Goal: Task Accomplishment & Management: Manage account settings

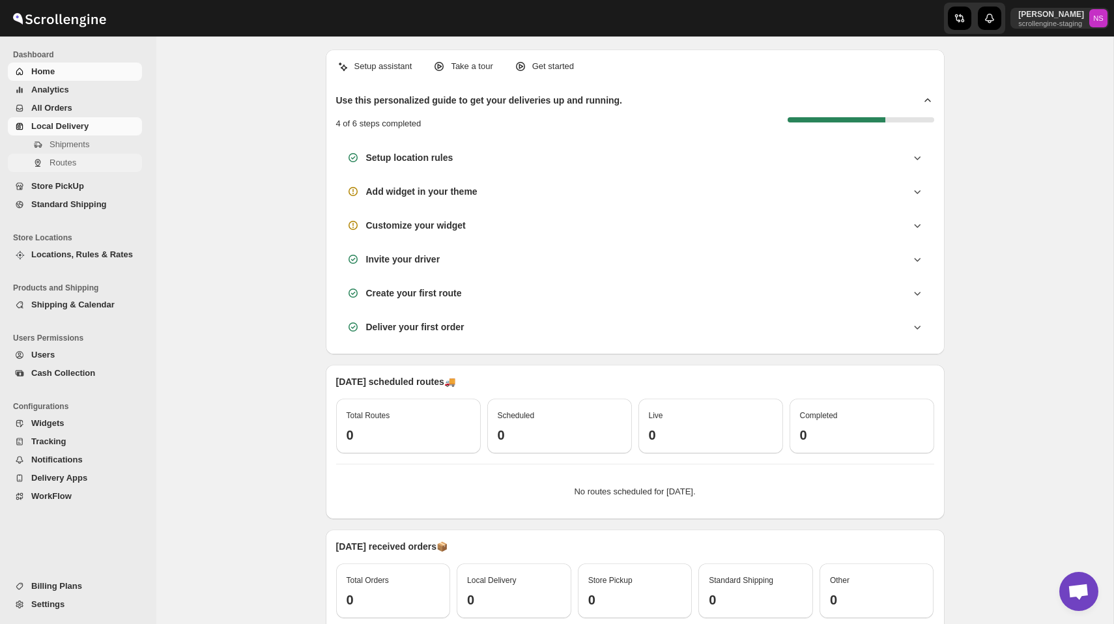
click at [77, 167] on span "Routes" at bounding box center [95, 162] width 90 height 13
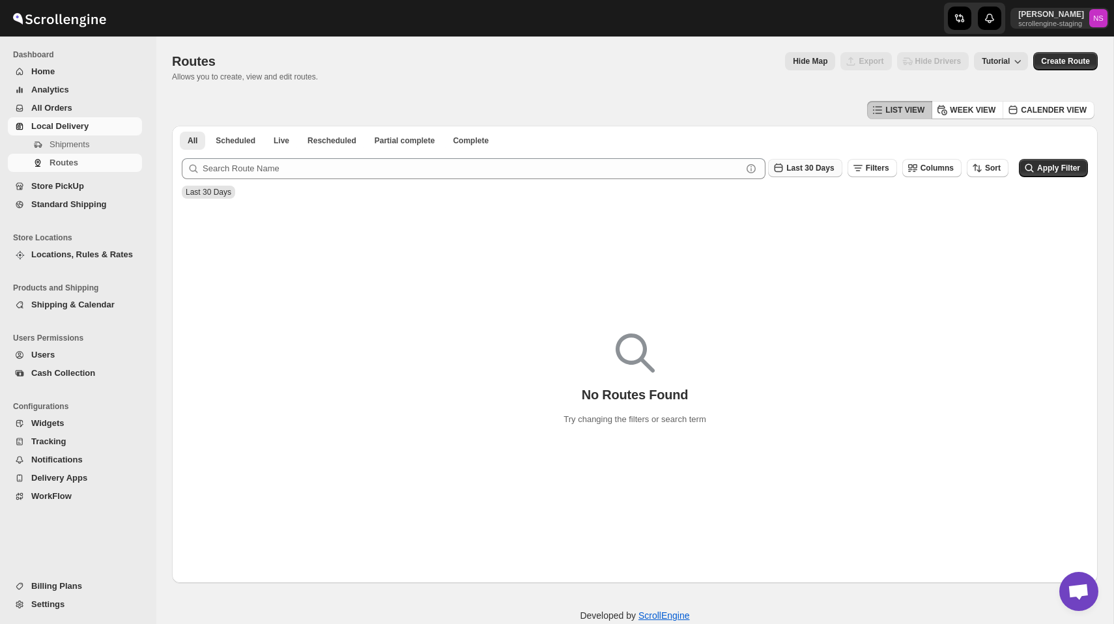
click at [798, 171] on span "Last 30 Days" at bounding box center [811, 168] width 48 height 9
click at [781, 329] on button "All" at bounding box center [802, 332] width 78 height 21
click at [1055, 168] on span "Apply Filter" at bounding box center [1058, 168] width 43 height 9
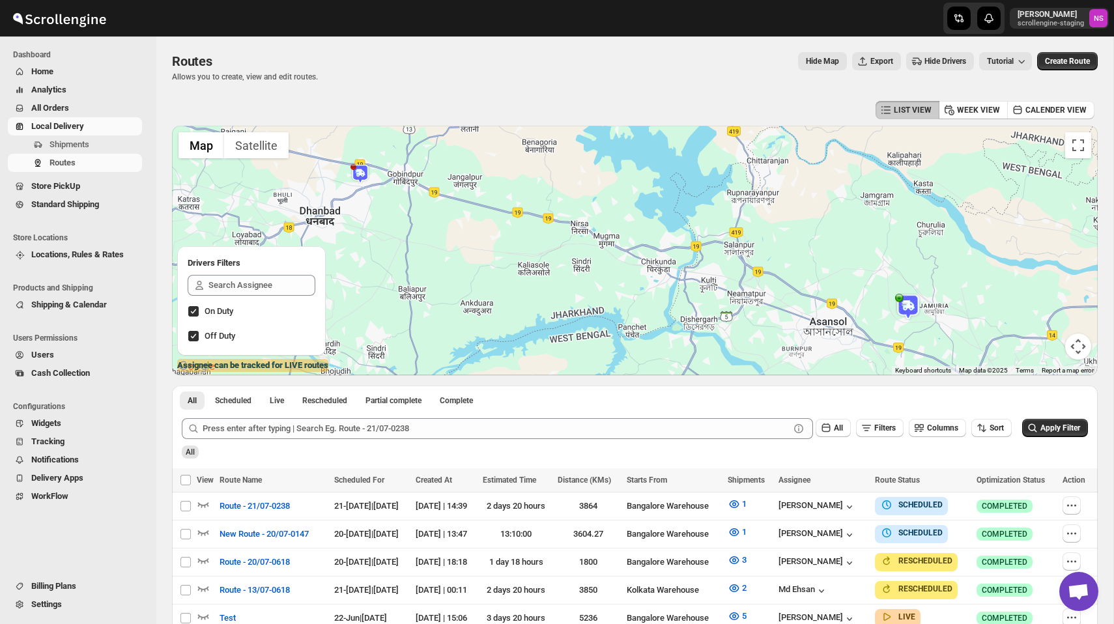
click at [533, 325] on div at bounding box center [635, 251] width 926 height 250
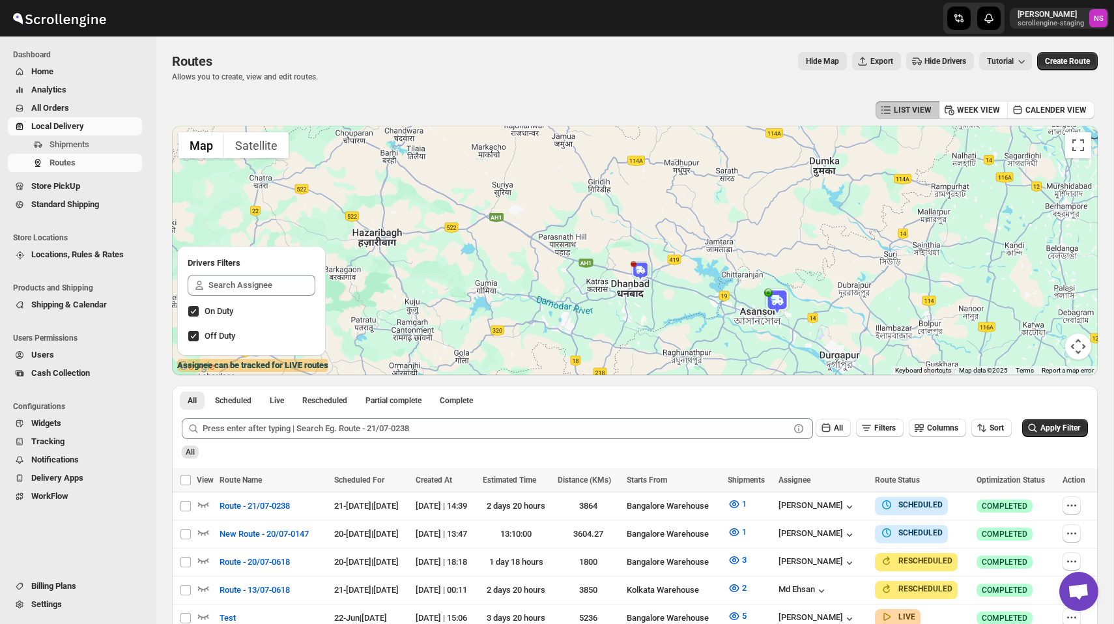
click at [644, 278] on img at bounding box center [641, 271] width 20 height 20
drag, startPoint x: 575, startPoint y: 220, endPoint x: 639, endPoint y: 220, distance: 63.9
click at [639, 220] on div "Nawneet Sharma (Driver) Updated at : 6/23/2025, 3:00:06 PM Filter route by this…" at bounding box center [644, 239] width 119 height 55
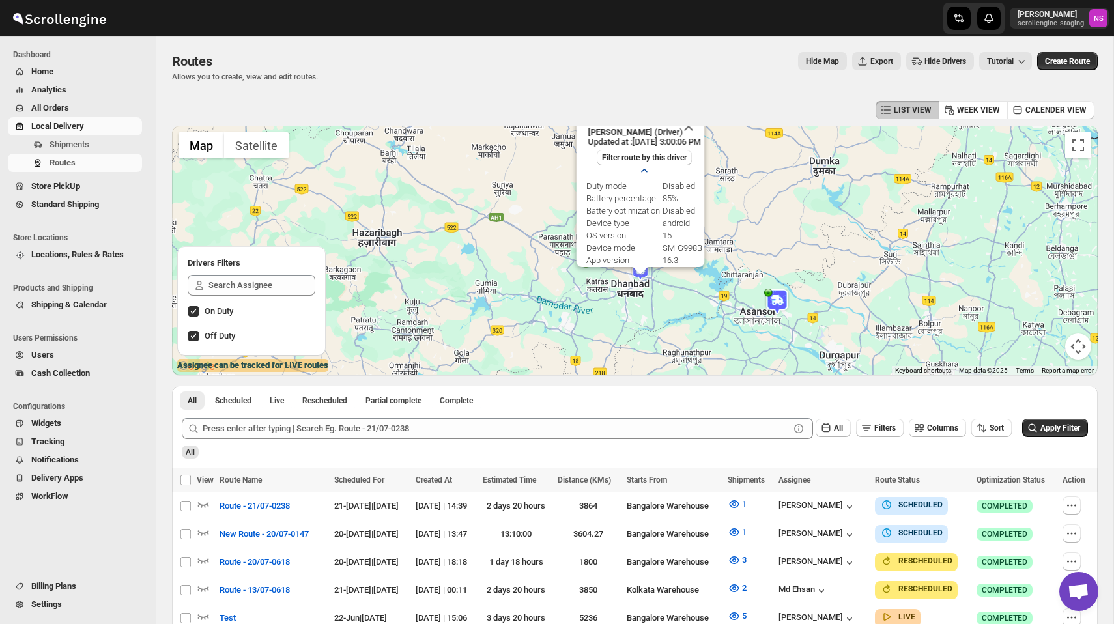
click at [643, 172] on icon "button" at bounding box center [644, 170] width 13 height 13
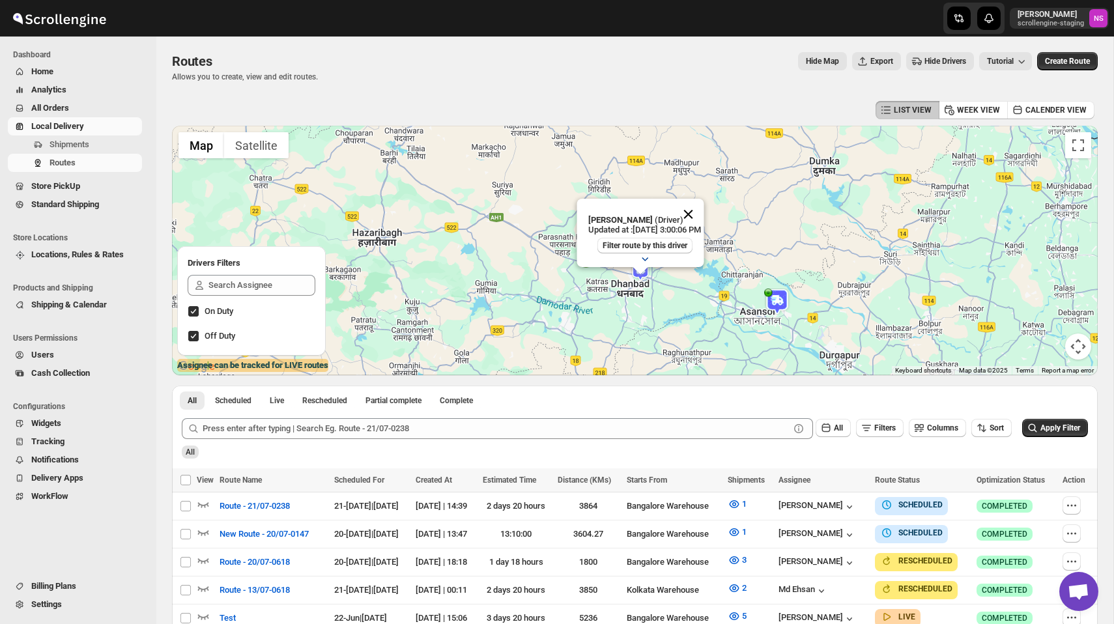
click at [702, 212] on button "Close" at bounding box center [688, 214] width 31 height 31
click at [641, 271] on img at bounding box center [641, 271] width 20 height 20
drag, startPoint x: 575, startPoint y: 217, endPoint x: 638, endPoint y: 216, distance: 62.6
click at [638, 216] on div "Nawneet Sharma (Driver) Updated at : 6/23/2025, 3:00:06 PM Filter route by this…" at bounding box center [644, 239] width 119 height 55
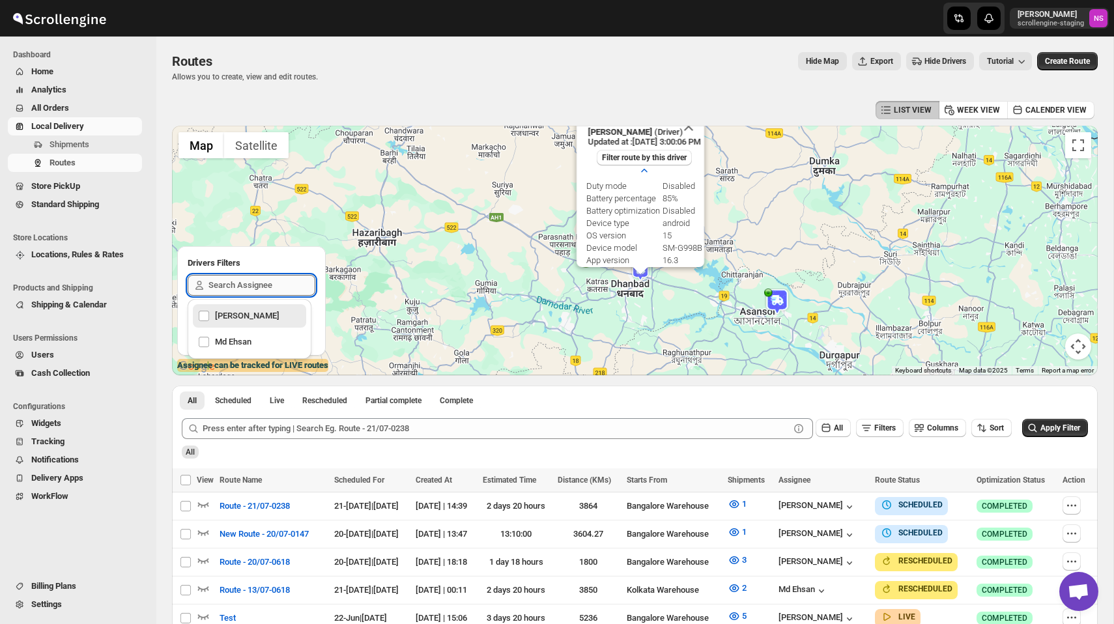
click at [278, 291] on input "text" at bounding box center [262, 285] width 107 height 21
click at [642, 170] on icon "button" at bounding box center [644, 170] width 13 height 13
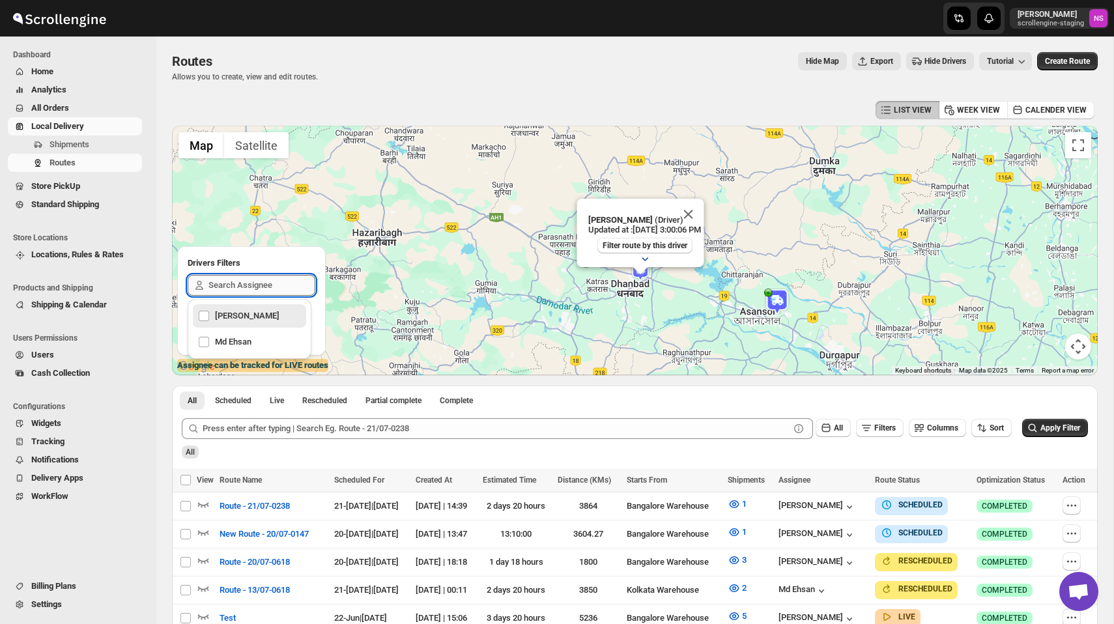
click at [276, 283] on input "text" at bounding box center [262, 285] width 107 height 21
click at [202, 315] on div "Nawneet Sharma" at bounding box center [249, 316] width 103 height 18
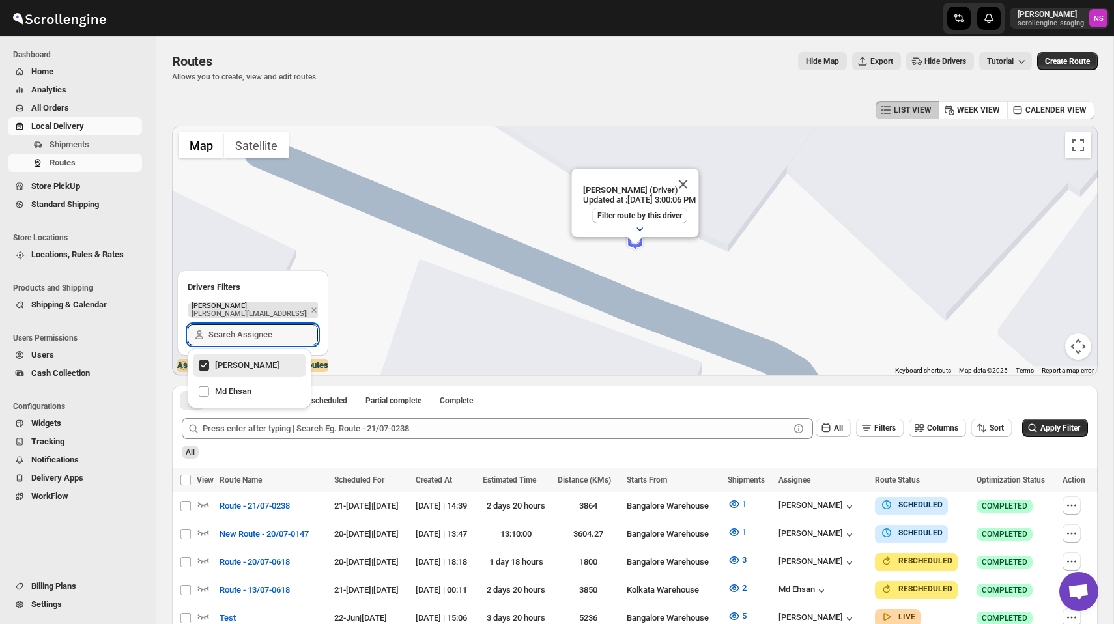
click at [205, 364] on div "Nawneet Sharma" at bounding box center [249, 365] width 103 height 18
checkbox input "false"
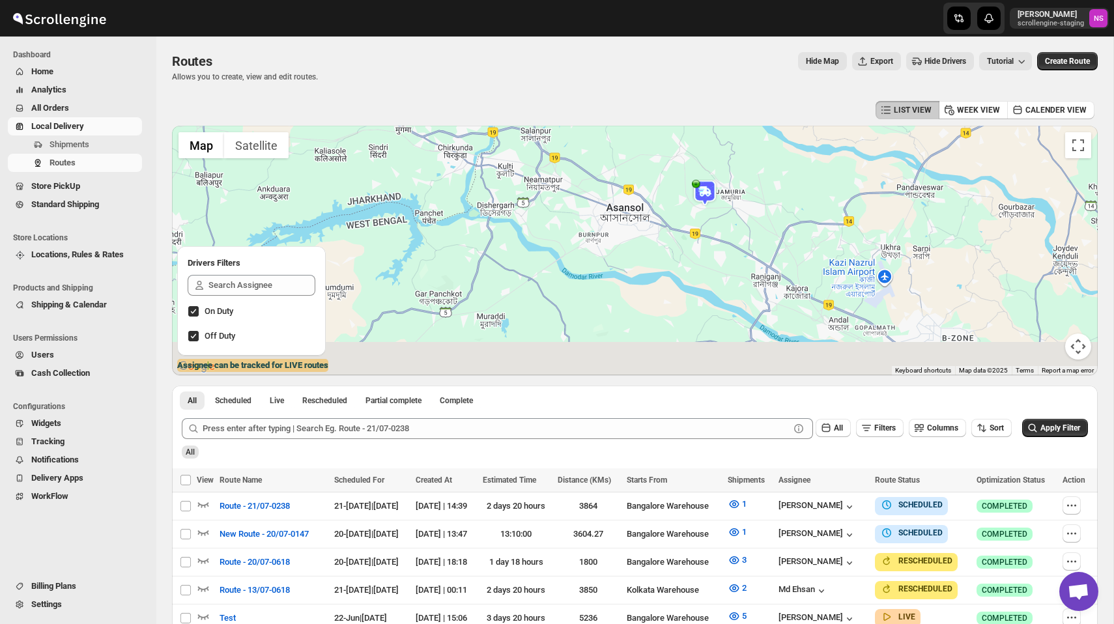
drag, startPoint x: 795, startPoint y: 276, endPoint x: 585, endPoint y: 162, distance: 239.4
click at [585, 162] on div "Nawneet Sharma (Driver) Updated at : 6/23/2025, 3:00:06 PM Filter route by this…" at bounding box center [635, 251] width 926 height 250
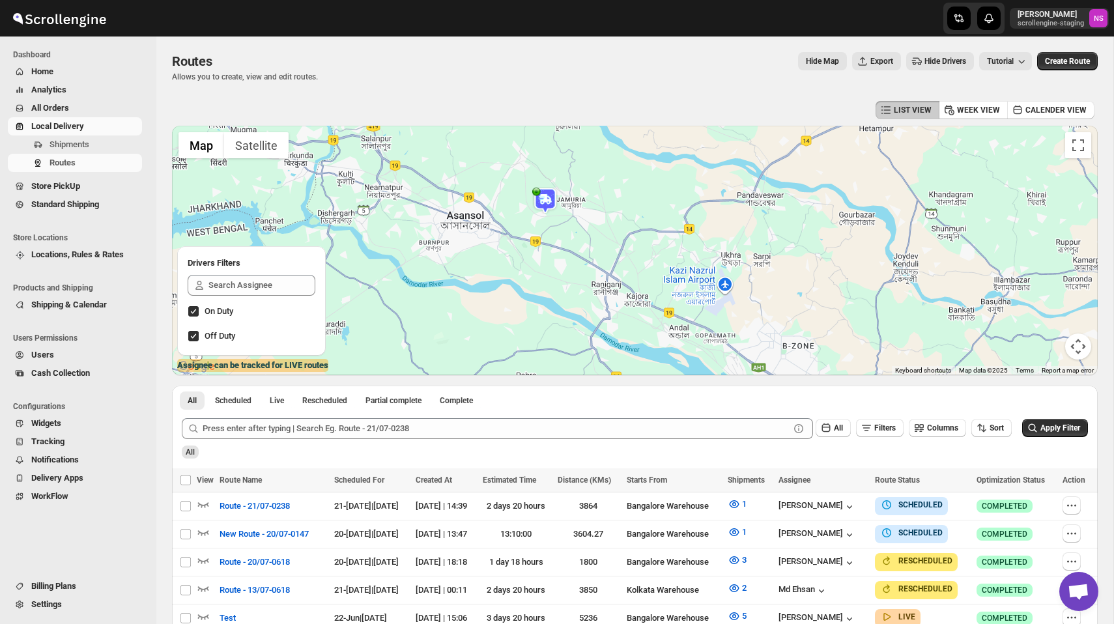
drag, startPoint x: 690, startPoint y: 236, endPoint x: 578, endPoint y: 239, distance: 112.1
click at [578, 239] on div "Nawneet Sharma (Driver) Updated at : 6/23/2025, 3:00:06 PM Filter route by this…" at bounding box center [635, 251] width 926 height 250
click at [246, 282] on input "text" at bounding box center [262, 285] width 107 height 21
click at [251, 257] on h2 "Drivers Filters" at bounding box center [252, 263] width 128 height 13
click at [237, 283] on input "text" at bounding box center [262, 285] width 107 height 21
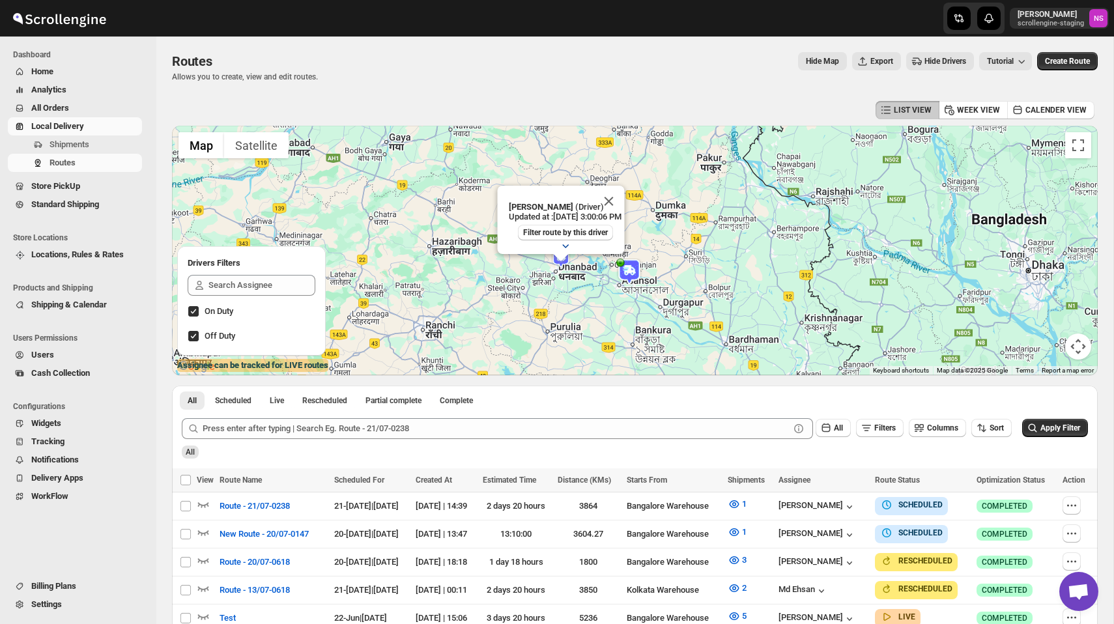
drag, startPoint x: 611, startPoint y: 212, endPoint x: 610, endPoint y: 278, distance: 66.5
click at [610, 278] on div "Nawneet Sharma (Driver) Updated at : 6/23/2025, 3:00:06 PM Filter route by this…" at bounding box center [635, 251] width 926 height 250
click at [621, 199] on button "Close" at bounding box center [608, 201] width 31 height 31
click at [585, 276] on div at bounding box center [635, 251] width 926 height 250
click at [587, 267] on div at bounding box center [635, 251] width 926 height 250
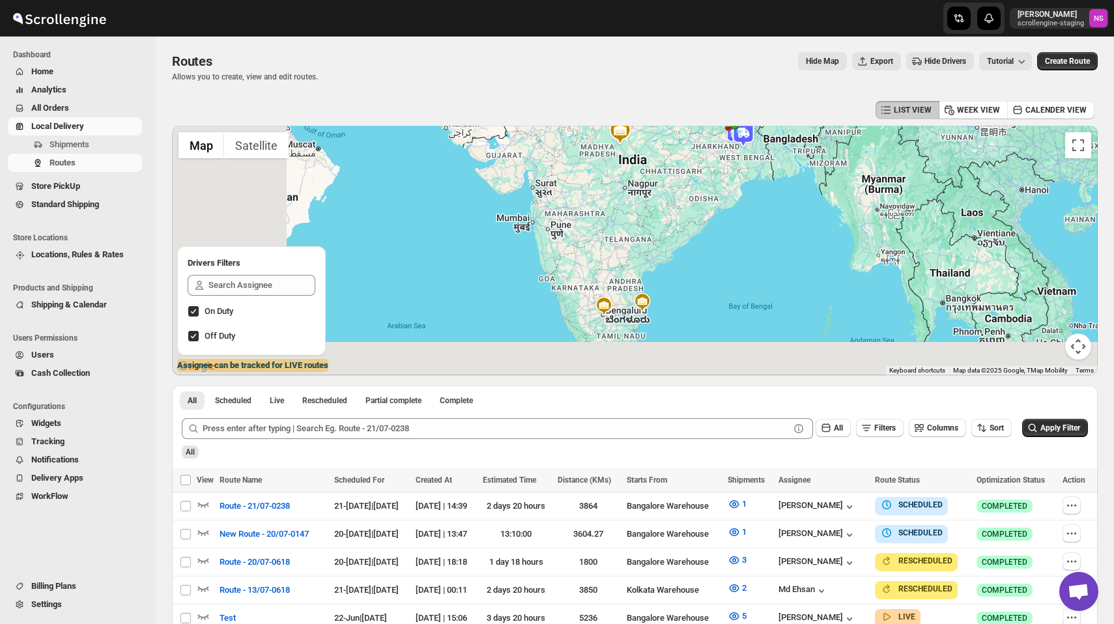
drag, startPoint x: 462, startPoint y: 335, endPoint x: 659, endPoint y: 124, distance: 288.6
click at [659, 126] on div at bounding box center [635, 251] width 926 height 250
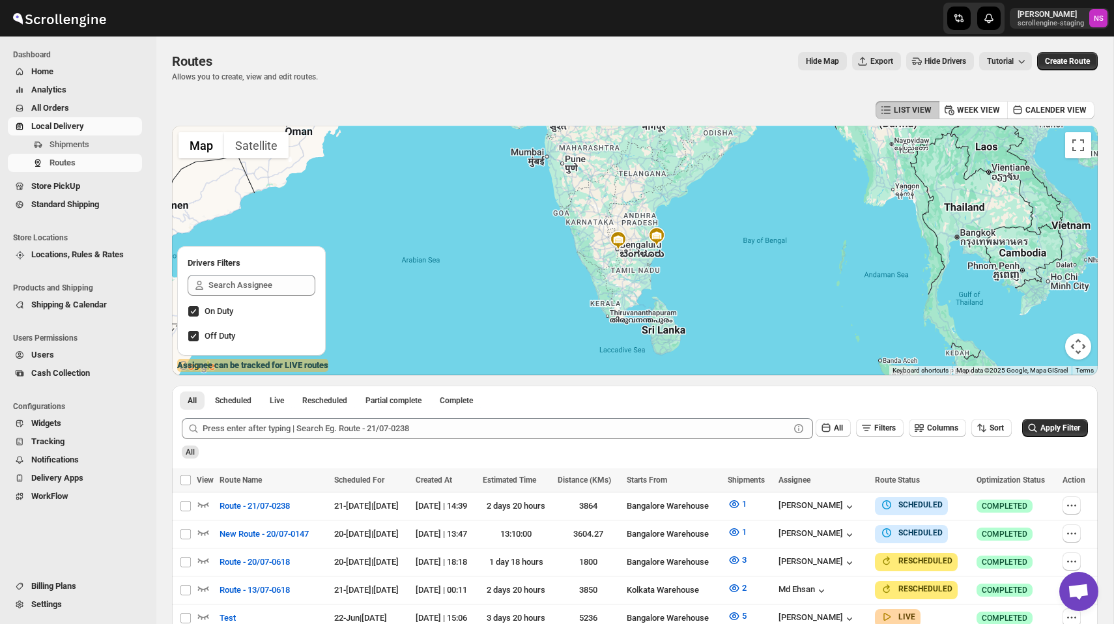
drag, startPoint x: 653, startPoint y: 146, endPoint x: 630, endPoint y: 248, distance: 105.0
click at [630, 250] on div at bounding box center [635, 251] width 926 height 250
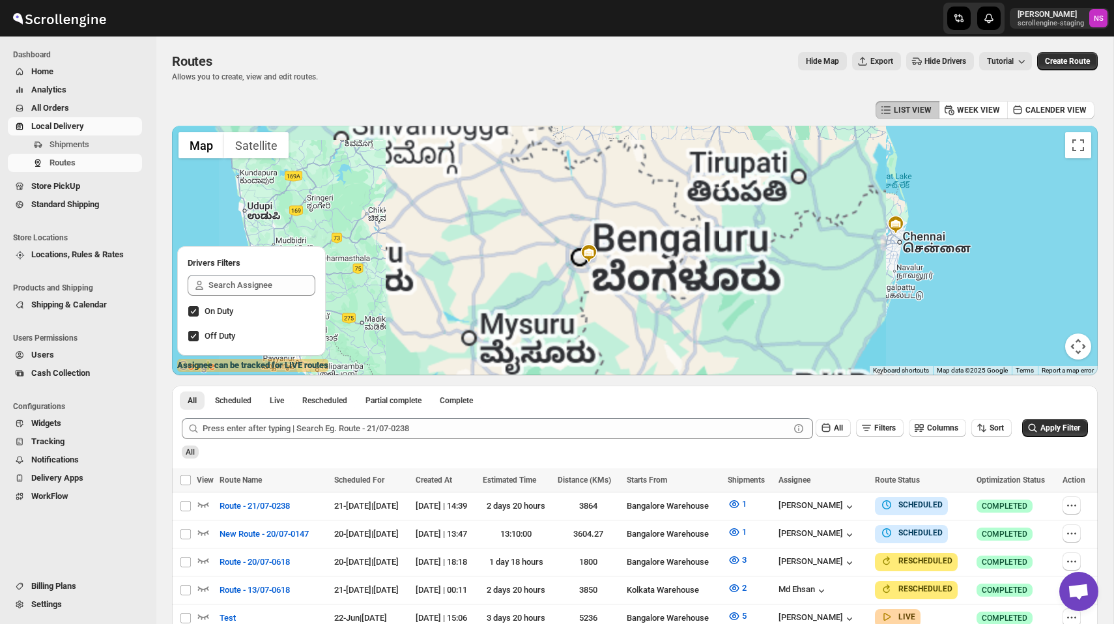
drag, startPoint x: 519, startPoint y: 265, endPoint x: 620, endPoint y: 230, distance: 107.0
click at [620, 230] on div at bounding box center [635, 251] width 926 height 250
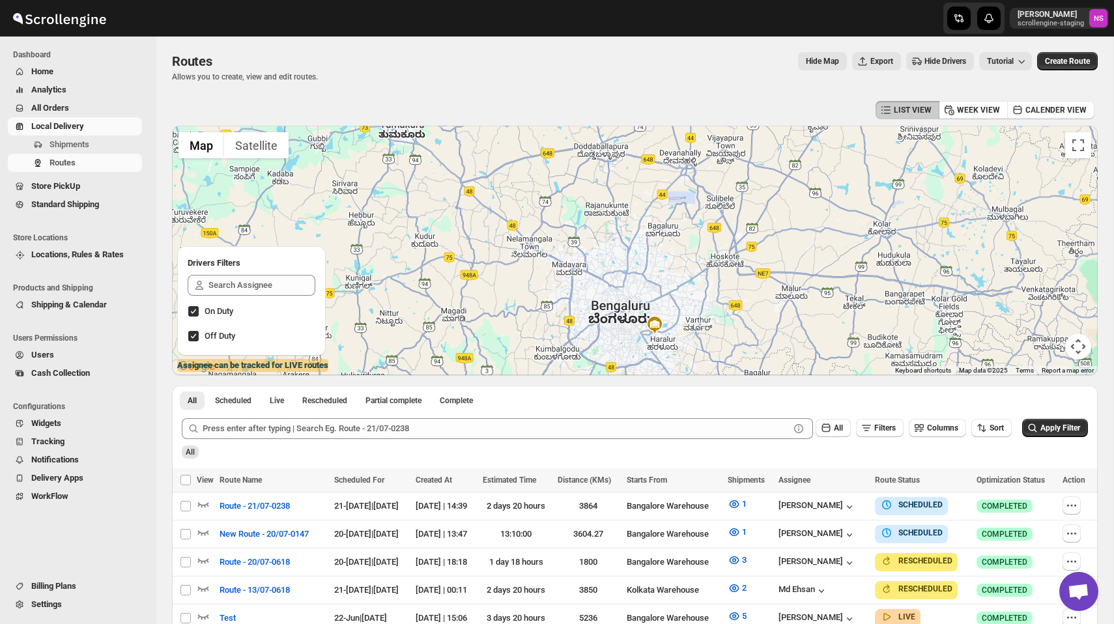
drag, startPoint x: 862, startPoint y: 216, endPoint x: 791, endPoint y: 390, distance: 188.3
click at [791, 390] on div "LIST VIEW WEEK VIEW CALENDER VIEW ← Move left → Move right ↑ Move up ↓ Move dow…" at bounding box center [635, 452] width 926 height 708
click at [700, 272] on div at bounding box center [635, 251] width 926 height 250
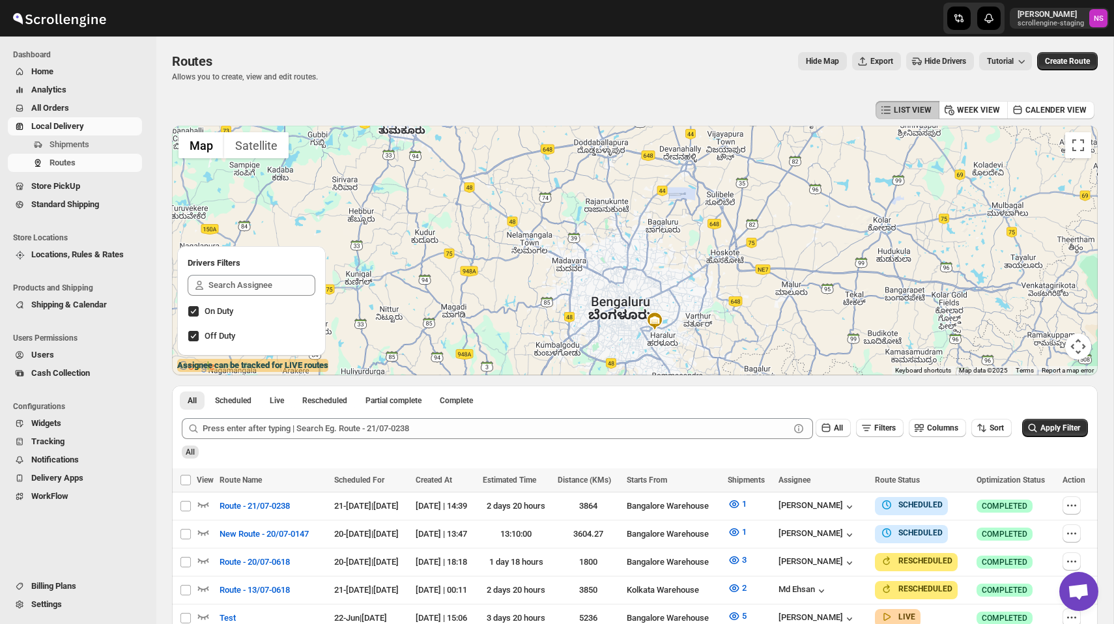
drag, startPoint x: 664, startPoint y: 300, endPoint x: 664, endPoint y: 233, distance: 67.8
click at [664, 233] on div at bounding box center [635, 251] width 926 height 250
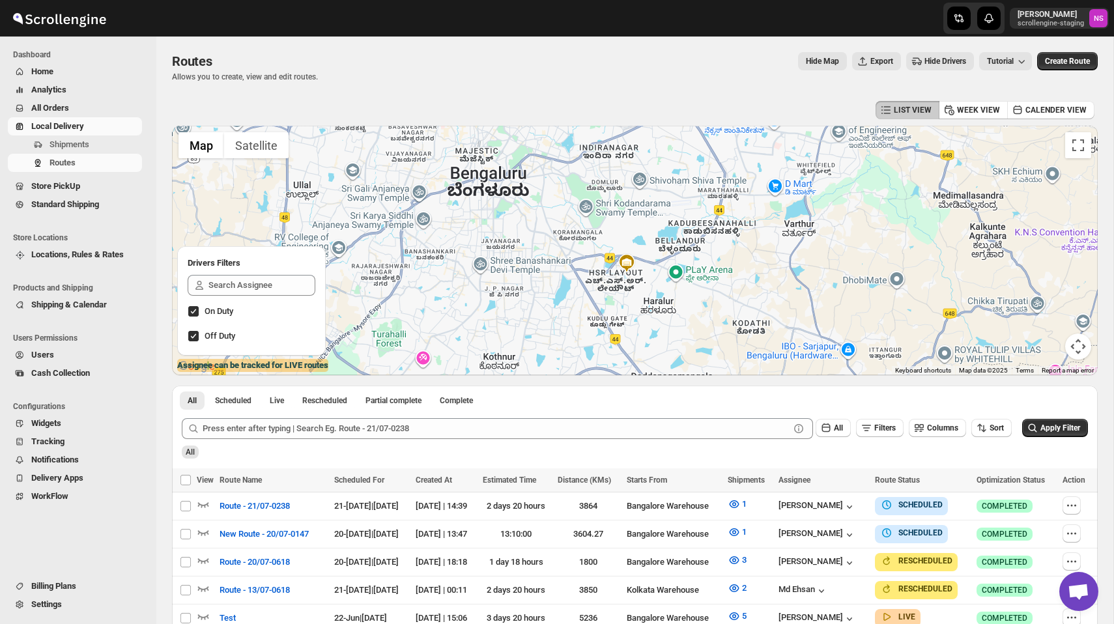
click at [688, 273] on div at bounding box center [635, 251] width 926 height 250
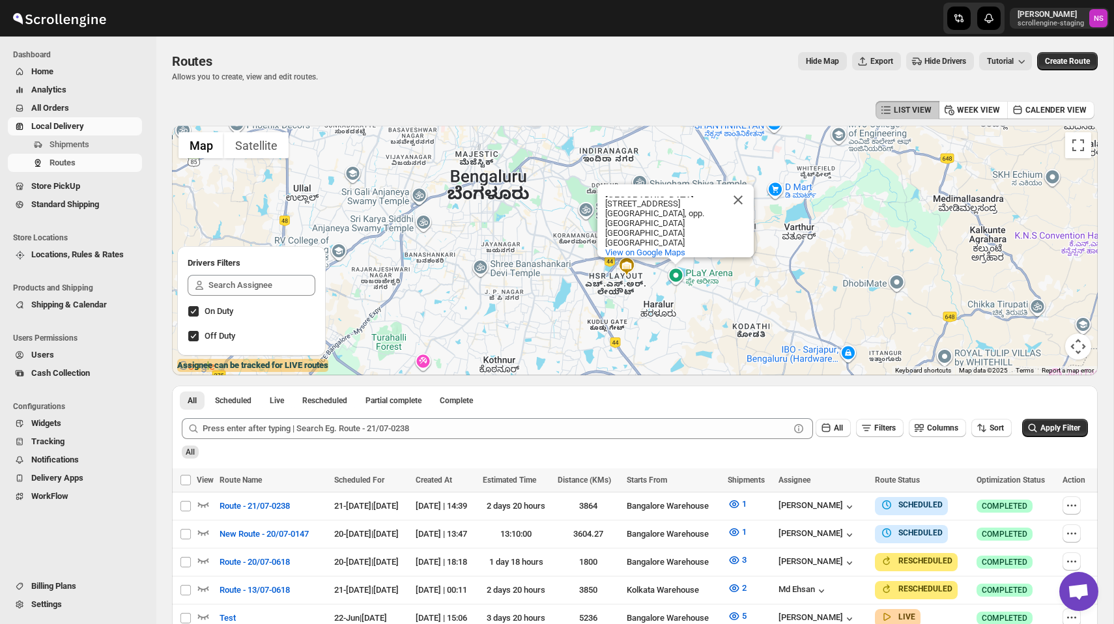
click at [633, 295] on div "PLaY Arena PLaY Arena 75, Central Jail Road (Hosa Road Sarjapur Road, opp. Silv…" at bounding box center [635, 251] width 926 height 250
click at [736, 184] on button "Close" at bounding box center [738, 199] width 31 height 31
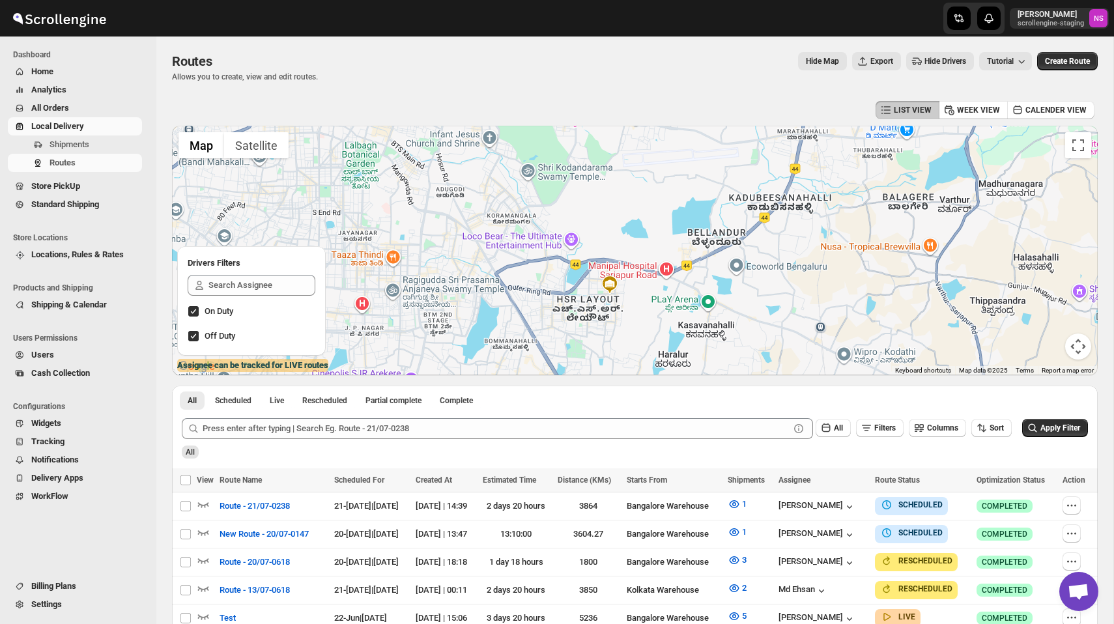
click at [665, 285] on div at bounding box center [635, 251] width 926 height 250
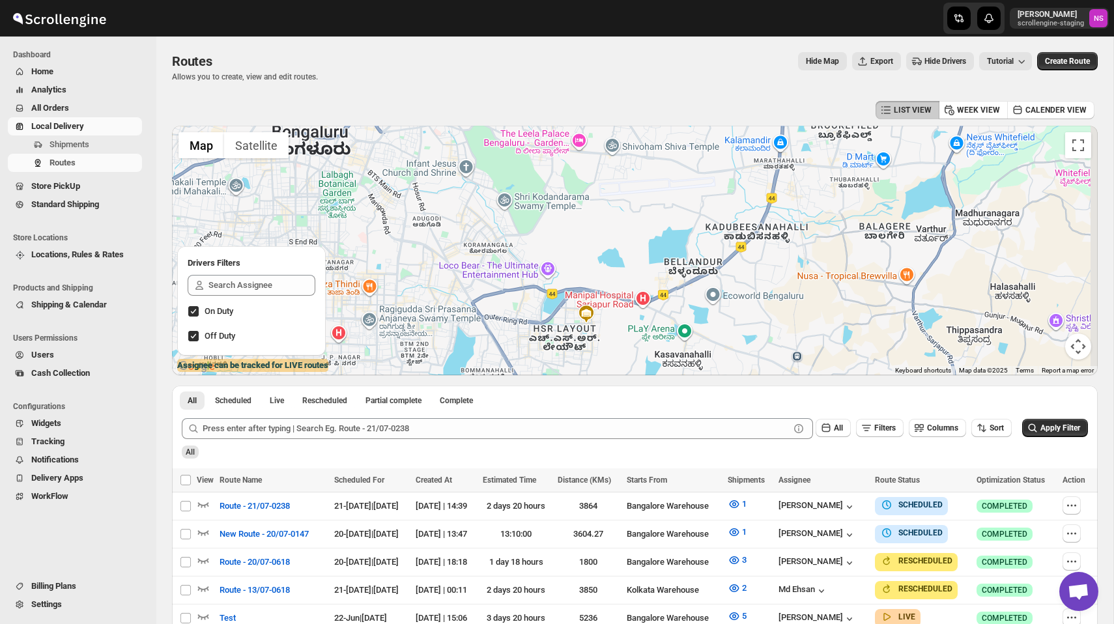
drag, startPoint x: 826, startPoint y: 173, endPoint x: 682, endPoint y: 356, distance: 233.0
click at [682, 356] on div at bounding box center [635, 251] width 926 height 250
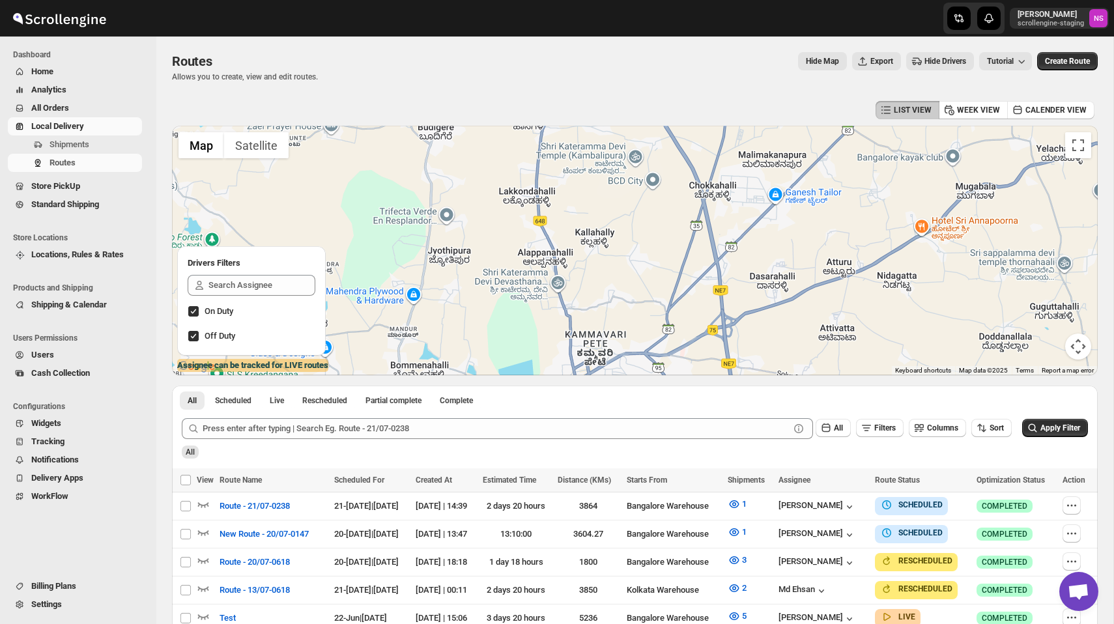
drag, startPoint x: 609, startPoint y: 315, endPoint x: 782, endPoint y: 135, distance: 249.8
click at [781, 136] on div at bounding box center [635, 251] width 926 height 250
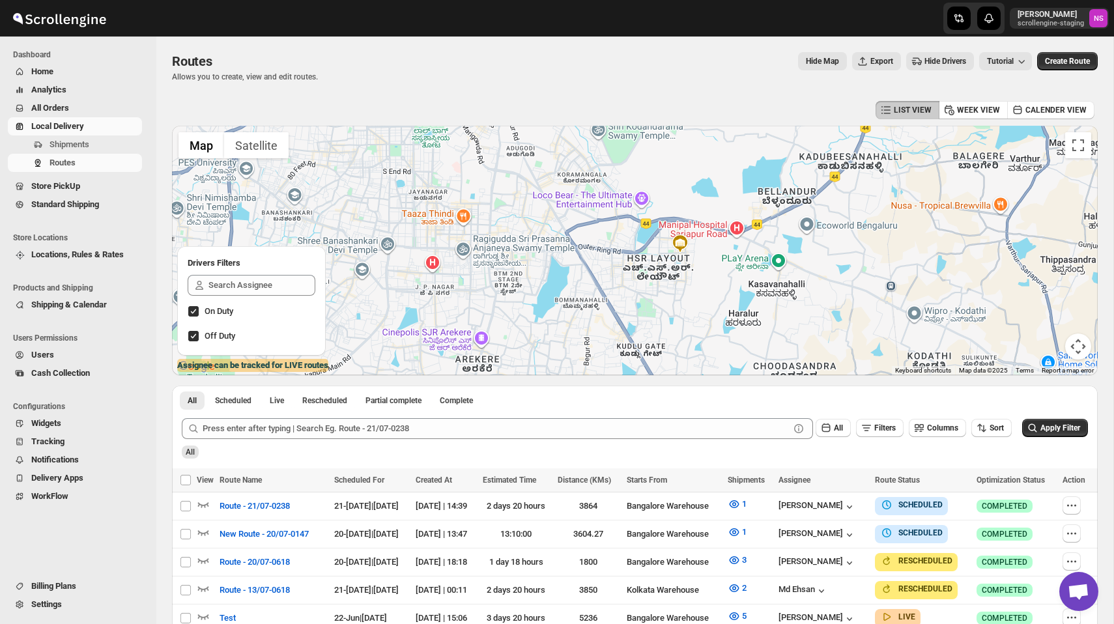
drag, startPoint x: 684, startPoint y: 268, endPoint x: 658, endPoint y: 154, distance: 117.8
click at [658, 154] on div at bounding box center [635, 251] width 926 height 250
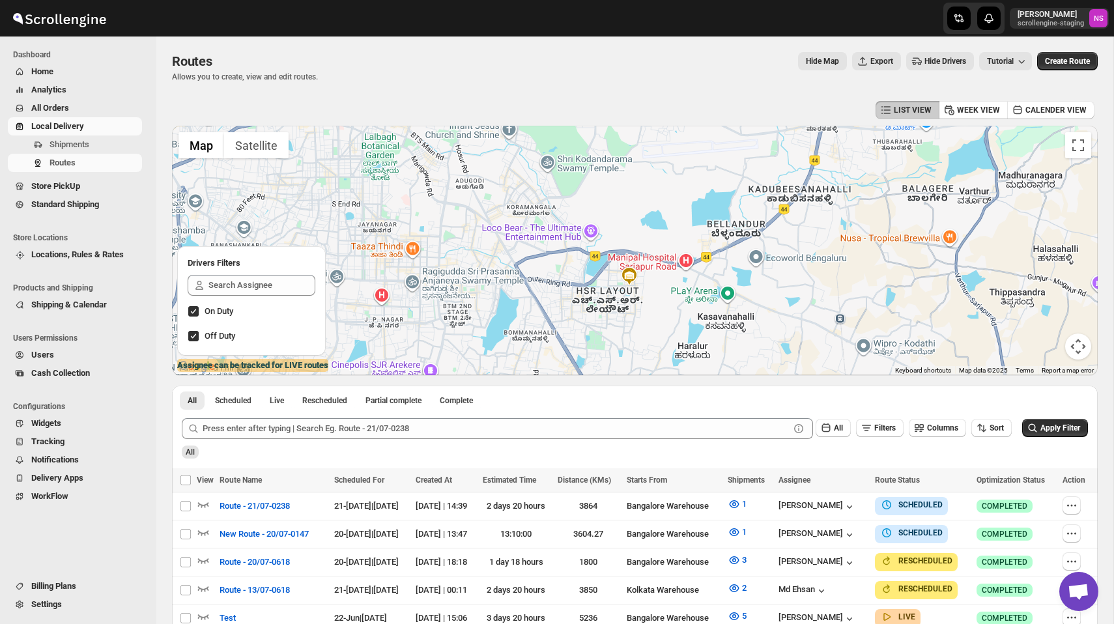
drag, startPoint x: 647, startPoint y: 244, endPoint x: 647, endPoint y: 301, distance: 57.3
click at [647, 301] on div at bounding box center [635, 251] width 926 height 250
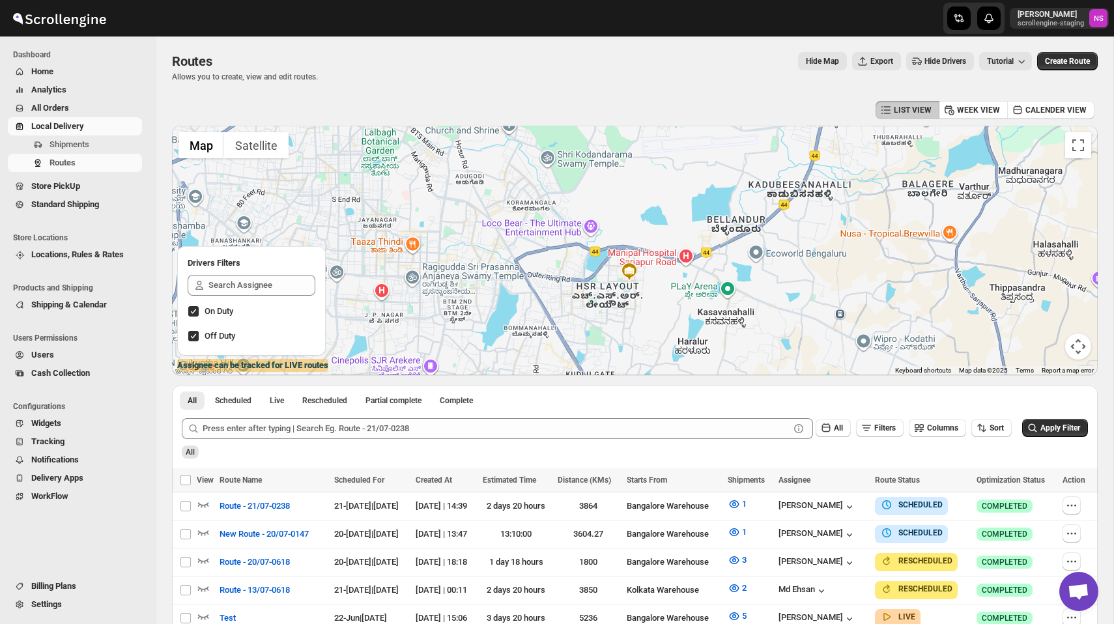
click at [729, 289] on div at bounding box center [635, 251] width 926 height 250
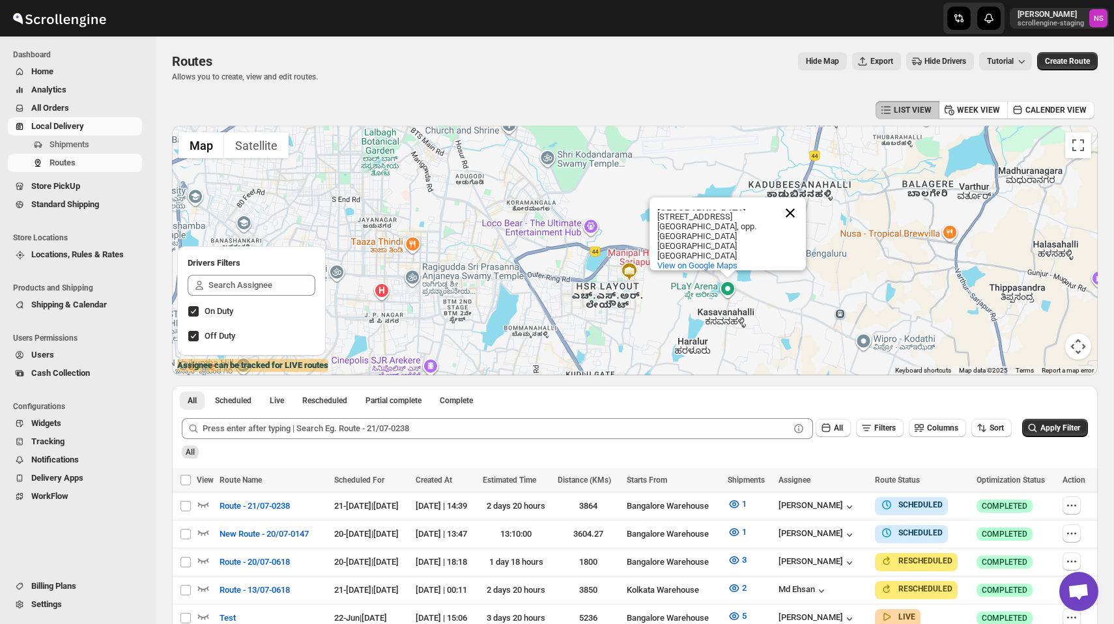
click at [792, 197] on button "Close" at bounding box center [790, 212] width 31 height 31
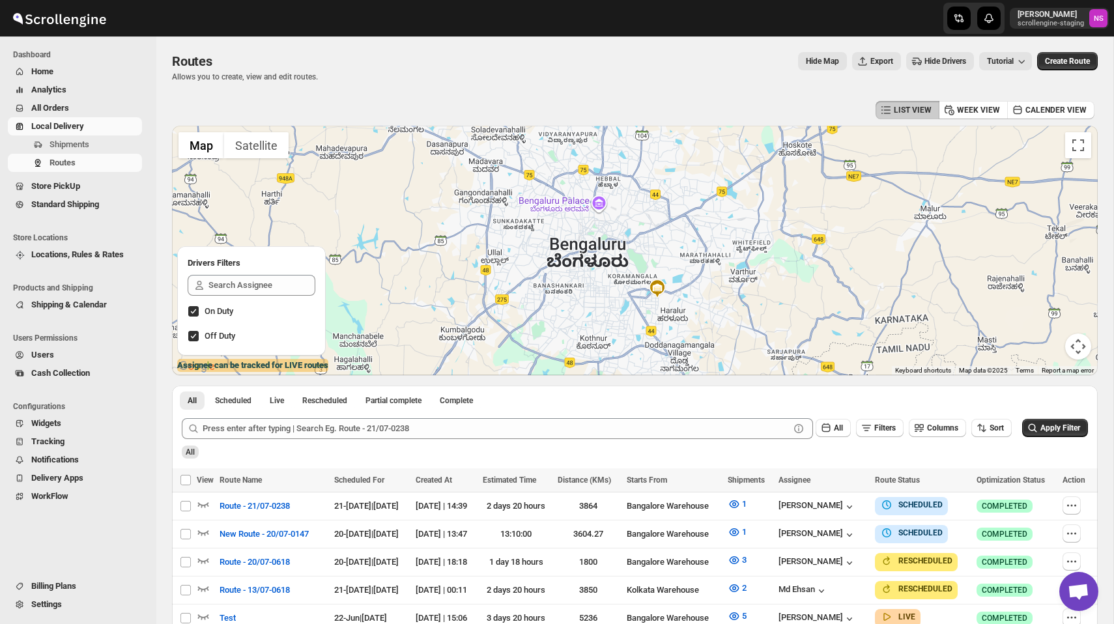
click at [666, 304] on div at bounding box center [635, 251] width 926 height 250
drag, startPoint x: 675, startPoint y: 304, endPoint x: 618, endPoint y: 297, distance: 57.8
click at [618, 297] on div at bounding box center [635, 251] width 926 height 250
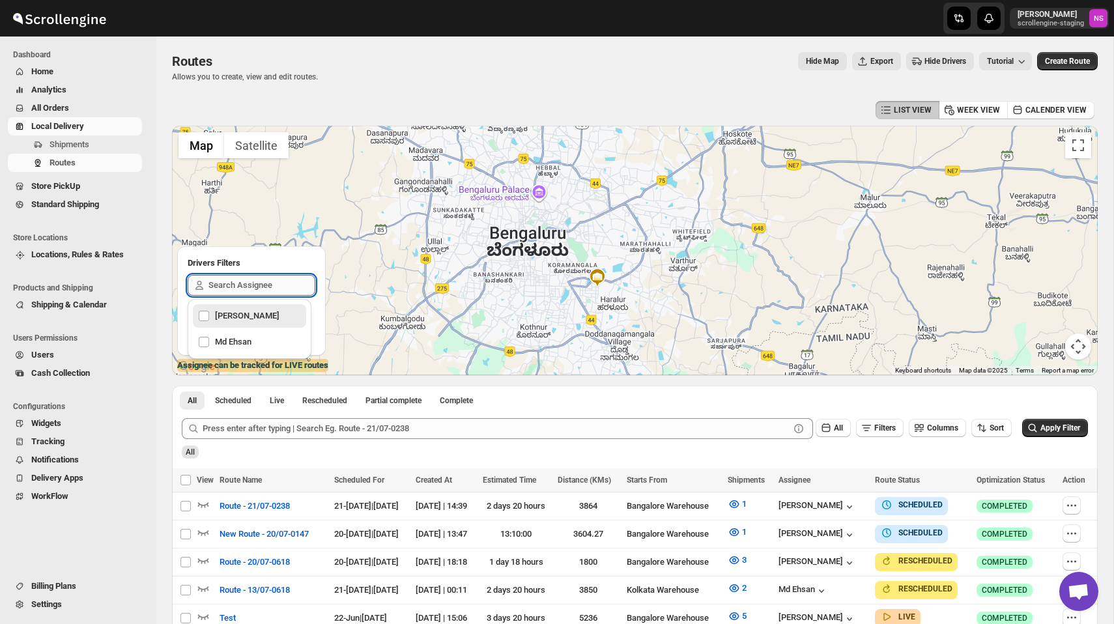
click at [295, 293] on input "text" at bounding box center [262, 285] width 107 height 21
click at [261, 313] on div "Nawneet Sharma" at bounding box center [249, 316] width 103 height 18
checkbox input "true"
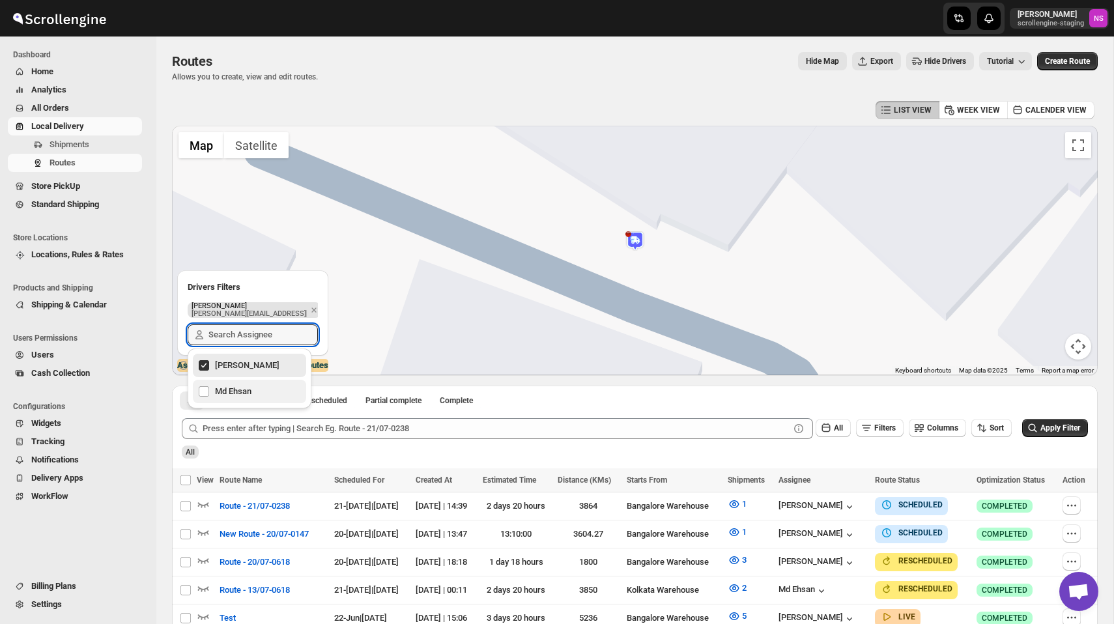
click at [237, 384] on div "Md Ehsan" at bounding box center [249, 392] width 103 height 18
checkbox input "true"
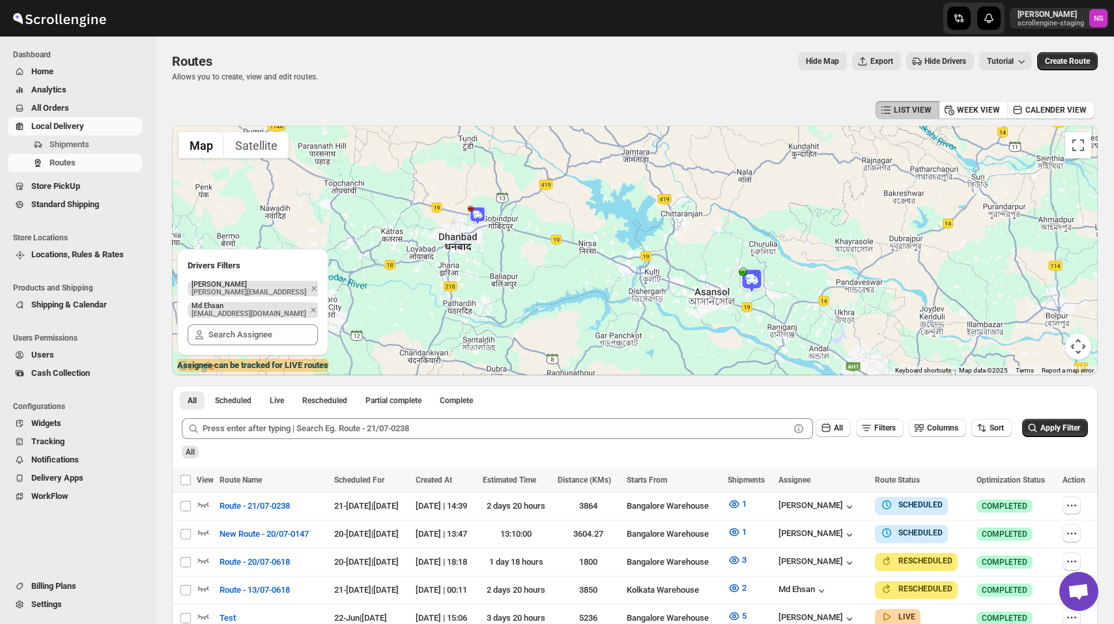
drag, startPoint x: 663, startPoint y: 302, endPoint x: 644, endPoint y: 244, distance: 61.0
click at [652, 270] on div at bounding box center [635, 251] width 926 height 250
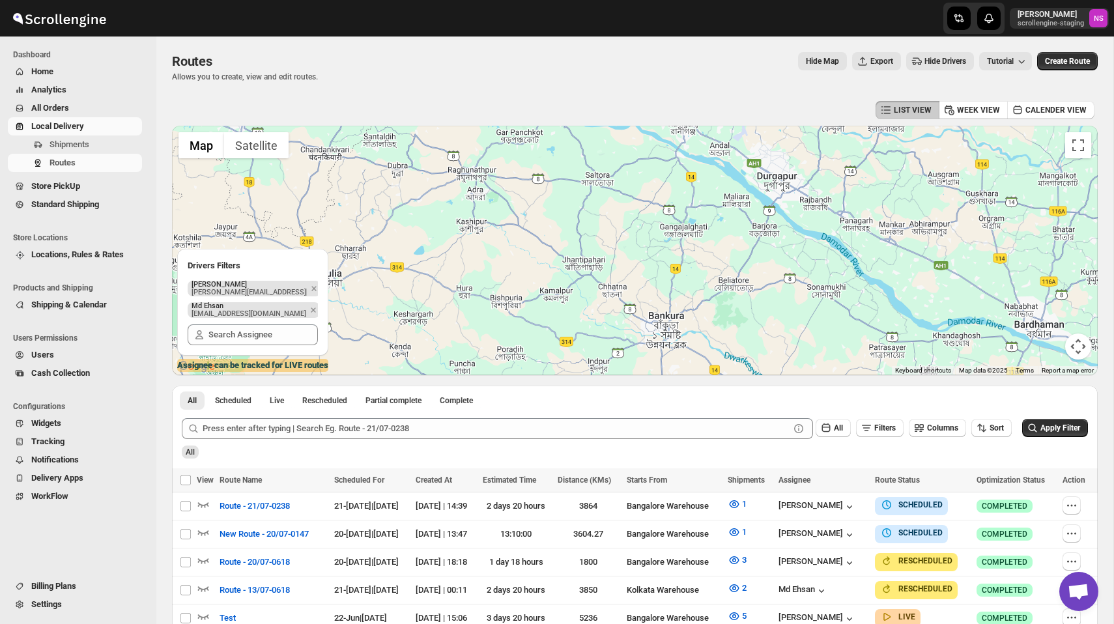
drag, startPoint x: 656, startPoint y: 294, endPoint x: 613, endPoint y: 246, distance: 64.1
click at [613, 246] on div at bounding box center [635, 251] width 926 height 250
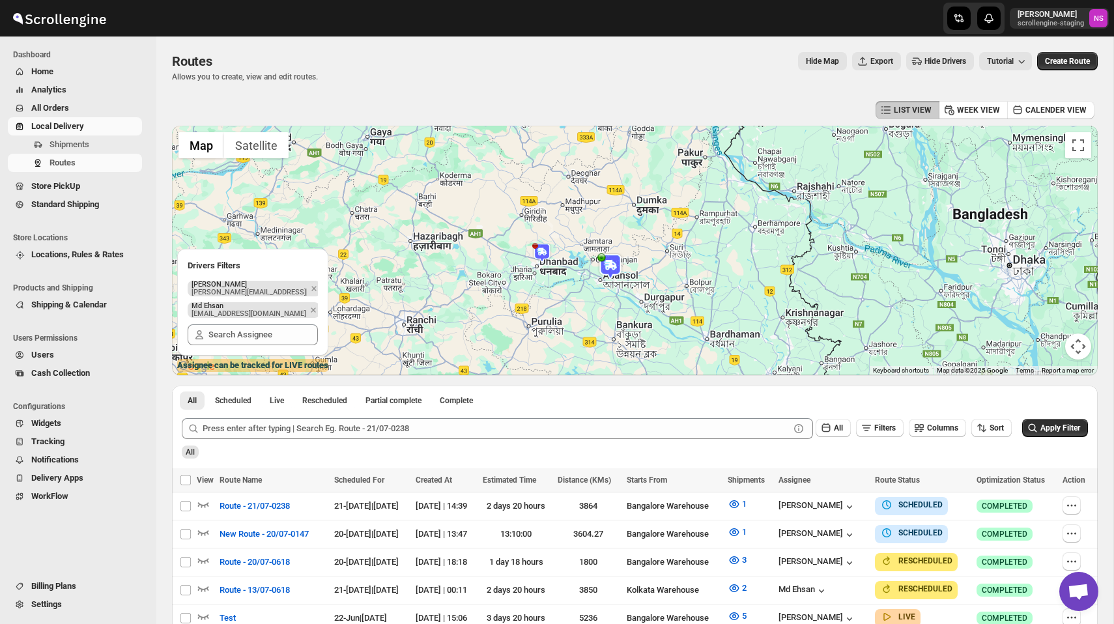
drag, startPoint x: 534, startPoint y: 214, endPoint x: 537, endPoint y: 306, distance: 92.6
click at [537, 306] on div at bounding box center [635, 251] width 926 height 250
click at [227, 341] on input "text" at bounding box center [263, 335] width 109 height 21
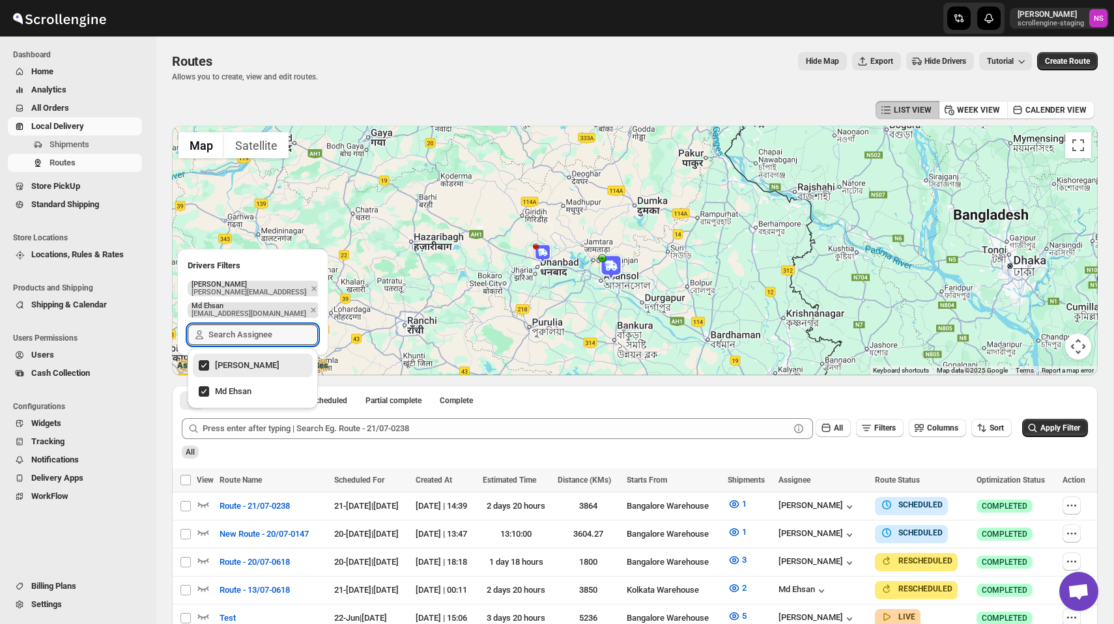
click at [281, 258] on div "Drivers Filters" at bounding box center [252, 260] width 151 height 23
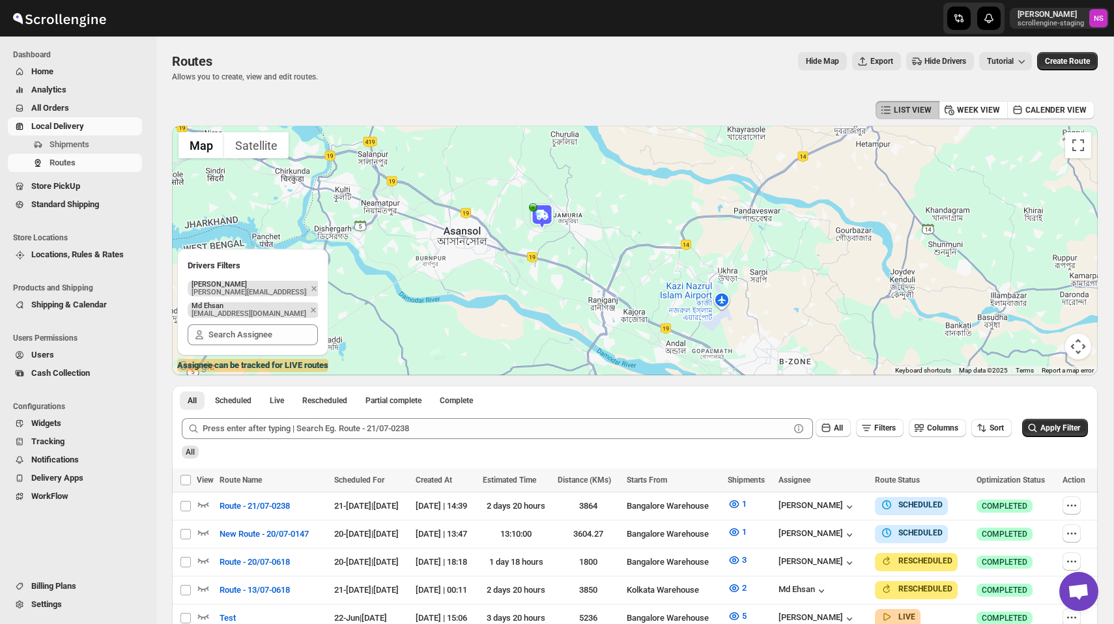
drag, startPoint x: 532, startPoint y: 244, endPoint x: 600, endPoint y: 259, distance: 69.6
click at [603, 260] on div at bounding box center [635, 251] width 926 height 250
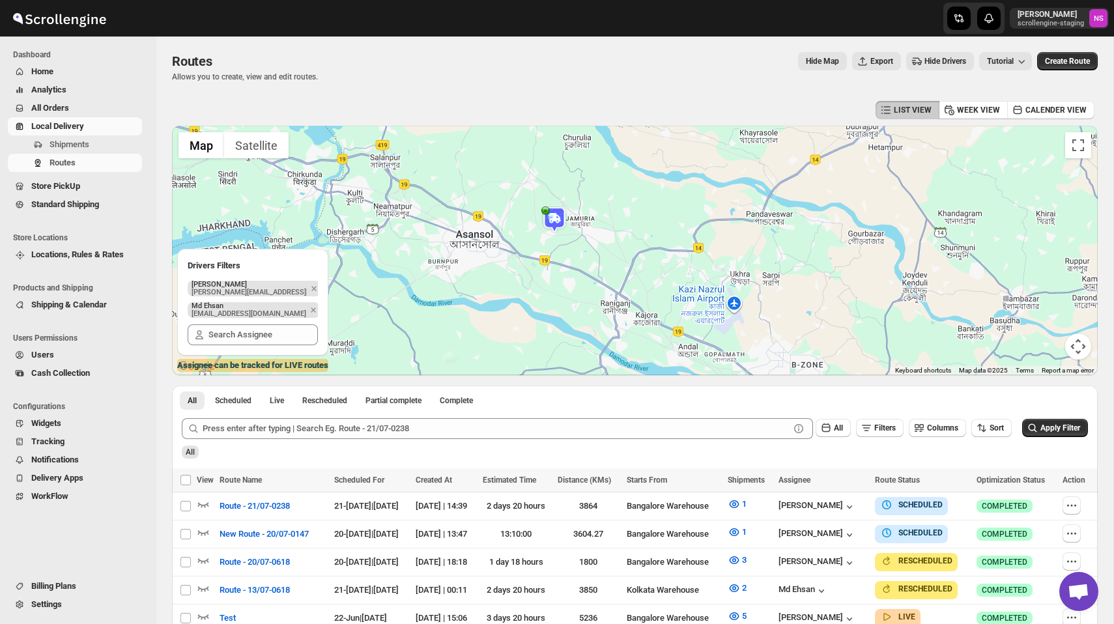
click at [585, 250] on div at bounding box center [635, 251] width 926 height 250
drag, startPoint x: 585, startPoint y: 250, endPoint x: 560, endPoint y: 237, distance: 28.6
click at [560, 247] on div at bounding box center [635, 251] width 926 height 250
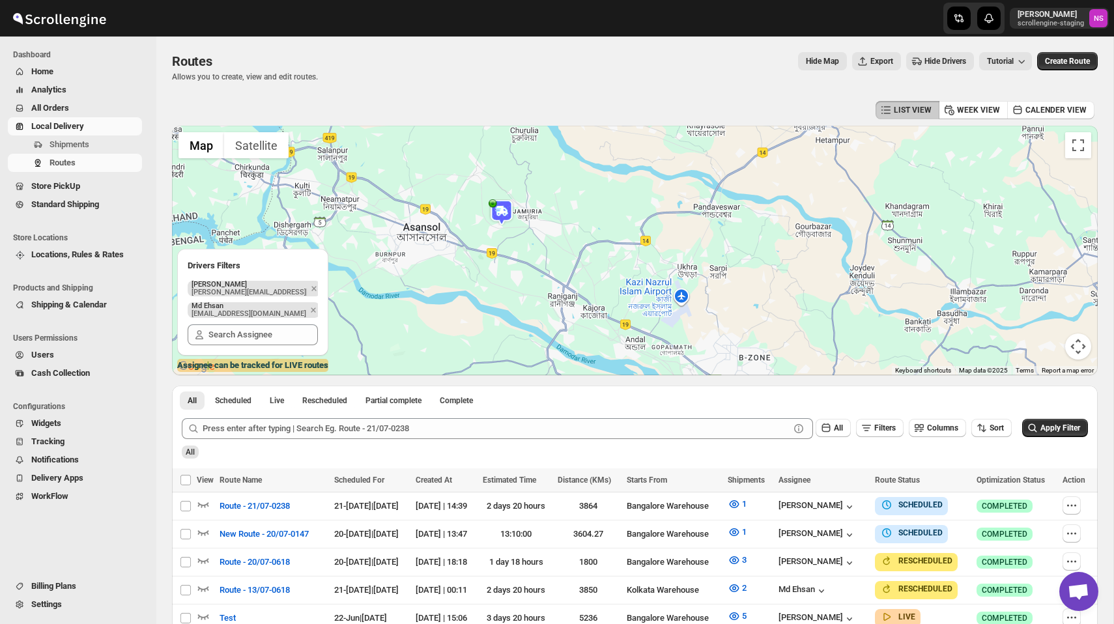
click at [505, 216] on img at bounding box center [502, 212] width 26 height 26
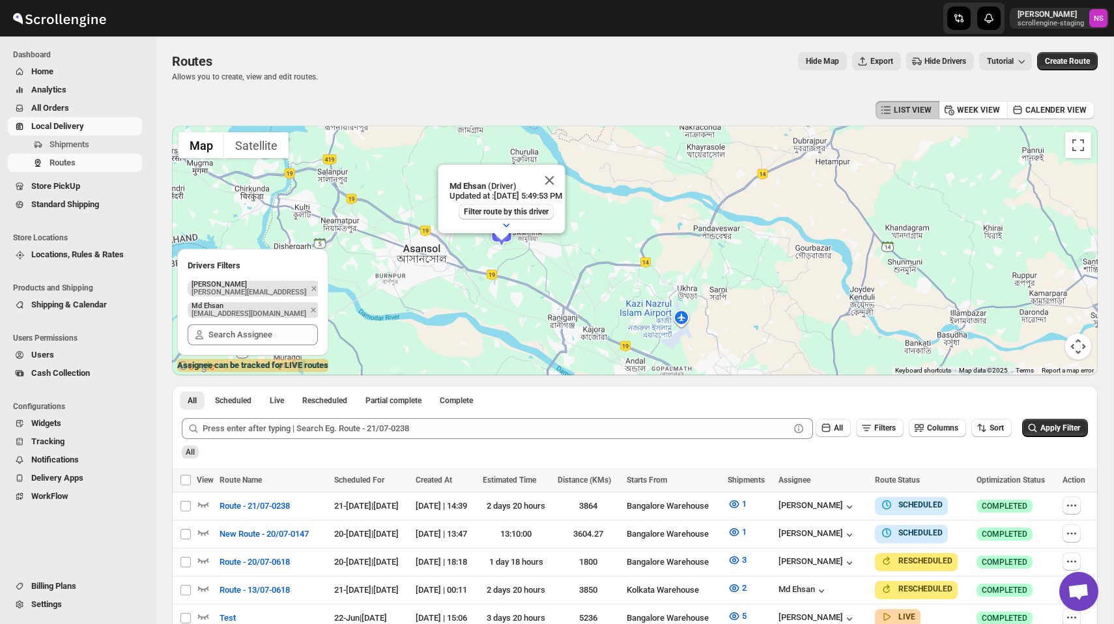
click at [504, 212] on span "Filter route by this driver" at bounding box center [505, 212] width 85 height 10
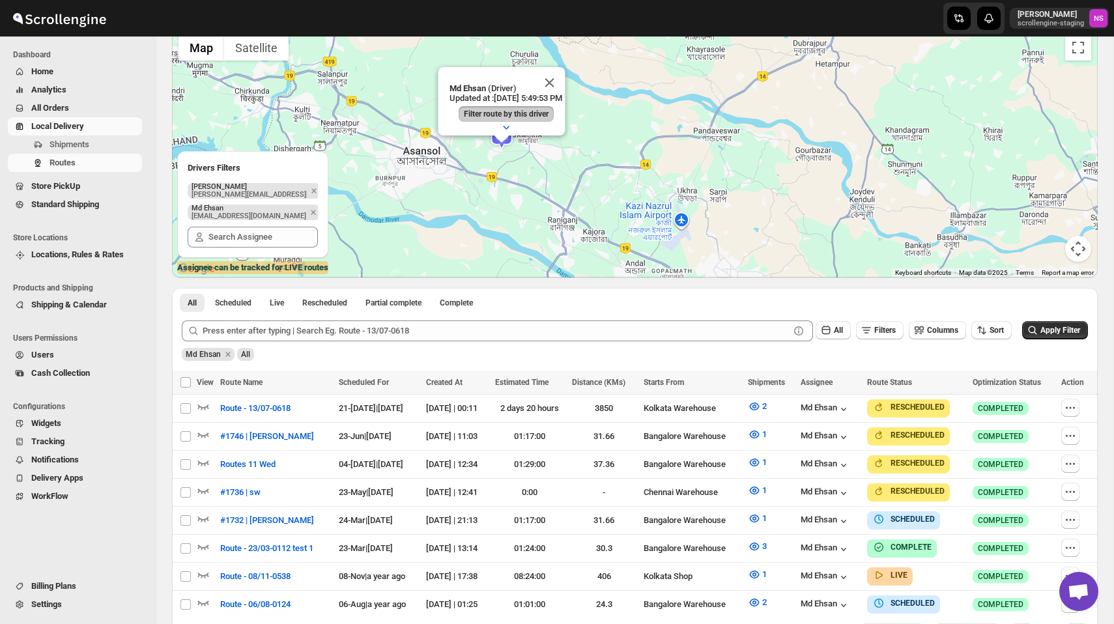
scroll to position [63, 0]
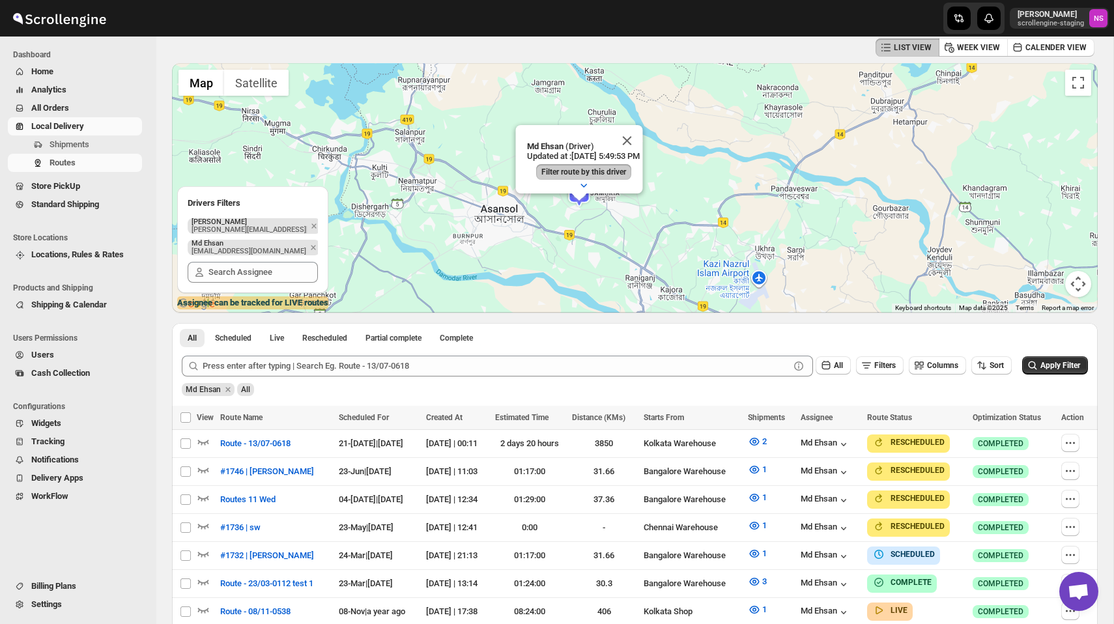
drag, startPoint x: 471, startPoint y: 190, endPoint x: 550, endPoint y: 212, distance: 81.9
click at [550, 212] on div "Md Ehsan (Driver) Updated at : 11/8/2024, 5:49:53 PM Filter route by this drive…" at bounding box center [635, 188] width 926 height 250
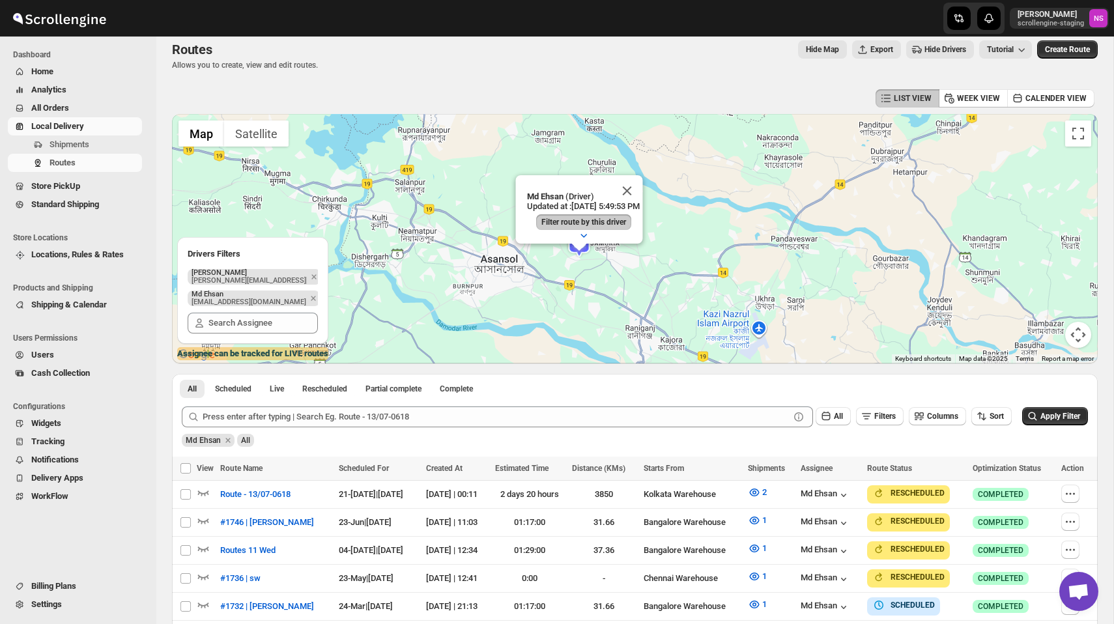
scroll to position [0, 0]
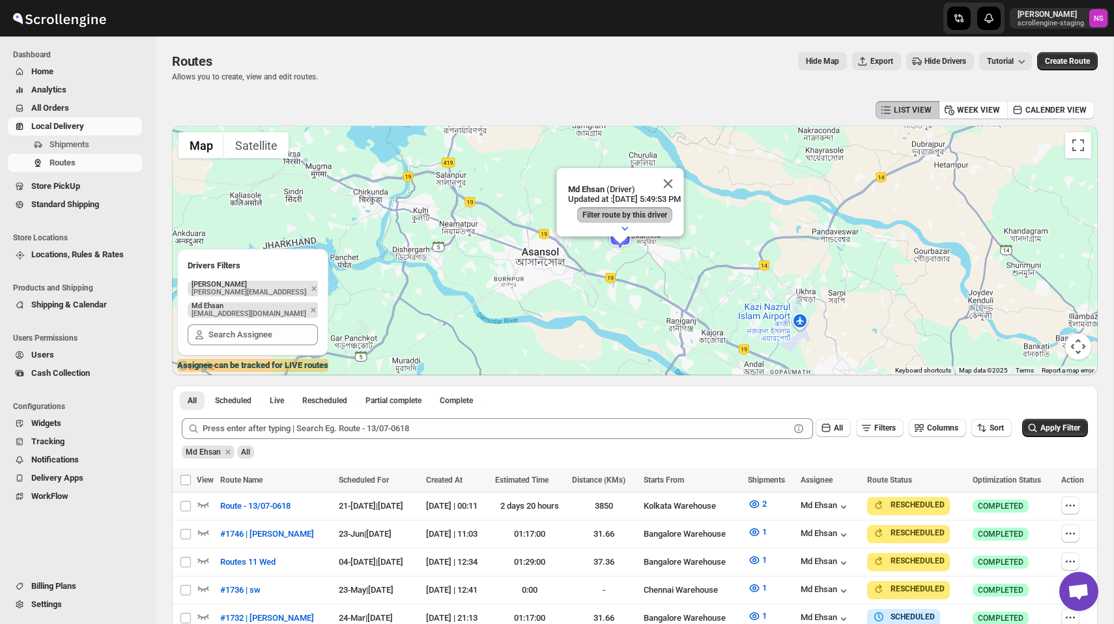
drag, startPoint x: 561, startPoint y: 304, endPoint x: 605, endPoint y: 285, distance: 47.6
click at [605, 285] on div "Md Ehsan (Driver) Updated at : 11/8/2024, 5:49:53 PM Filter route by this drive…" at bounding box center [635, 251] width 926 height 250
click at [624, 229] on icon "button" at bounding box center [624, 229] width 7 height 4
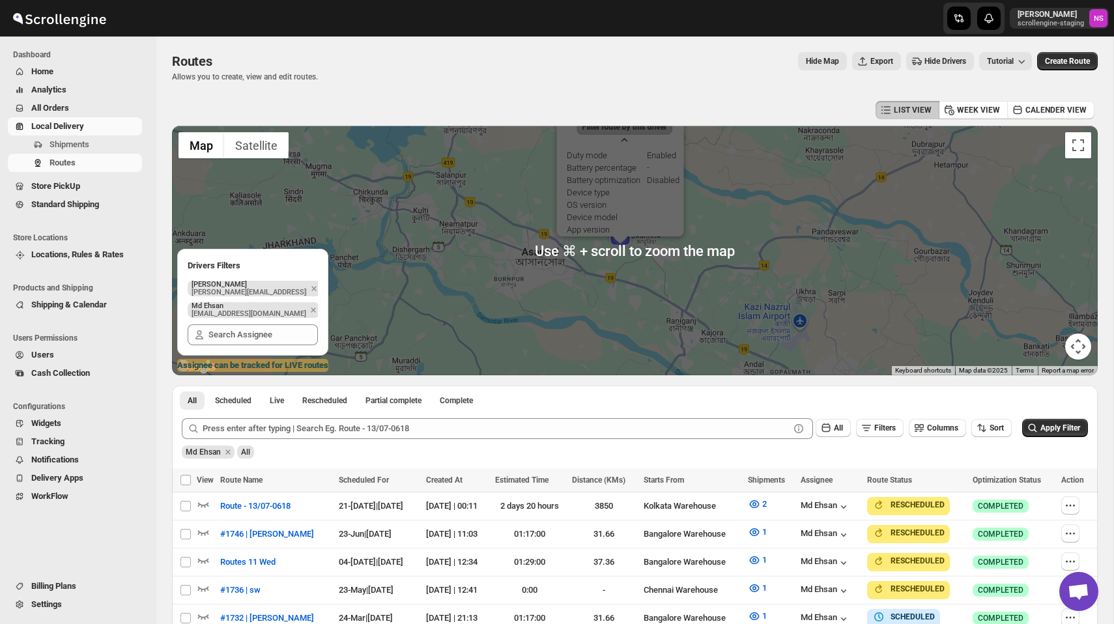
click at [625, 401] on div "All Scheduled Live Rescheduled Partial complete Complete More views All Schedul…" at bounding box center [635, 397] width 926 height 23
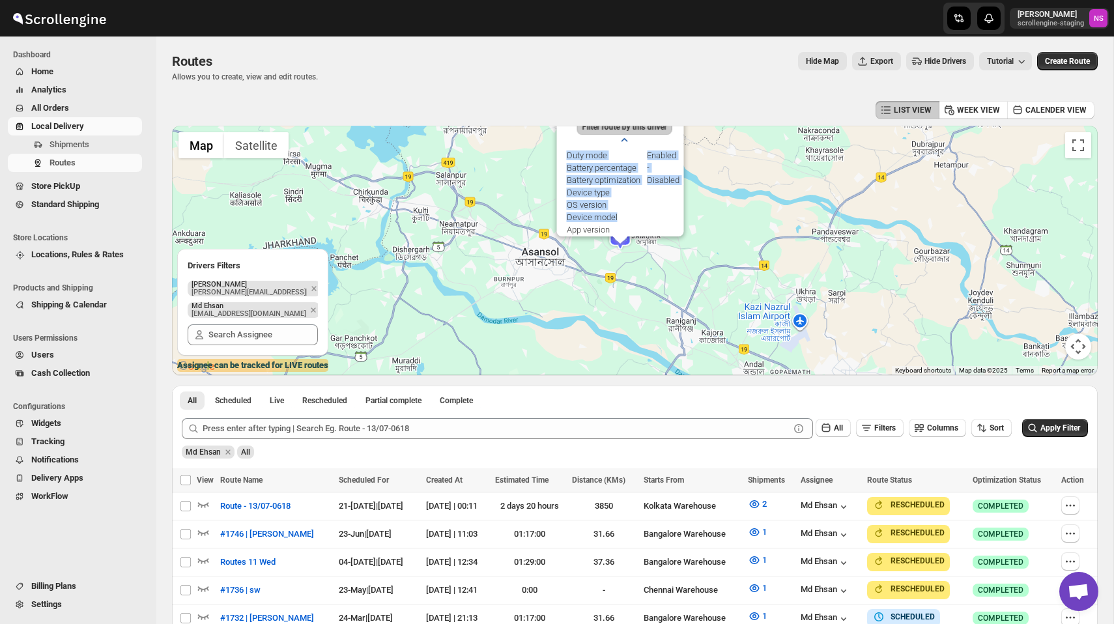
drag, startPoint x: 695, startPoint y: 223, endPoint x: 695, endPoint y: 285, distance: 61.9
click at [695, 285] on div "Md Ehsan (Driver) Updated at : 11/8/2024, 5:49:53 PM Filter route by this drive…" at bounding box center [635, 251] width 926 height 250
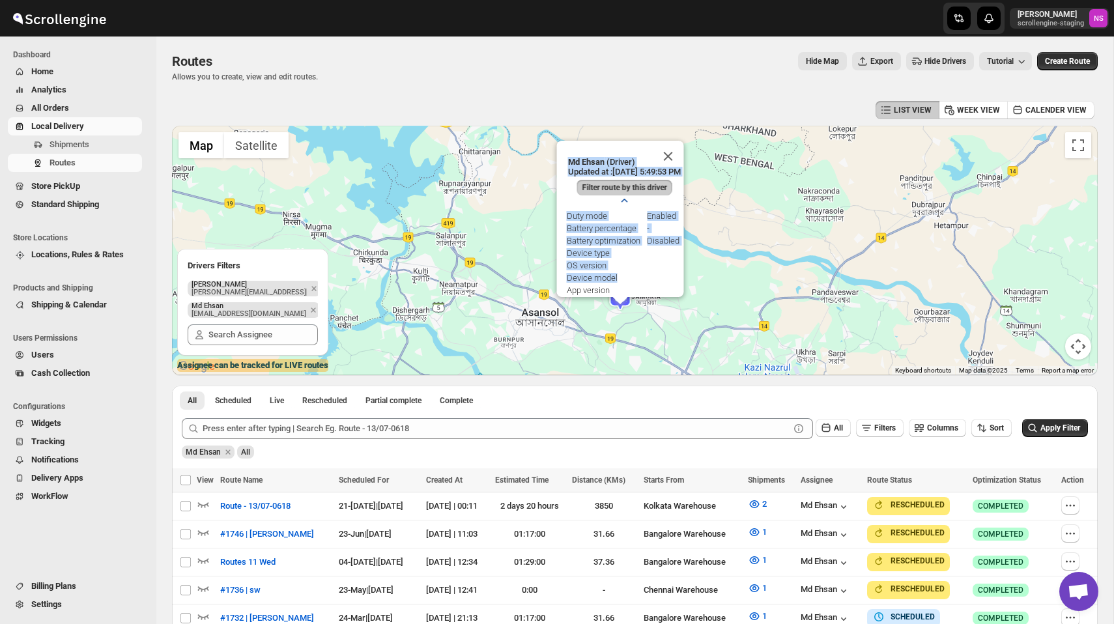
drag, startPoint x: 651, startPoint y: 273, endPoint x: 651, endPoint y: 338, distance: 64.5
click at [651, 338] on div "Md Ehsan (Driver) Updated at : 11/8/2024, 5:49:53 PM Filter route by this drive…" at bounding box center [635, 251] width 926 height 250
click at [624, 197] on icon "button" at bounding box center [624, 200] width 13 height 13
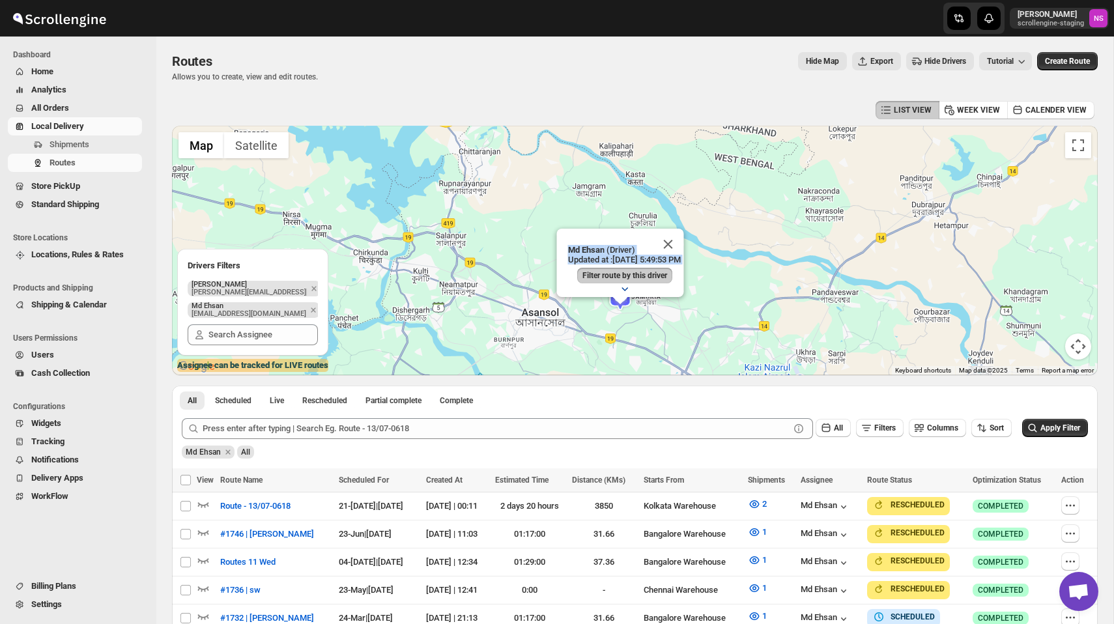
click at [648, 326] on div "Md Ehsan (Driver) Updated at : 11/8/2024, 5:49:53 PM Filter route by this drive…" at bounding box center [635, 251] width 926 height 250
click at [625, 287] on icon "button" at bounding box center [624, 288] width 13 height 13
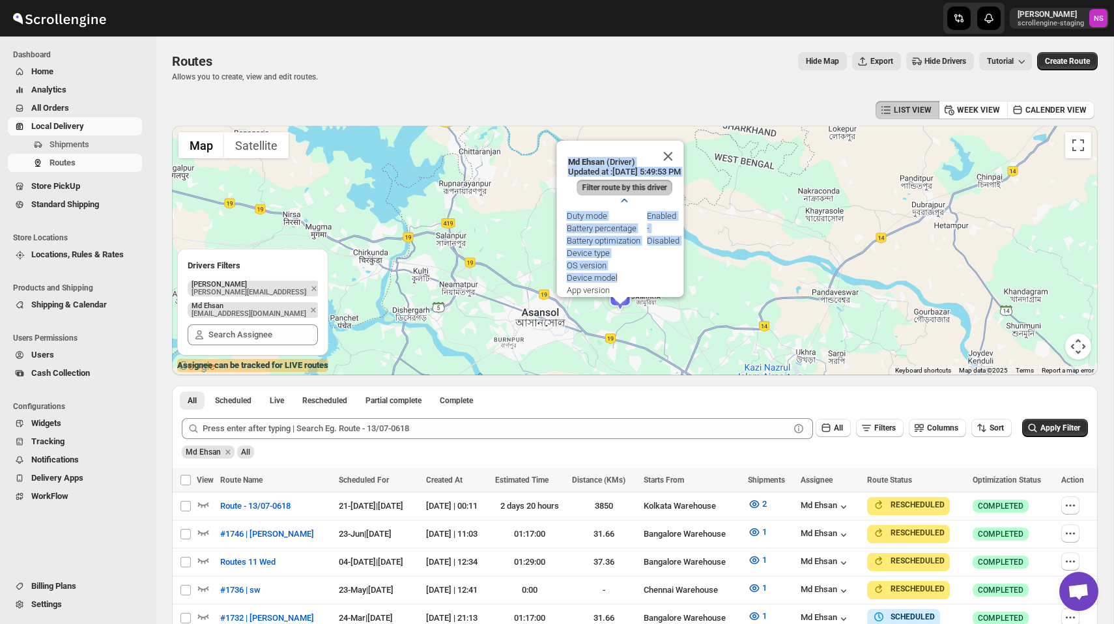
click at [625, 271] on td "OS version" at bounding box center [606, 265] width 80 height 11
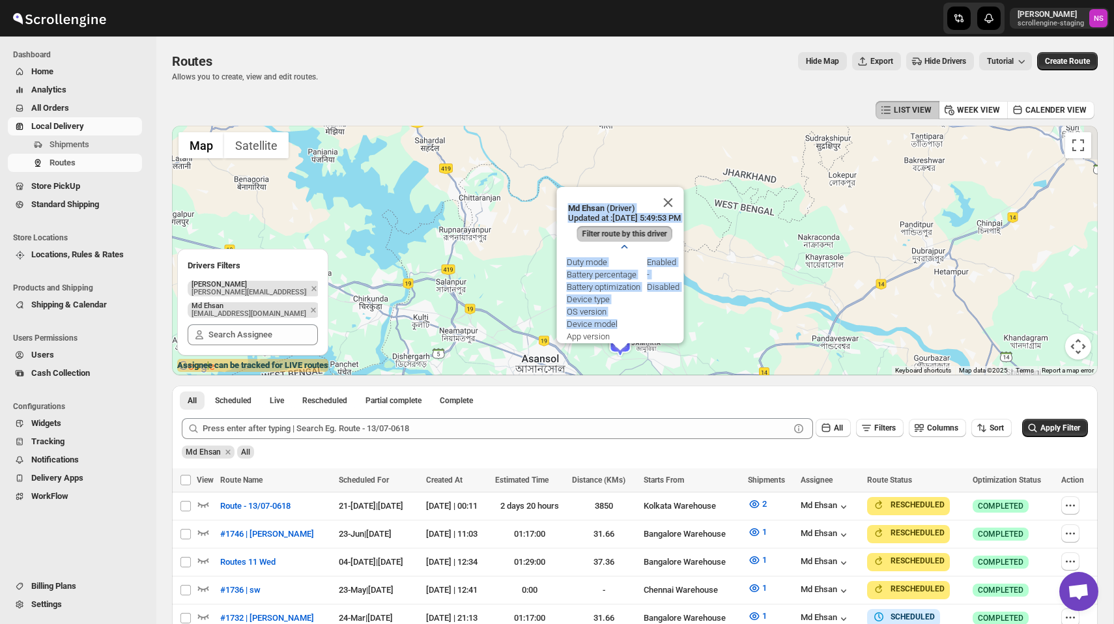
drag, startPoint x: 734, startPoint y: 191, endPoint x: 734, endPoint y: 239, distance: 47.6
click at [734, 239] on div "Md Ehsan (Driver) Updated at : 11/8/2024, 5:49:53 PM Filter route by this drive…" at bounding box center [635, 251] width 926 height 250
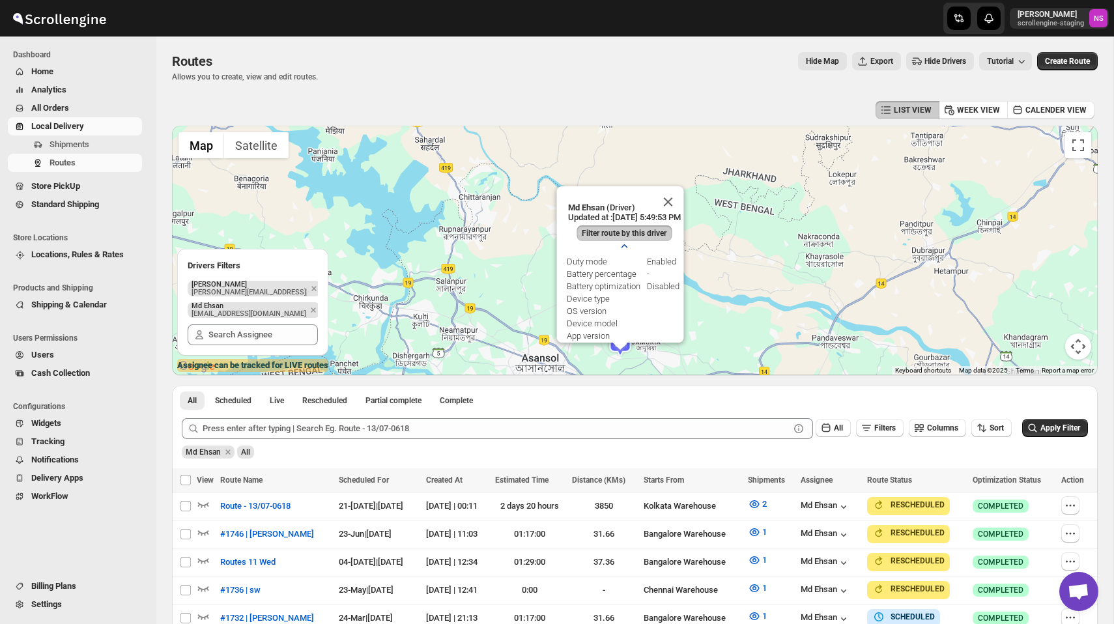
click at [628, 206] on p "Md Ehsan (Driver)" at bounding box center [624, 208] width 113 height 10
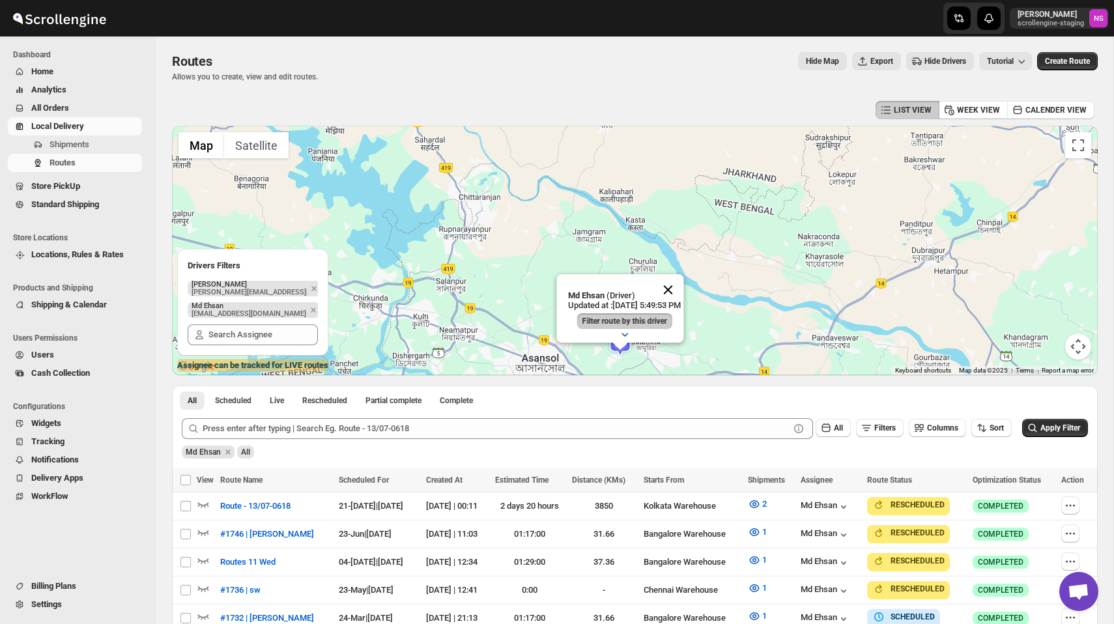
click at [680, 287] on button "Close" at bounding box center [667, 289] width 31 height 31
click at [622, 341] on img at bounding box center [620, 343] width 26 height 26
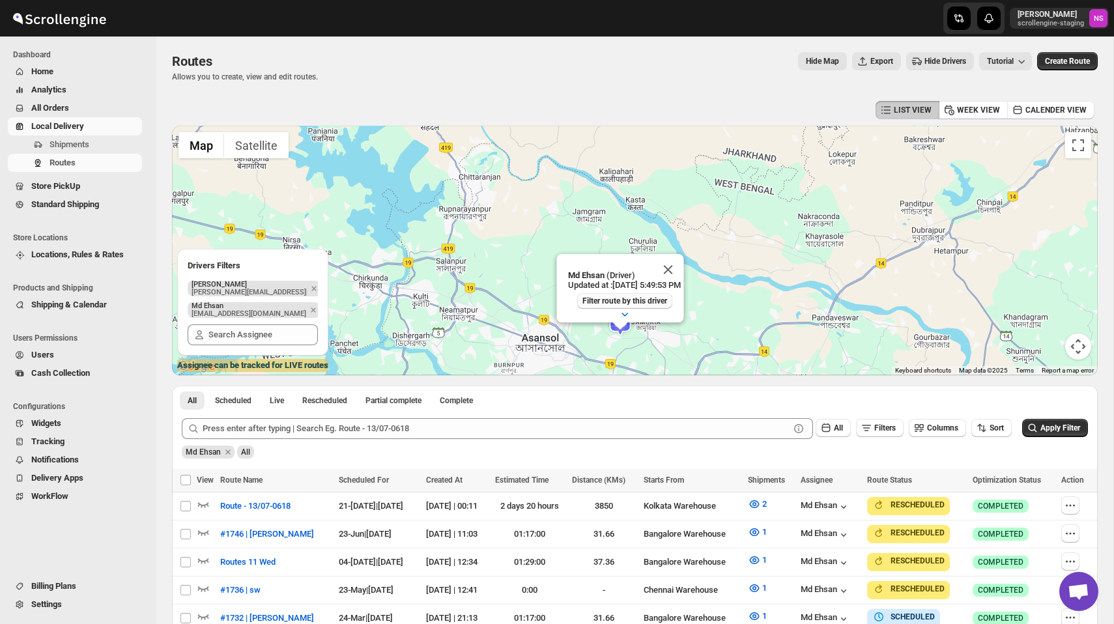
click at [598, 299] on span "Filter route by this driver" at bounding box center [624, 301] width 85 height 10
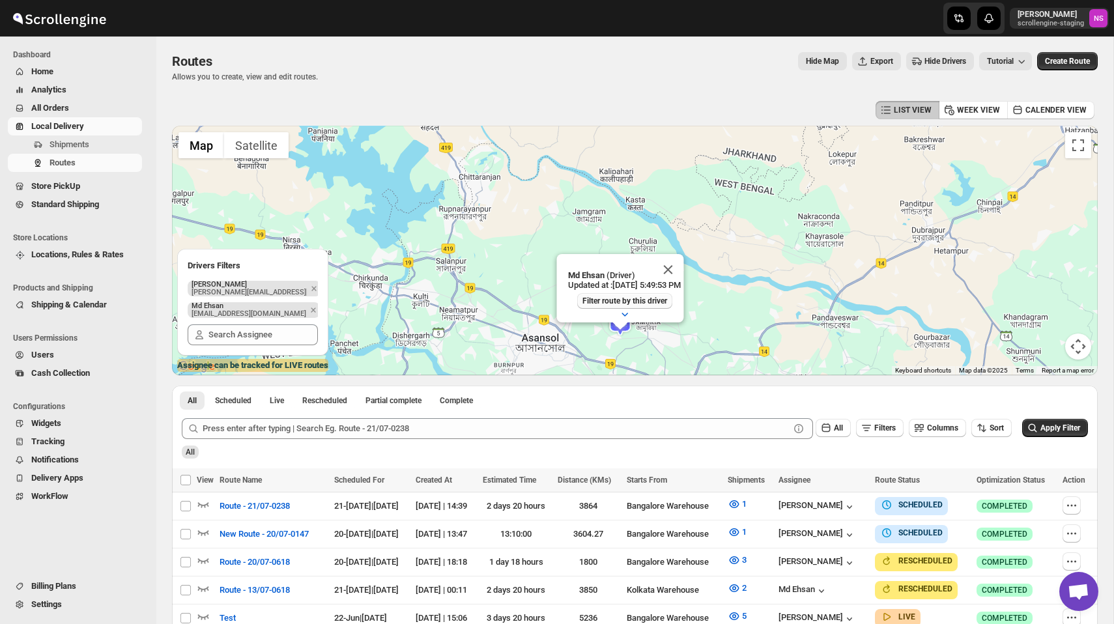
click at [630, 295] on button "Filter route by this driver" at bounding box center [624, 301] width 95 height 16
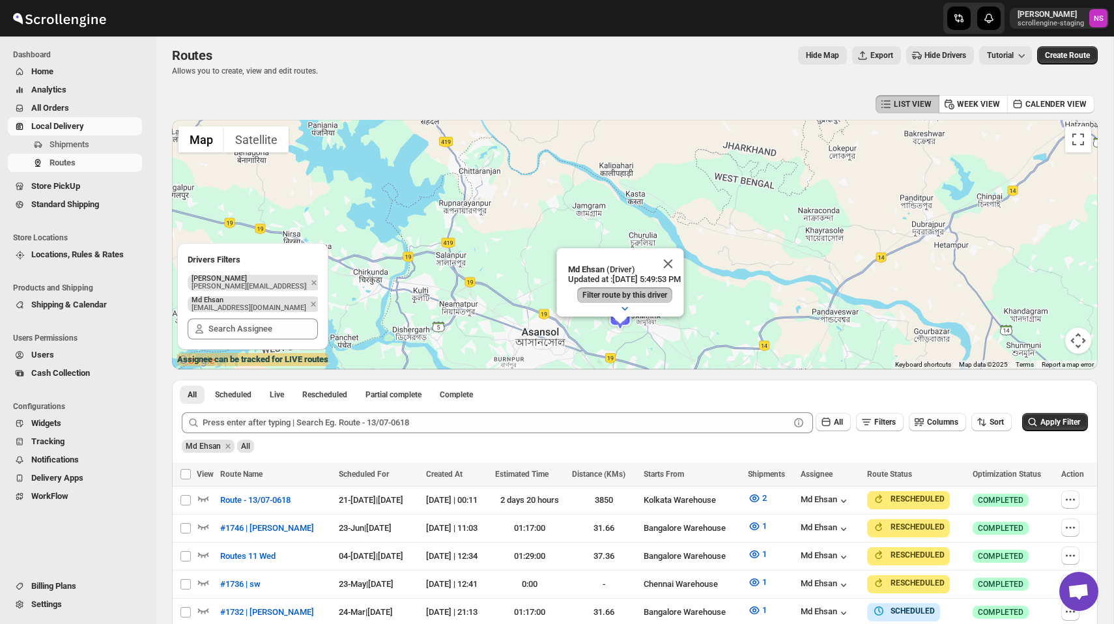
scroll to position [1, 0]
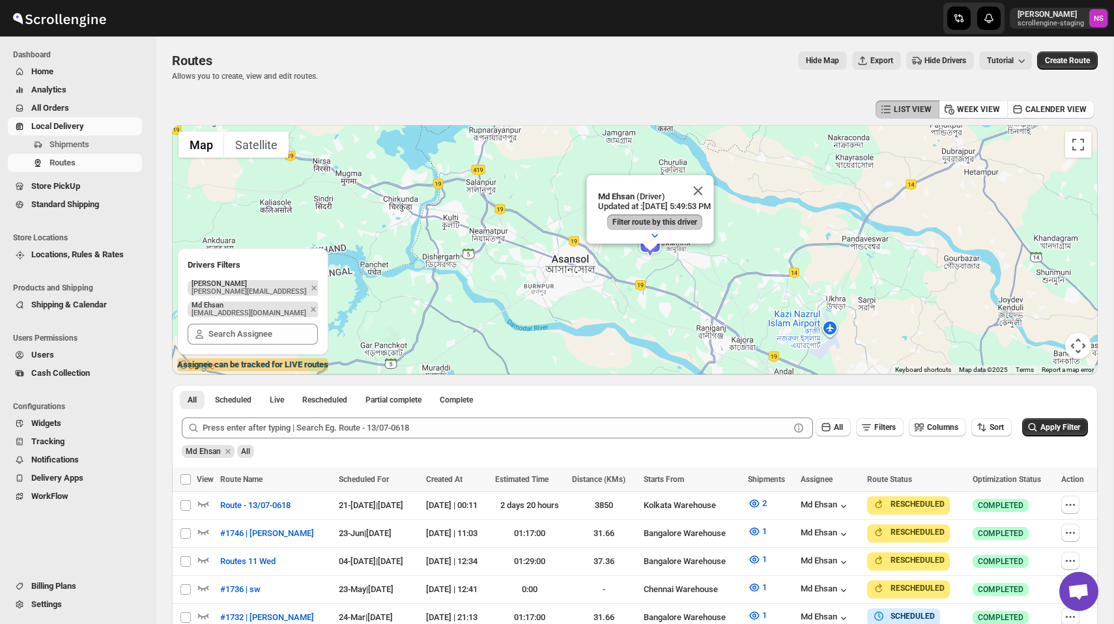
drag, startPoint x: 618, startPoint y: 343, endPoint x: 648, endPoint y: 263, distance: 85.4
click at [648, 263] on div "Md Ehsan (Driver) Updated at : 11/8/2024, 5:49:53 PM Filter route by this drive…" at bounding box center [635, 250] width 926 height 250
click at [714, 189] on button "Close" at bounding box center [697, 190] width 31 height 31
drag, startPoint x: 708, startPoint y: 239, endPoint x: 689, endPoint y: 213, distance: 31.7
click at [701, 227] on div at bounding box center [635, 250] width 926 height 250
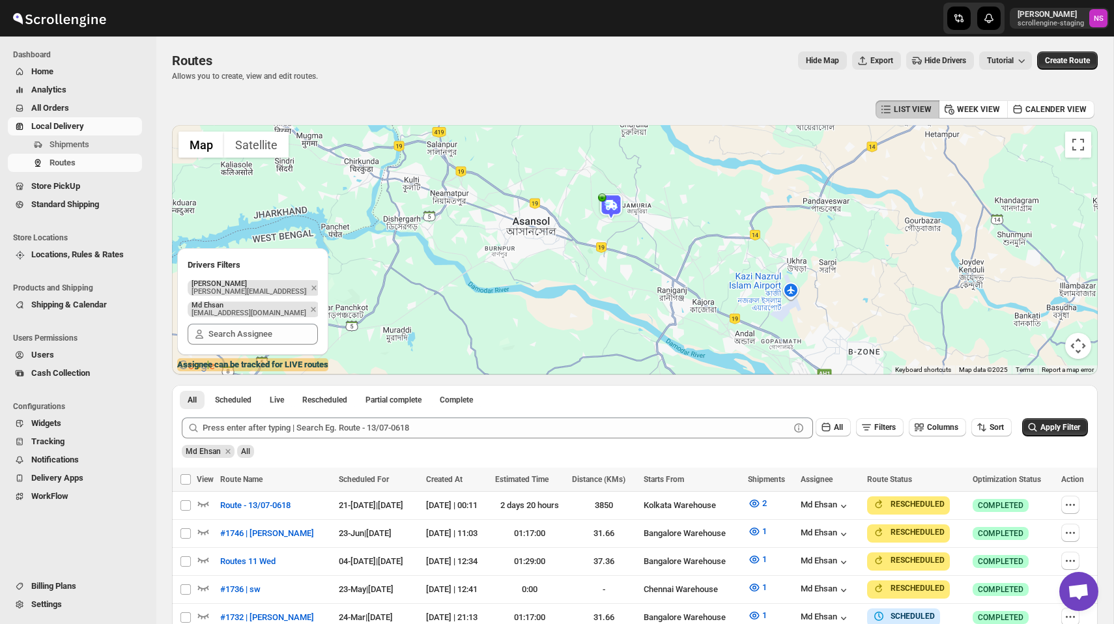
drag, startPoint x: 691, startPoint y: 308, endPoint x: 601, endPoint y: 254, distance: 105.2
click at [601, 254] on div at bounding box center [635, 250] width 926 height 250
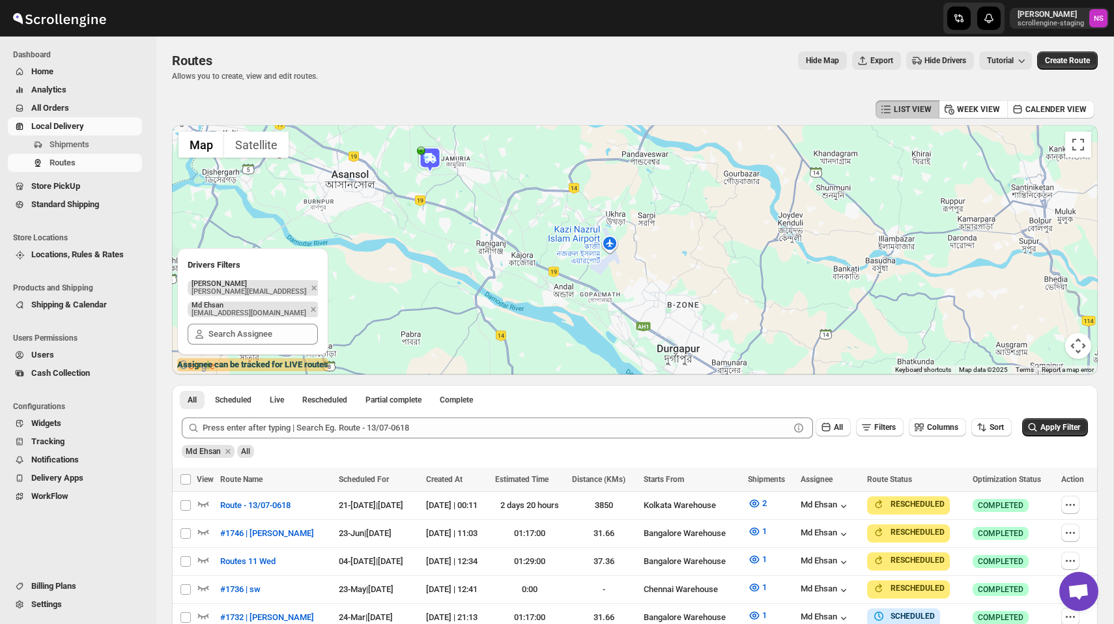
drag, startPoint x: 701, startPoint y: 297, endPoint x: 606, endPoint y: 286, distance: 95.7
click at [606, 286] on div at bounding box center [635, 250] width 926 height 250
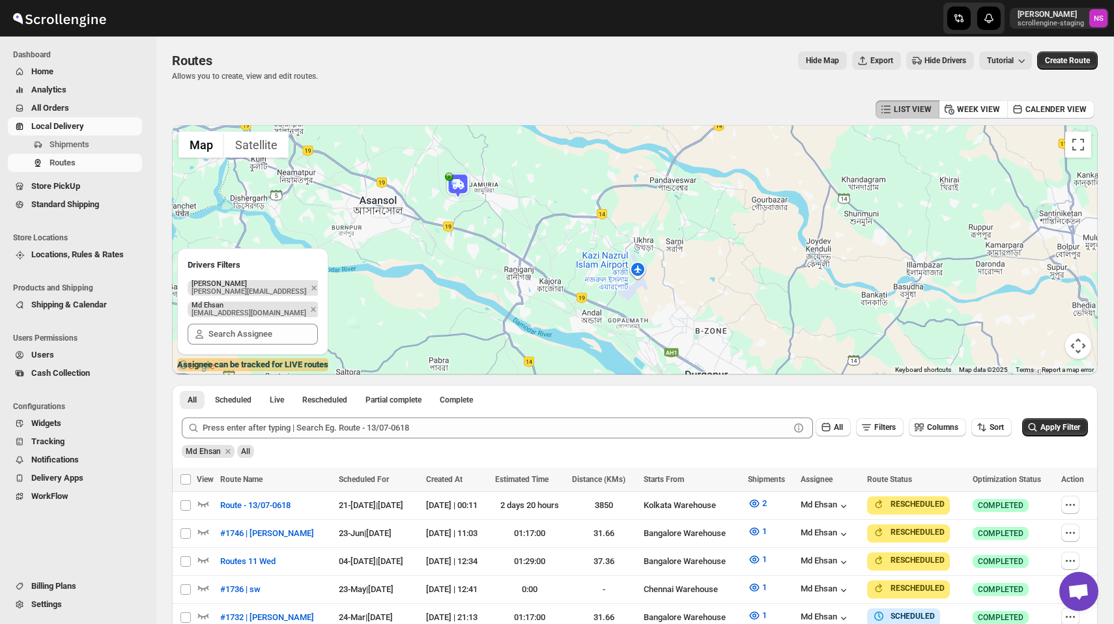
drag, startPoint x: 638, startPoint y: 261, endPoint x: 669, endPoint y: 288, distance: 41.1
click at [669, 288] on div at bounding box center [635, 250] width 926 height 250
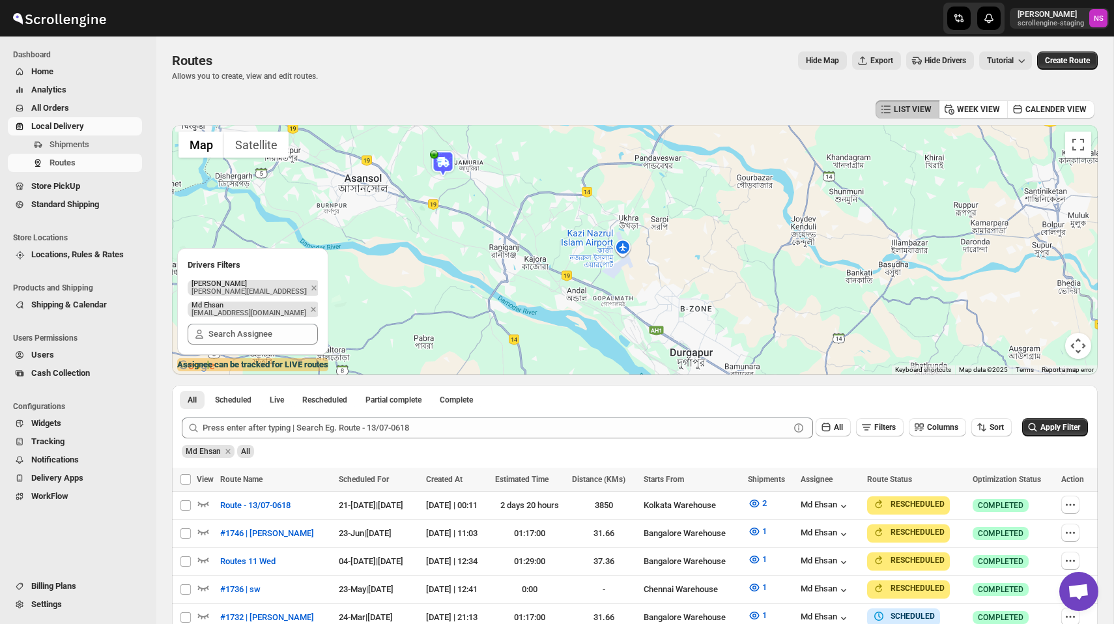
drag, startPoint x: 646, startPoint y: 287, endPoint x: 630, endPoint y: 263, distance: 29.1
click at [630, 263] on div at bounding box center [635, 250] width 926 height 250
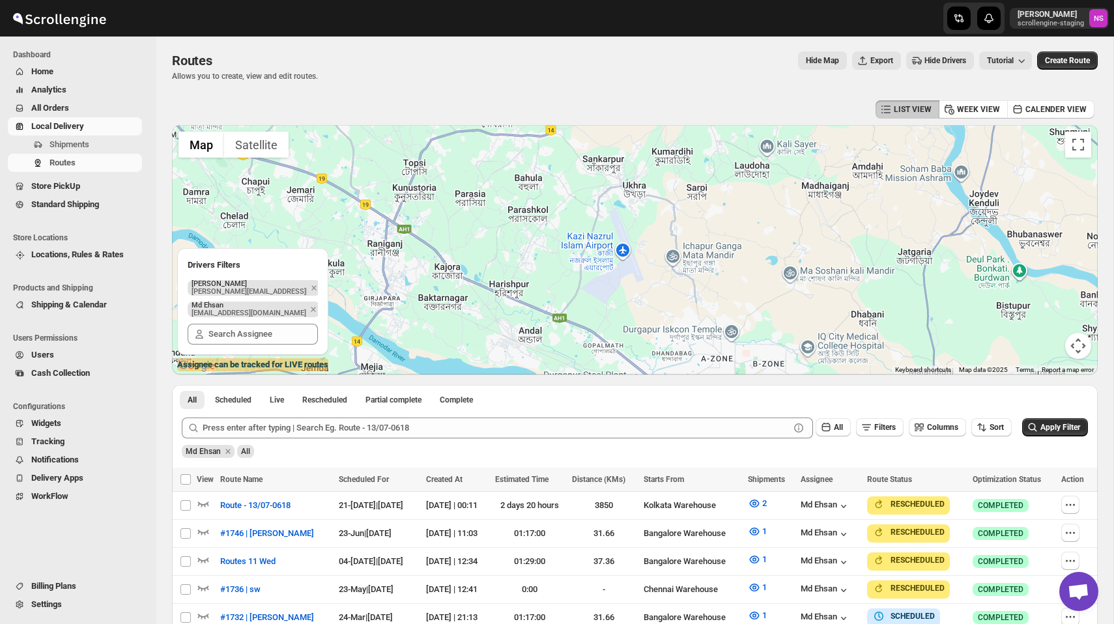
click at [622, 249] on div at bounding box center [635, 250] width 926 height 250
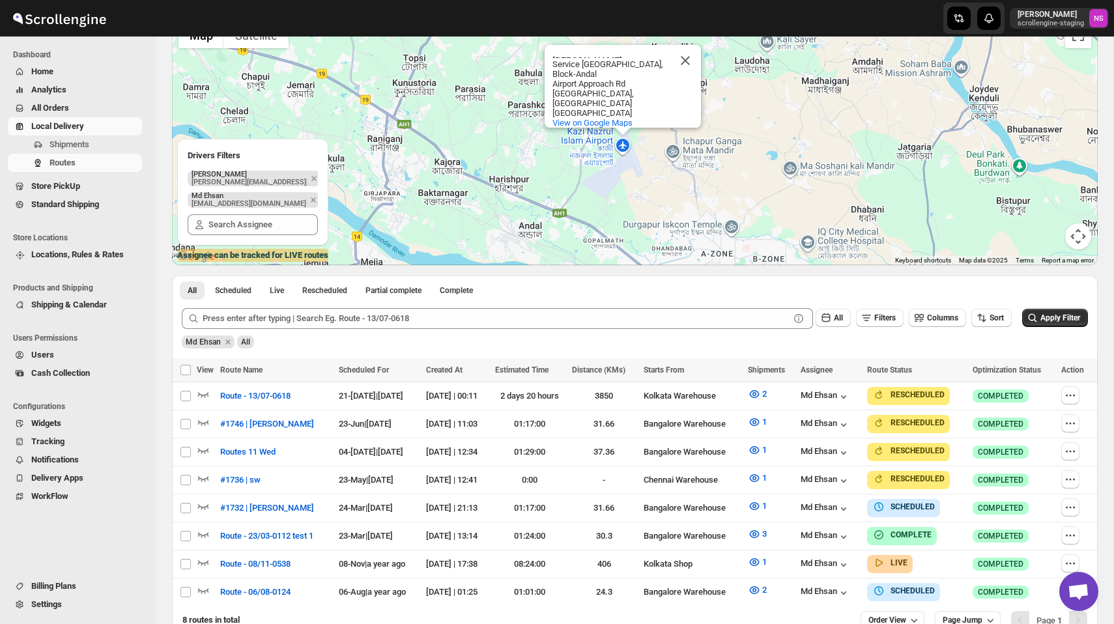
scroll to position [0, 0]
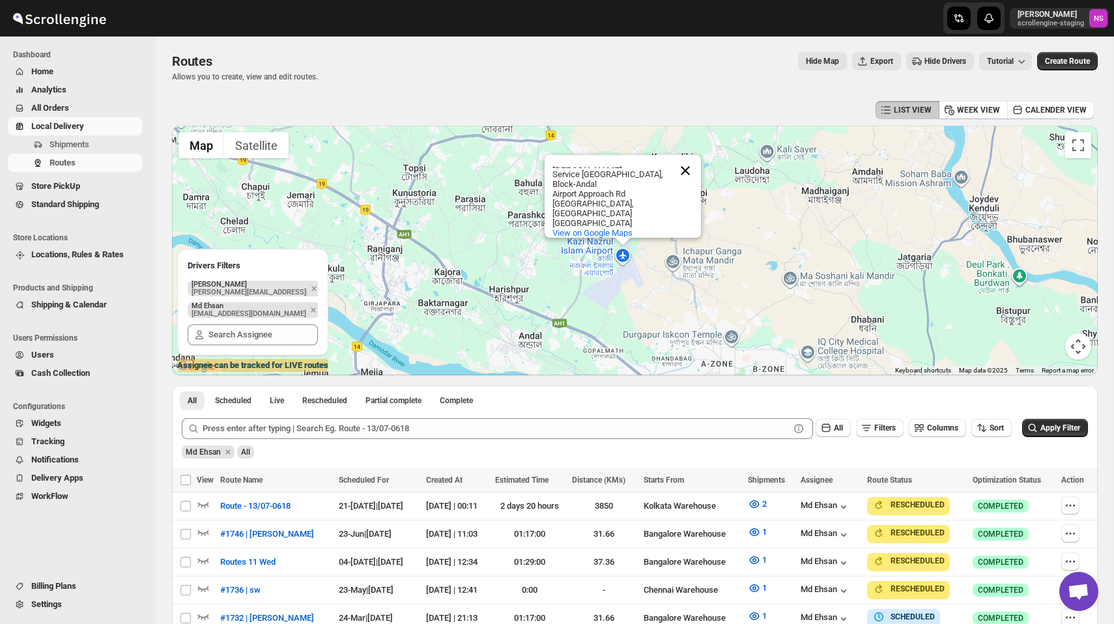
click at [685, 181] on button "Close" at bounding box center [685, 170] width 31 height 31
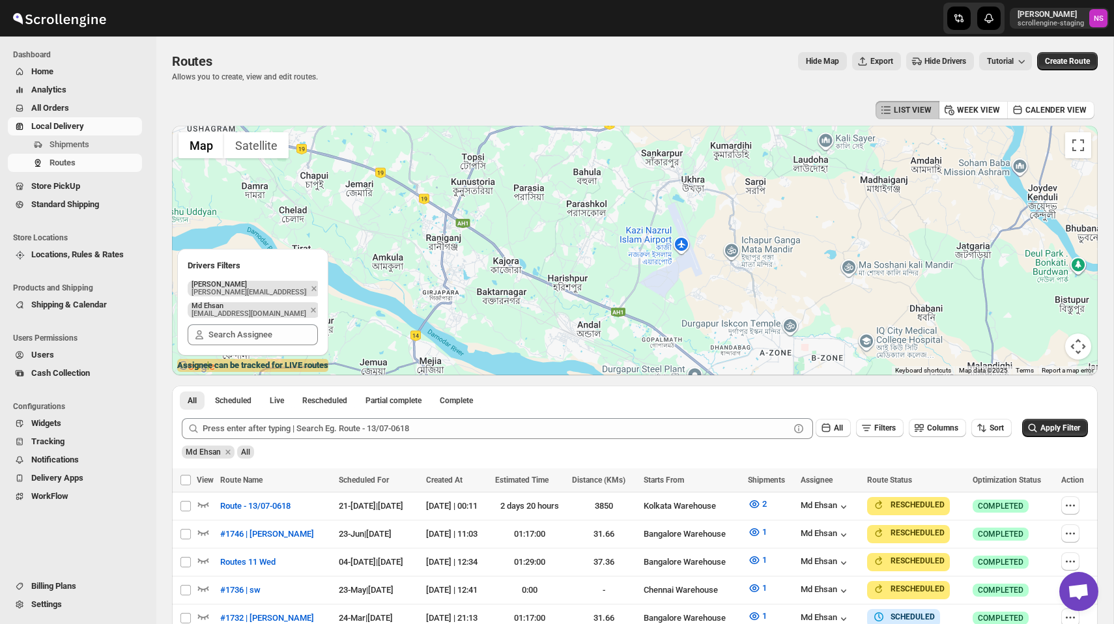
drag, startPoint x: 651, startPoint y: 244, endPoint x: 706, endPoint y: 232, distance: 56.1
click at [706, 232] on div at bounding box center [635, 251] width 926 height 250
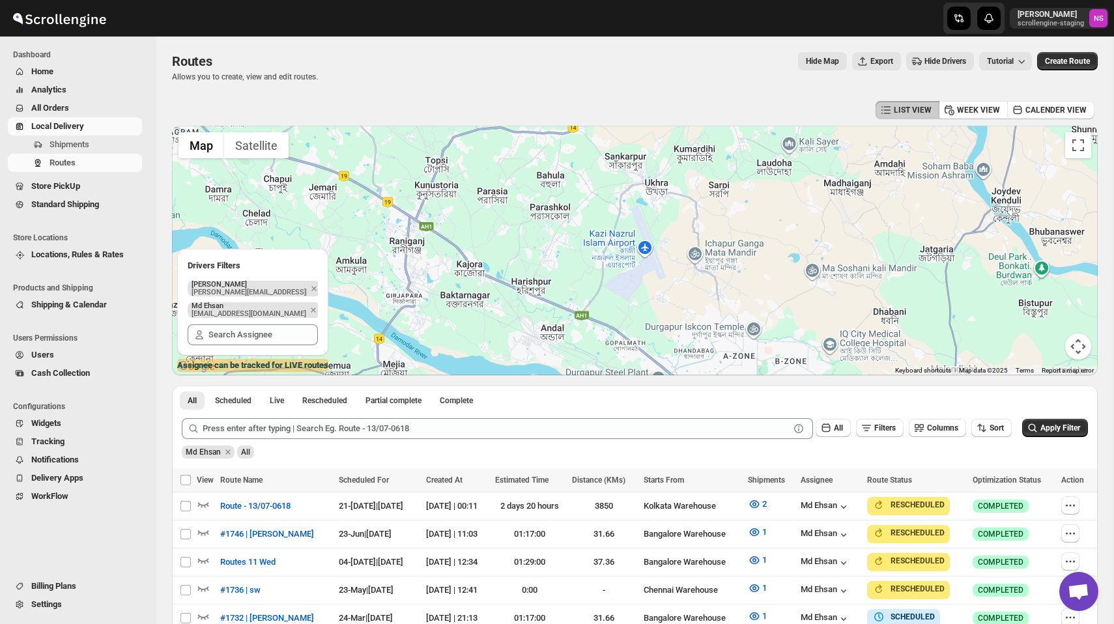
drag, startPoint x: 701, startPoint y: 252, endPoint x: 661, endPoint y: 255, distance: 39.9
click at [661, 255] on div at bounding box center [635, 251] width 926 height 250
click at [53, 502] on span "WorkFlow" at bounding box center [85, 496] width 108 height 13
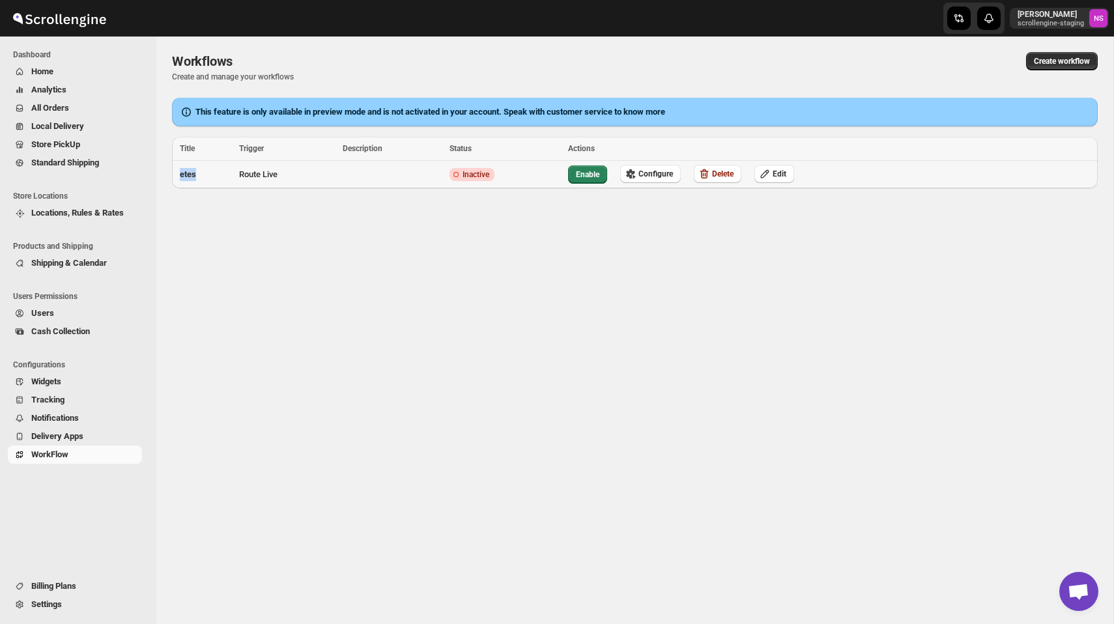
drag, startPoint x: 181, startPoint y: 177, endPoint x: 209, endPoint y: 177, distance: 28.0
click at [209, 177] on td "etes" at bounding box center [203, 175] width 63 height 28
click at [656, 167] on button "Configure" at bounding box center [650, 174] width 61 height 18
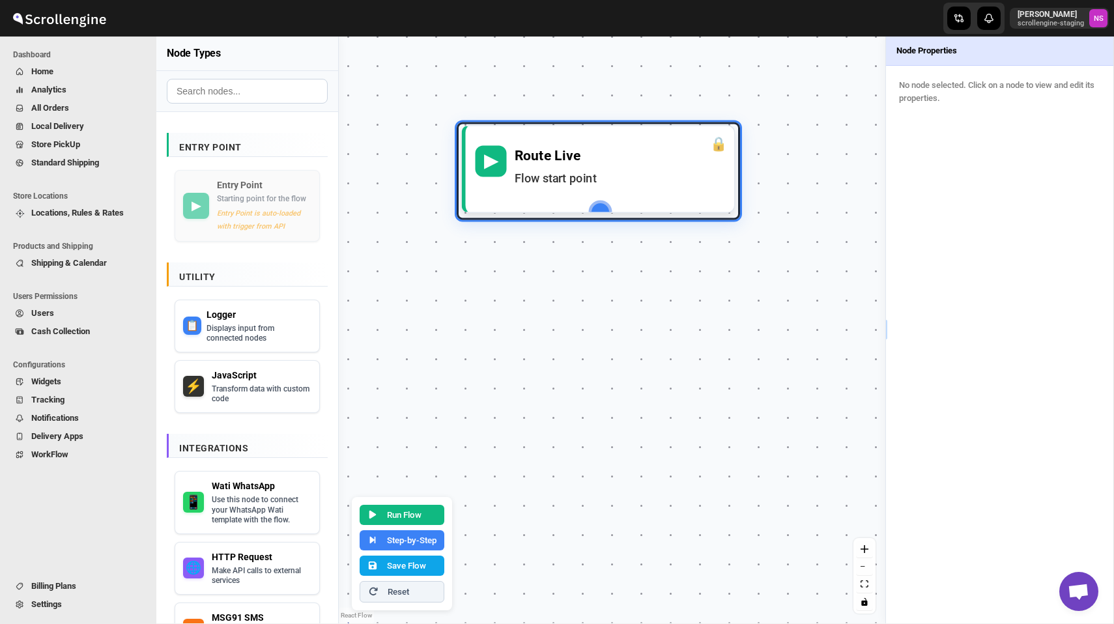
drag, startPoint x: 632, startPoint y: 323, endPoint x: 618, endPoint y: 164, distance: 160.2
click at [618, 164] on div "Route Live" at bounding box center [620, 155] width 210 height 20
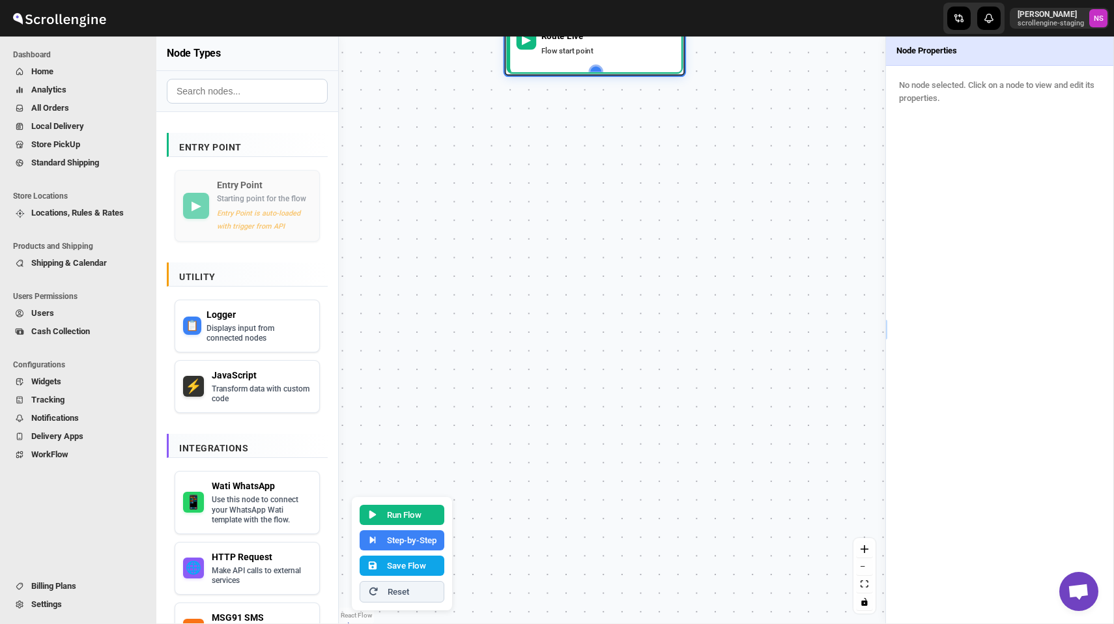
drag, startPoint x: 687, startPoint y: 467, endPoint x: 685, endPoint y: 267, distance: 199.4
click at [685, 268] on div "▶ Route Live Flow start point" at bounding box center [612, 329] width 547 height 587
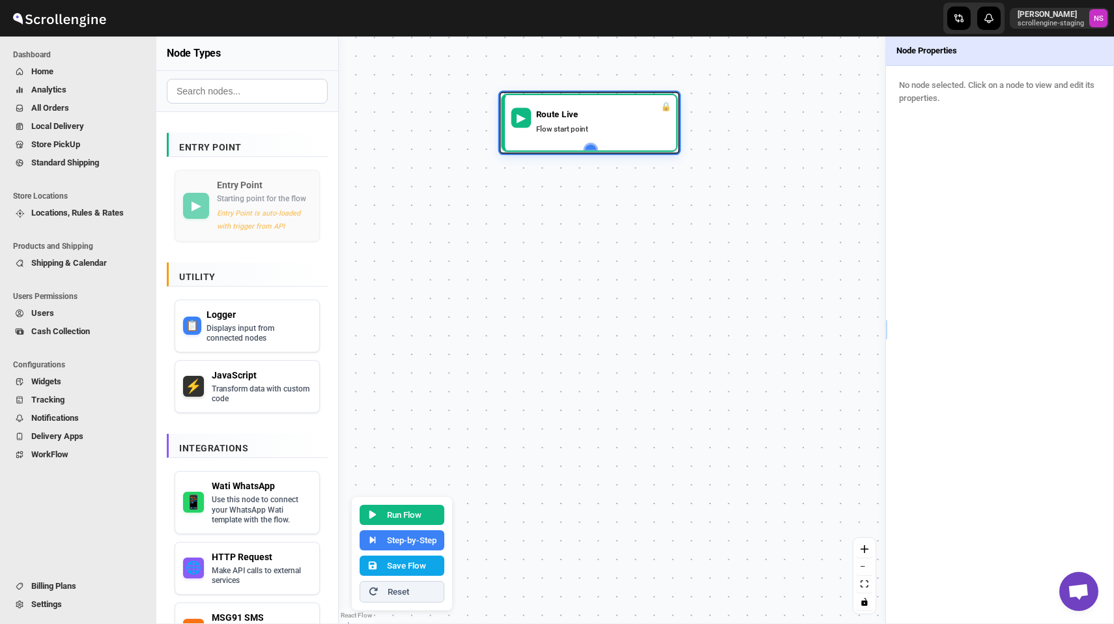
drag, startPoint x: 740, startPoint y: 181, endPoint x: 736, endPoint y: 268, distance: 87.4
click at [736, 270] on div "▶ Route Live Flow start point" at bounding box center [612, 329] width 547 height 587
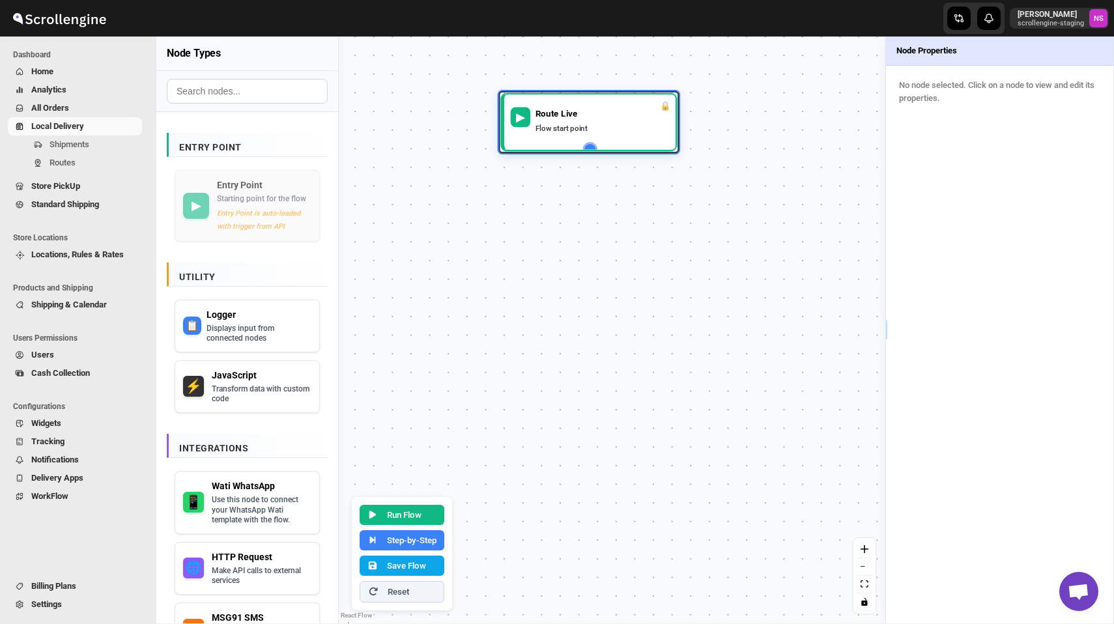
click at [70, 173] on div "Shipments Routes" at bounding box center [75, 157] width 150 height 42
click at [66, 164] on span "Routes" at bounding box center [63, 163] width 26 height 10
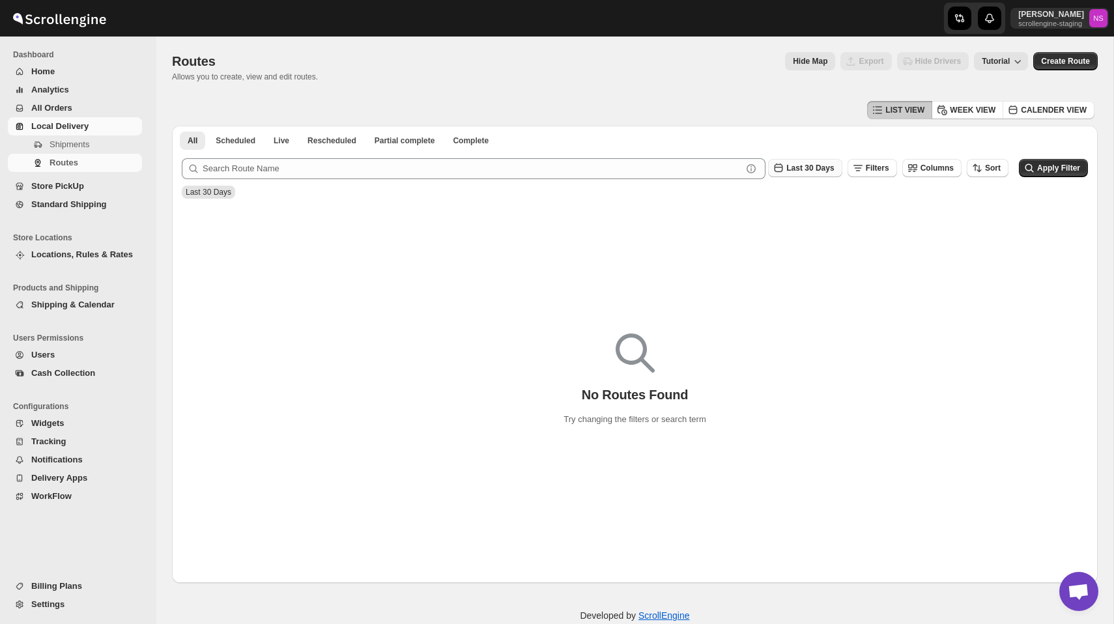
click at [801, 160] on button "Last 30 Days" at bounding box center [805, 168] width 74 height 18
click at [788, 333] on button "All" at bounding box center [802, 332] width 78 height 21
click at [1062, 176] on button "Apply Filter" at bounding box center [1053, 168] width 69 height 18
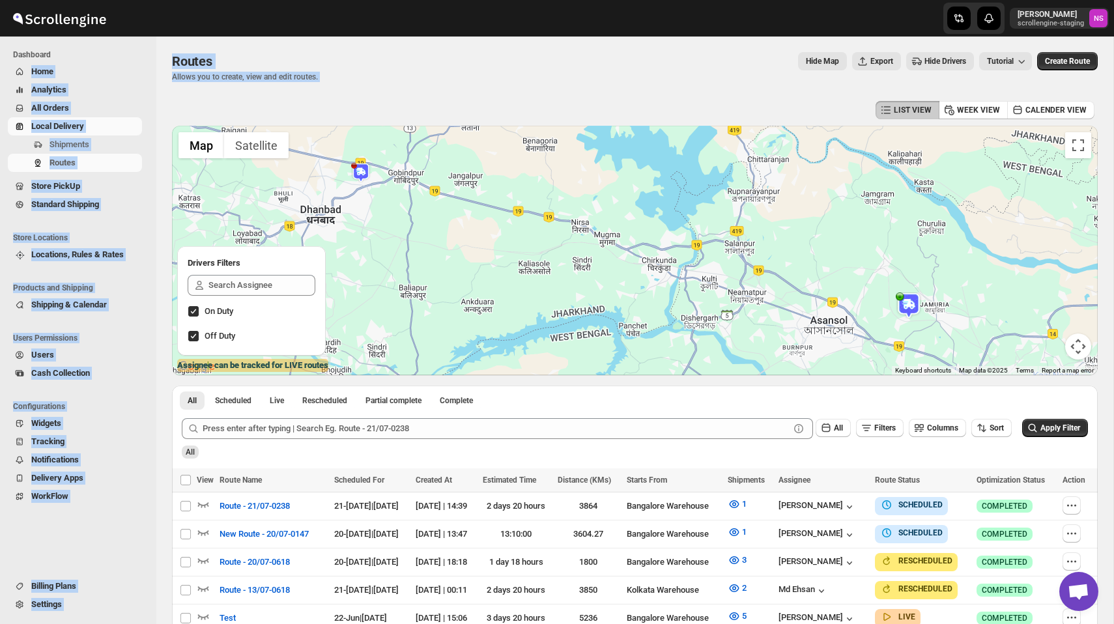
drag, startPoint x: 356, startPoint y: 82, endPoint x: 151, endPoint y: 55, distance: 207.0
click at [151, 55] on div "Skip to content Nawneet Sharma scrollengine-staging NS Dashboard Home Analytics…" at bounding box center [557, 435] width 1114 height 871
click at [262, 57] on div "Routes" at bounding box center [245, 61] width 146 height 18
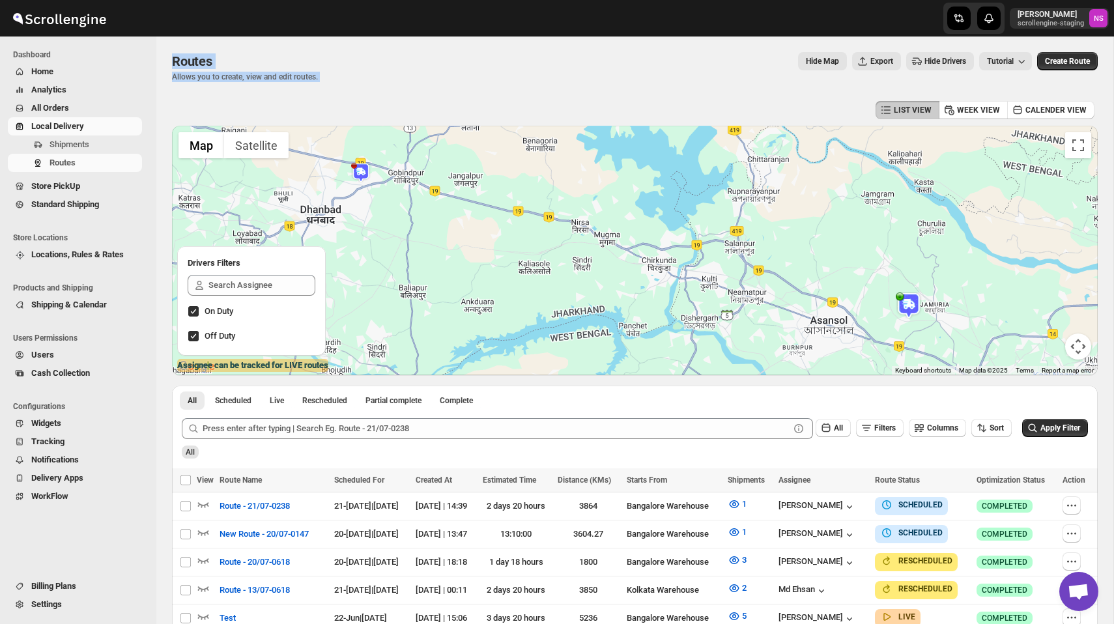
drag, startPoint x: 173, startPoint y: 60, endPoint x: 373, endPoint y: 78, distance: 200.9
click at [373, 78] on div "Routes Allows you to create, view and edit routes. Hide Map Export Hide Drivers…" at bounding box center [635, 67] width 926 height 30
drag, startPoint x: 373, startPoint y: 78, endPoint x: 171, endPoint y: 57, distance: 203.2
click at [171, 57] on div "Routes. This page is ready Routes Allows you to create, view and edit routes. H…" at bounding box center [634, 421] width 957 height 770
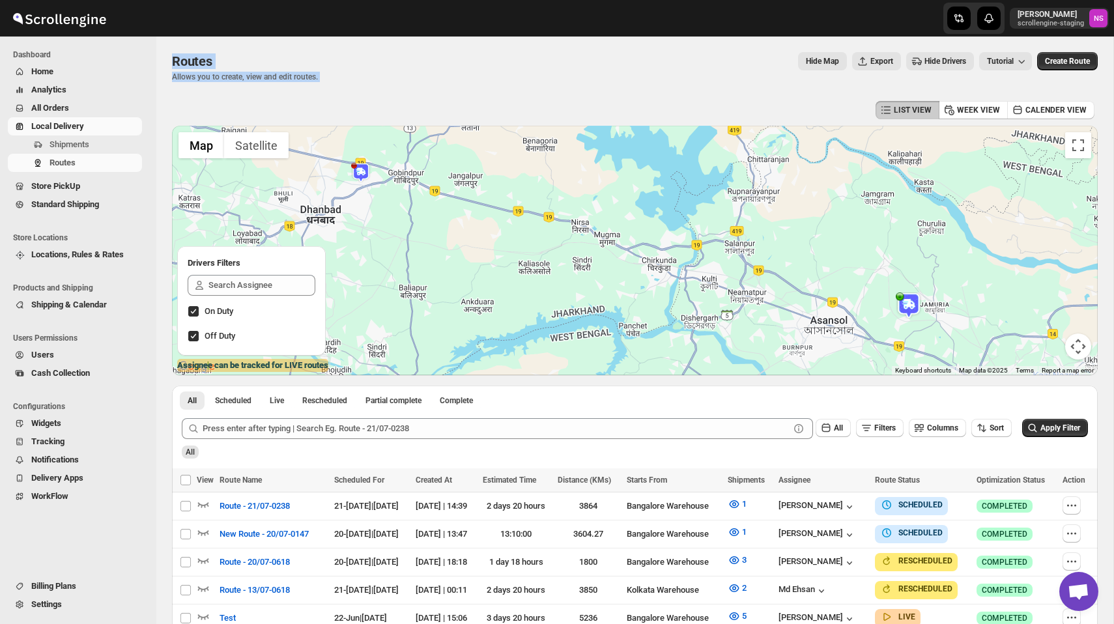
click at [244, 63] on div "Routes" at bounding box center [245, 61] width 146 height 18
drag, startPoint x: 170, startPoint y: 57, endPoint x: 375, endPoint y: 71, distance: 205.1
click at [375, 71] on div "Routes. This page is ready Routes Allows you to create, view and edit routes. H…" at bounding box center [634, 421] width 957 height 770
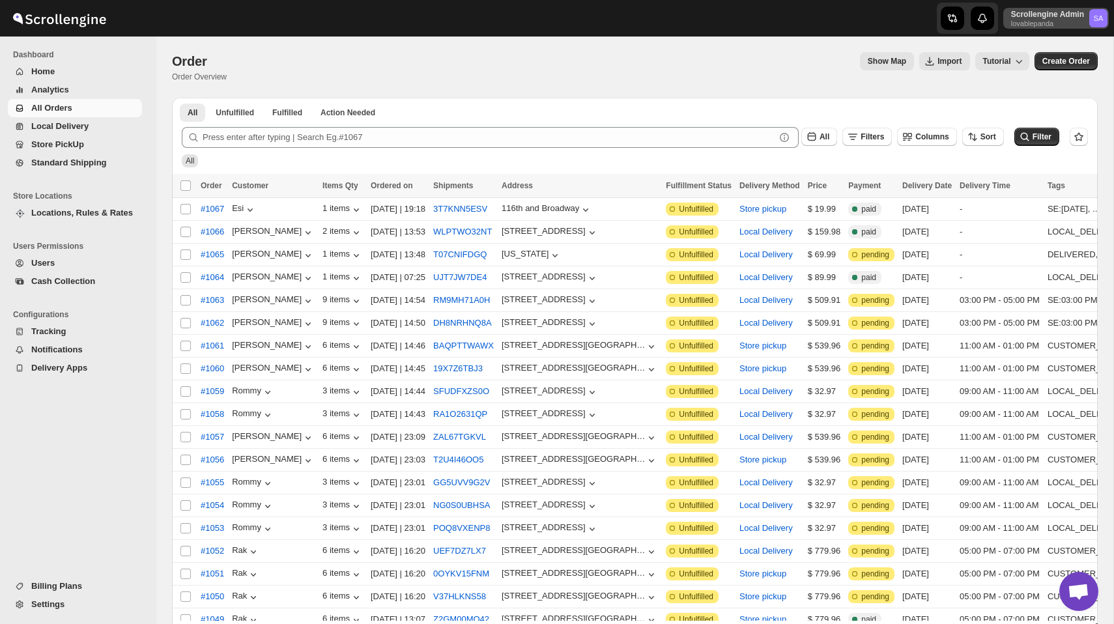
click at [1032, 14] on p "Scrollengine Admin" at bounding box center [1047, 14] width 73 height 10
click at [1056, 119] on span "Organizations" at bounding box center [1075, 121] width 52 height 10
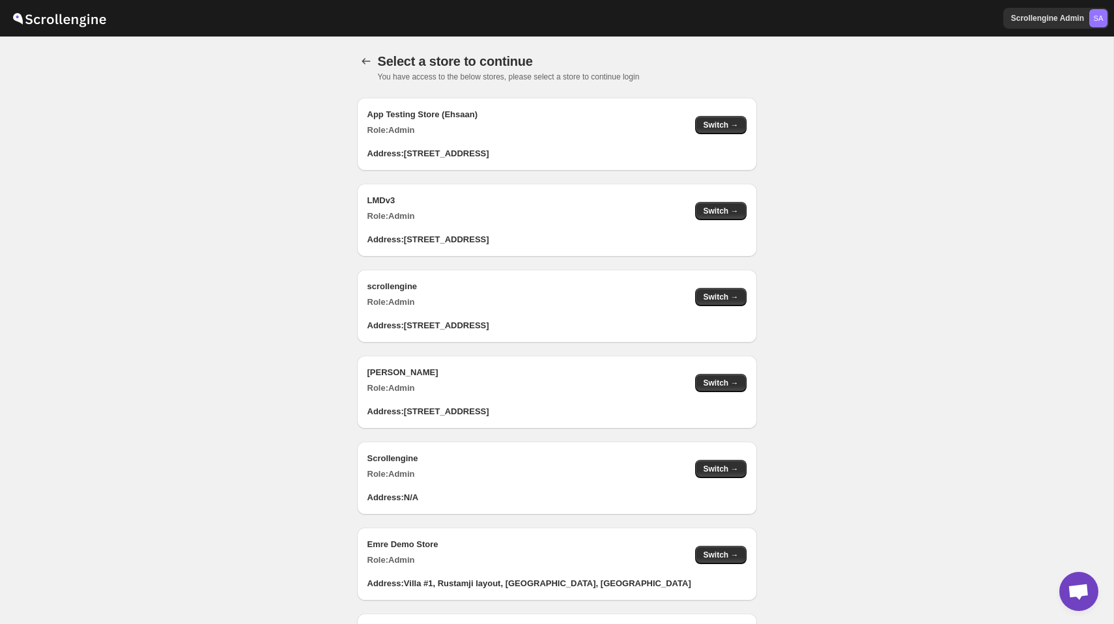
scroll to position [1265, 0]
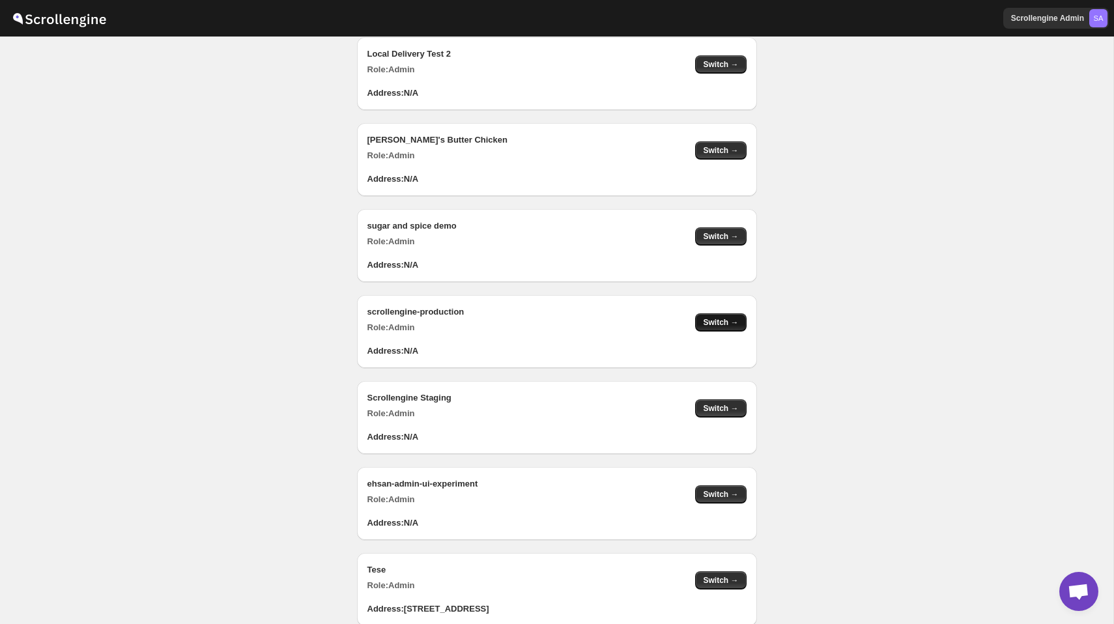
click at [719, 323] on span "Switch →" at bounding box center [720, 322] width 35 height 10
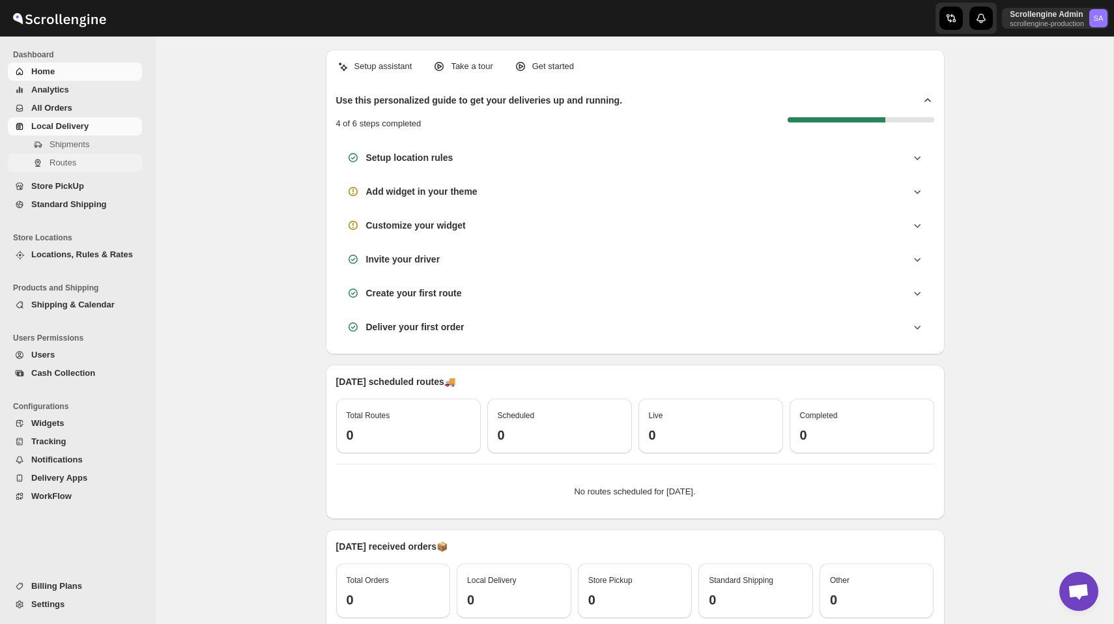
click at [77, 166] on span "Routes" at bounding box center [95, 162] width 90 height 13
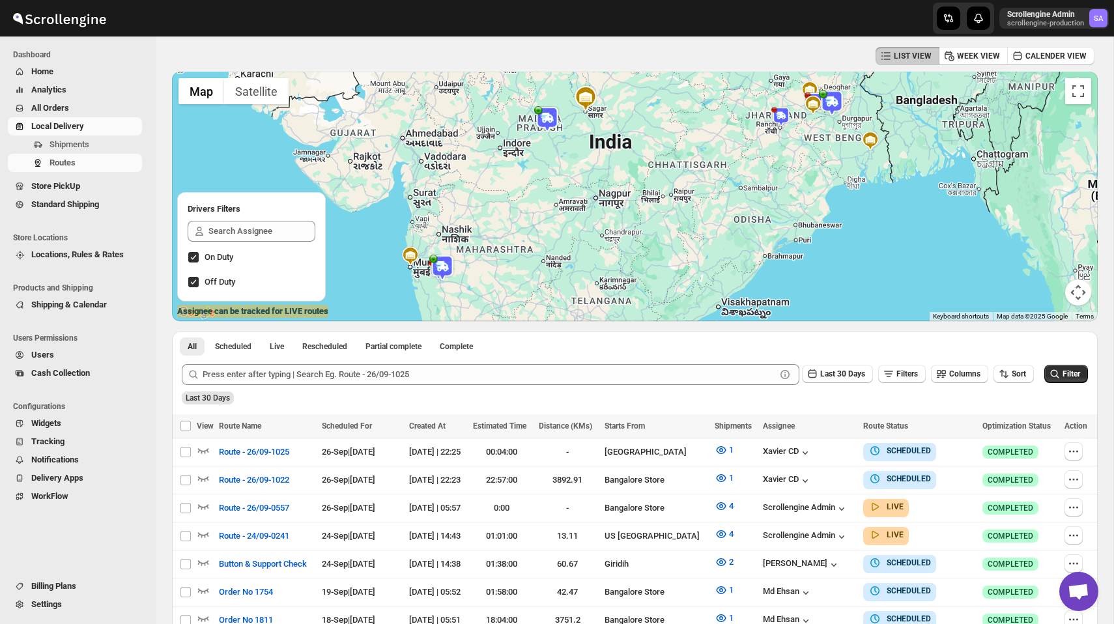
scroll to position [23, 0]
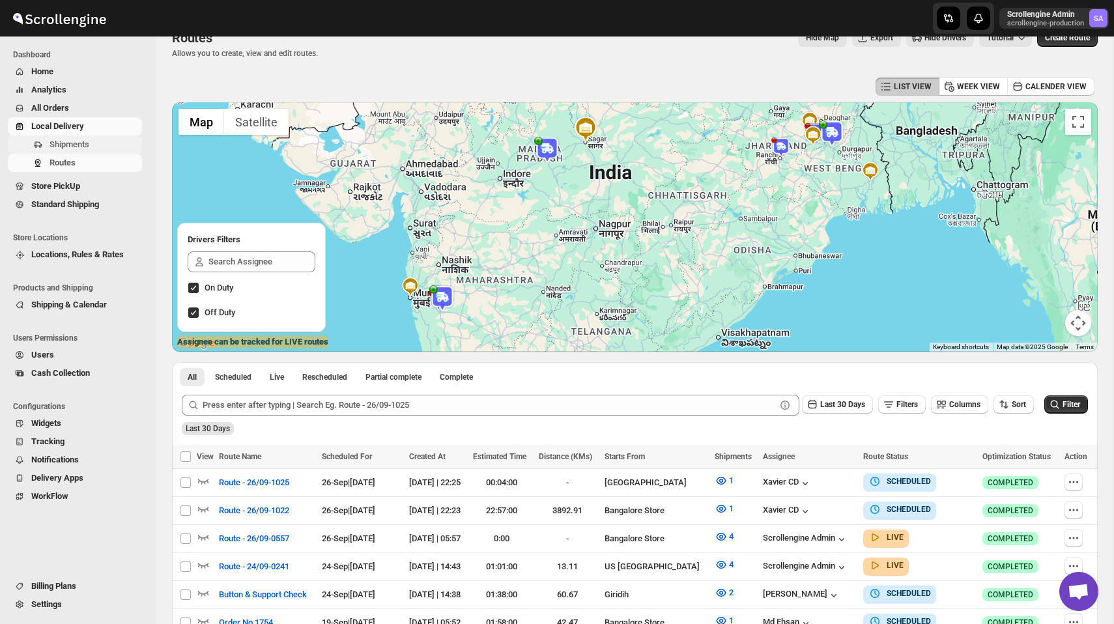
click at [79, 149] on span "Shipments" at bounding box center [70, 144] width 40 height 10
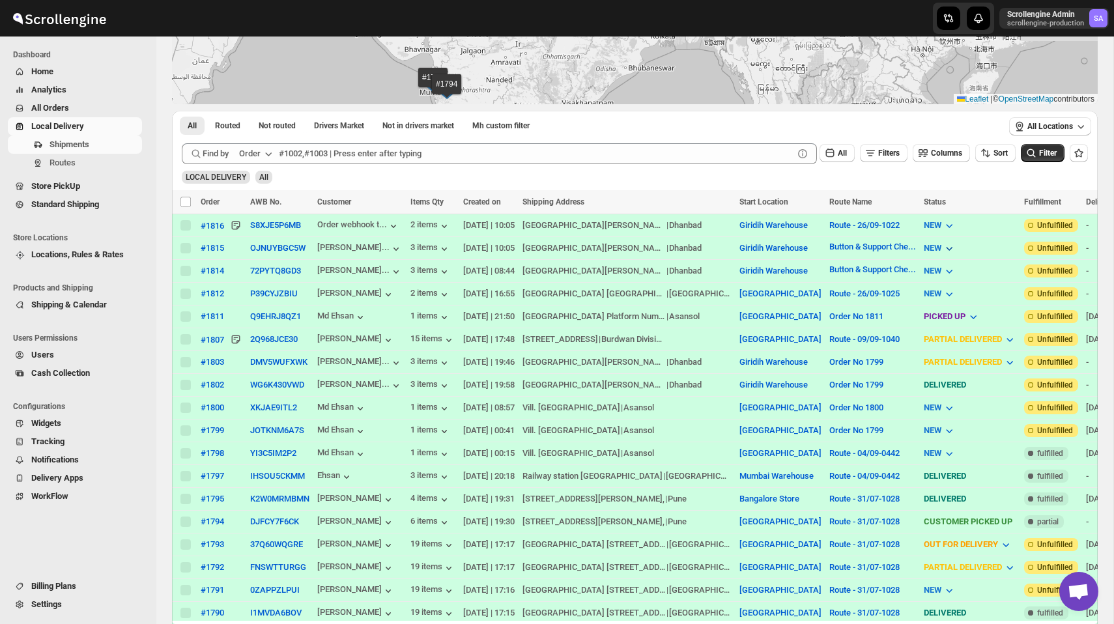
scroll to position [210, 0]
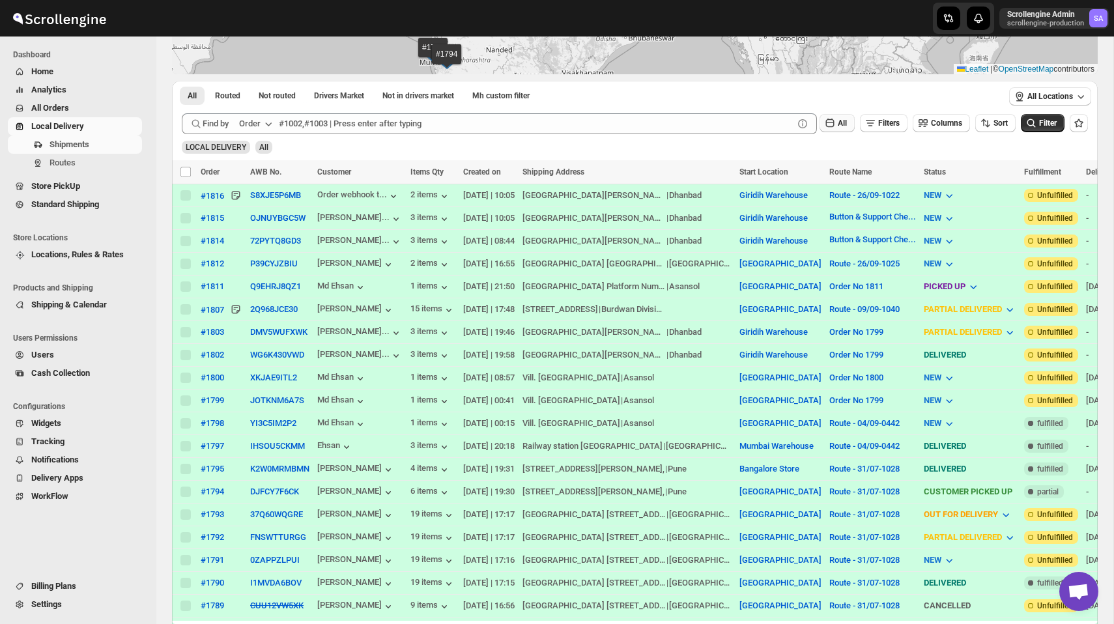
click at [824, 125] on icon "button" at bounding box center [830, 123] width 13 height 13
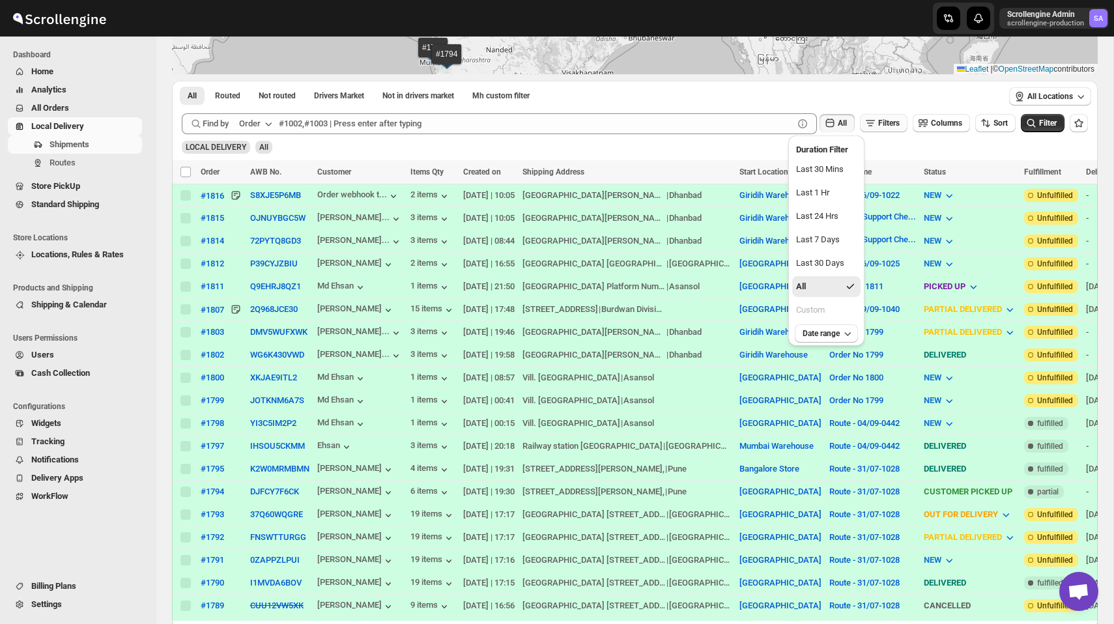
click at [873, 117] on button "Filters" at bounding box center [884, 123] width 48 height 18
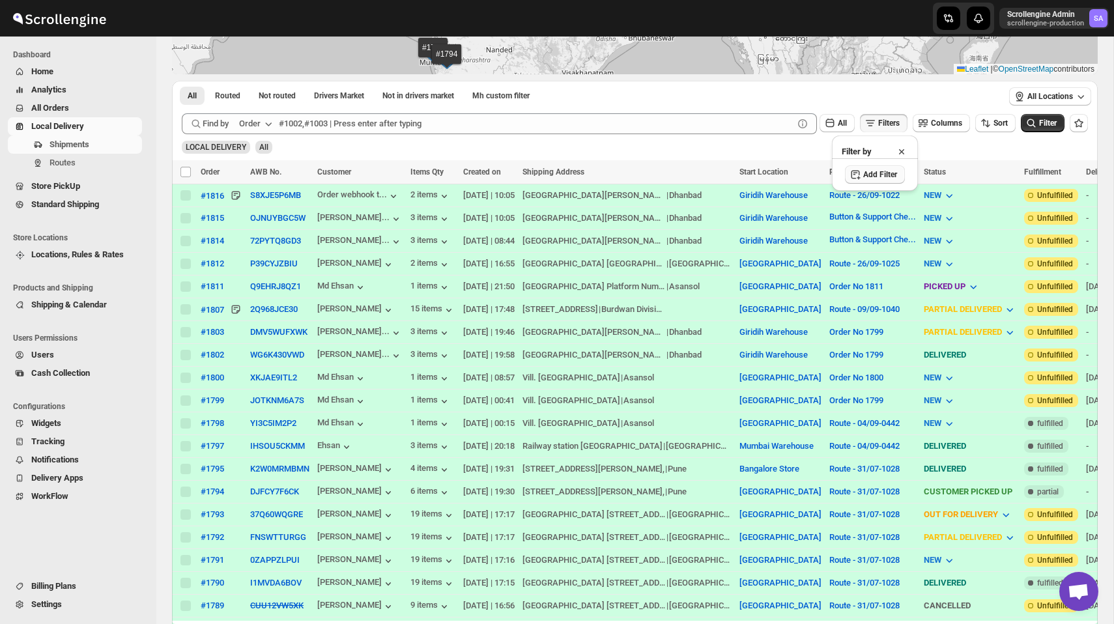
click at [879, 166] on button "Add Filter" at bounding box center [875, 175] width 60 height 18
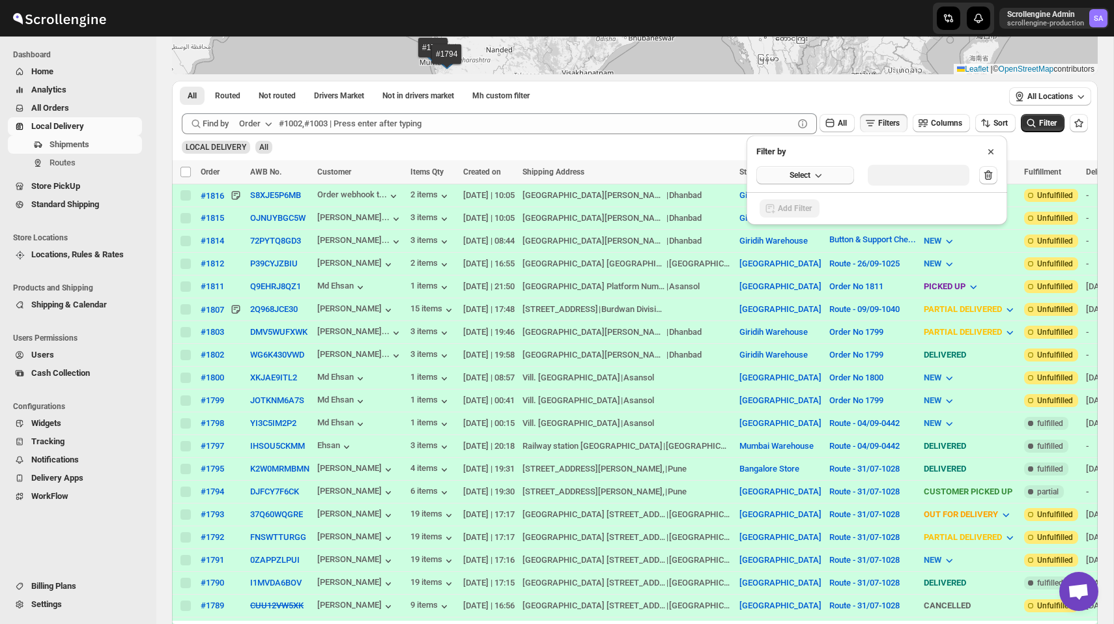
click at [817, 175] on icon "button" at bounding box center [818, 176] width 7 height 4
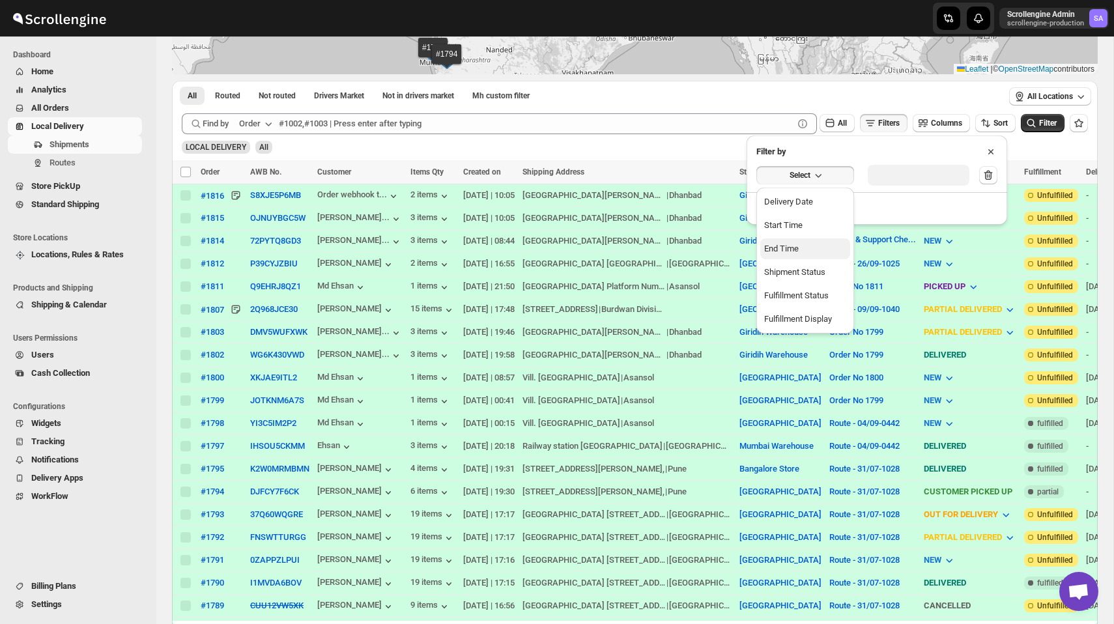
click at [818, 244] on button "End Time" at bounding box center [806, 249] width 90 height 21
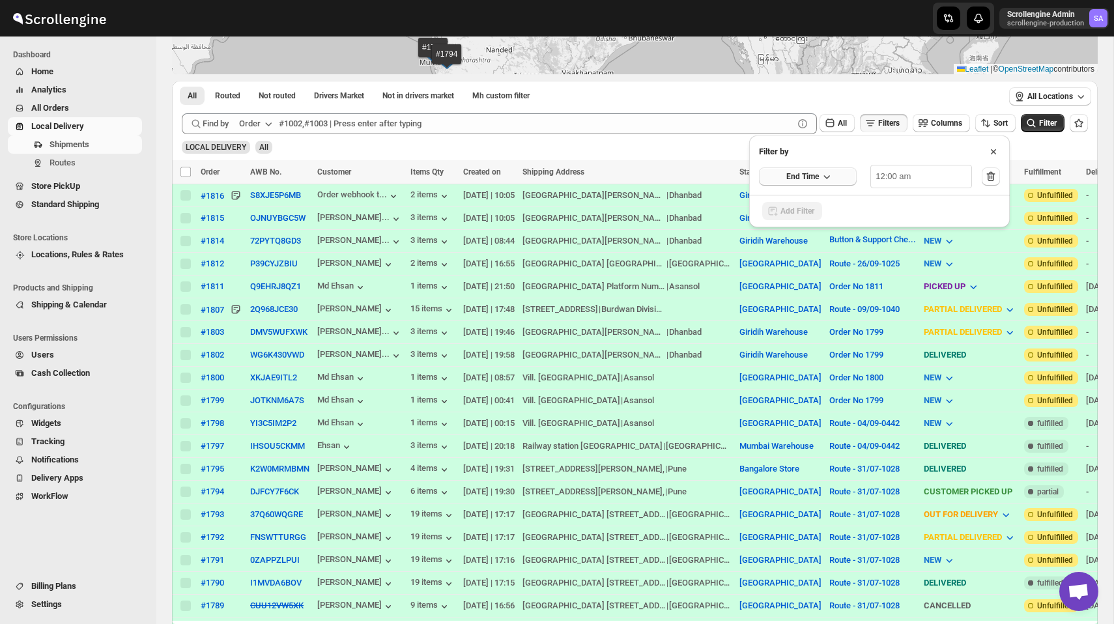
click at [842, 184] on button "End Time" at bounding box center [808, 176] width 98 height 18
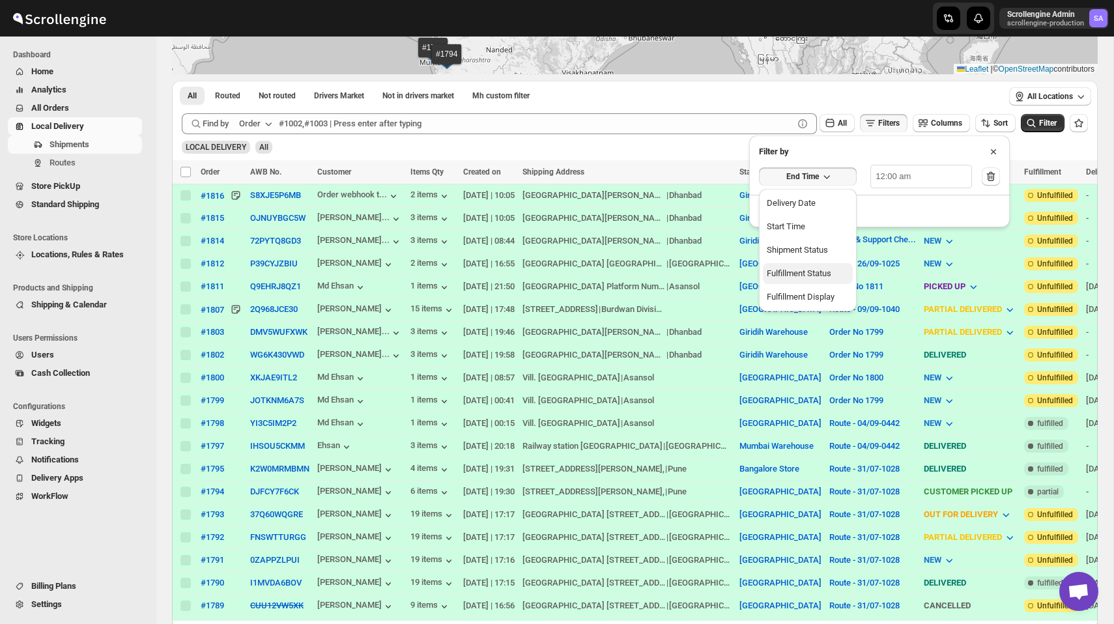
click at [816, 274] on div "Fulfillment Status" at bounding box center [799, 273] width 65 height 13
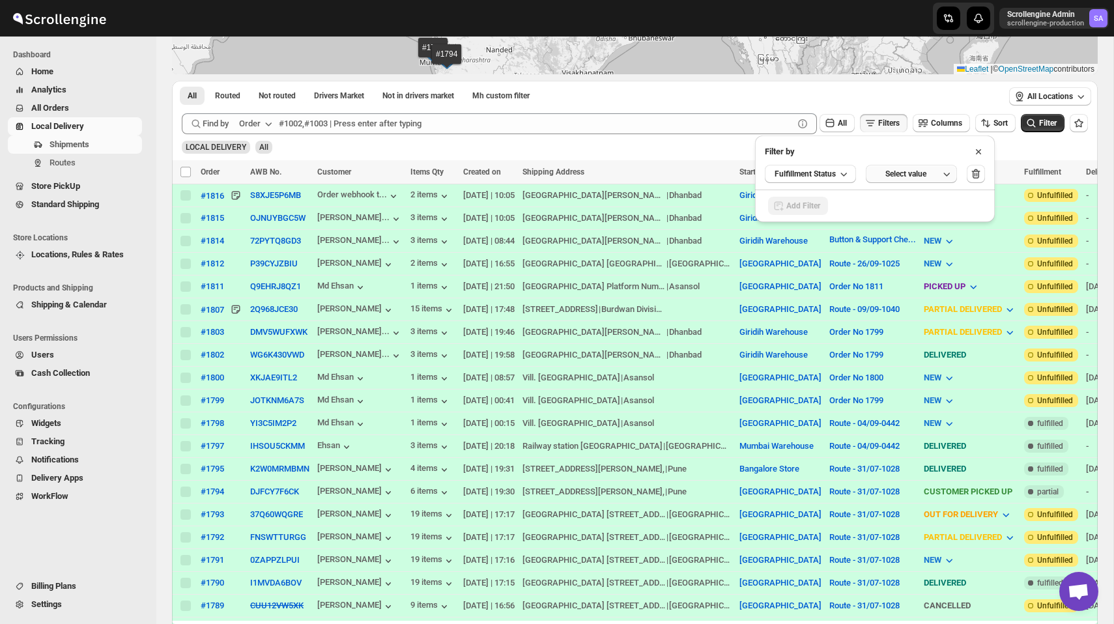
click at [910, 182] on button "Select value" at bounding box center [911, 174] width 91 height 18
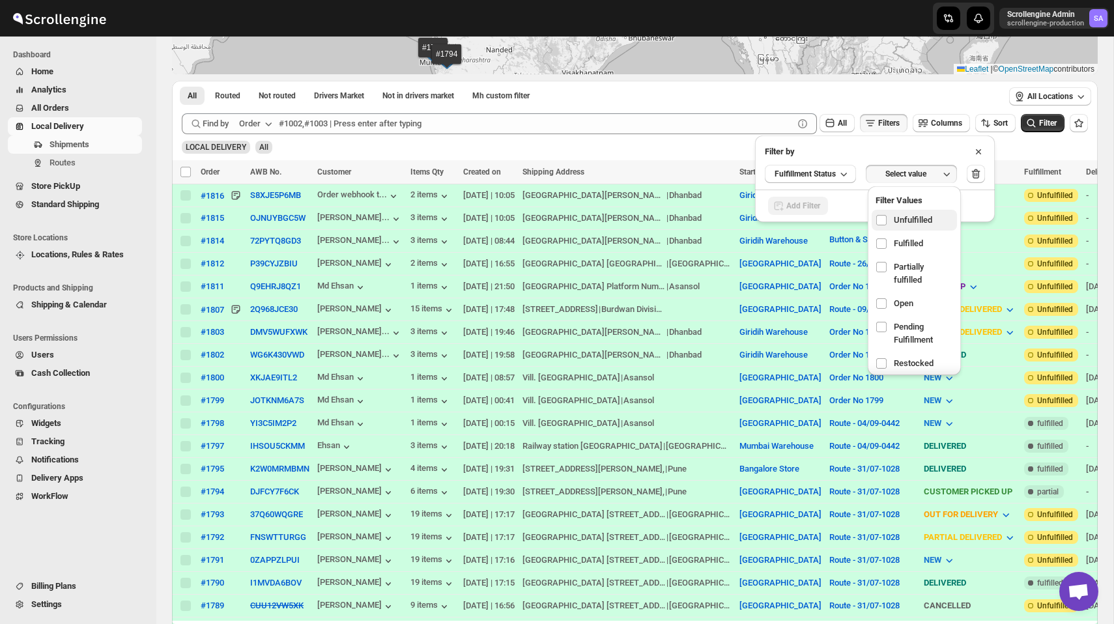
click at [910, 221] on span "Unfulfilled" at bounding box center [913, 220] width 38 height 13
click at [887, 221] on input "checkbox" at bounding box center [882, 220] width 10 height 10
checkbox input "true"
click at [910, 246] on span "Fulfilled" at bounding box center [908, 240] width 29 height 13
click at [887, 246] on input "checkbox" at bounding box center [882, 240] width 10 height 10
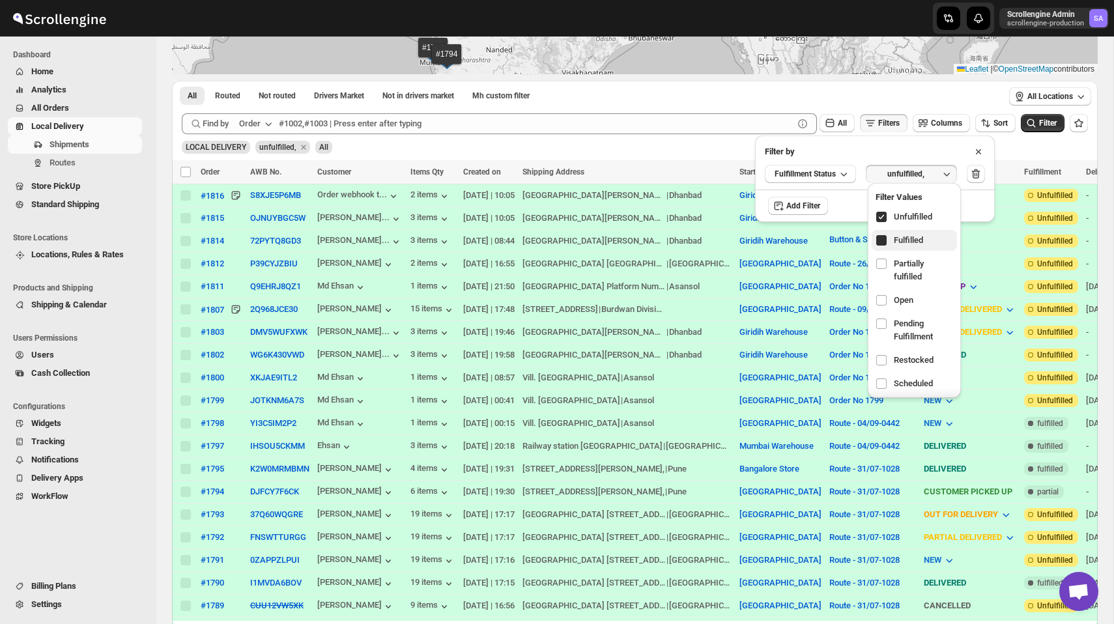
checkbox input "true"
click at [1043, 154] on div "Submit Find by Order All Filters Columns Sort Filter LOCAL DELIVERY fulfilled, …" at bounding box center [635, 134] width 926 height 52
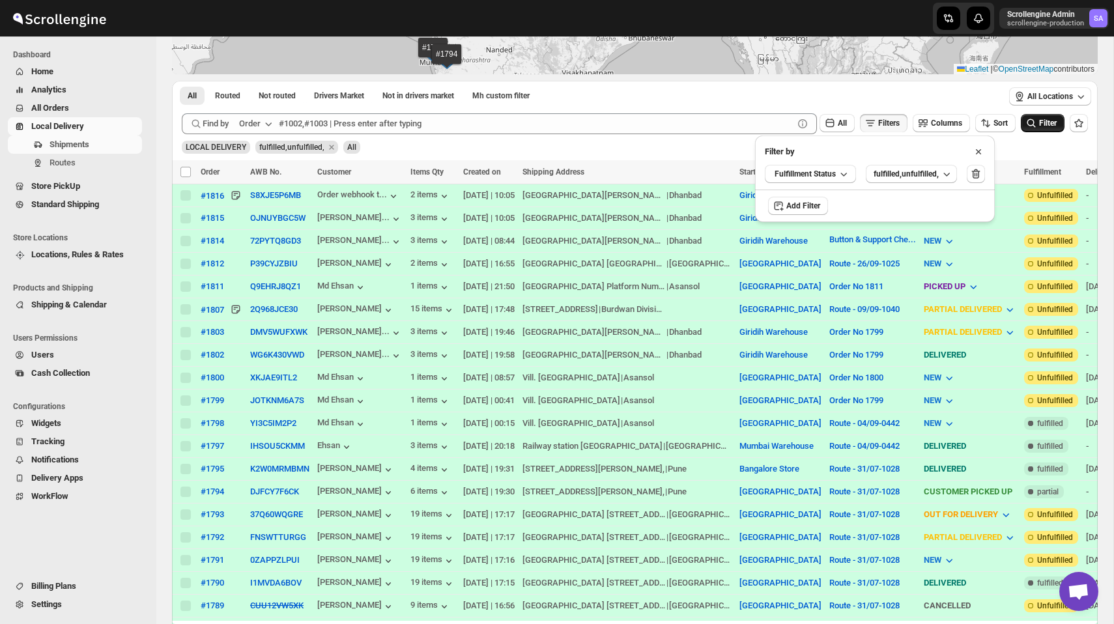
click at [1042, 119] on span "Filter" at bounding box center [1048, 123] width 18 height 9
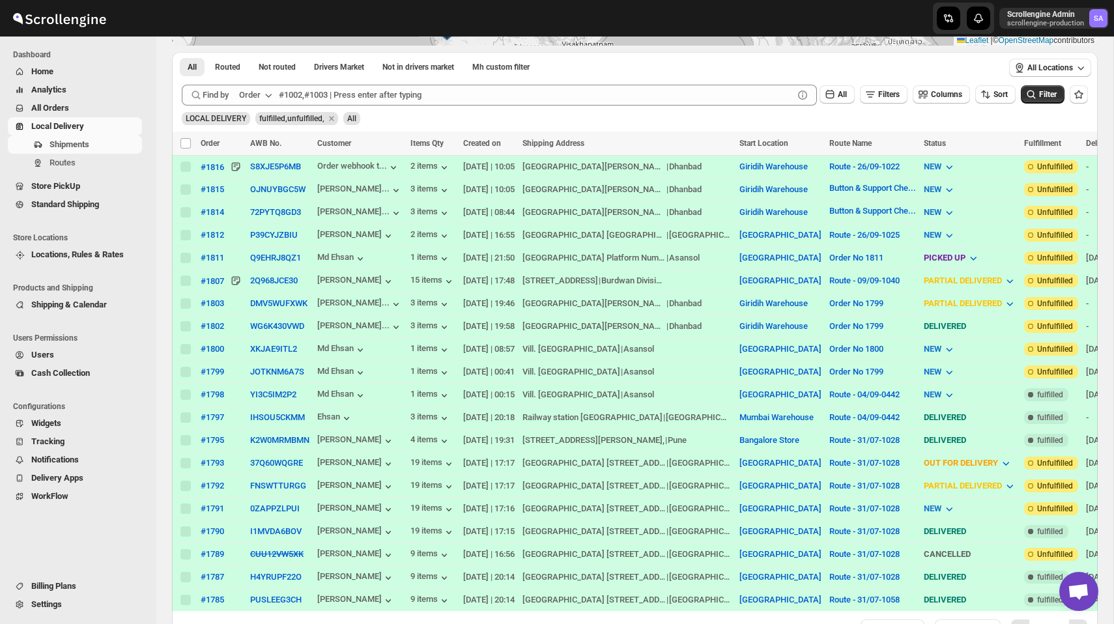
scroll to position [232, 0]
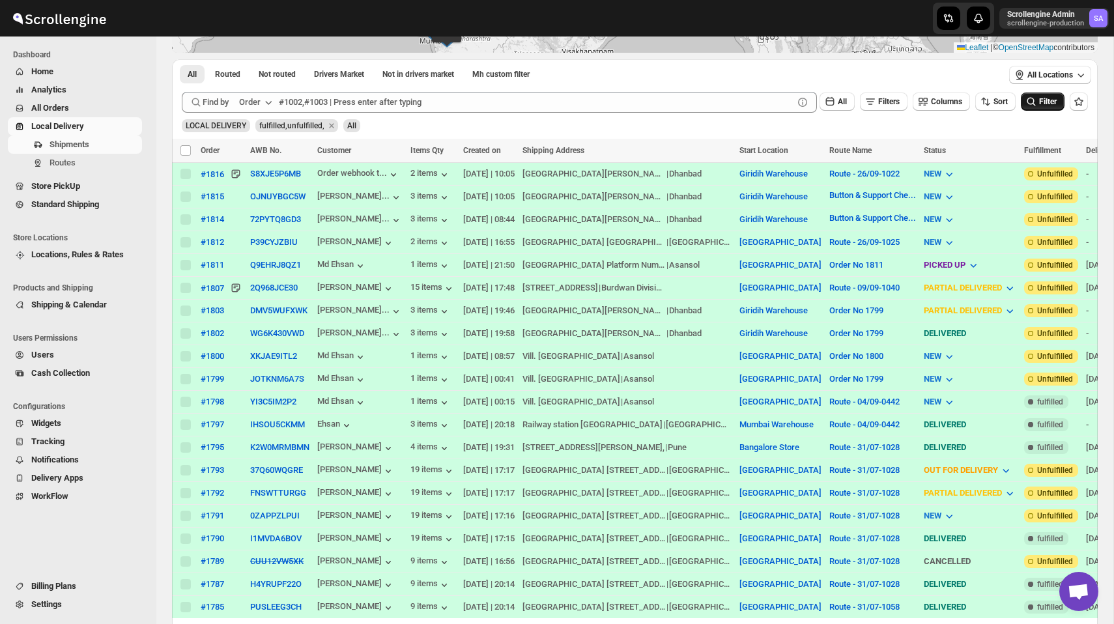
click at [1028, 103] on icon "submit" at bounding box center [1031, 101] width 13 height 13
click at [1033, 102] on icon "submit" at bounding box center [1031, 101] width 13 height 13
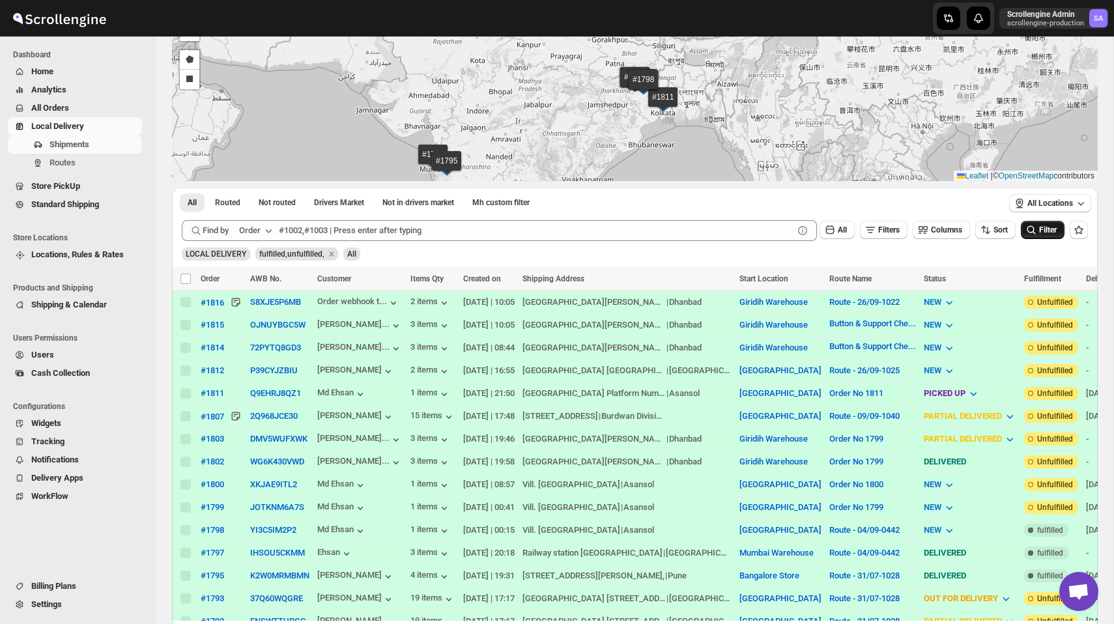
scroll to position [100, 0]
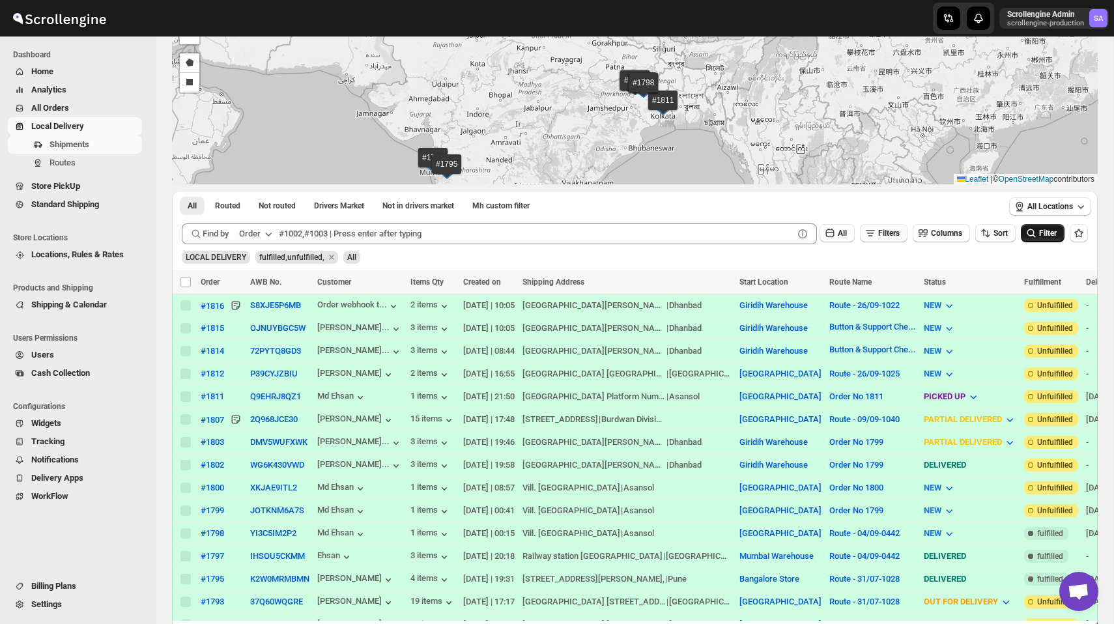
click at [878, 232] on span "Filters" at bounding box center [889, 233] width 22 height 9
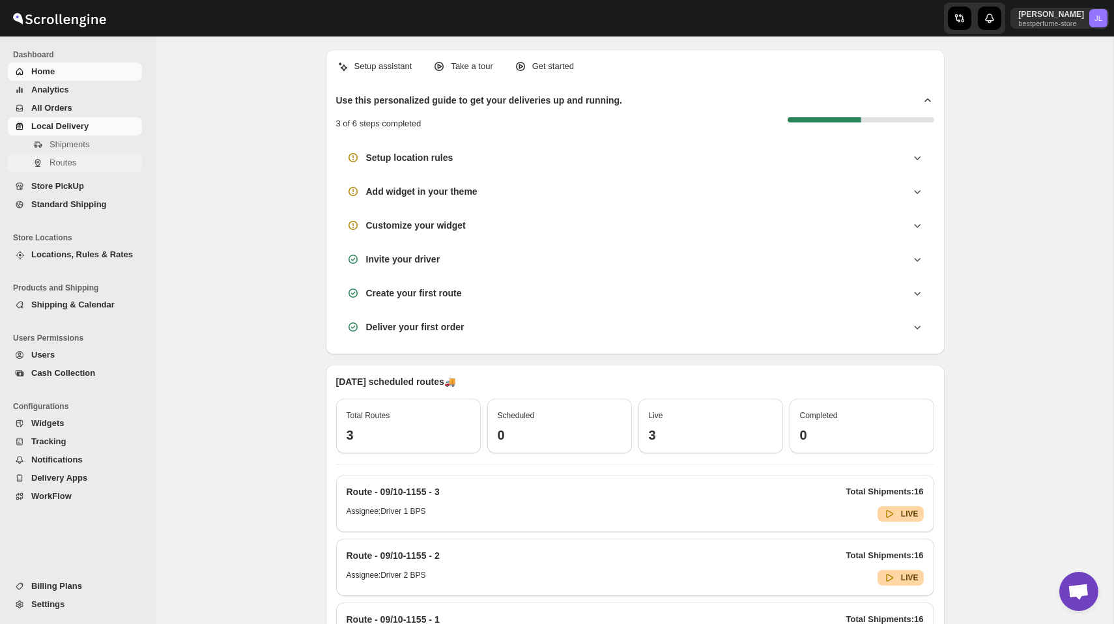
click at [53, 159] on span "Routes" at bounding box center [63, 163] width 27 height 10
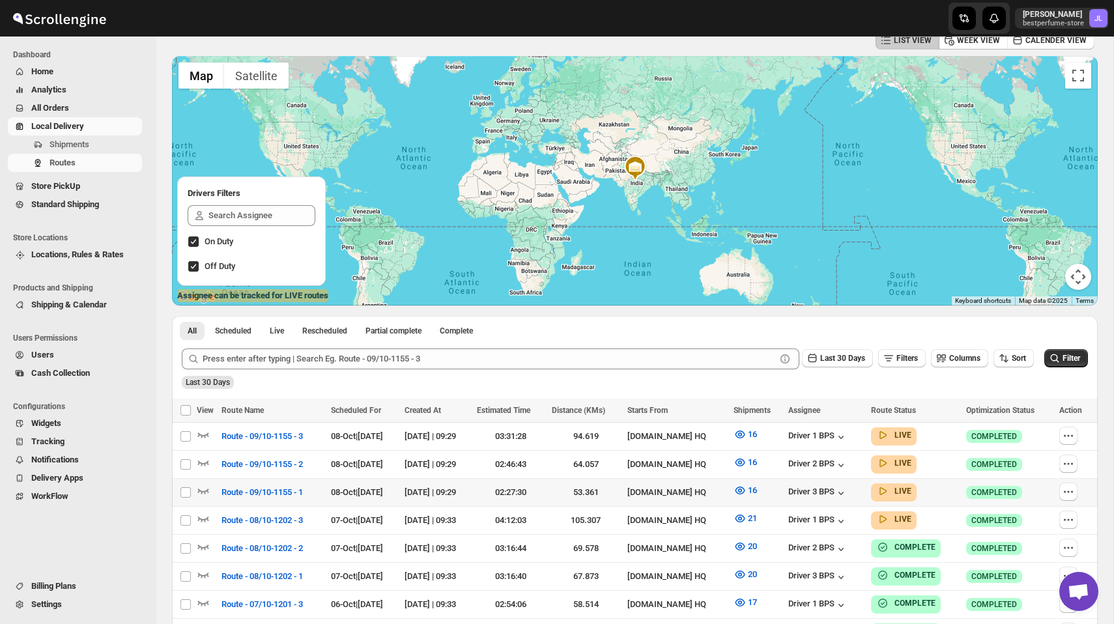
scroll to position [124, 0]
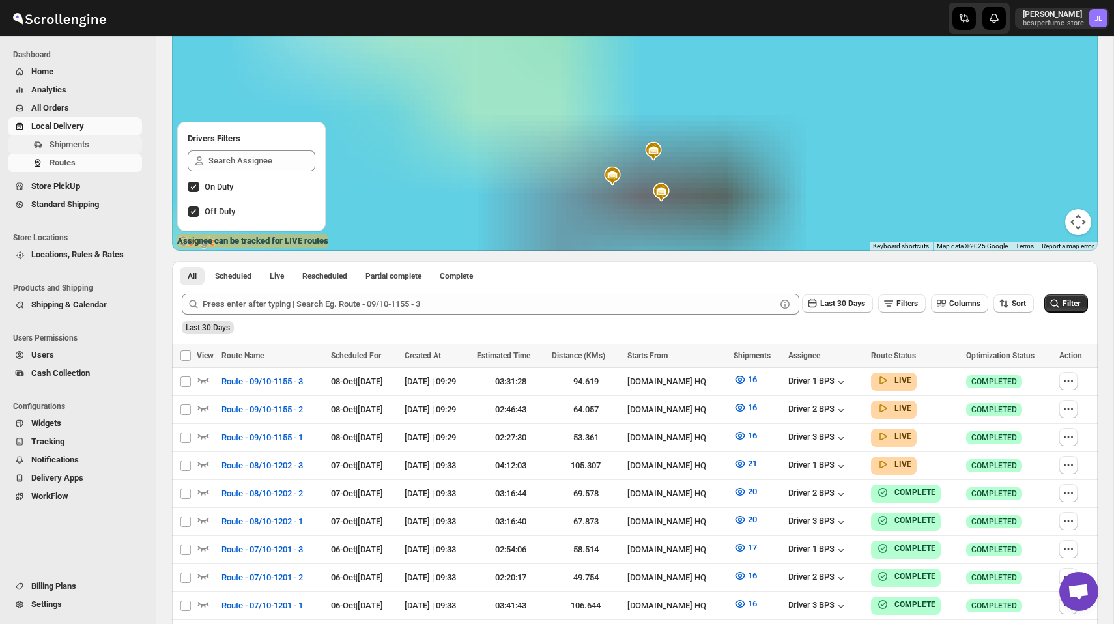
click at [69, 136] on button "Shipments" at bounding box center [75, 145] width 134 height 18
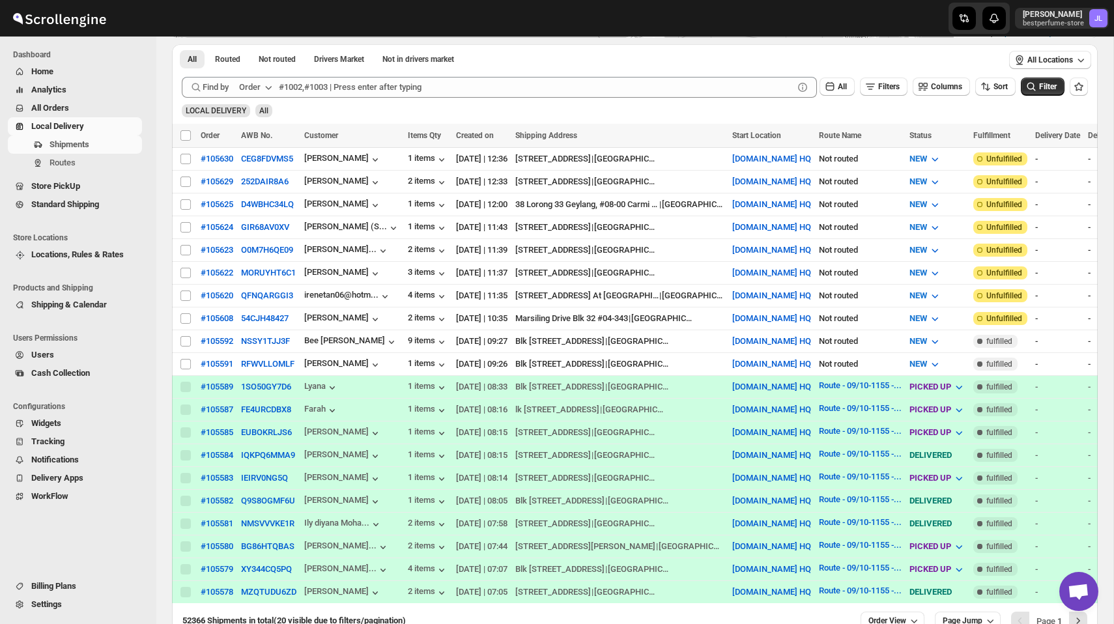
scroll to position [246, 0]
click at [828, 89] on icon "button" at bounding box center [830, 87] width 13 height 13
click at [816, 60] on ul "All Routed Not routed Drivers Market Not in drivers market More Filters" at bounding box center [587, 59] width 820 height 18
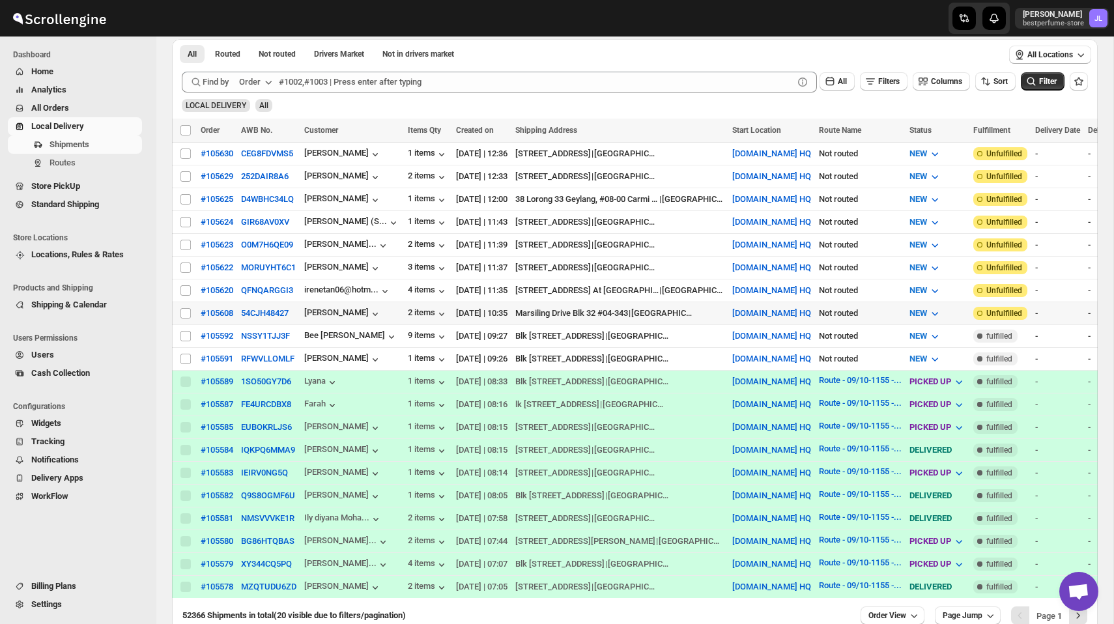
scroll to position [248, 0]
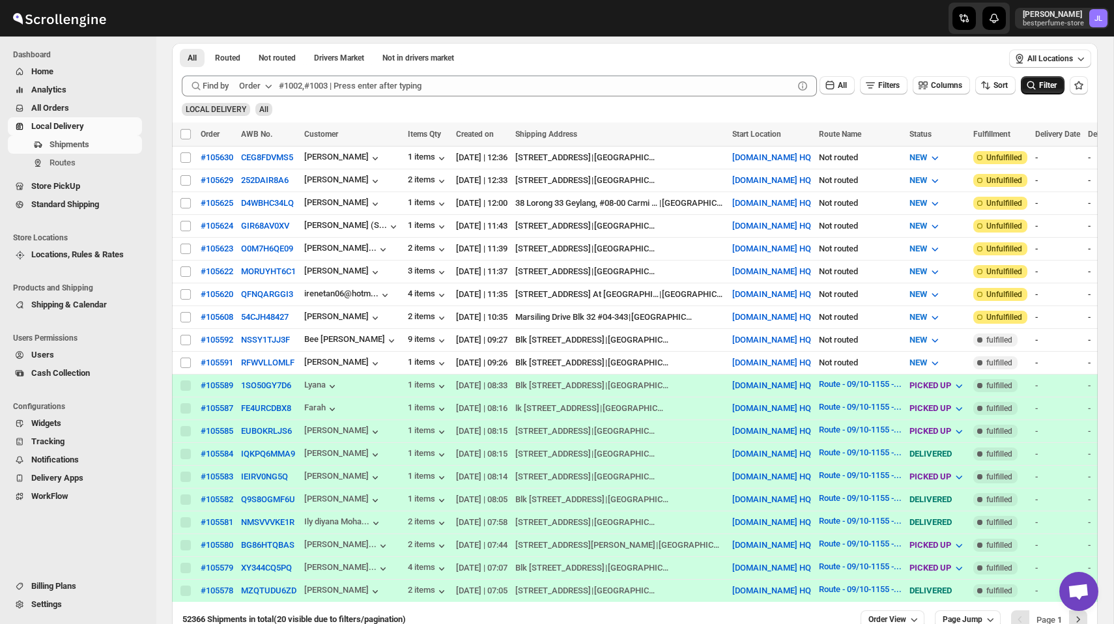
click at [1043, 93] on button "Filter" at bounding box center [1043, 85] width 44 height 18
click at [866, 91] on icon "button" at bounding box center [870, 85] width 13 height 13
click at [867, 136] on span "Add Filter" at bounding box center [880, 137] width 34 height 10
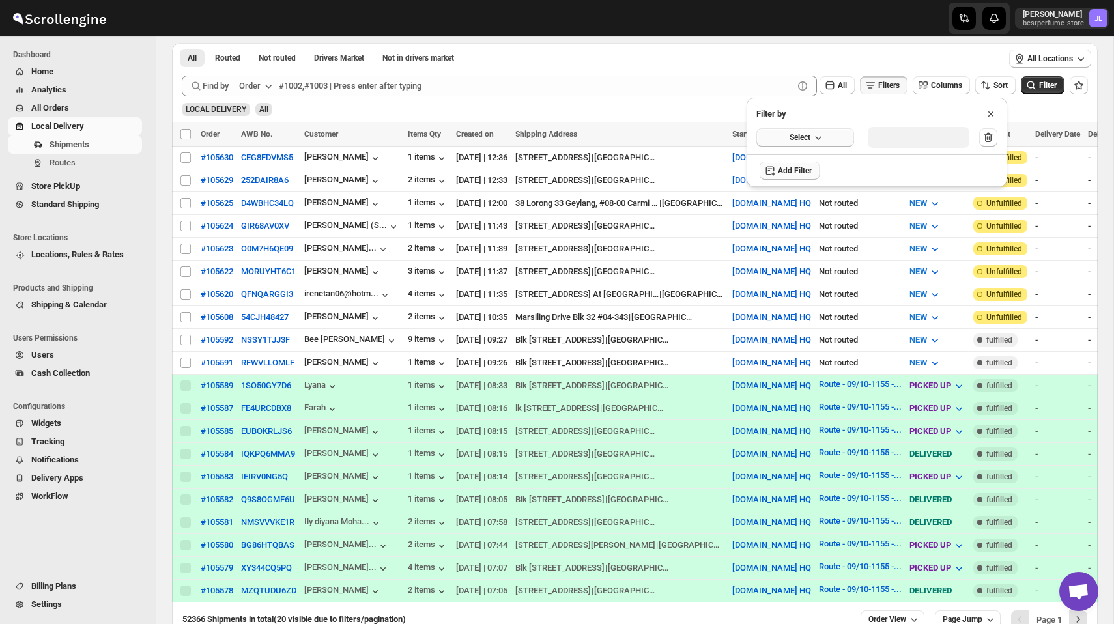
click at [792, 129] on button "Select" at bounding box center [806, 137] width 98 height 18
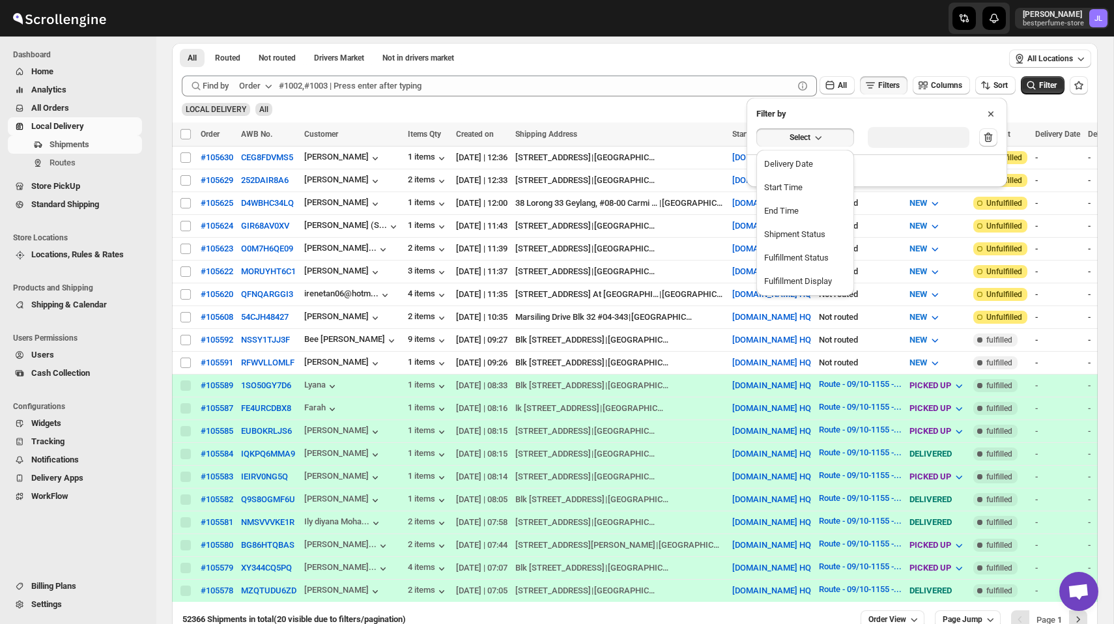
click at [659, 111] on div "LOCAL DELIVERY All" at bounding box center [633, 103] width 912 height 25
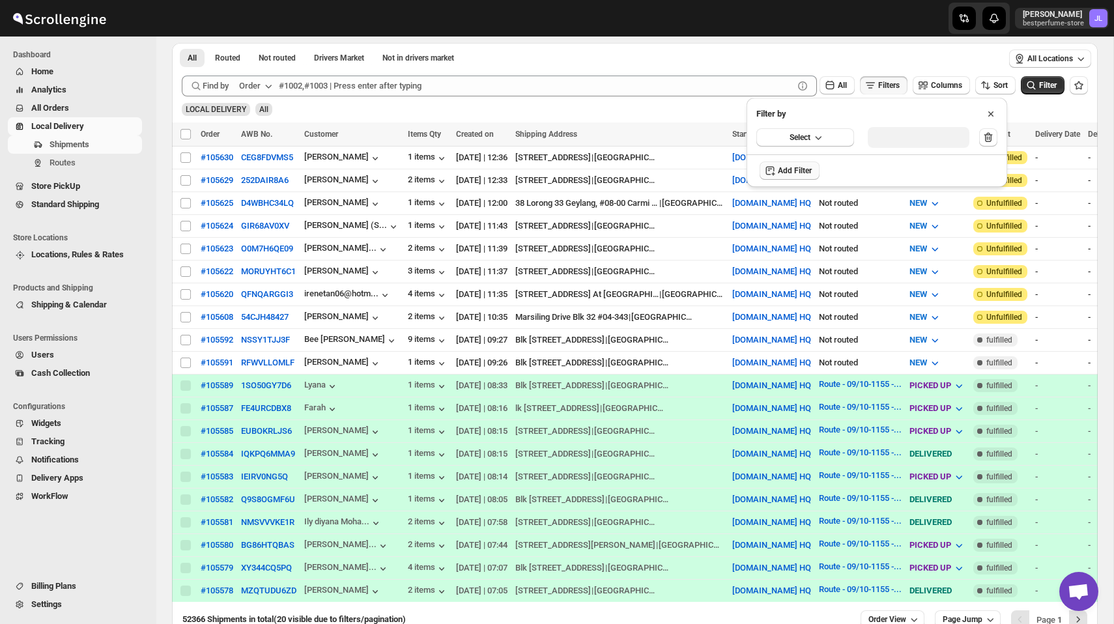
click at [881, 80] on span "Filters" at bounding box center [889, 85] width 22 height 10
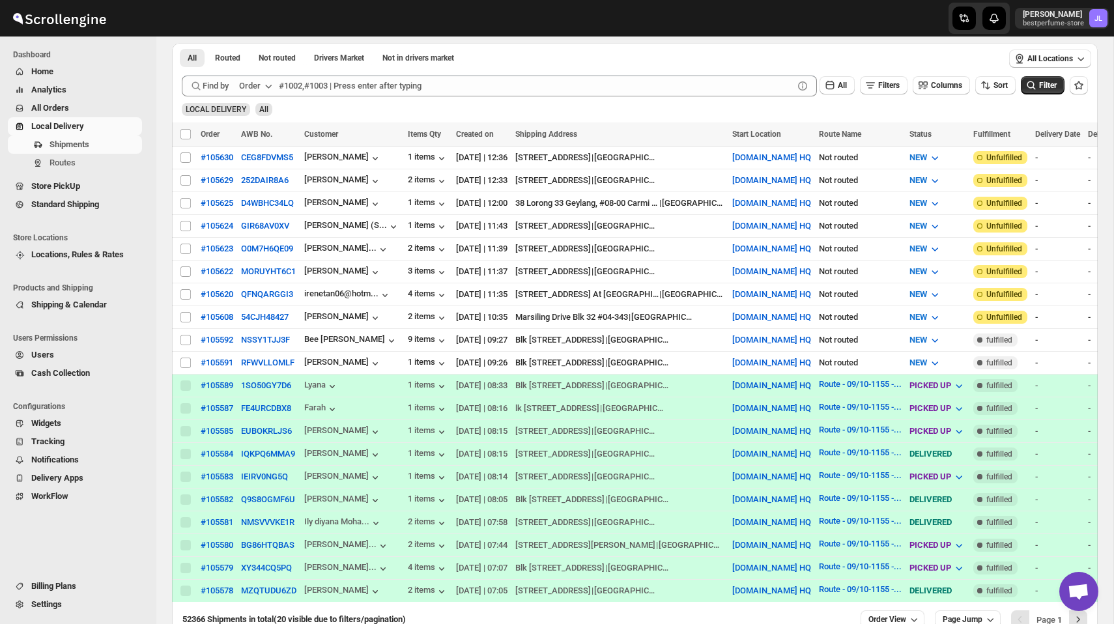
click at [55, 604] on span "Settings" at bounding box center [46, 605] width 31 height 10
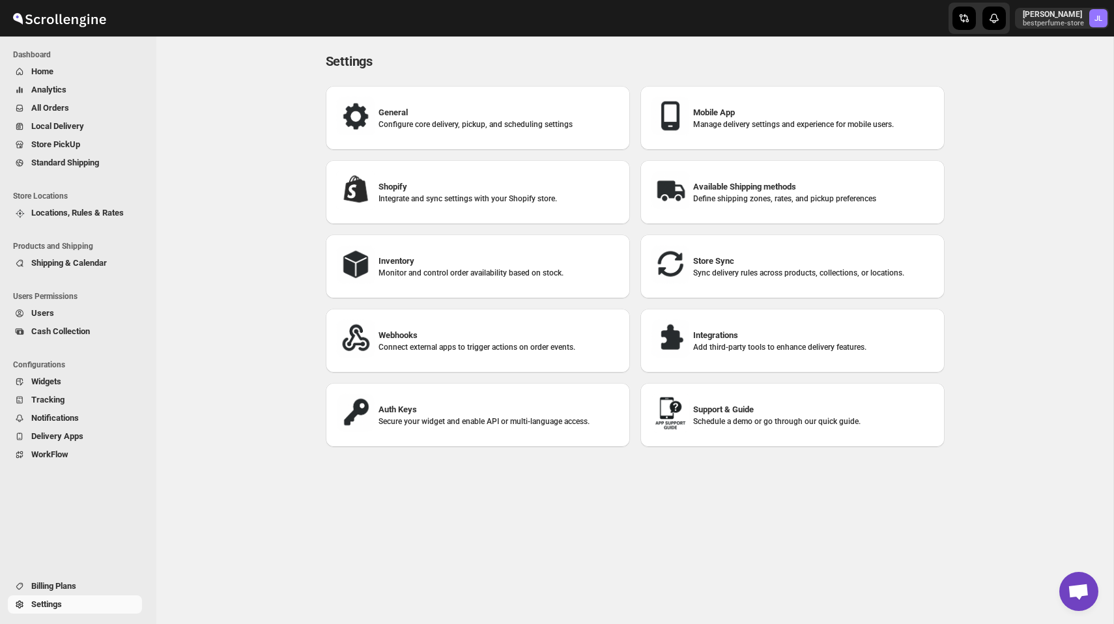
click at [468, 120] on p "Configure core delivery, pickup, and scheduling settings" at bounding box center [499, 124] width 241 height 10
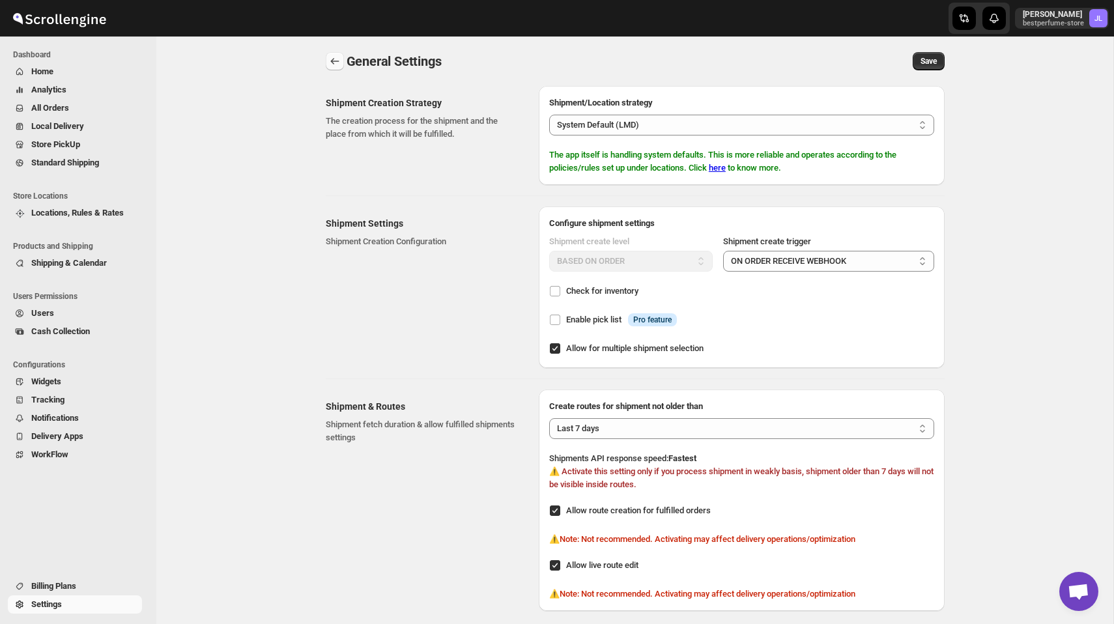
click at [333, 64] on icon "back" at bounding box center [334, 61] width 13 height 13
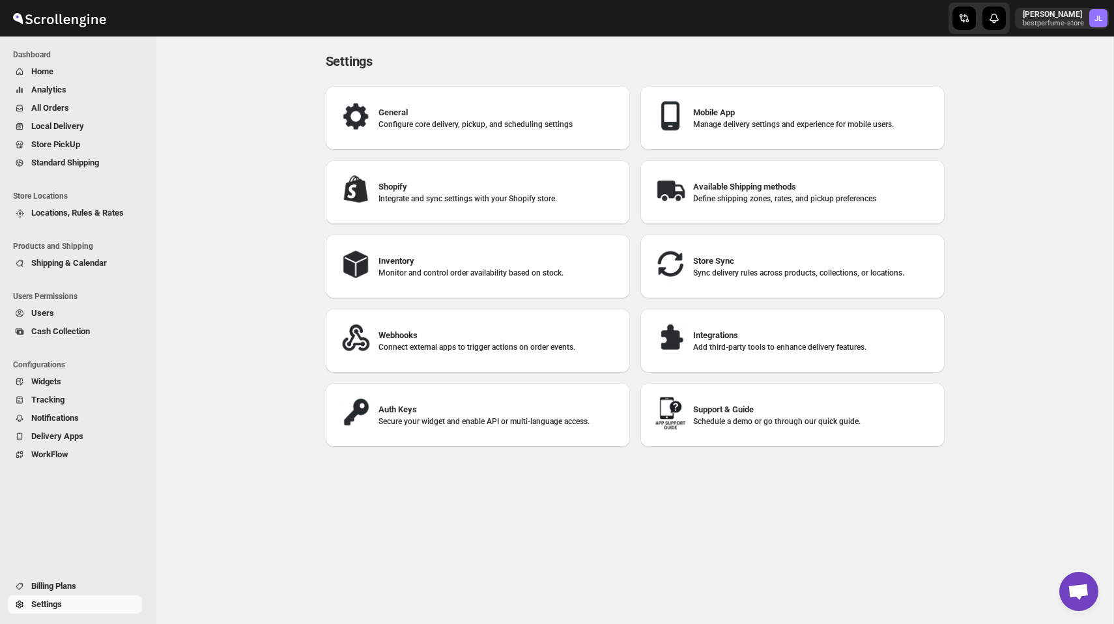
click at [499, 182] on h3 "Shopify" at bounding box center [499, 187] width 241 height 13
select select "SHIPMENT_DELIVERED"
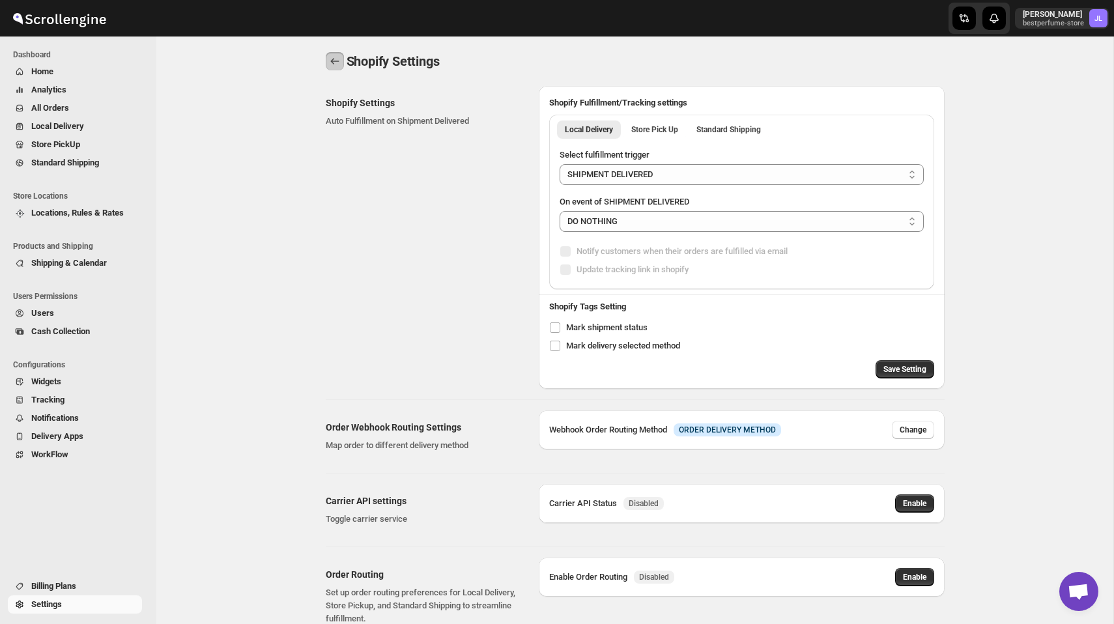
click at [334, 60] on icon "back" at bounding box center [334, 61] width 13 height 13
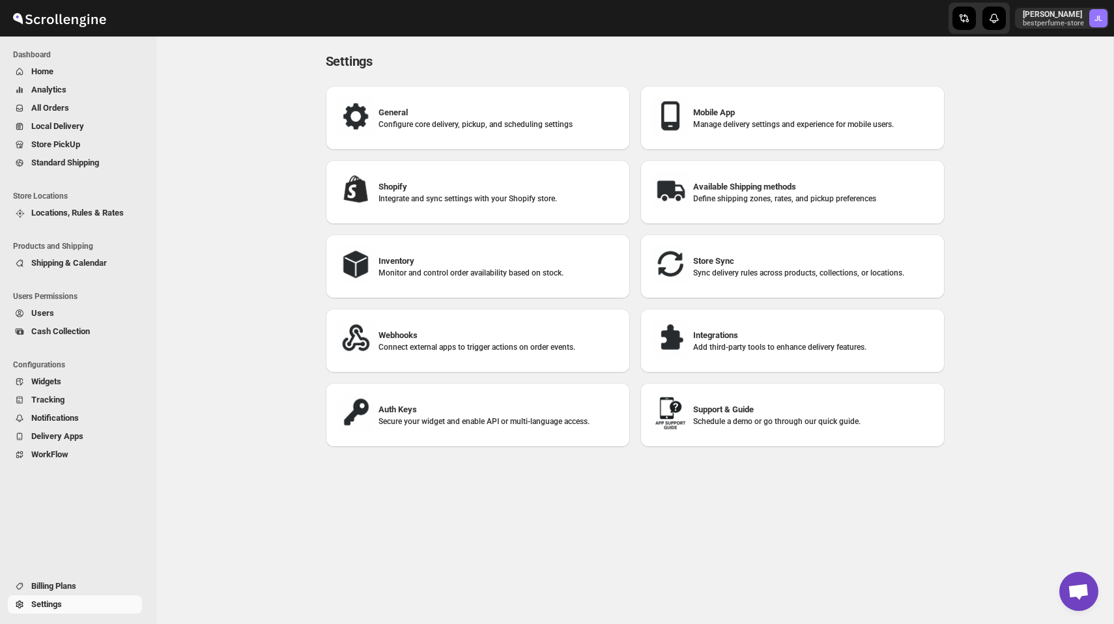
click at [544, 258] on h3 "Inventory" at bounding box center [499, 261] width 241 height 13
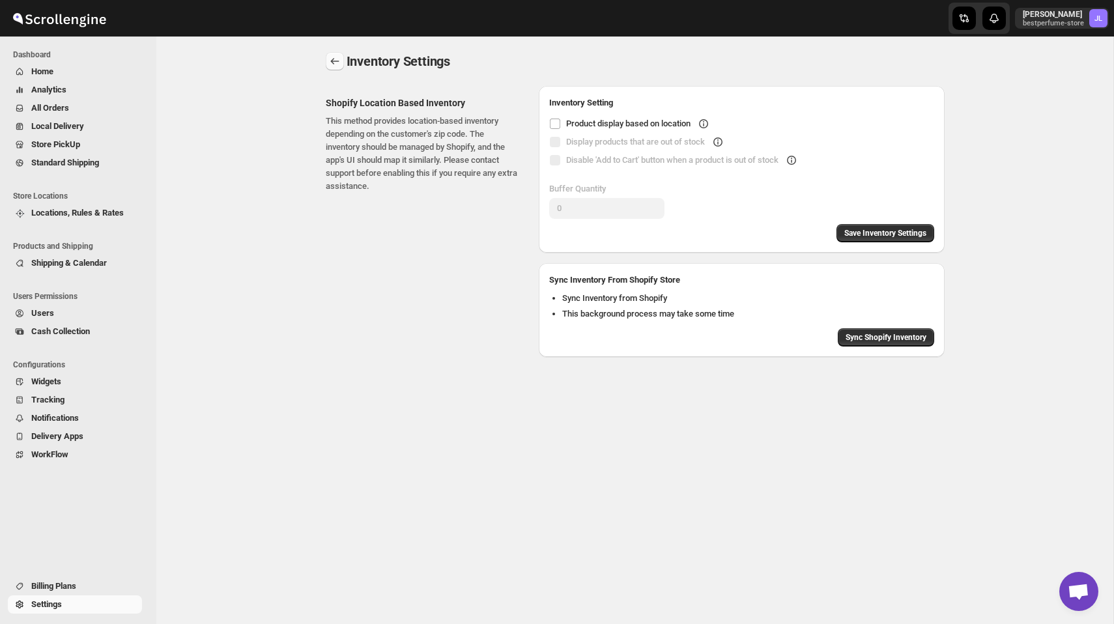
click at [336, 61] on icon "back" at bounding box center [334, 61] width 13 height 13
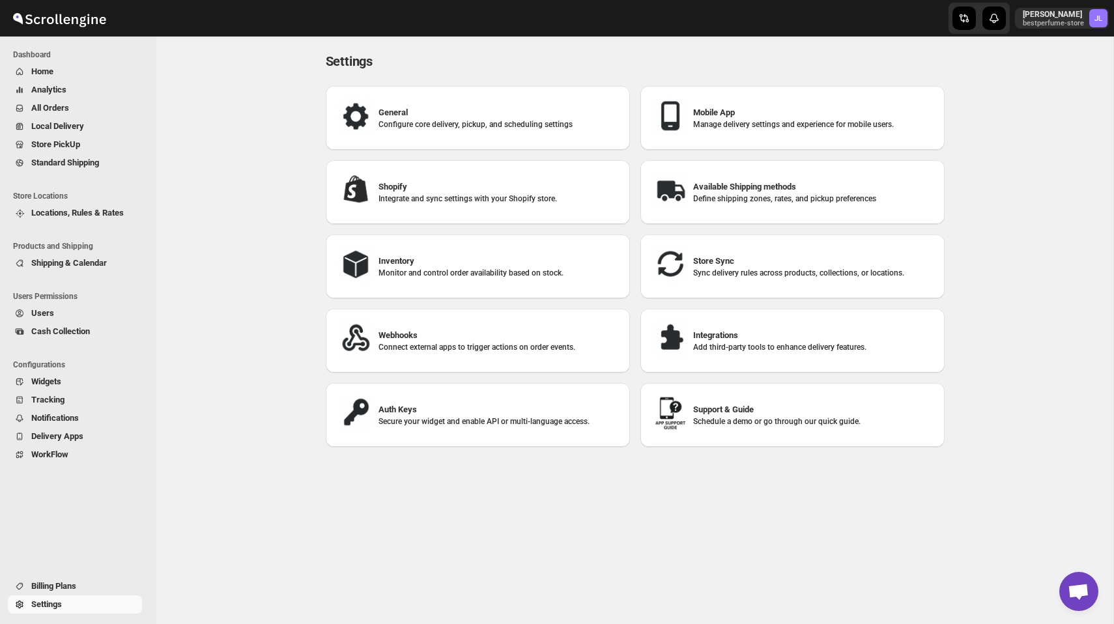
click at [712, 194] on p "Define shipping zones, rates, and pickup preferences" at bounding box center [813, 199] width 241 height 10
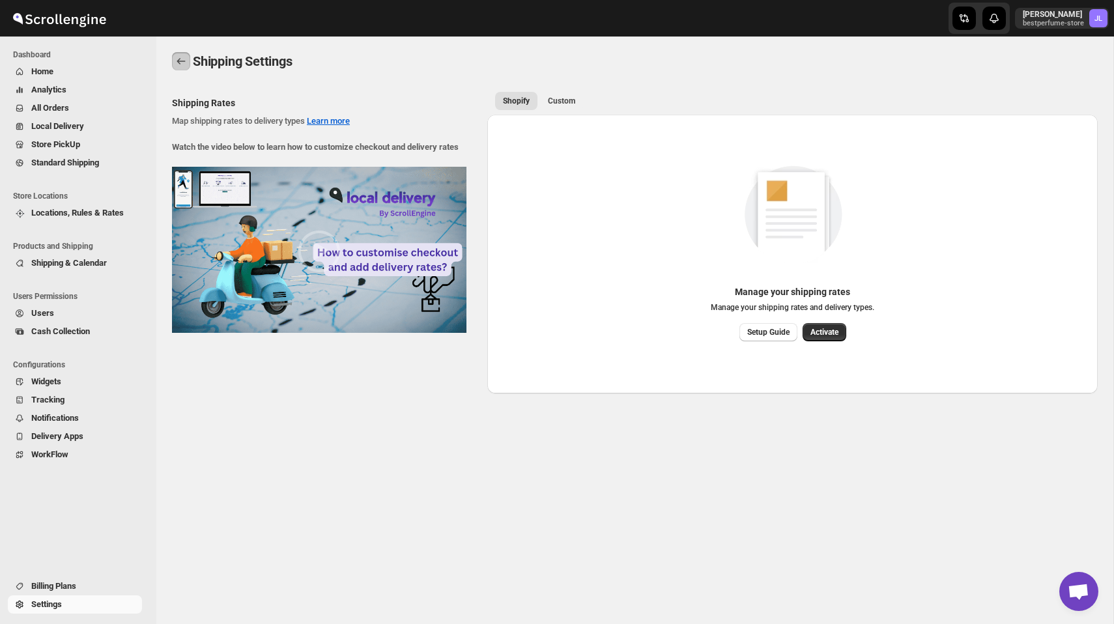
click at [179, 60] on icon "back" at bounding box center [181, 61] width 8 height 7
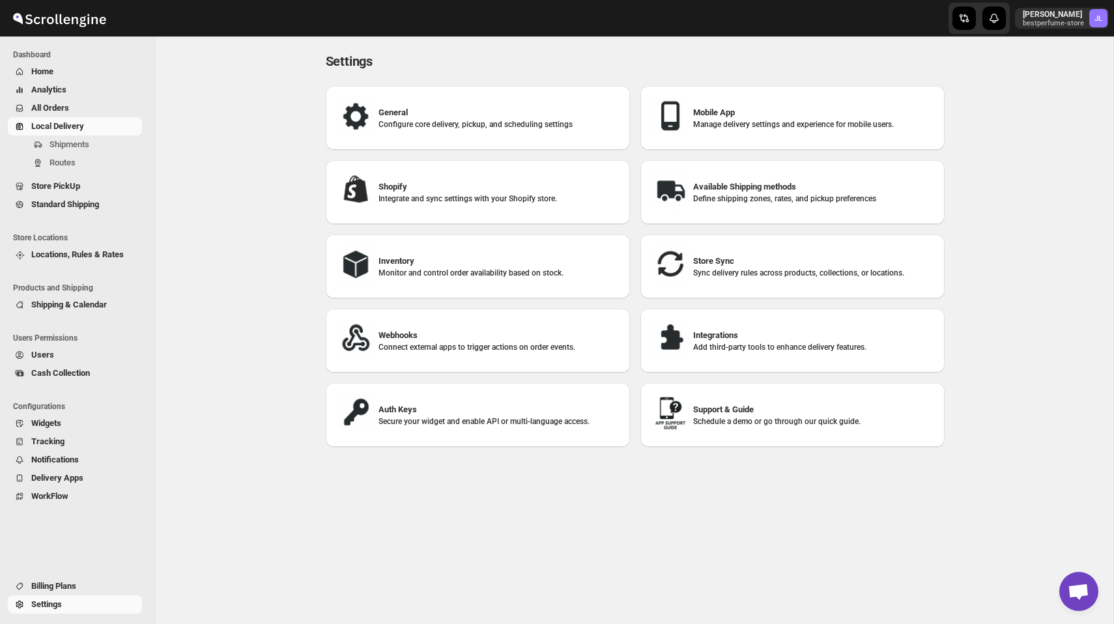
click at [84, 128] on span "Local Delivery" at bounding box center [57, 126] width 53 height 10
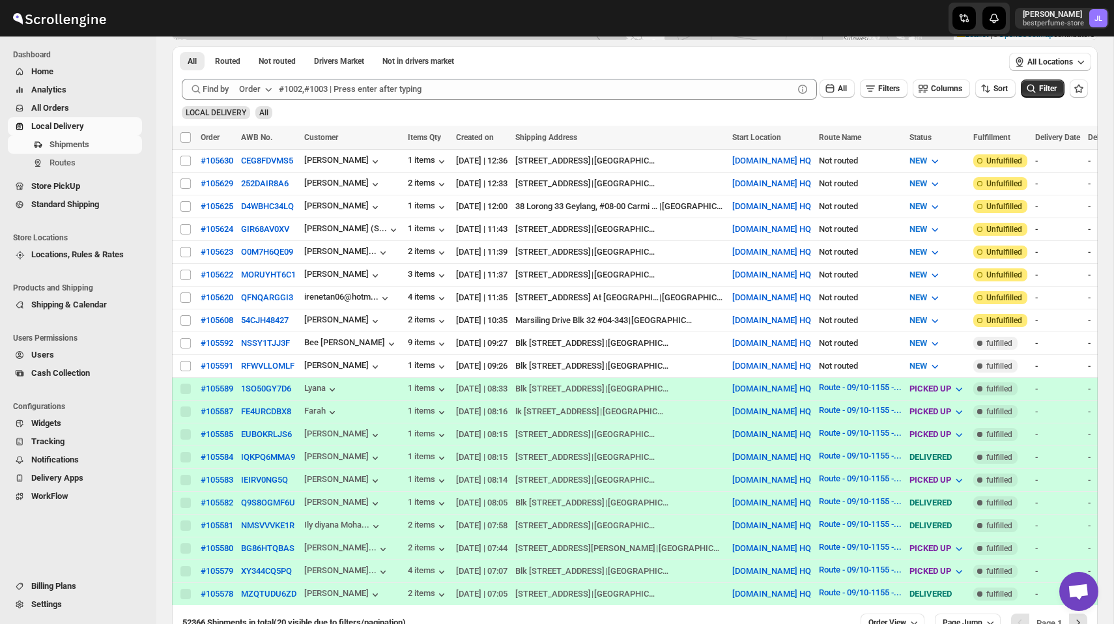
scroll to position [244, 0]
click at [878, 89] on span "Filters" at bounding box center [889, 89] width 22 height 9
click at [873, 145] on span "Add Filter" at bounding box center [880, 141] width 34 height 10
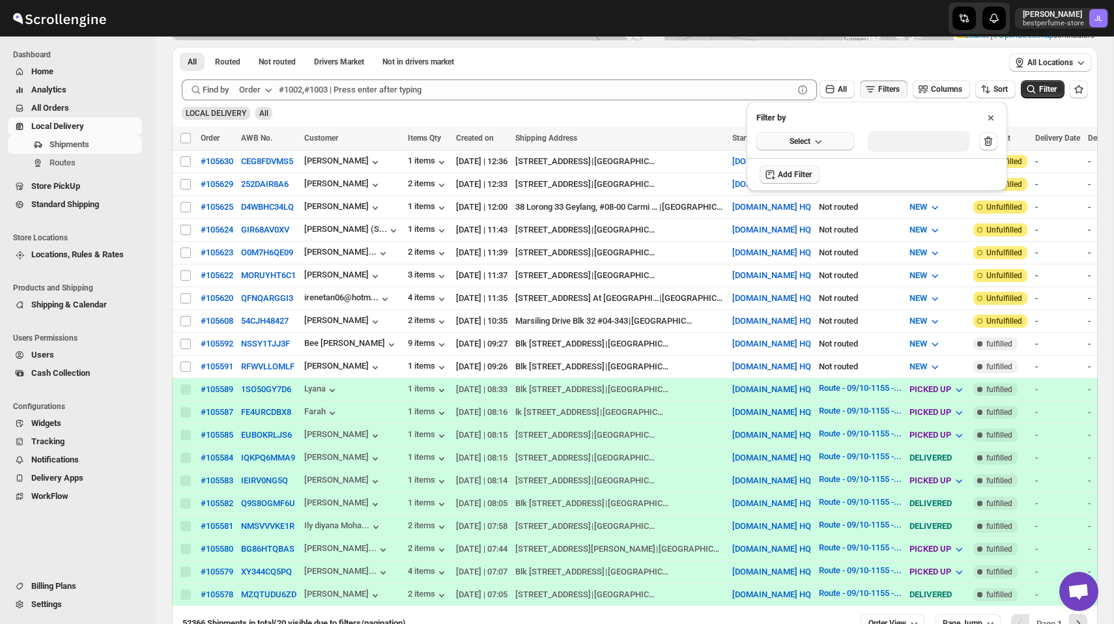
click at [805, 147] on button "Select" at bounding box center [806, 141] width 98 height 18
click at [807, 242] on div "Shipment Status" at bounding box center [794, 238] width 61 height 13
click at [929, 136] on div "Select value" at bounding box center [908, 140] width 65 height 10
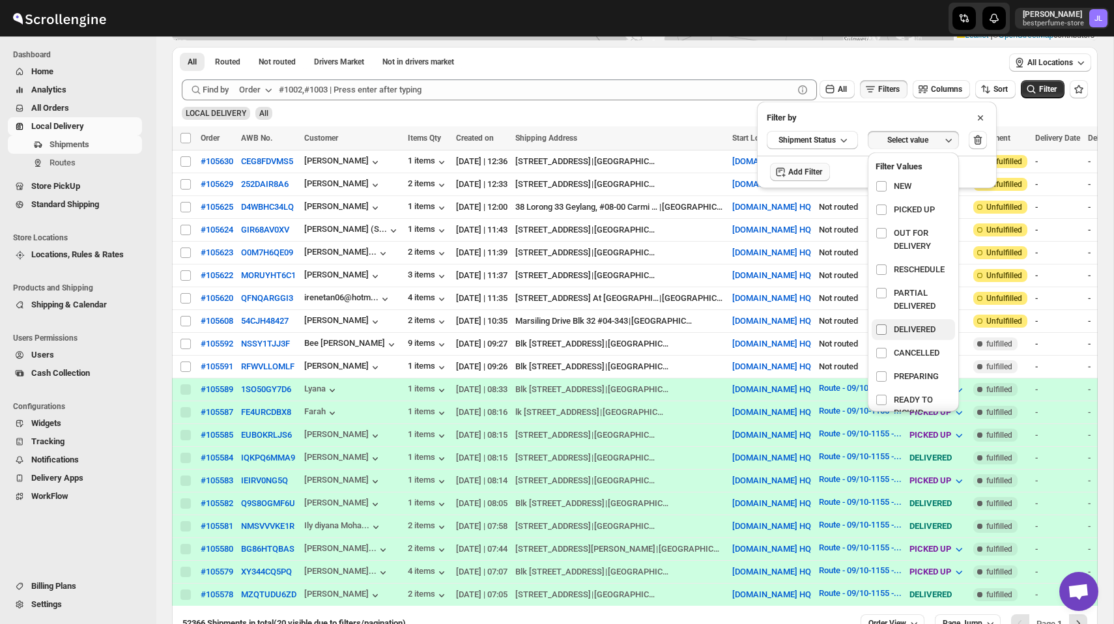
click at [881, 334] on input "checkbox" at bounding box center [882, 330] width 10 height 10
checkbox input "true"
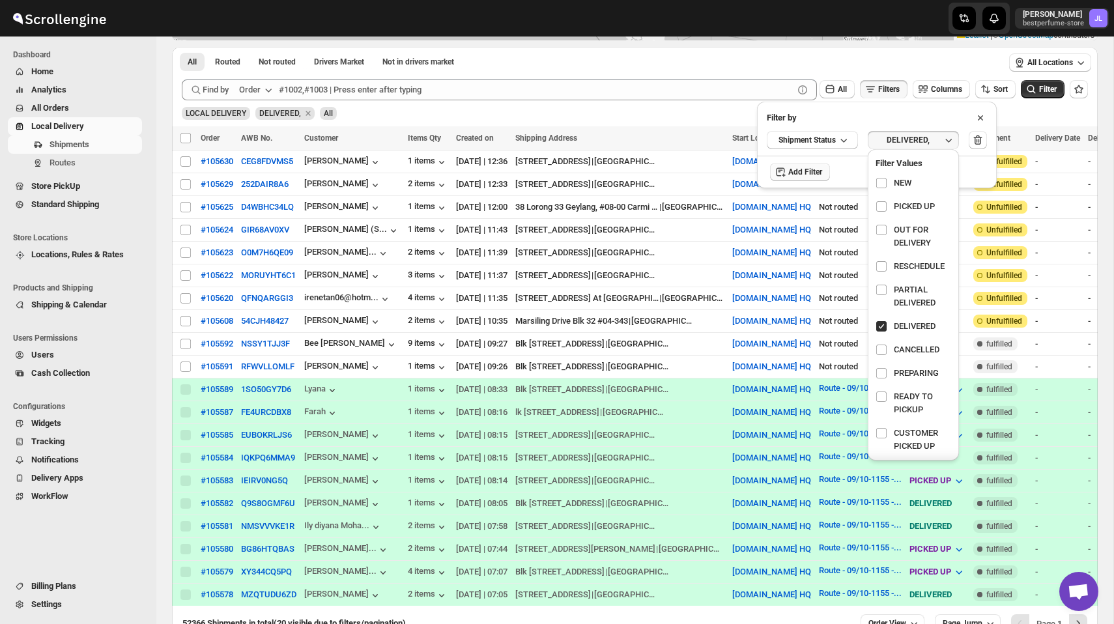
click at [1016, 117] on div "LOCAL DELIVERY DELIVERED, All" at bounding box center [633, 107] width 912 height 25
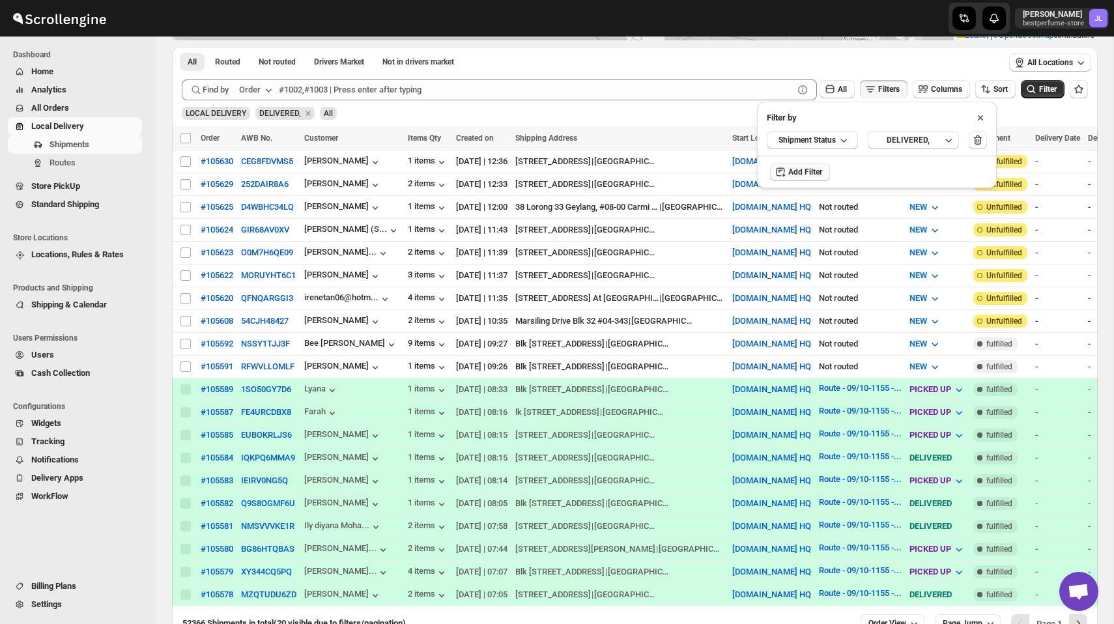
click at [1016, 117] on div "LOCAL DELIVERY DELIVERED, All" at bounding box center [633, 107] width 912 height 25
click at [983, 113] on icon at bounding box center [980, 117] width 13 height 13
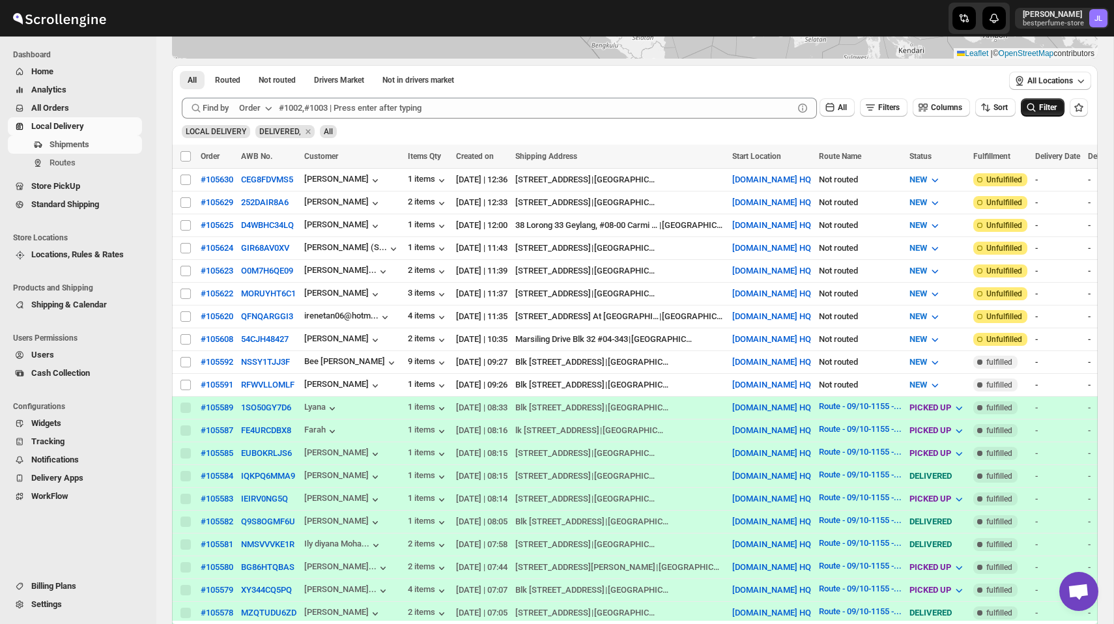
scroll to position [250, 0]
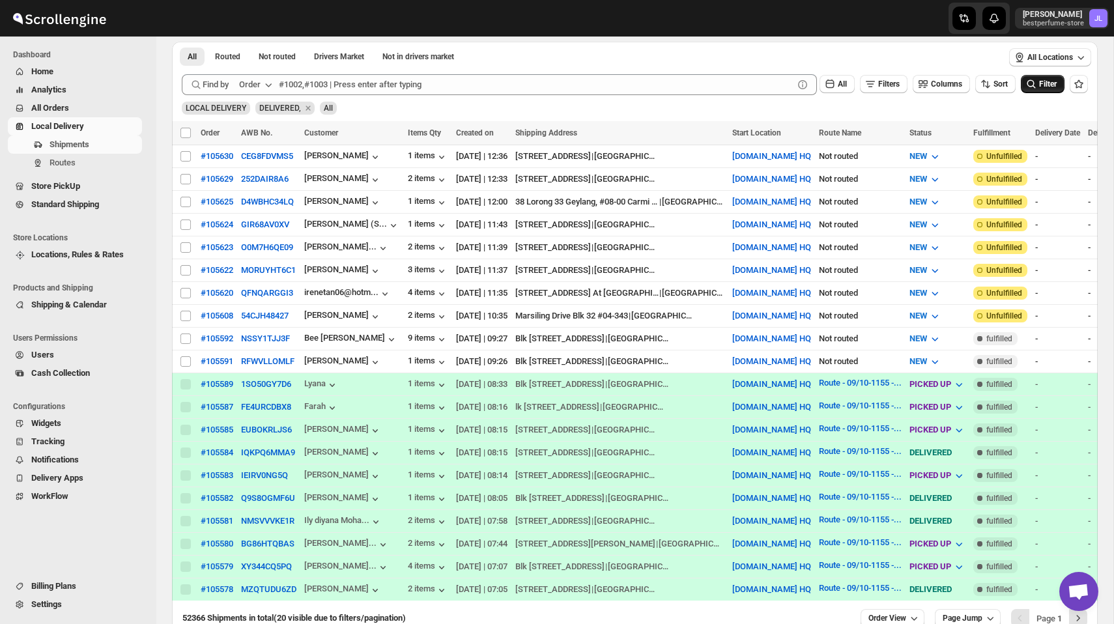
click at [1039, 87] on span "Filter" at bounding box center [1048, 84] width 18 height 9
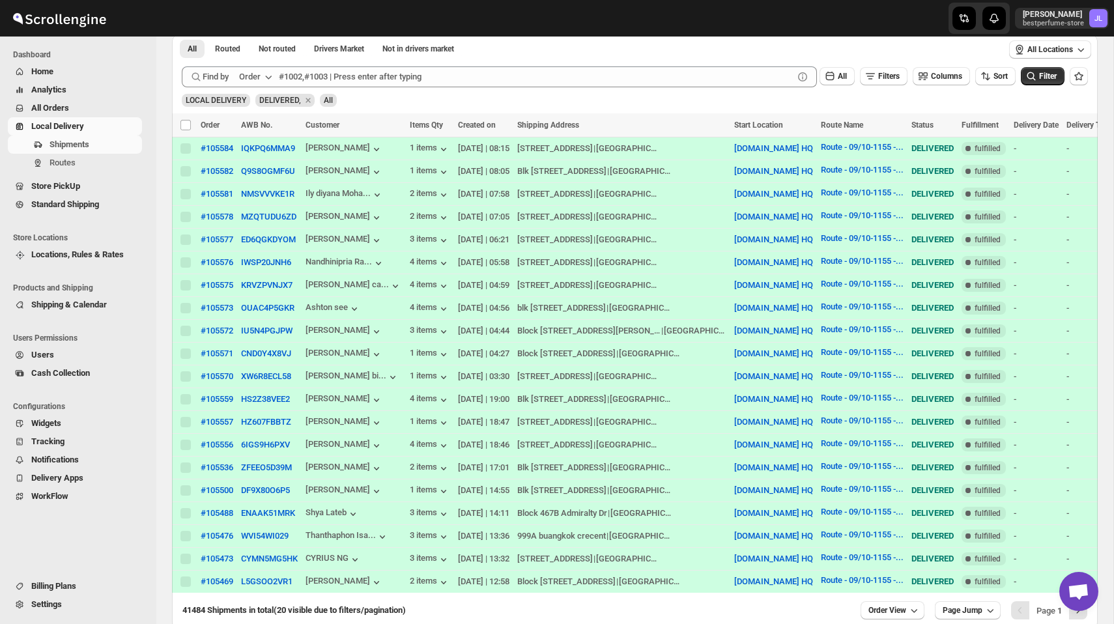
scroll to position [253, 0]
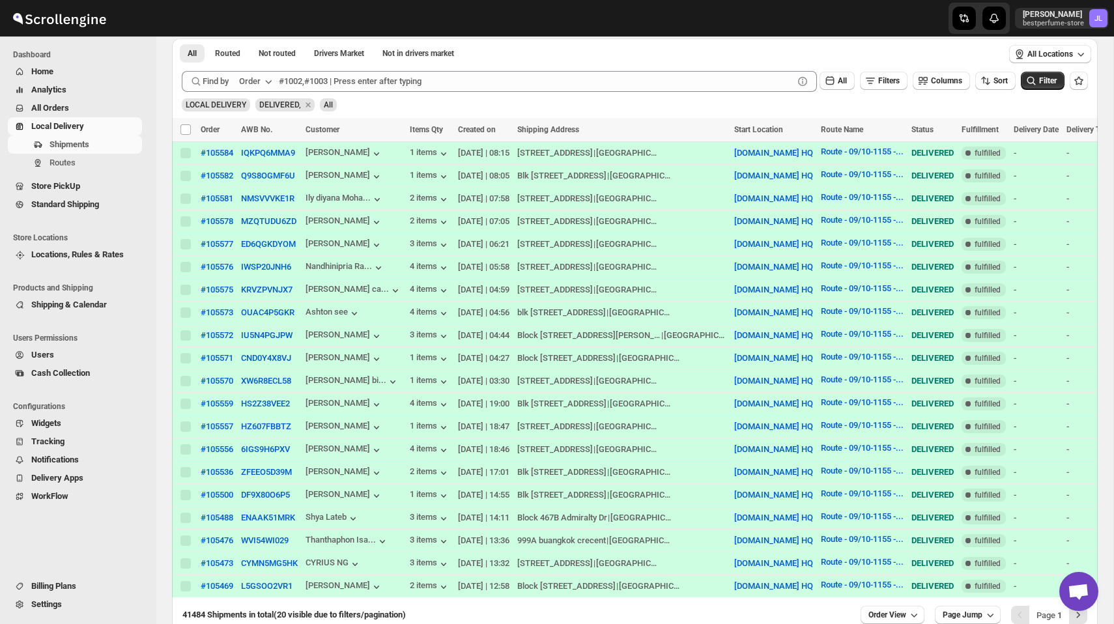
click at [86, 255] on span "Locations, Rules & Rates" at bounding box center [77, 255] width 93 height 10
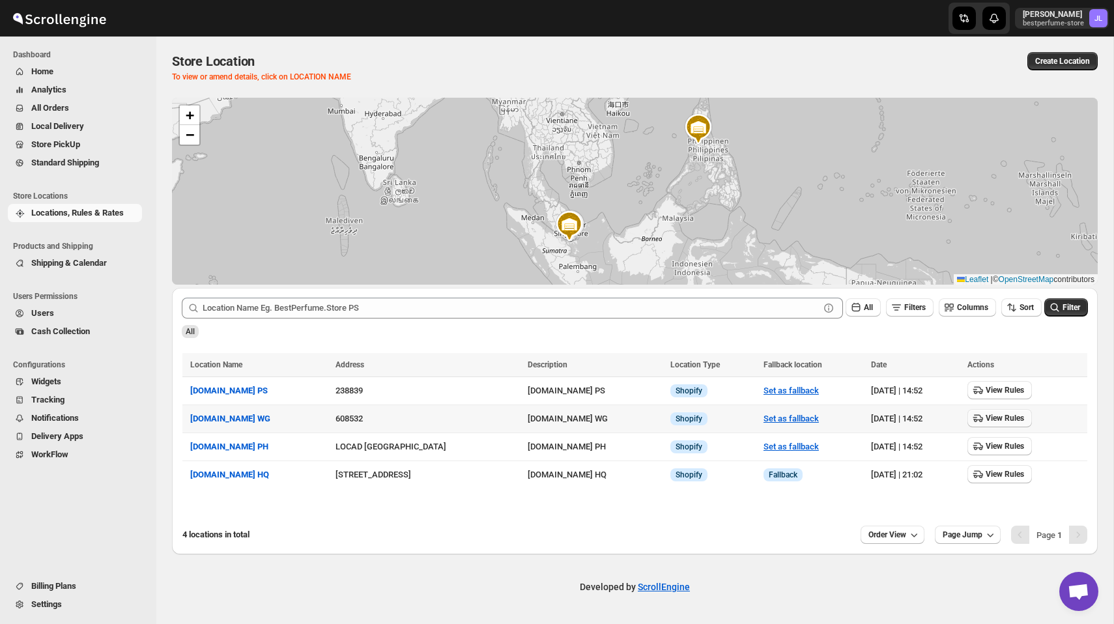
click at [1013, 419] on span "View Rules" at bounding box center [1005, 418] width 38 height 10
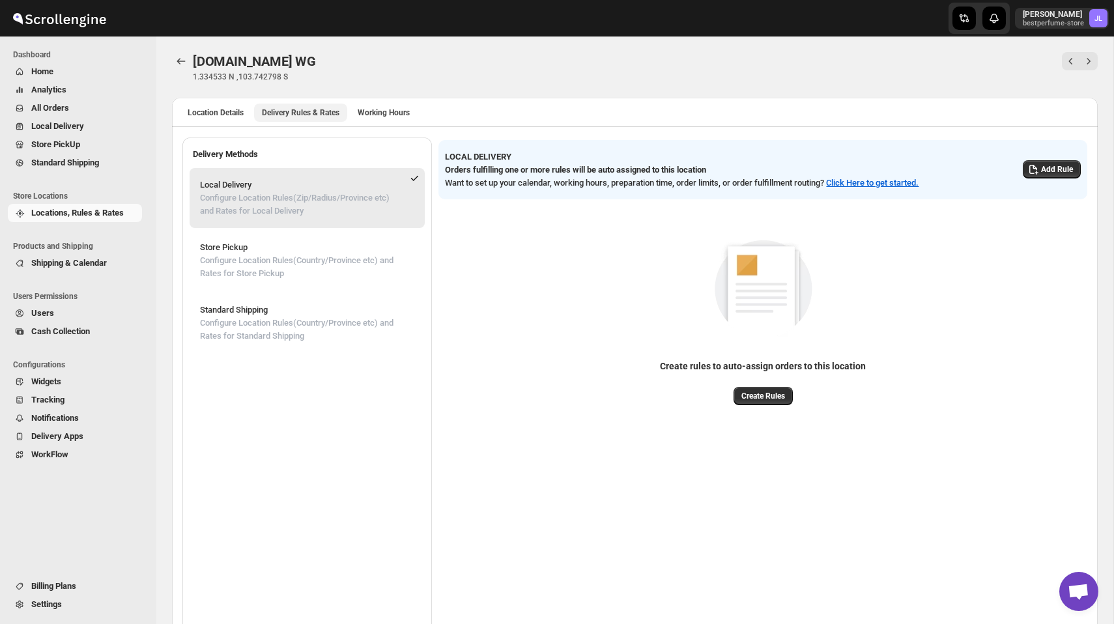
click at [315, 115] on span "Delivery Rules & Rates" at bounding box center [301, 113] width 78 height 10
click at [1043, 25] on p "bestperfume-store" at bounding box center [1053, 24] width 61 height 8
click at [1049, 137] on span "Logout" at bounding box center [1075, 143] width 52 height 13
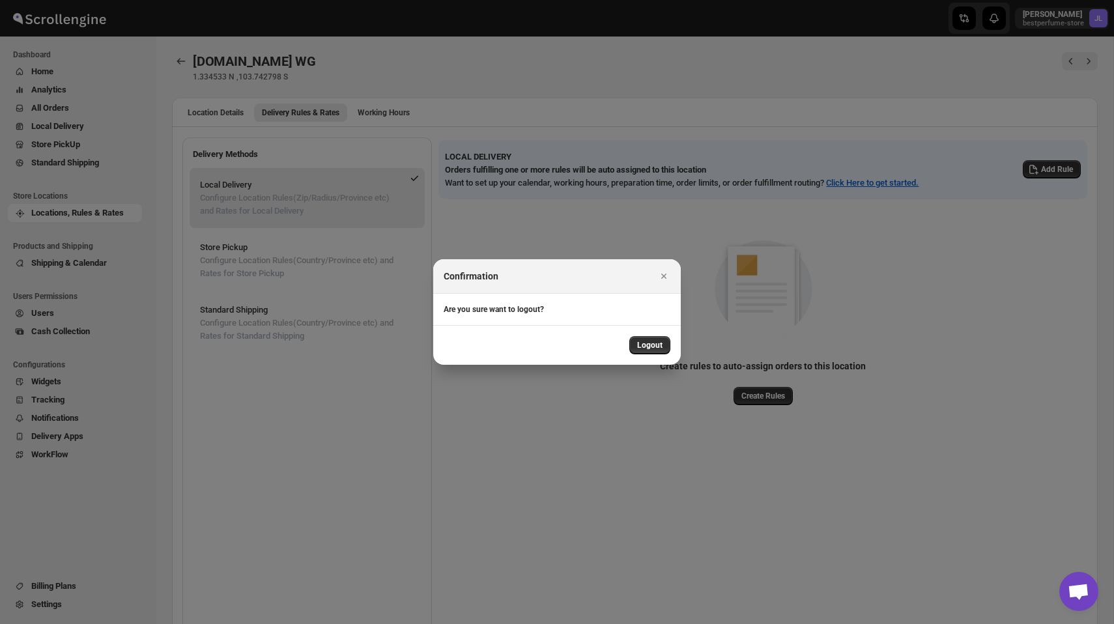
click at [654, 335] on div "Logout" at bounding box center [557, 345] width 248 height 40
click at [654, 345] on span "Logout" at bounding box center [649, 345] width 25 height 10
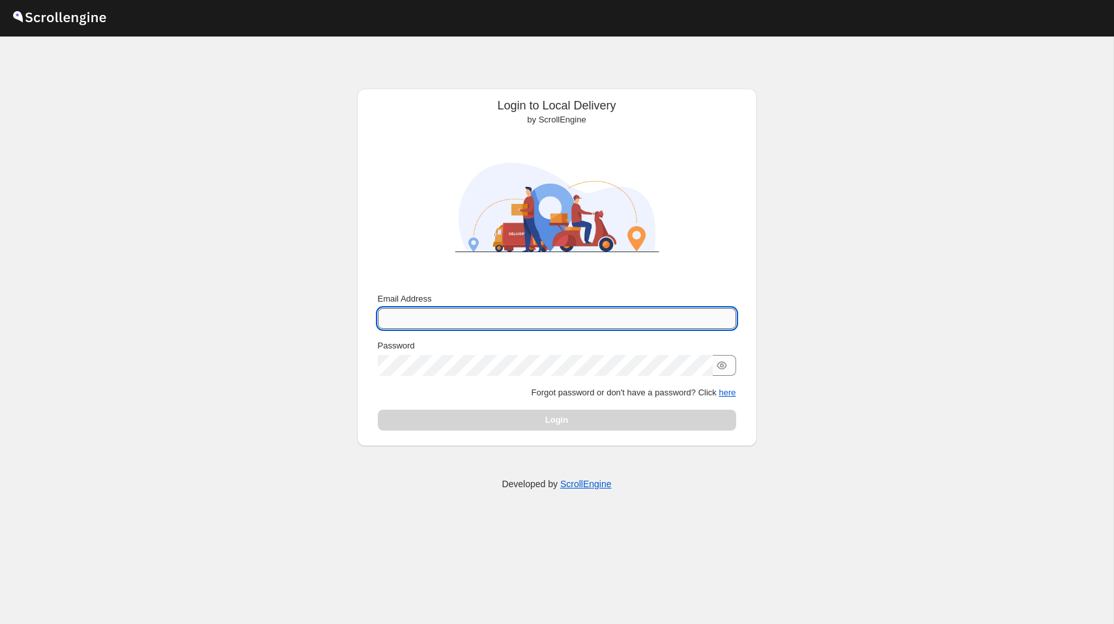
click at [543, 322] on input "Email Address" at bounding box center [557, 318] width 358 height 21
type input "[PERSON_NAME][EMAIL_ADDRESS][DOMAIN_NAME]"
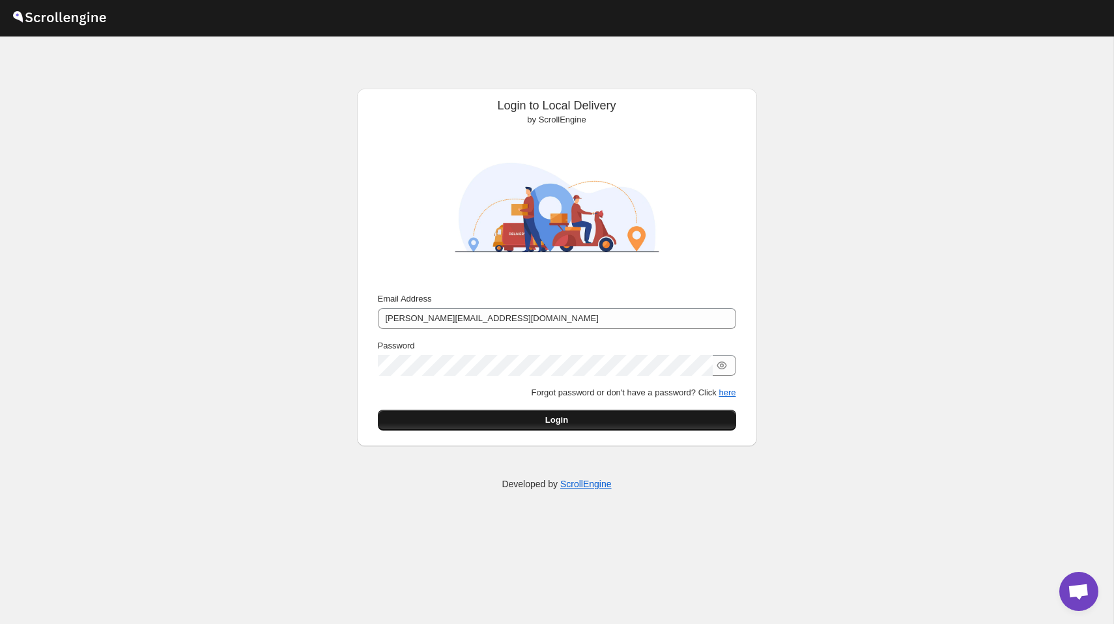
click at [566, 410] on button "Login" at bounding box center [557, 420] width 358 height 21
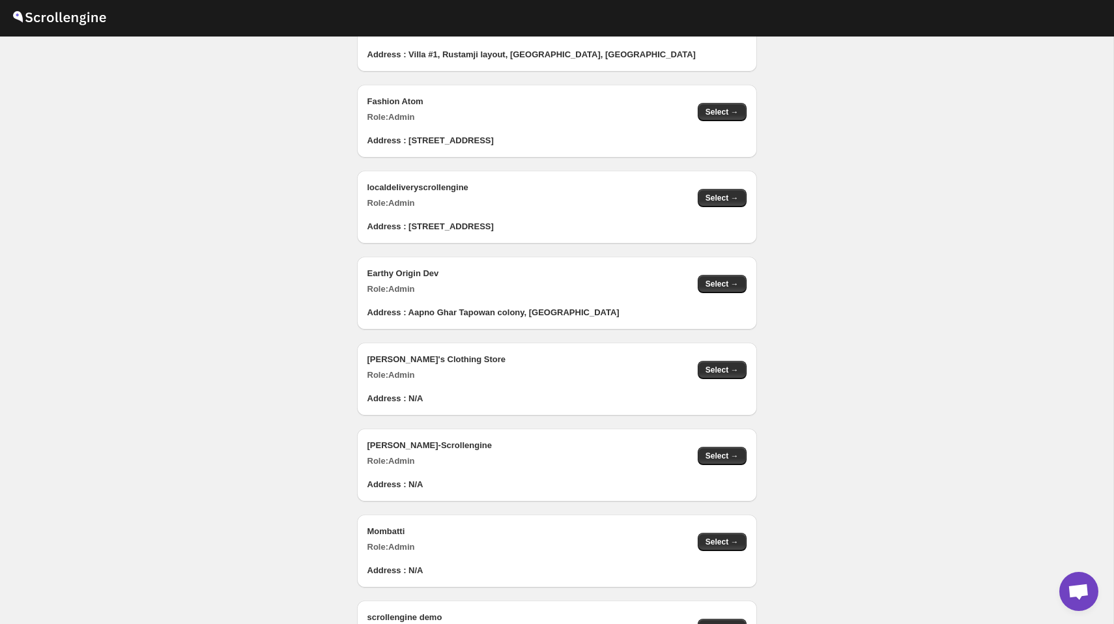
scroll to position [1309, 0]
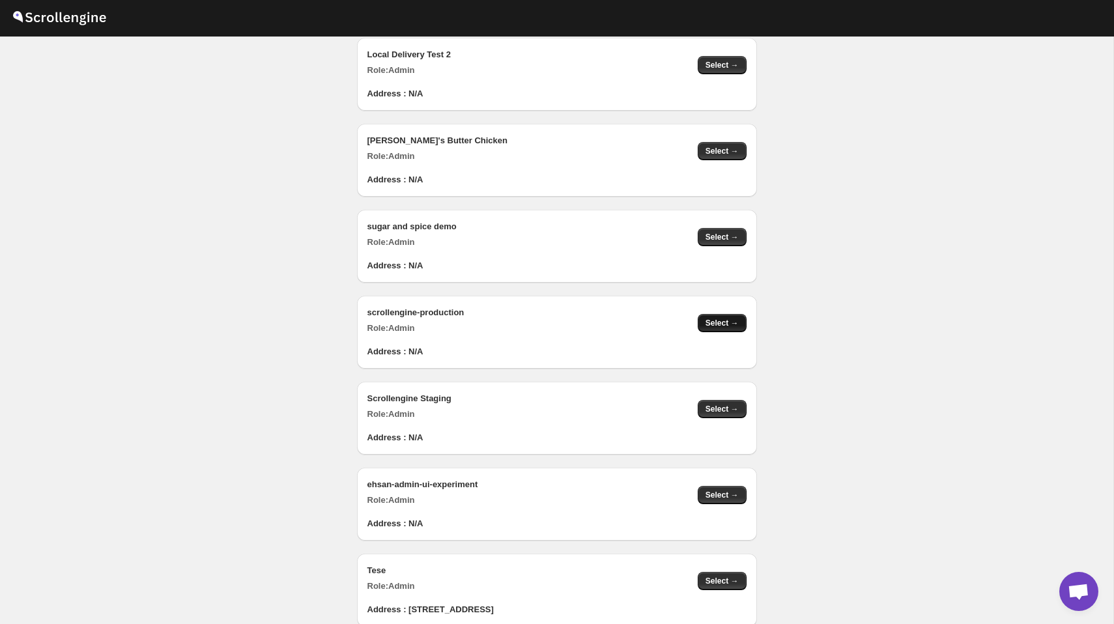
click at [721, 318] on span "Select →" at bounding box center [722, 323] width 33 height 10
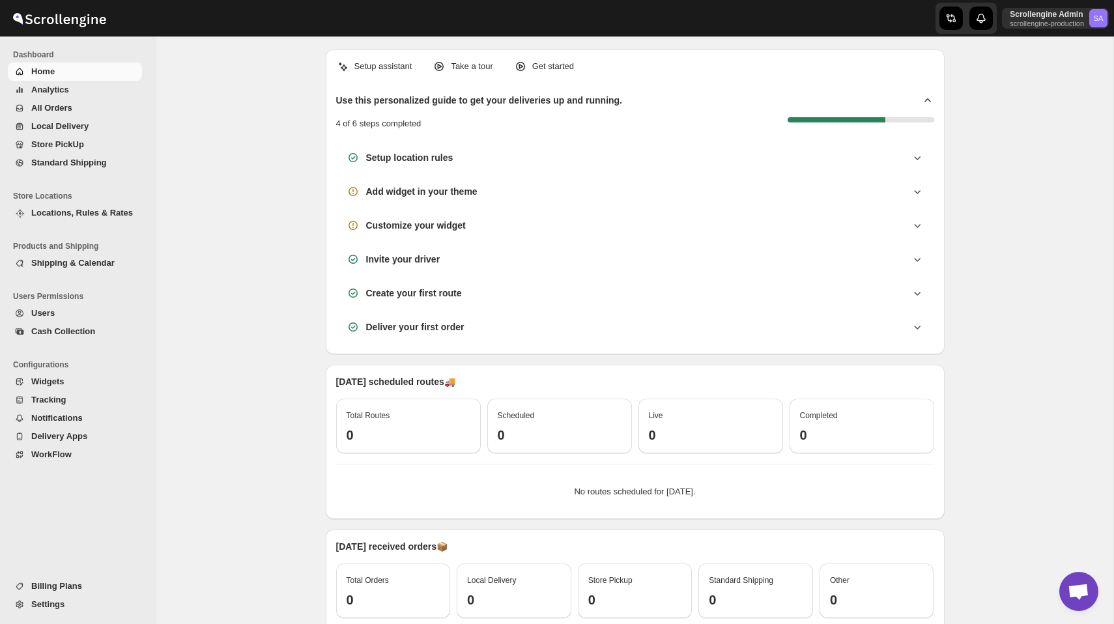
click at [77, 214] on span "Locations, Rules & Rates" at bounding box center [82, 213] width 102 height 10
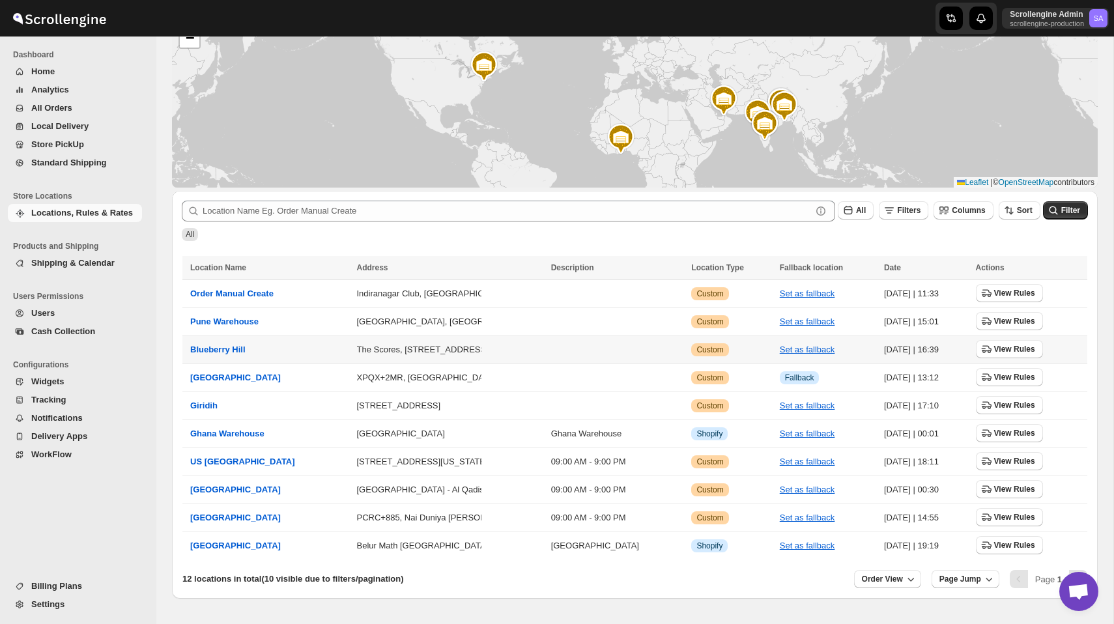
scroll to position [131, 0]
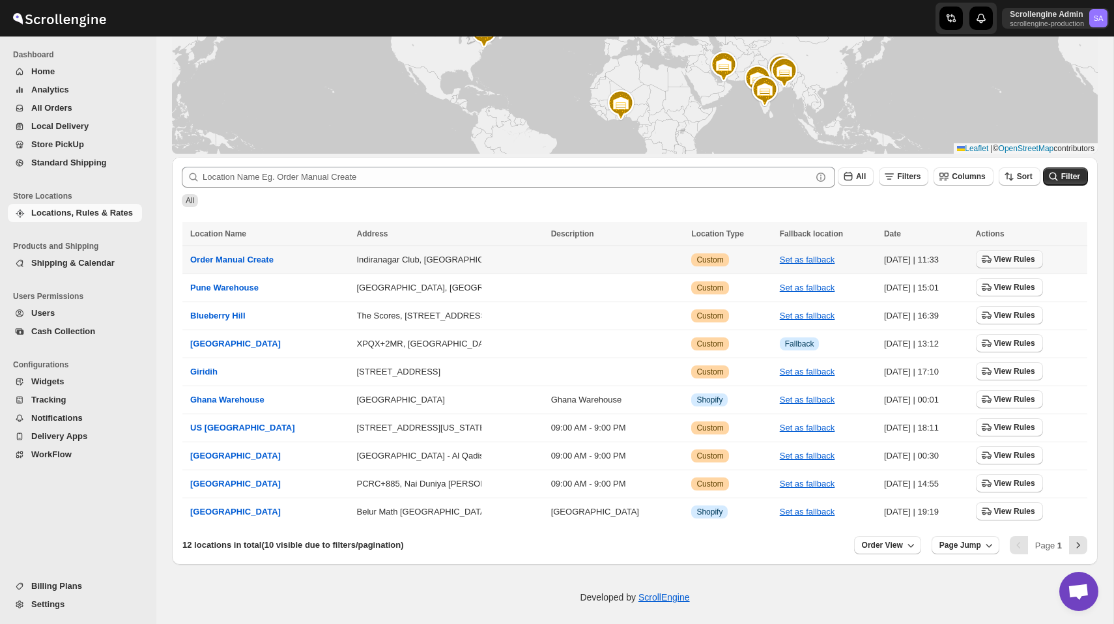
click at [1009, 260] on span "View Rules" at bounding box center [1014, 259] width 41 height 10
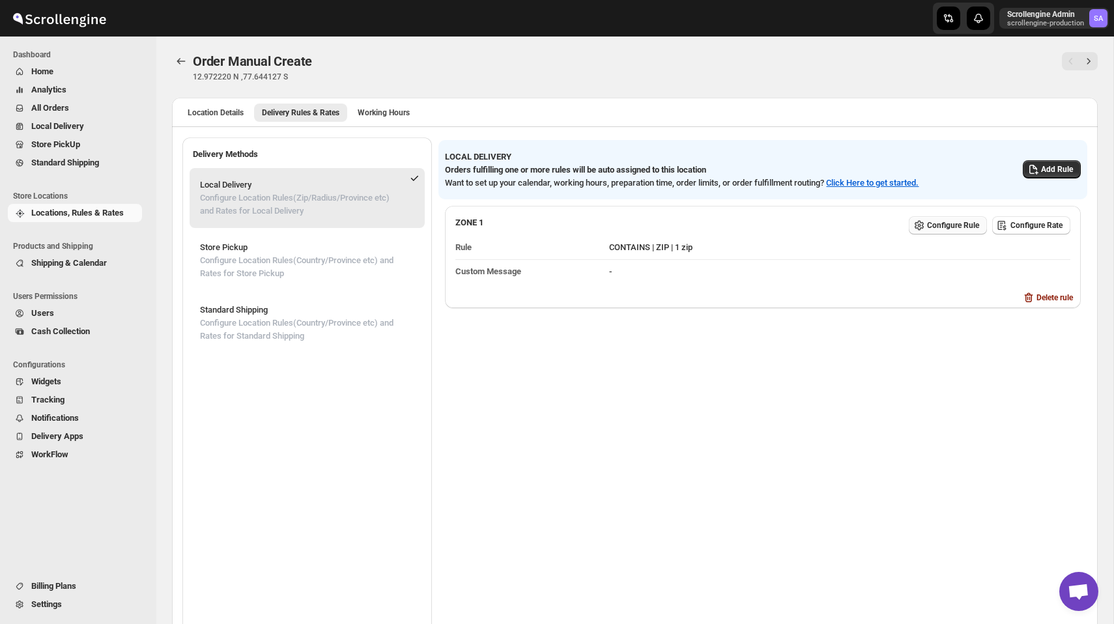
click at [938, 231] on button "Configure Rule" at bounding box center [948, 225] width 78 height 18
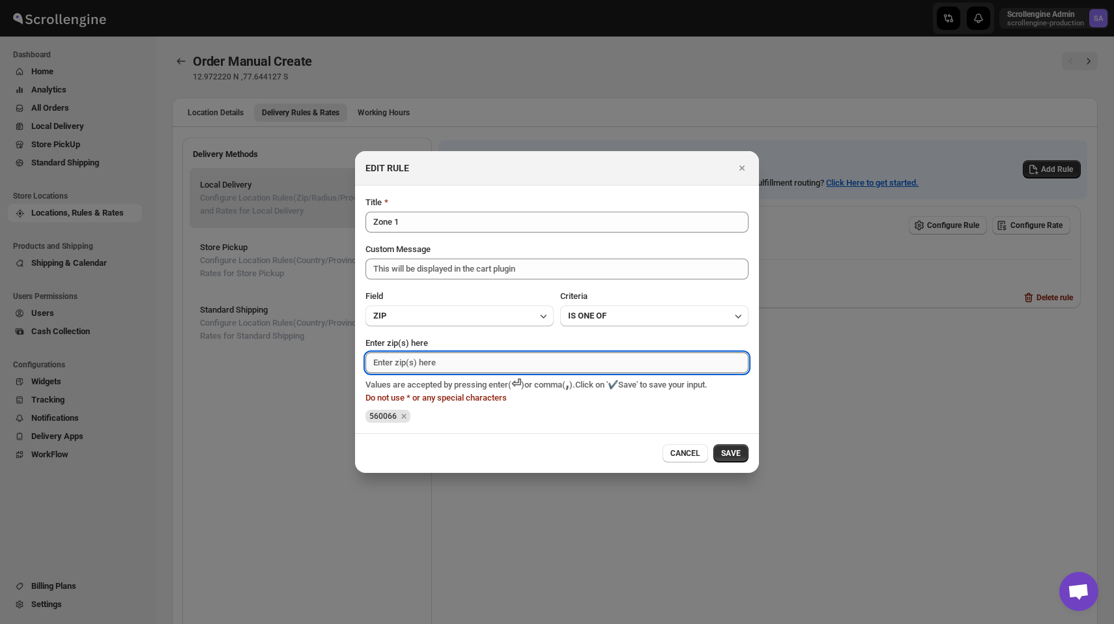
click at [474, 358] on input "Enter zip(s) here" at bounding box center [557, 363] width 383 height 21
click at [474, 326] on div "Title Zone 1 Custom Message This will be displayed in the cart plugin Field ZIP…" at bounding box center [557, 309] width 383 height 227
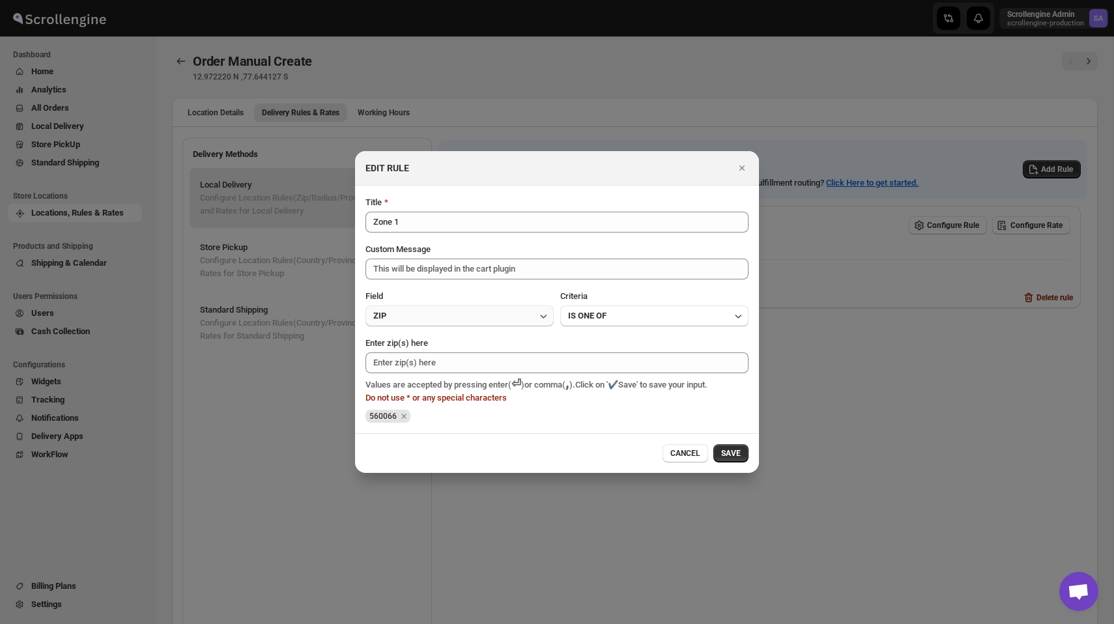
click at [483, 309] on button "ZIP" at bounding box center [460, 316] width 188 height 21
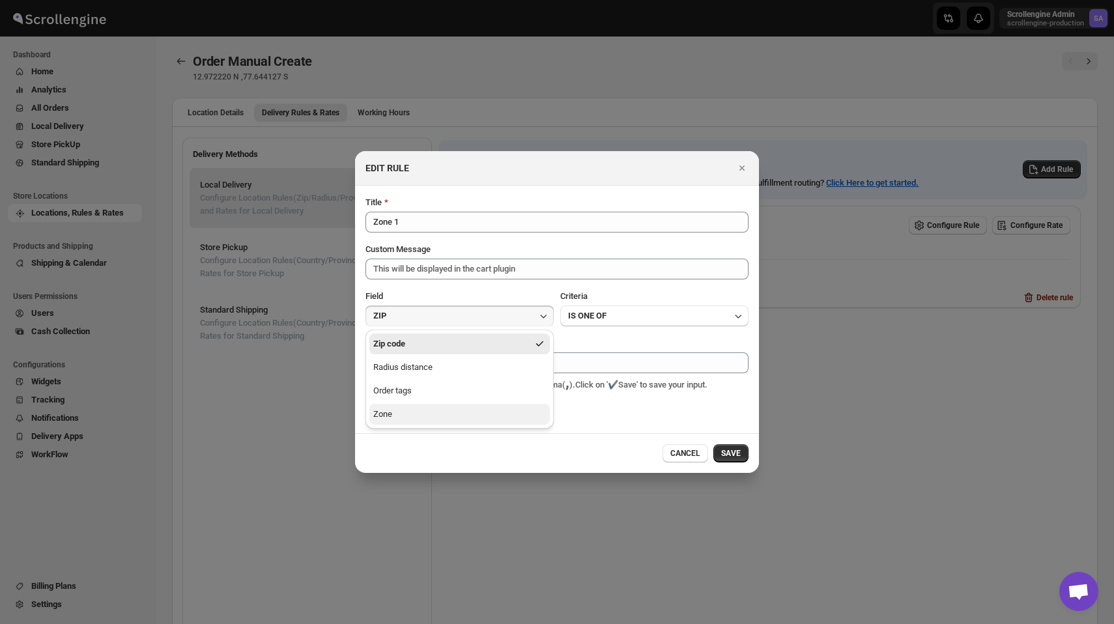
click at [435, 418] on button "Zone" at bounding box center [460, 414] width 181 height 21
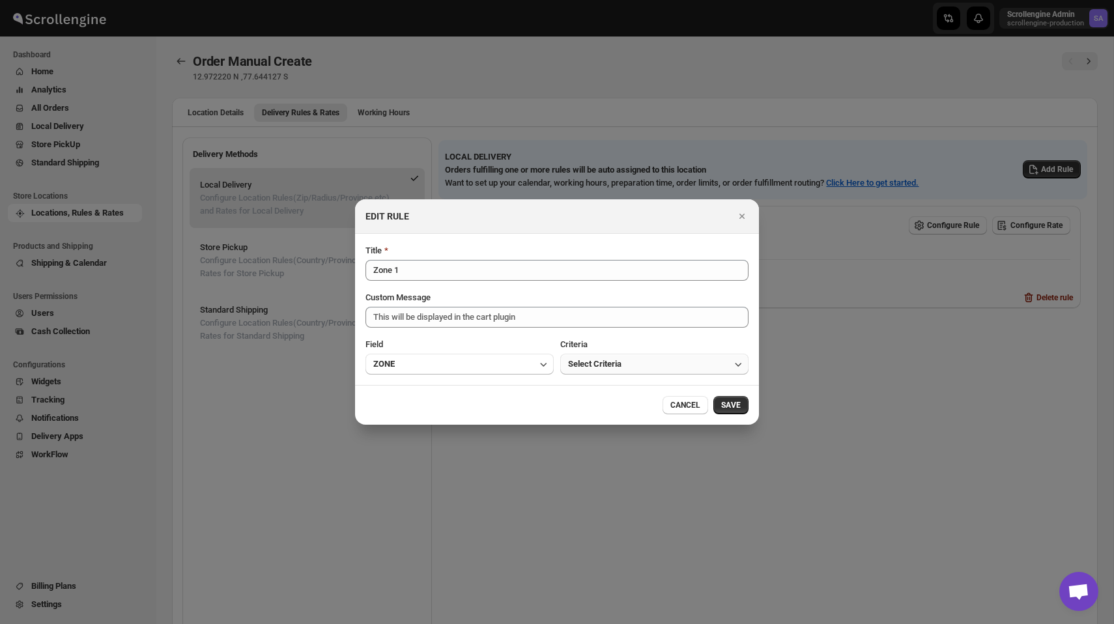
click at [605, 368] on span "Select Criteria" at bounding box center [594, 364] width 53 height 13
click at [603, 389] on button "Within" at bounding box center [654, 392] width 181 height 21
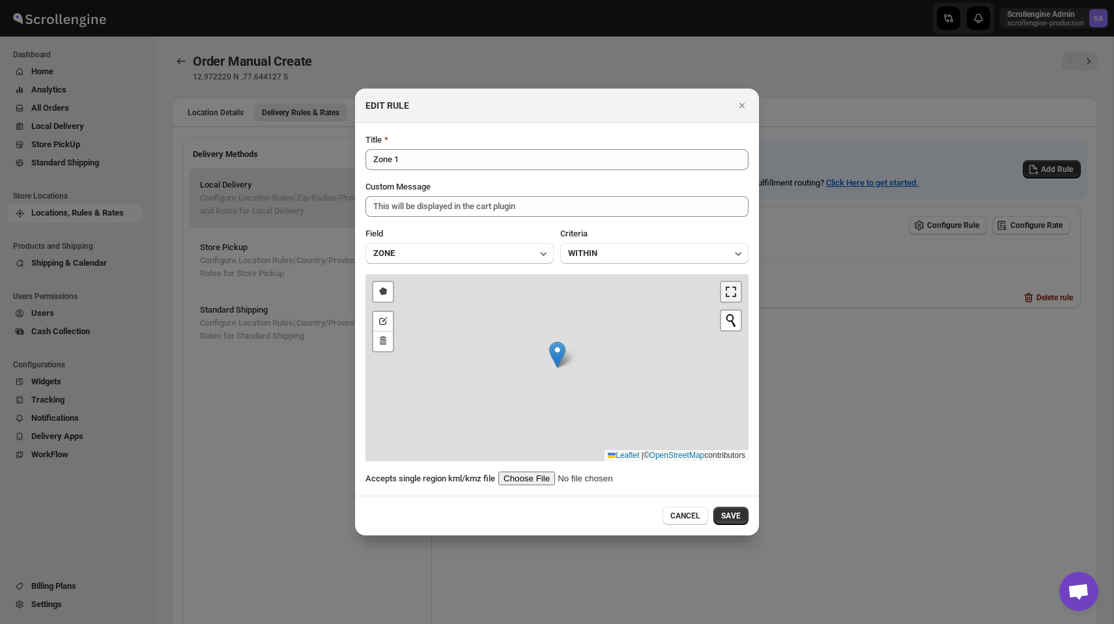
click at [730, 291] on link ":r82:" at bounding box center [731, 292] width 20 height 20
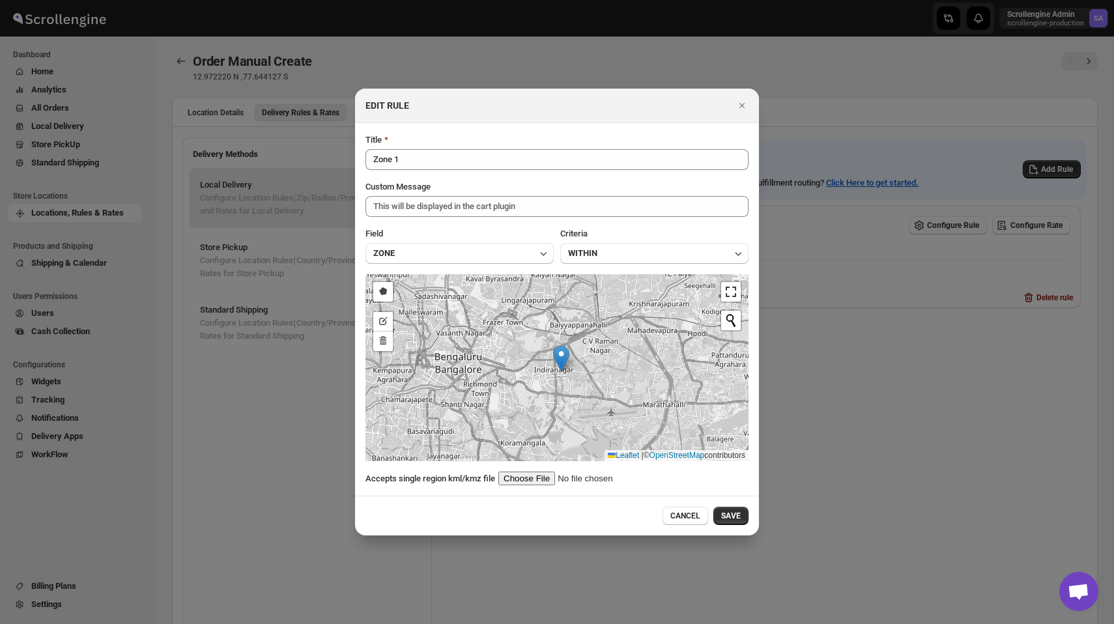
click at [586, 370] on div "Draw a polygon Edit layers Delete layers Nothing found. Leaflet | © OpenStreetM…" at bounding box center [557, 367] width 383 height 187
click at [725, 295] on link ":r82:" at bounding box center [731, 292] width 20 height 20
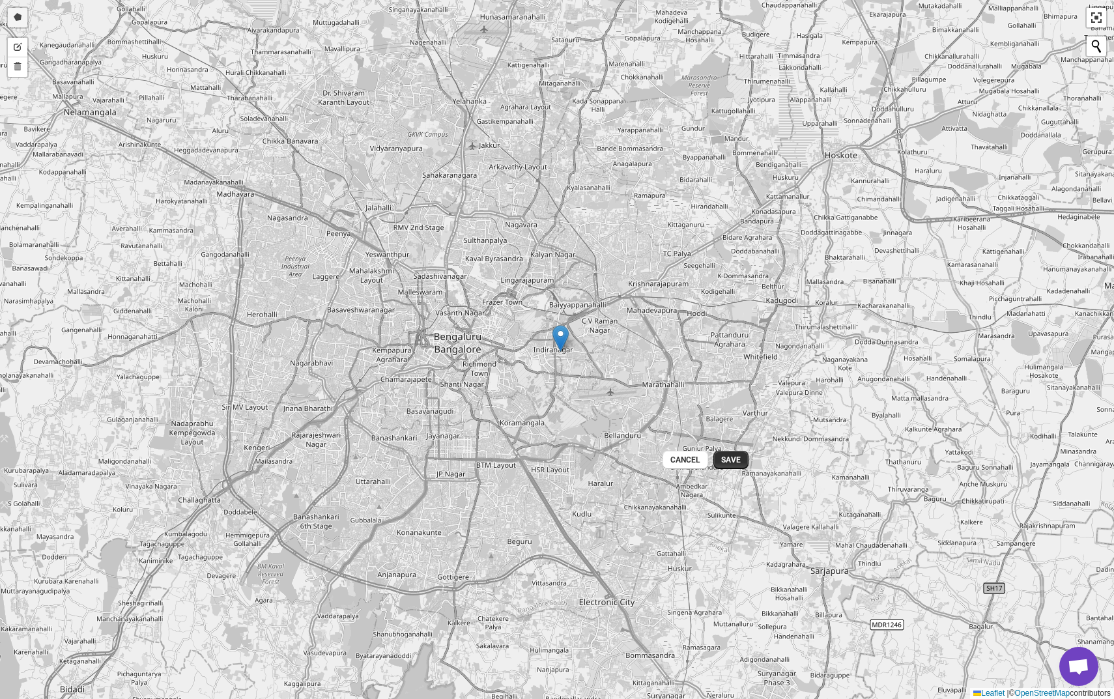
click at [17, 20] on link "Draw a polygon" at bounding box center [18, 18] width 20 height 20
click at [401, 253] on div ":r82:" at bounding box center [401, 253] width 26 height 26
click at [550, 221] on div ":r82:" at bounding box center [550, 221] width 26 height 26
click at [684, 277] on div ":r82:" at bounding box center [684, 277] width 26 height 26
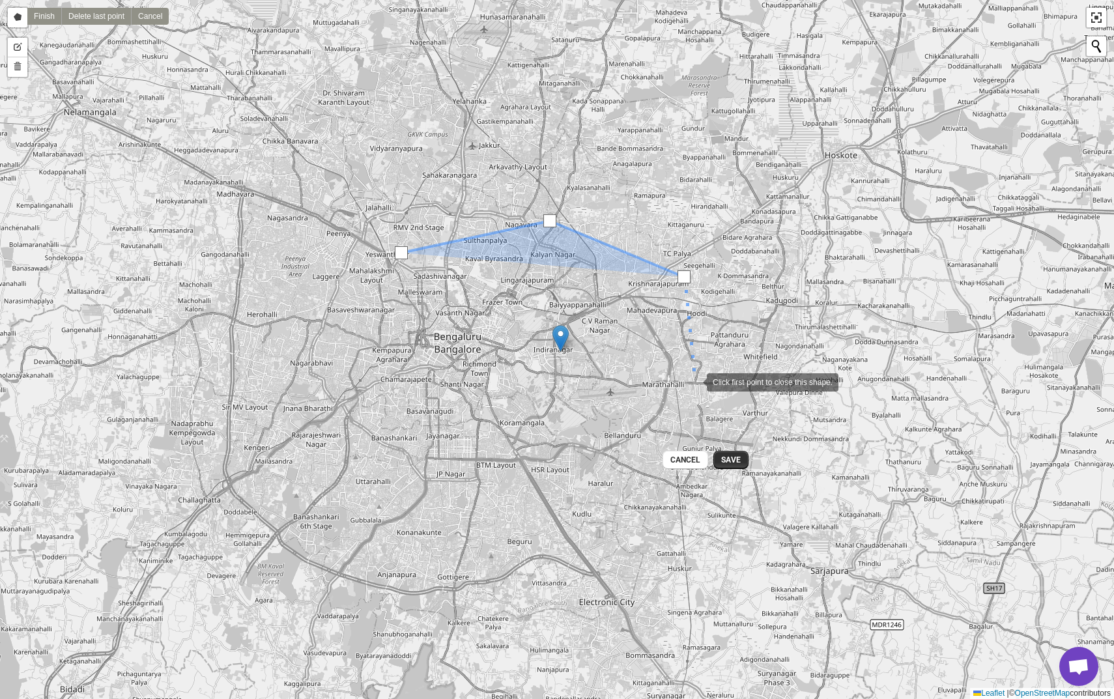
click at [694, 381] on div ":r82:" at bounding box center [694, 381] width 26 height 26
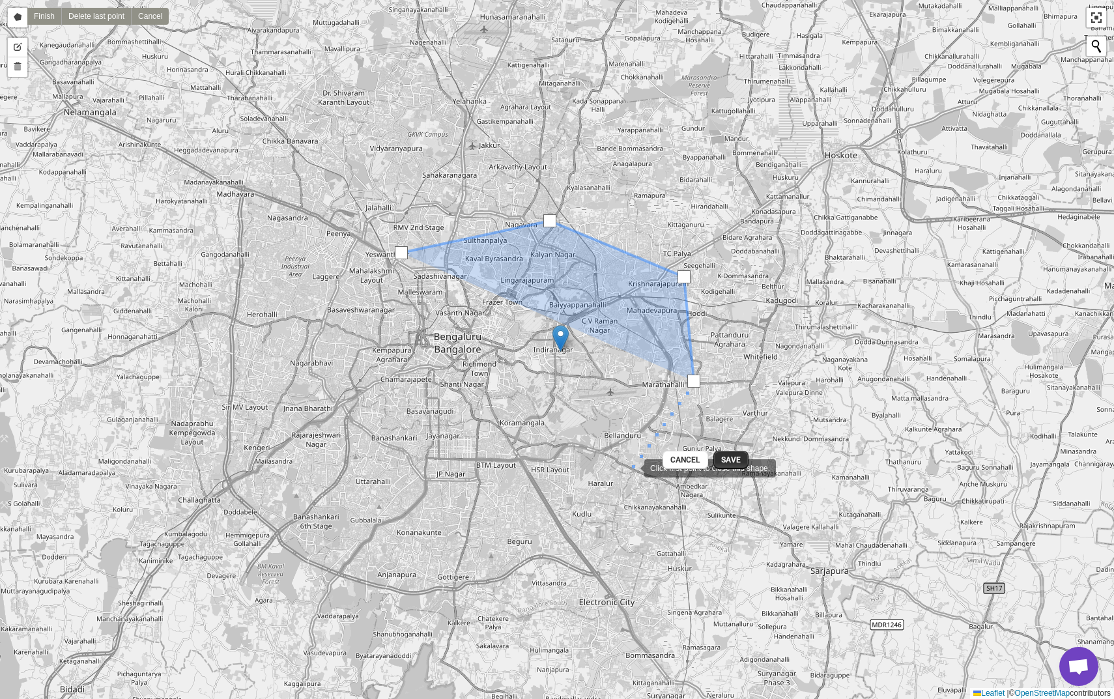
click at [631, 467] on div ":r82:" at bounding box center [631, 467] width 26 height 26
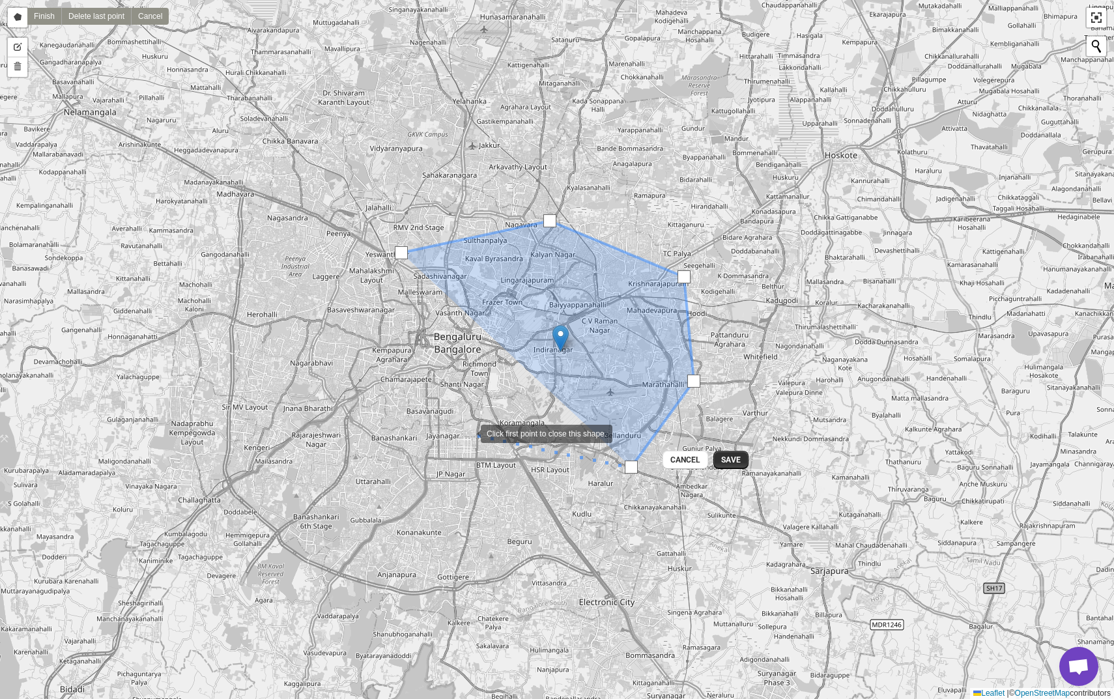
click at [468, 433] on div ":r82:" at bounding box center [468, 433] width 26 height 26
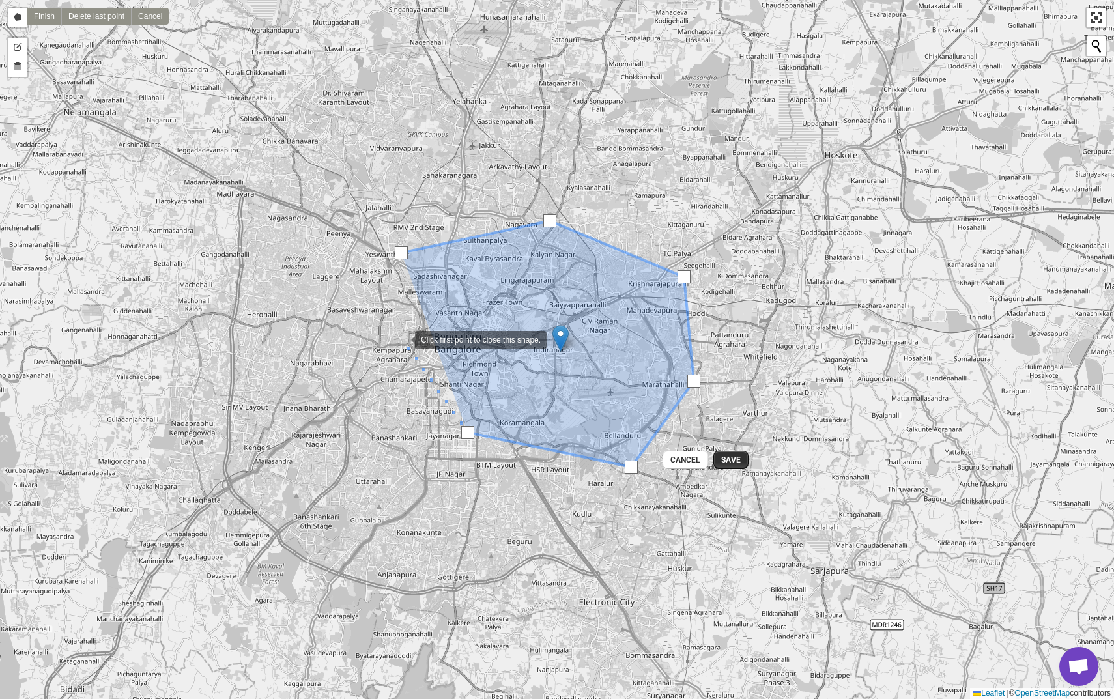
click at [401, 340] on div ":r82:" at bounding box center [402, 339] width 26 height 26
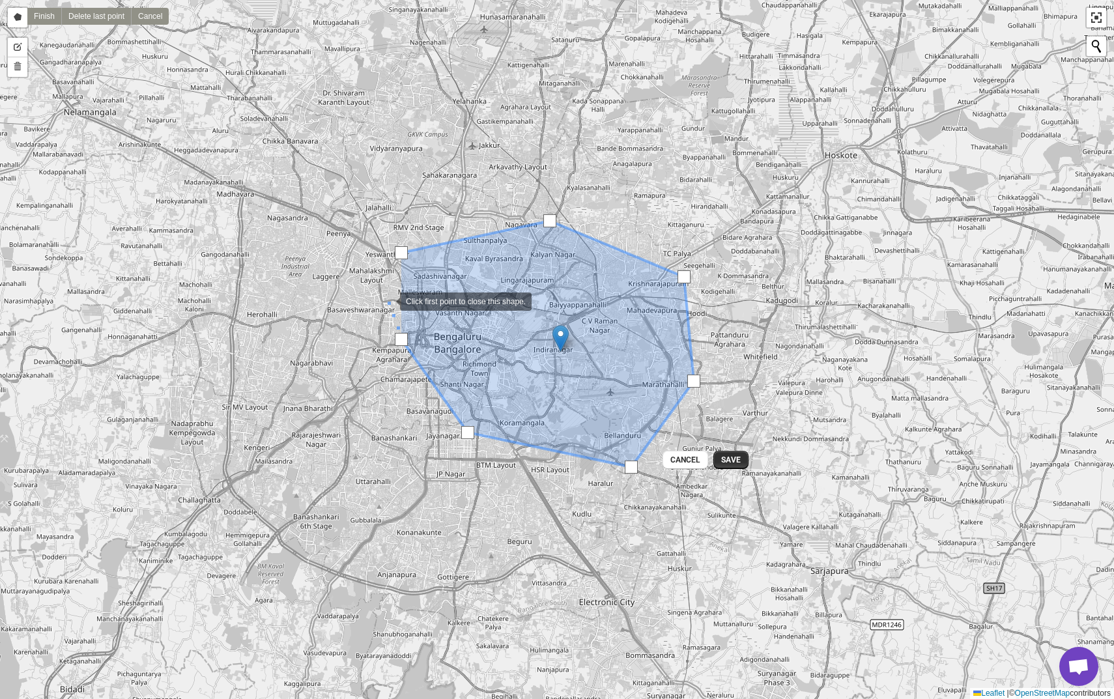
click at [383, 298] on div ":r82:" at bounding box center [387, 300] width 26 height 26
click at [402, 255] on div ":r82:" at bounding box center [401, 252] width 13 height 13
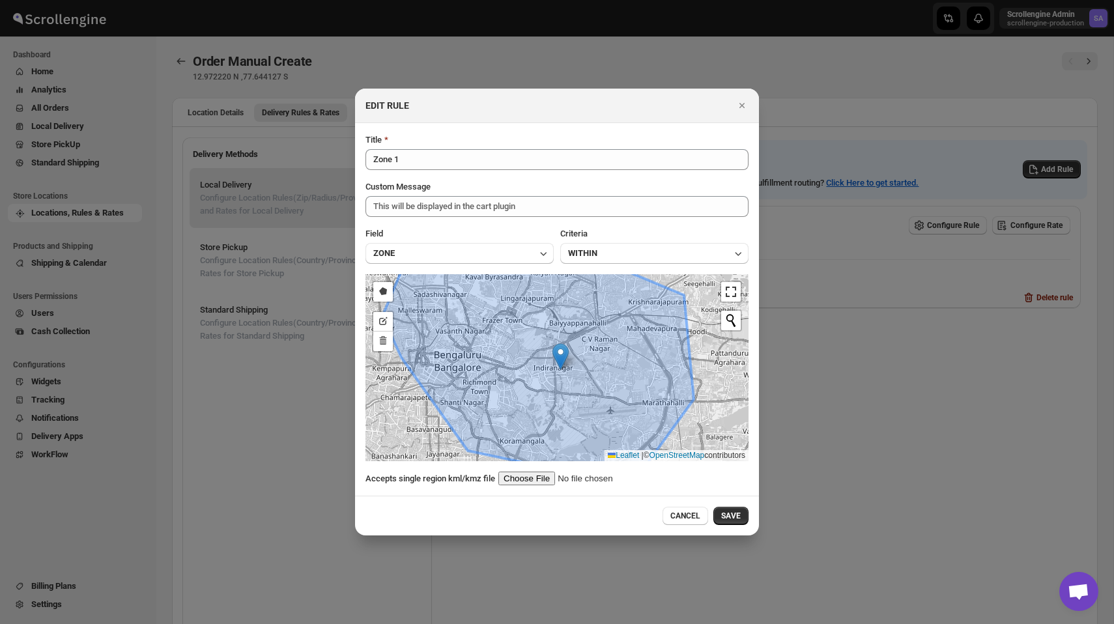
click at [731, 317] on div "Nothing found." at bounding box center [731, 321] width 22 height 22
click at [729, 291] on link ":r82:" at bounding box center [731, 292] width 20 height 20
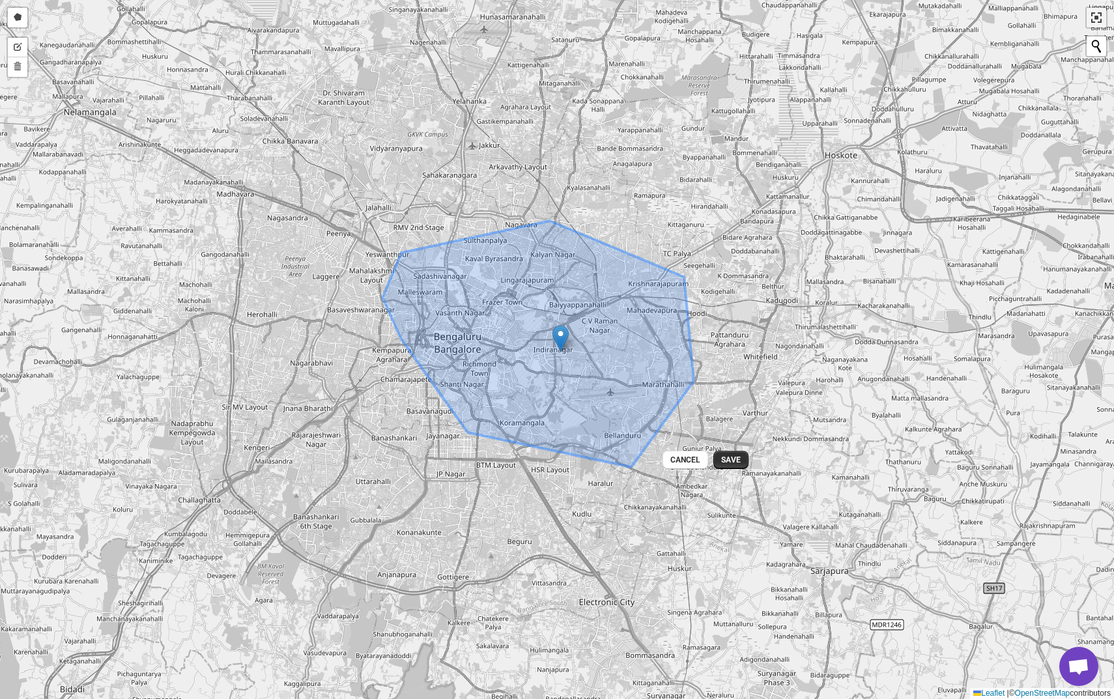
click at [1097, 17] on link ":r82:" at bounding box center [1097, 18] width 20 height 20
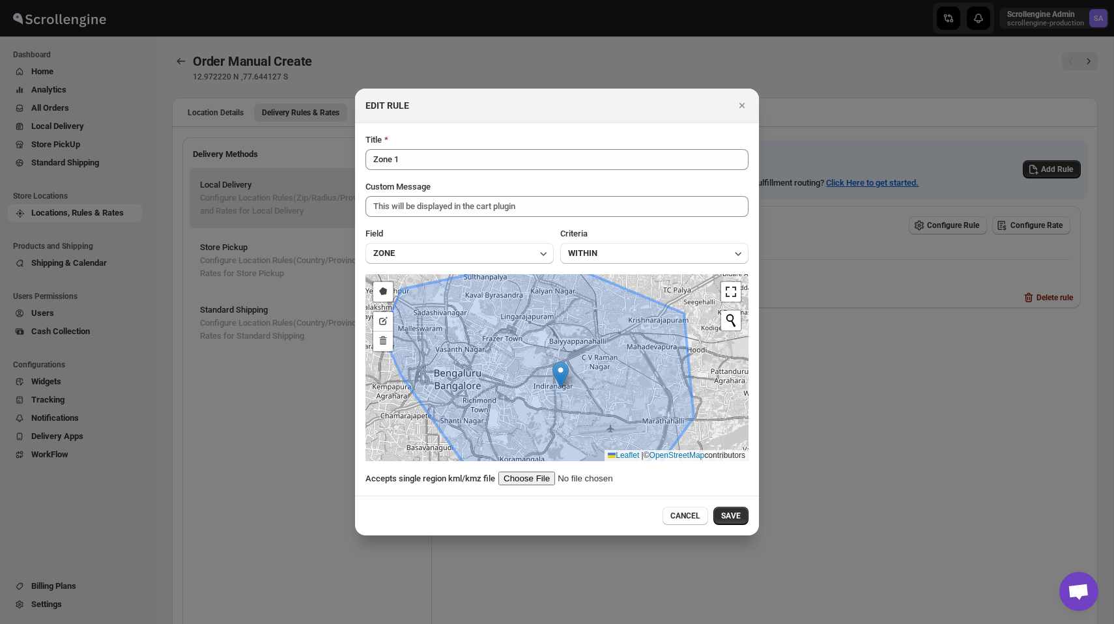
click at [596, 340] on icon ":r82:" at bounding box center [539, 385] width 312 height 229
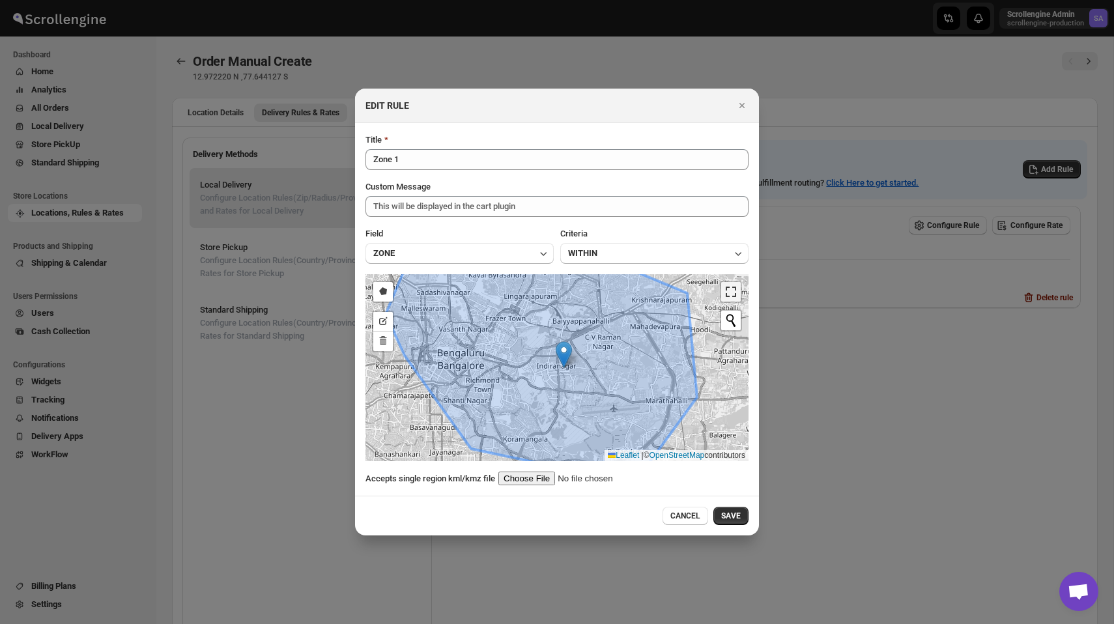
click at [735, 293] on link ":r82:" at bounding box center [731, 292] width 20 height 20
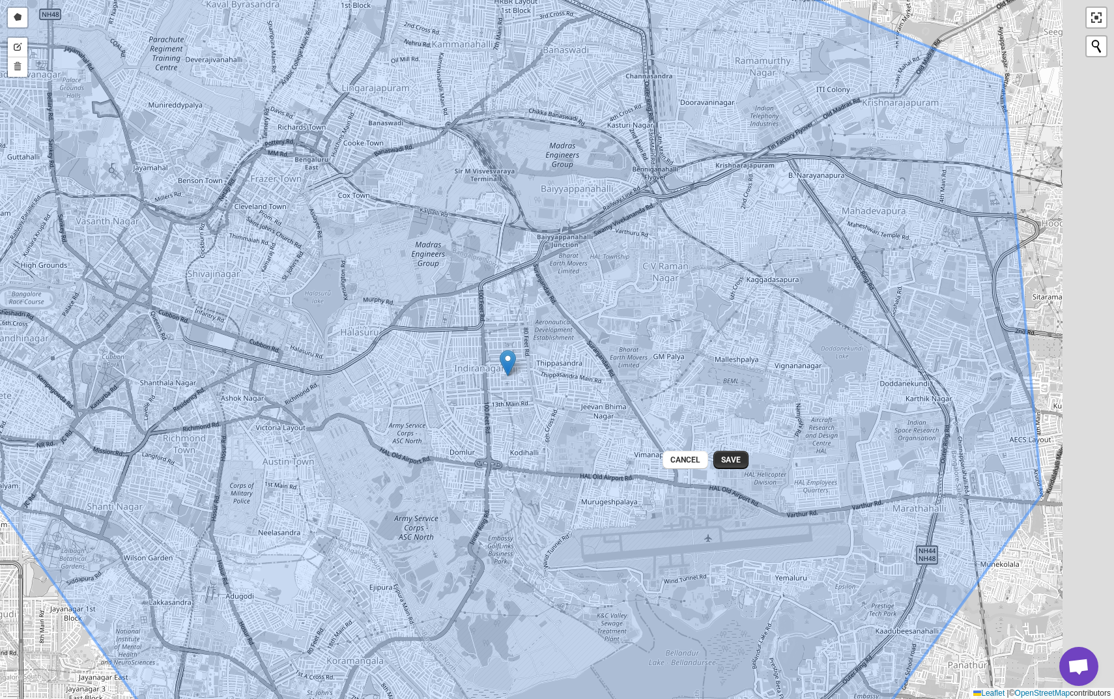
drag, startPoint x: 630, startPoint y: 326, endPoint x: 505, endPoint y: 403, distance: 146.7
click at [505, 404] on icon ":r82:" at bounding box center [419, 416] width 1246 height 845
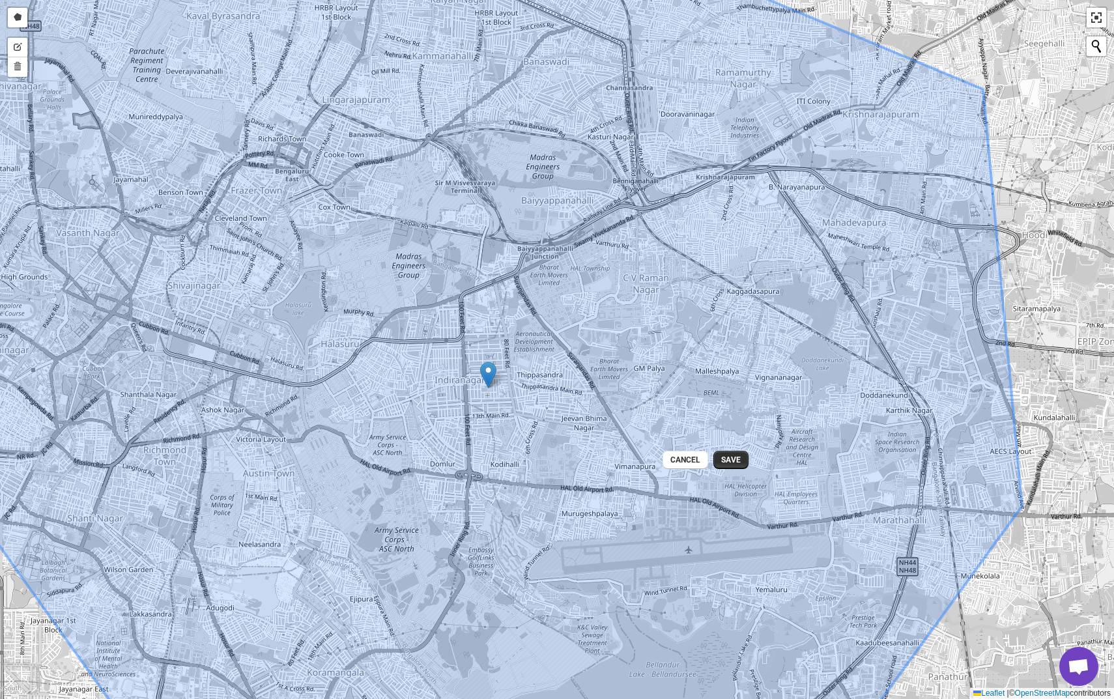
click at [507, 398] on icon ":r82:" at bounding box center [454, 350] width 1137 height 845
click at [590, 398] on icon ":r82:" at bounding box center [454, 350] width 1137 height 845
click at [14, 68] on link "Delete layers" at bounding box center [18, 67] width 20 height 20
click at [72, 65] on link "Cancel" at bounding box center [77, 67] width 38 height 20
click at [10, 68] on link "Delete layers" at bounding box center [18, 67] width 20 height 20
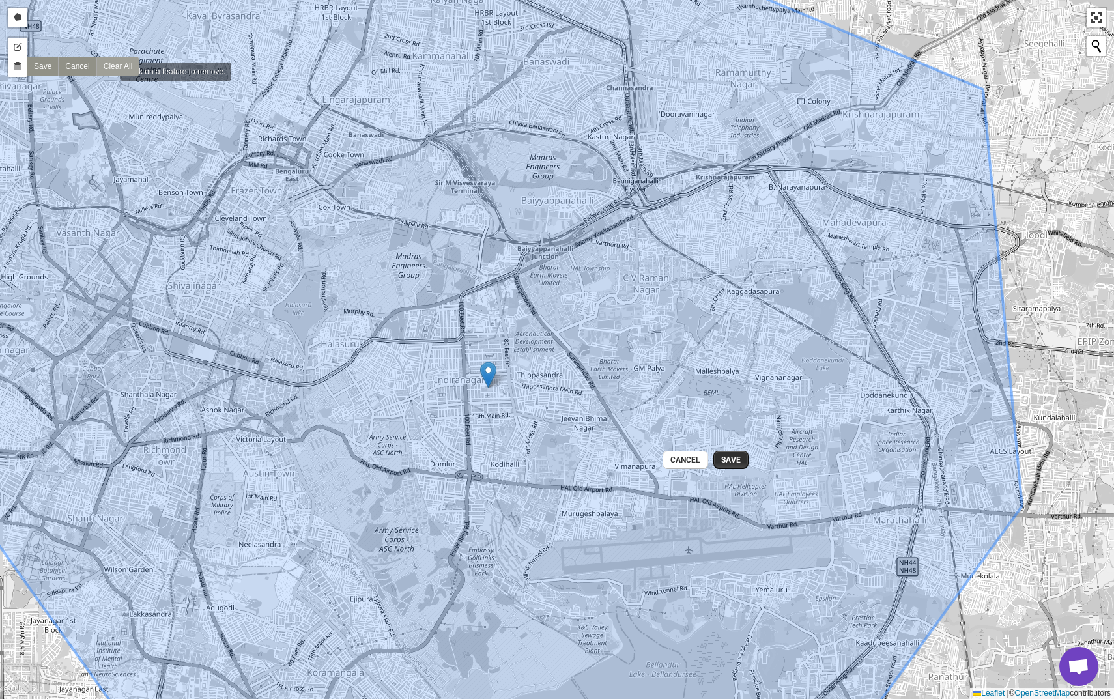
click at [109, 68] on link "Clear All" at bounding box center [117, 67] width 43 height 20
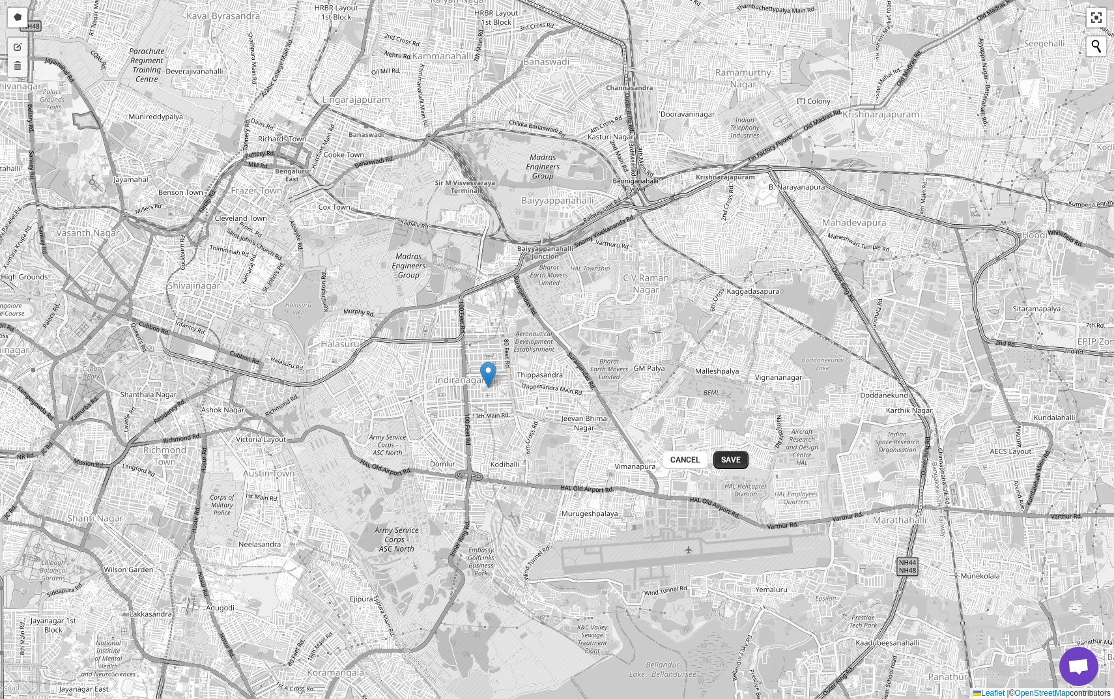
click at [375, 296] on div "Draw a polygon Finish Delete last point Cancel Edit layers Delete layers Save C…" at bounding box center [557, 349] width 1114 height 699
click at [21, 18] on link "Draw a polygon" at bounding box center [18, 18] width 20 height 20
click at [360, 252] on div ":r82:" at bounding box center [360, 252] width 26 height 26
click at [626, 225] on div ":r82:" at bounding box center [625, 225] width 26 height 26
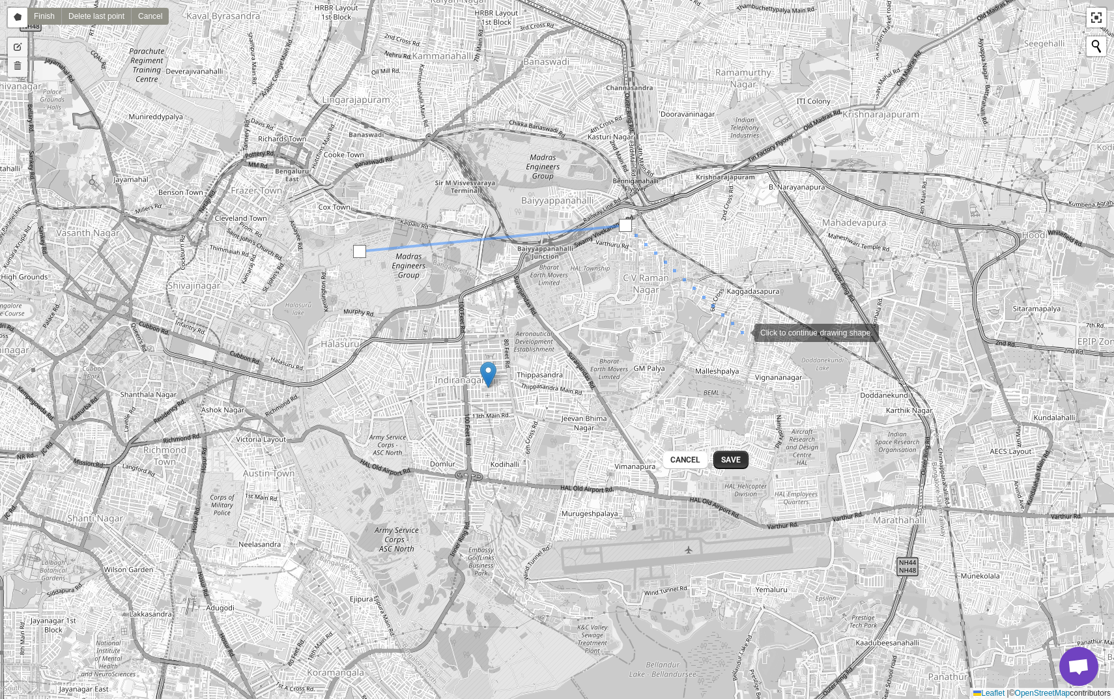
click at [755, 345] on div ":r82:" at bounding box center [742, 332] width 26 height 26
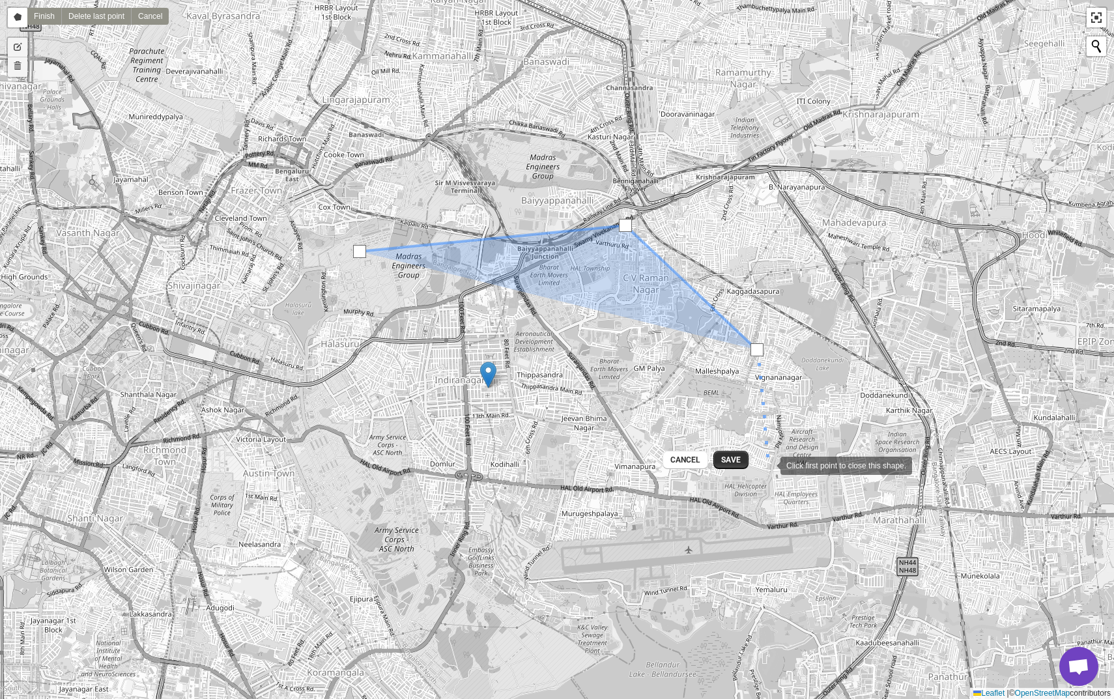
click at [775, 478] on div ":r82:" at bounding box center [768, 465] width 26 height 26
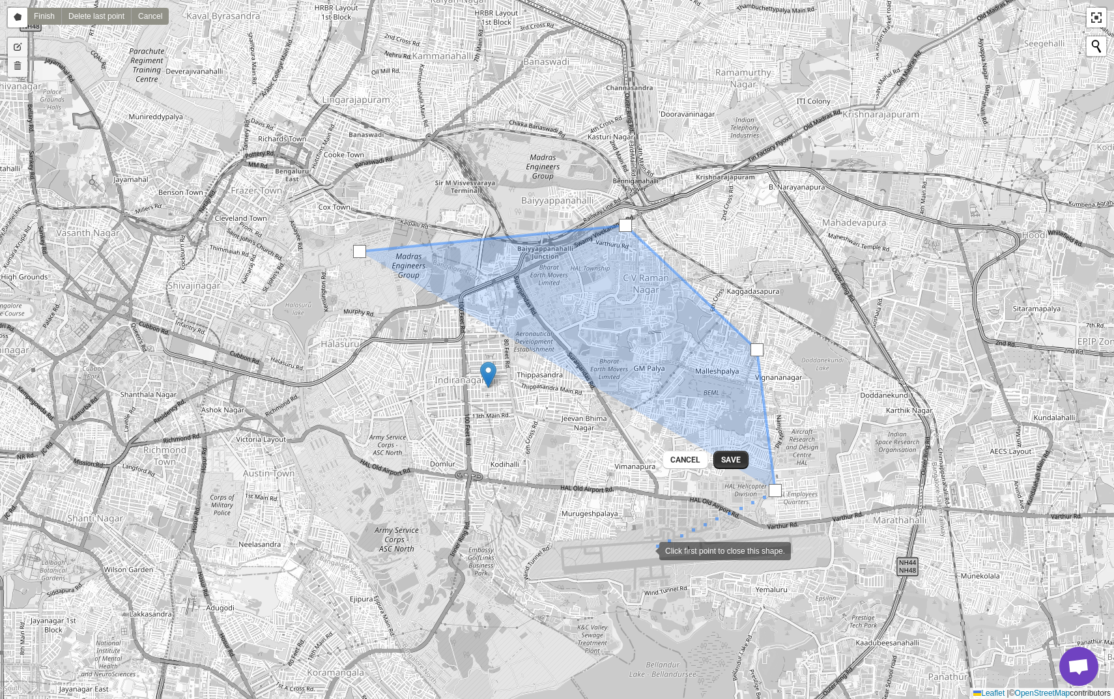
click at [633, 563] on div ":r82:" at bounding box center [646, 550] width 26 height 26
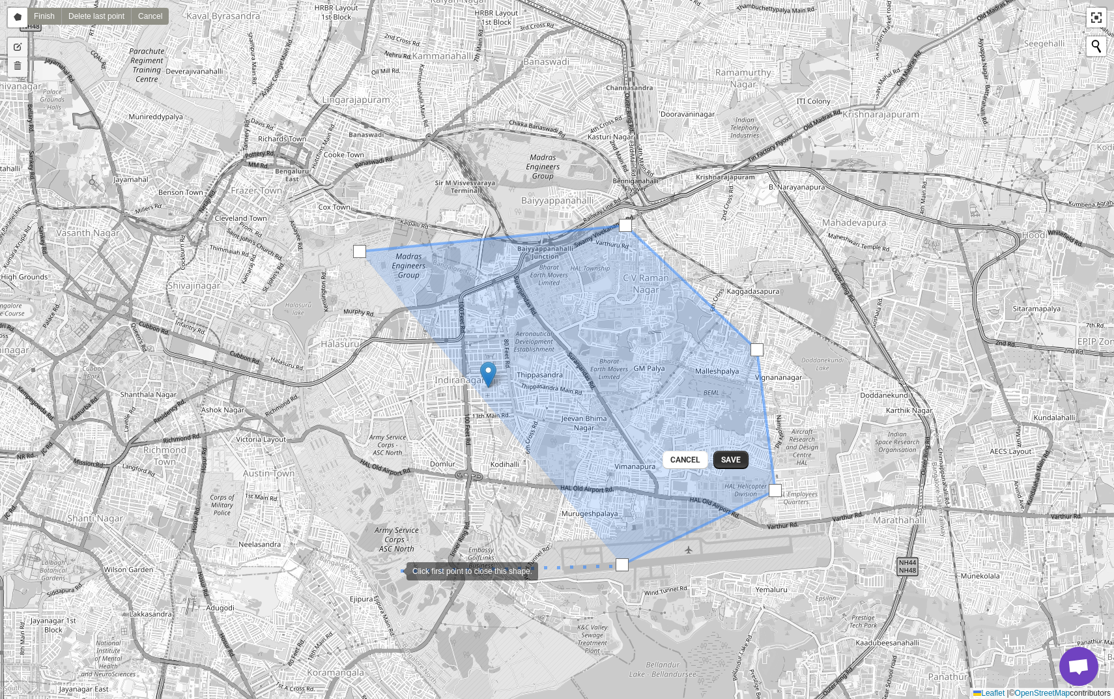
click at [381, 568] on div ":r82:" at bounding box center [394, 570] width 26 height 26
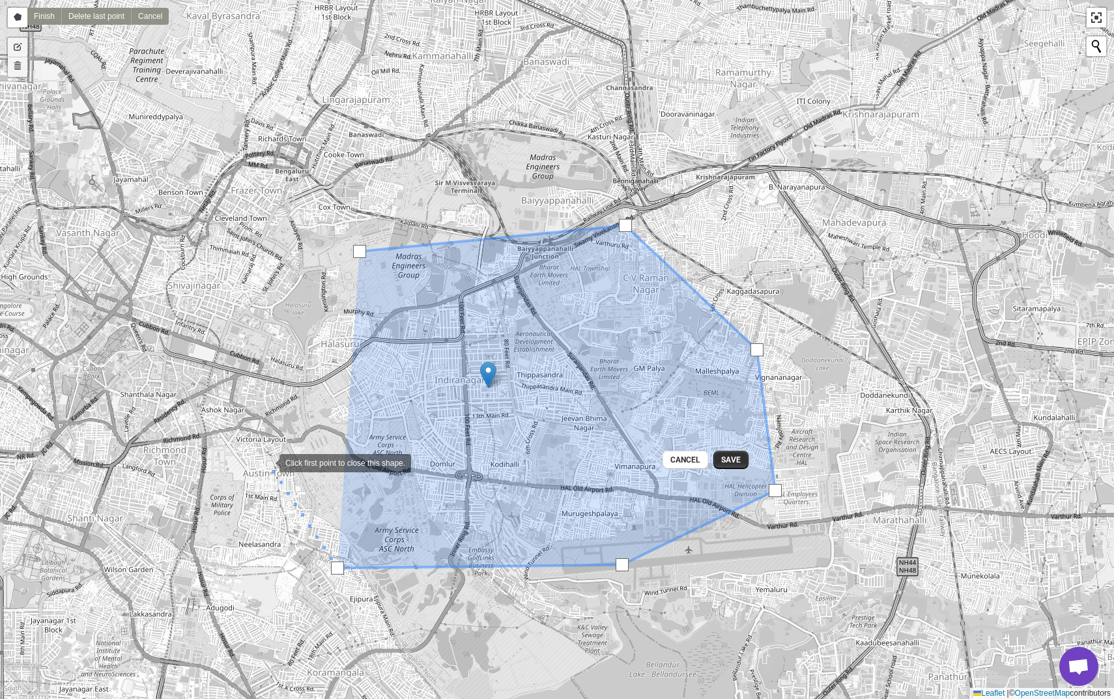
click at [267, 462] on div ":r82:" at bounding box center [267, 462] width 26 height 26
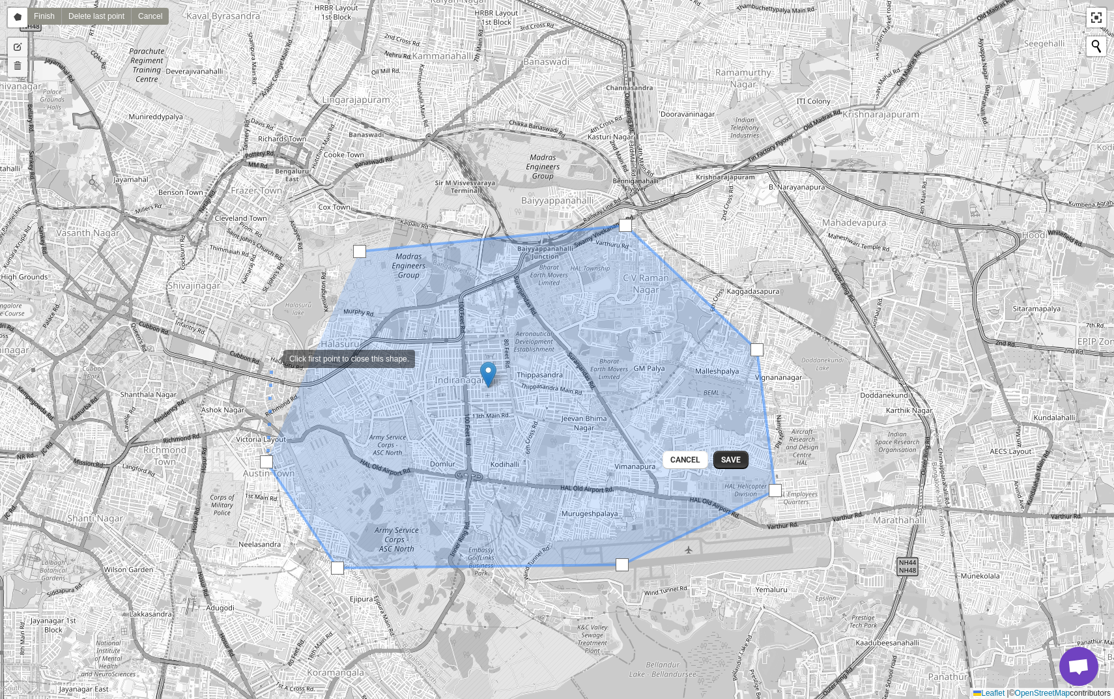
click at [269, 350] on div ":r82:" at bounding box center [270, 358] width 26 height 26
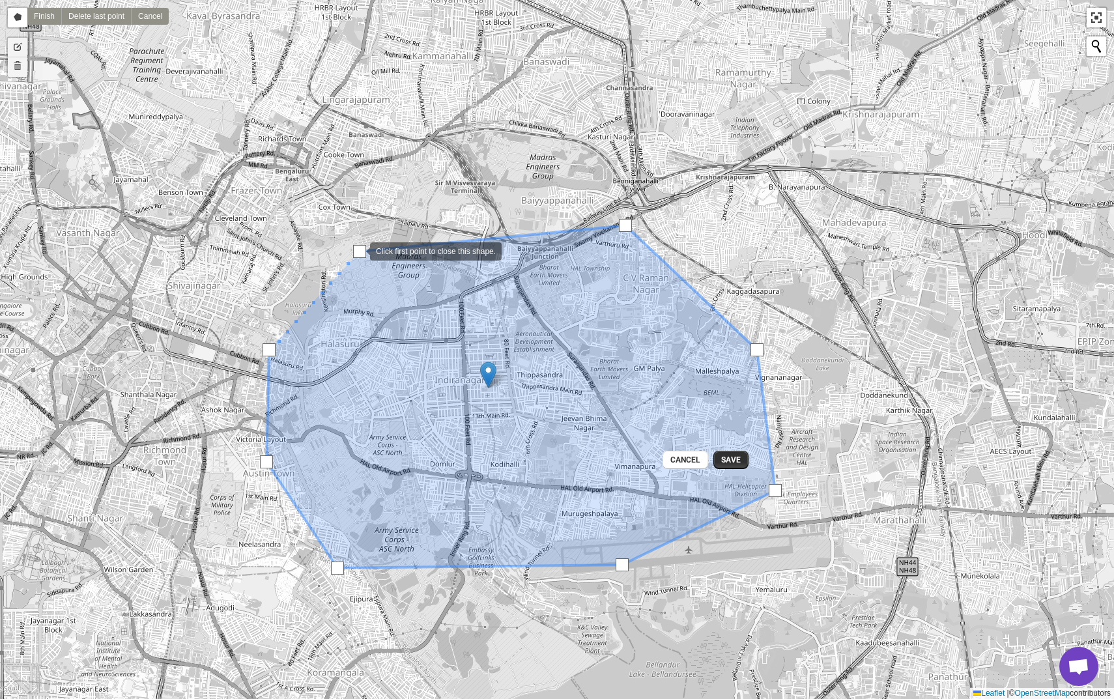
click at [357, 250] on div ":r82:" at bounding box center [359, 251] width 13 height 13
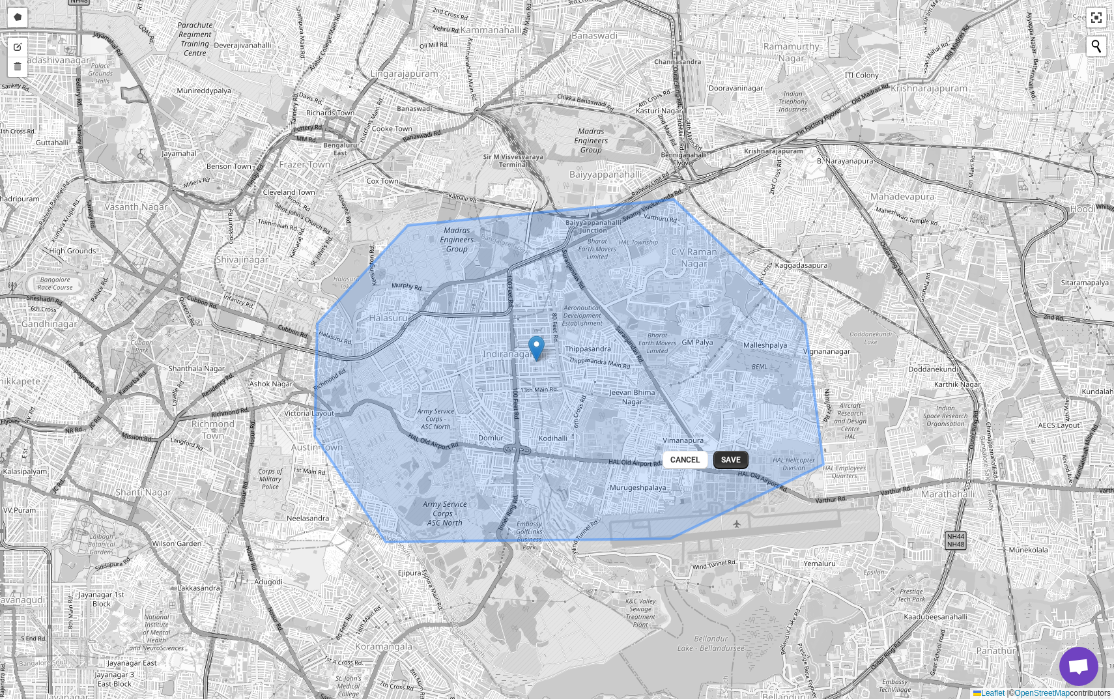
drag, startPoint x: 489, startPoint y: 370, endPoint x: 538, endPoint y: 344, distance: 55.1
click at [538, 344] on img ":r82:" at bounding box center [537, 349] width 16 height 27
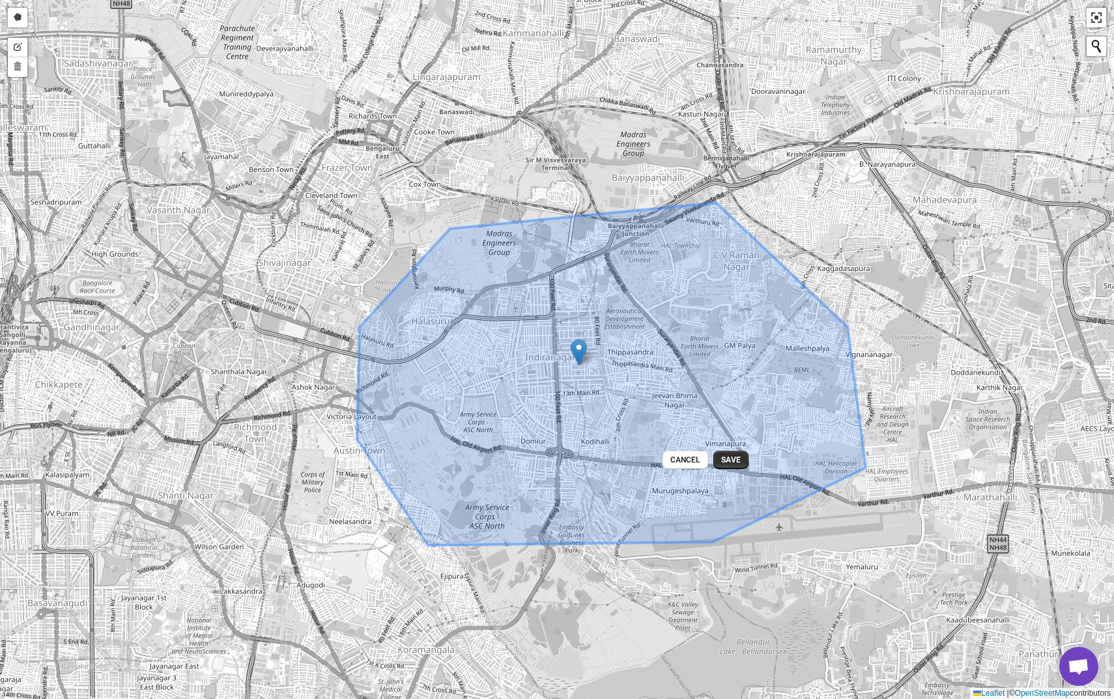
drag, startPoint x: 538, startPoint y: 344, endPoint x: 579, endPoint y: 347, distance: 40.5
click at [579, 347] on img ":r82:" at bounding box center [579, 352] width 16 height 27
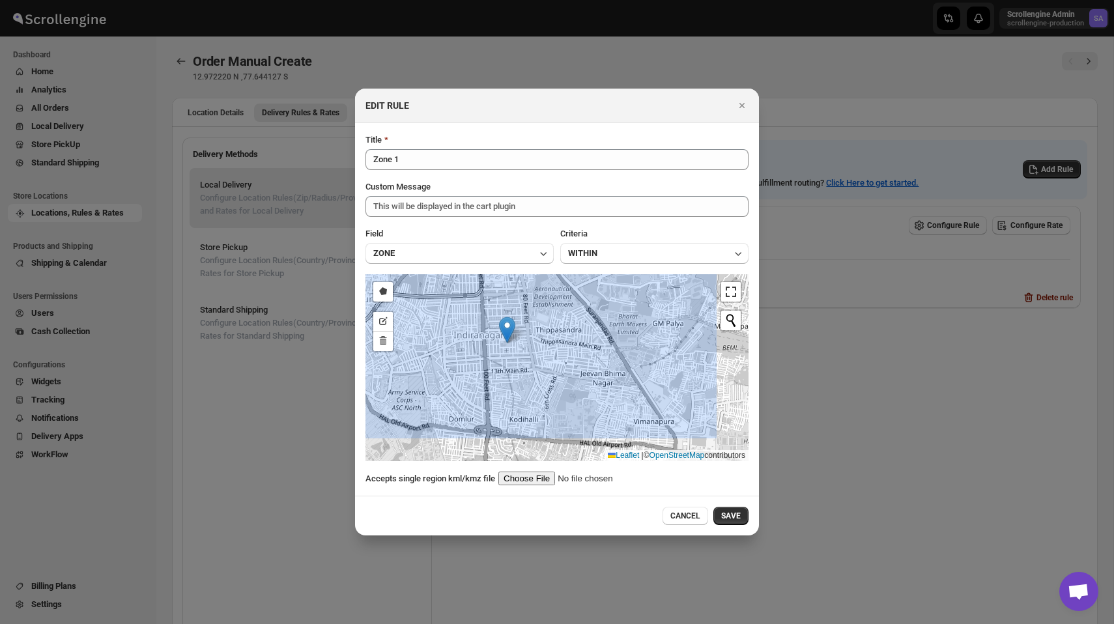
drag, startPoint x: 653, startPoint y: 366, endPoint x: 600, endPoint y: 322, distance: 69.0
click at [599, 322] on icon ":r82:" at bounding box center [502, 326] width 434 height 229
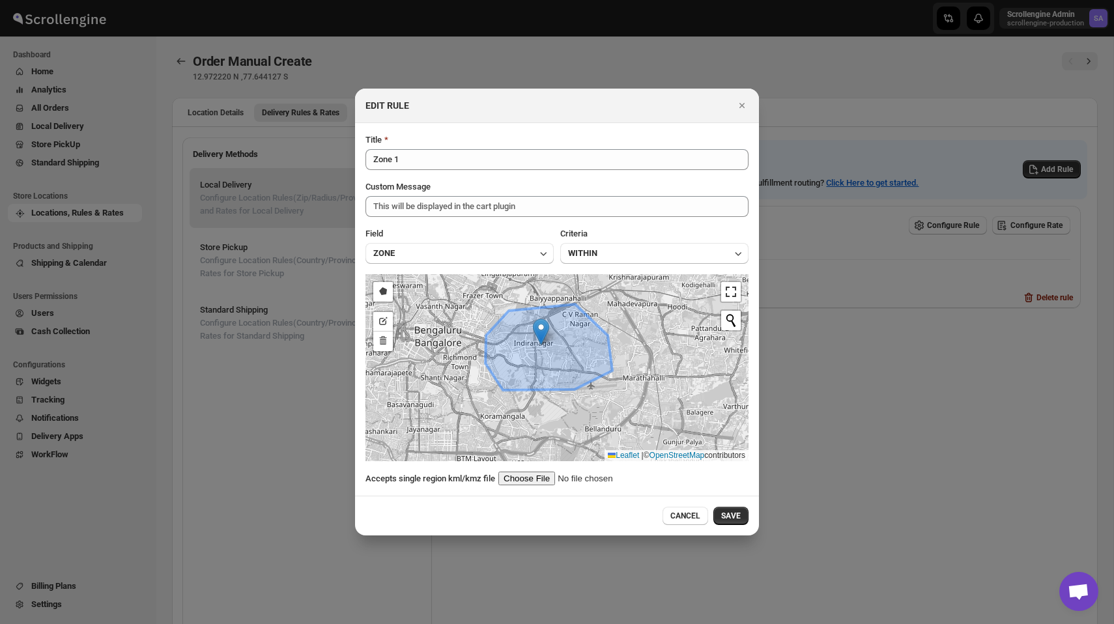
drag, startPoint x: 611, startPoint y: 310, endPoint x: 572, endPoint y: 328, distance: 43.7
click at [572, 328] on icon ":r82:" at bounding box center [548, 347] width 127 height 86
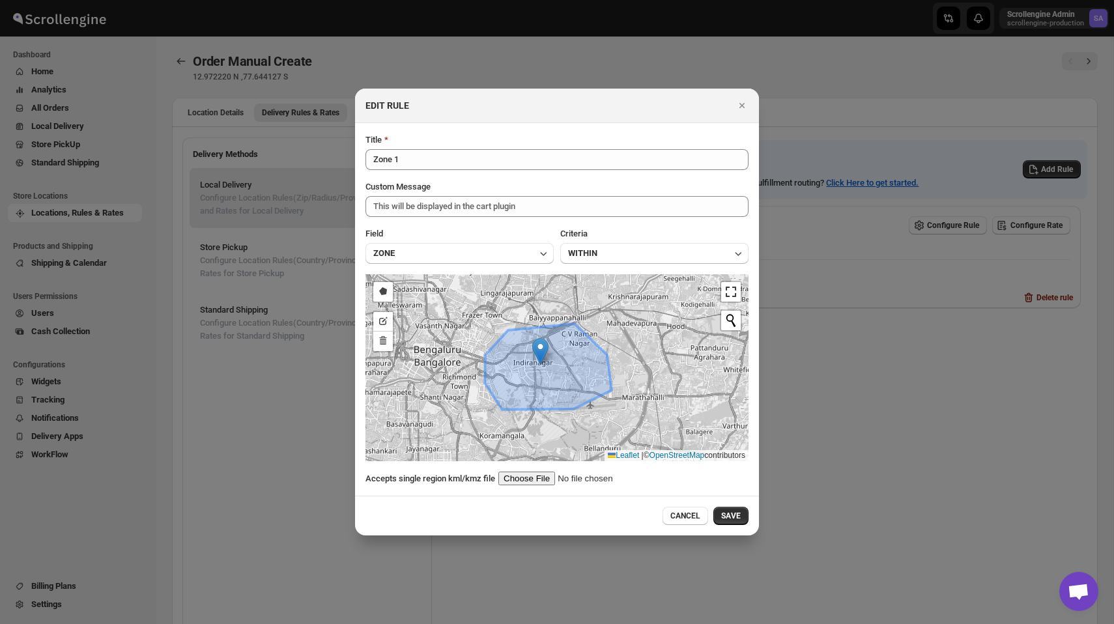
drag, startPoint x: 548, startPoint y: 330, endPoint x: 547, endPoint y: 350, distance: 19.6
click at [547, 350] on img ":r82:" at bounding box center [540, 351] width 16 height 27
click at [731, 290] on link ":r82:" at bounding box center [731, 292] width 20 height 20
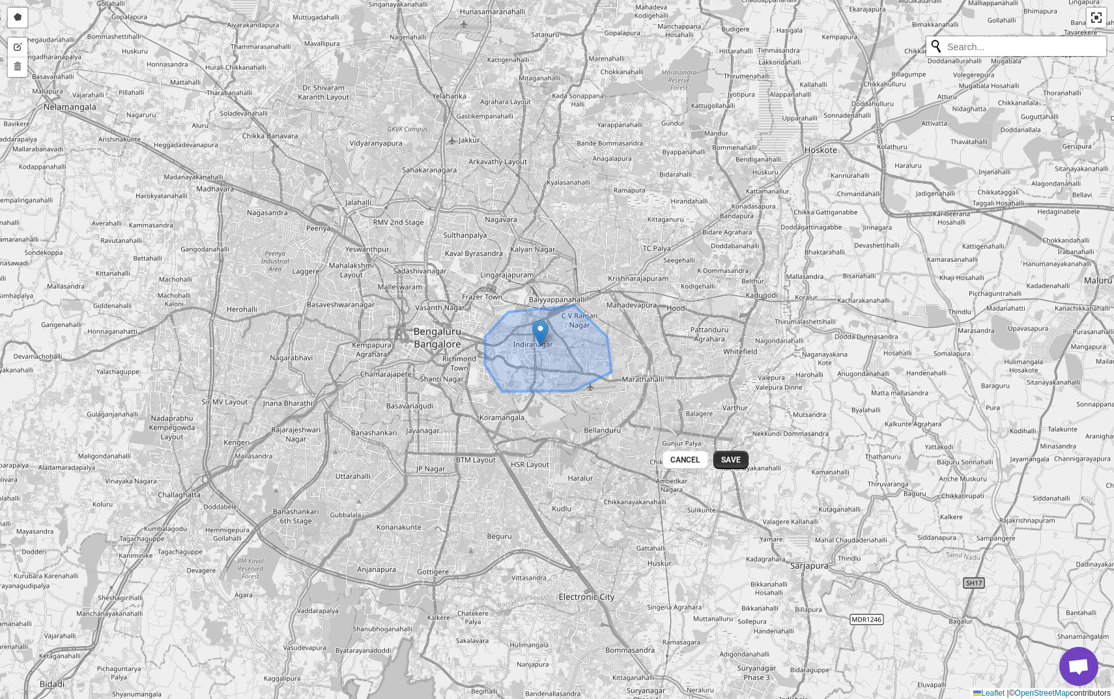
click at [1090, 53] on div "Nothing found." at bounding box center [1016, 46] width 182 height 22
click at [976, 54] on div "Draw a polygon Finish Delete last point Cancel Edit layers Delete layers Save C…" at bounding box center [557, 349] width 1114 height 699
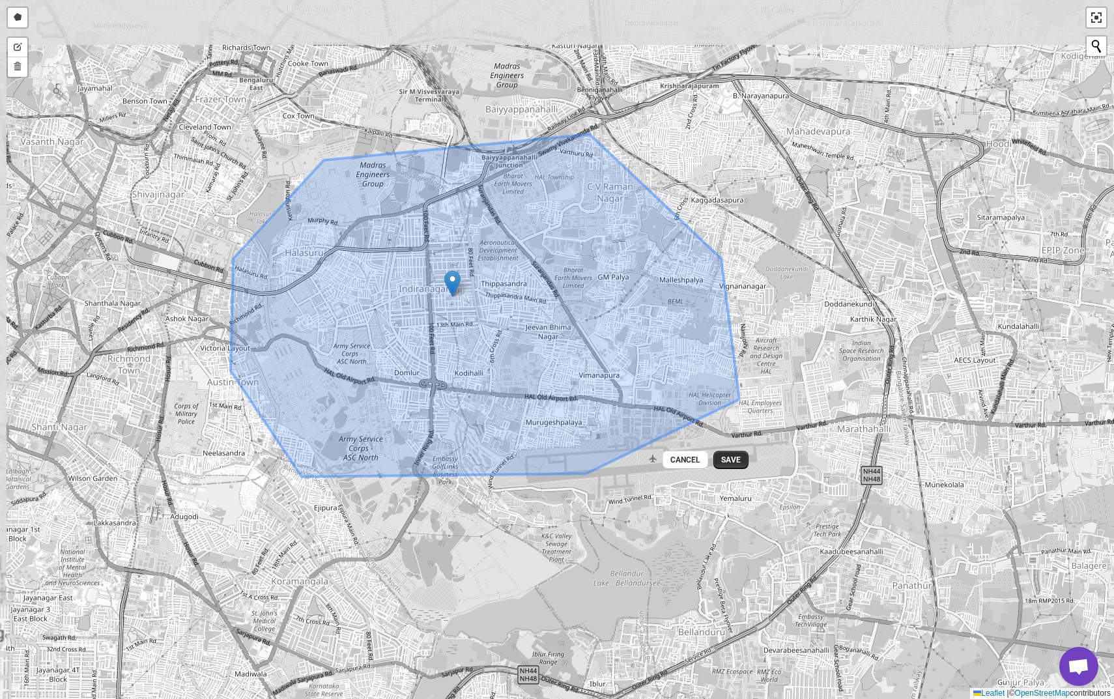
drag, startPoint x: 570, startPoint y: 338, endPoint x: 690, endPoint y: 500, distance: 202.7
click at [690, 500] on div "Draw a polygon Finish Delete last point Cancel Edit layers Delete layers Save C…" at bounding box center [557, 349] width 1114 height 699
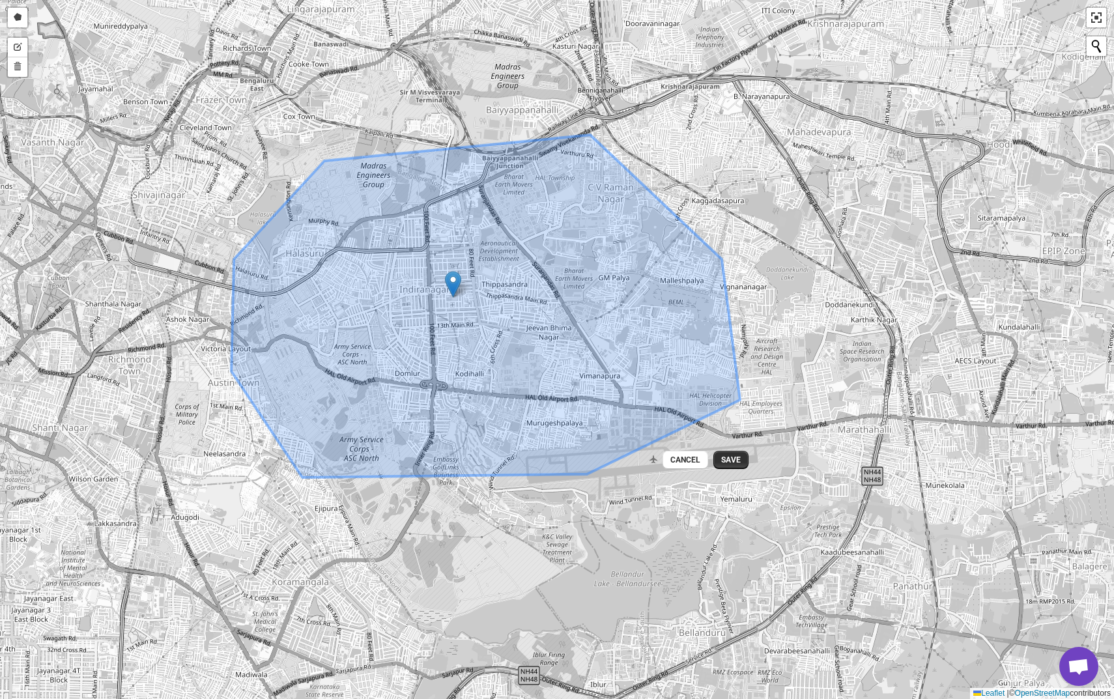
click at [690, 500] on div "Draw a polygon Finish Delete last point Cancel Edit layers Delete layers Save C…" at bounding box center [557, 349] width 1114 height 699
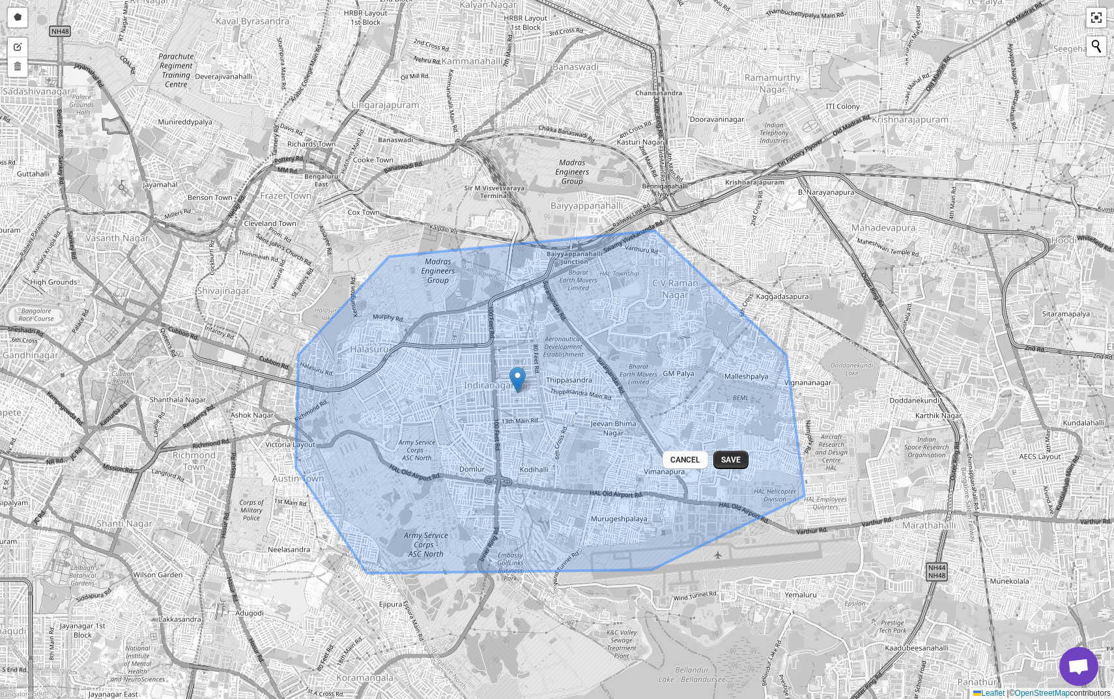
drag, startPoint x: 447, startPoint y: 298, endPoint x: 527, endPoint y: 381, distance: 115.2
click at [529, 382] on icon ":r82:" at bounding box center [550, 402] width 509 height 343
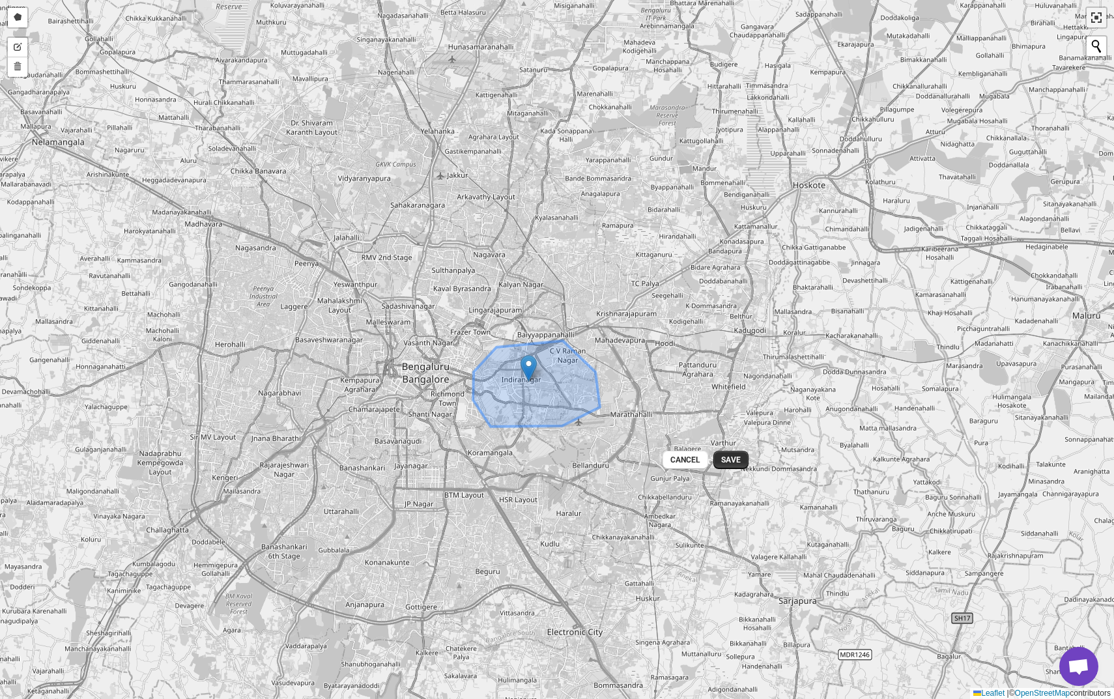
click at [1100, 13] on link ":r82:" at bounding box center [1097, 18] width 20 height 20
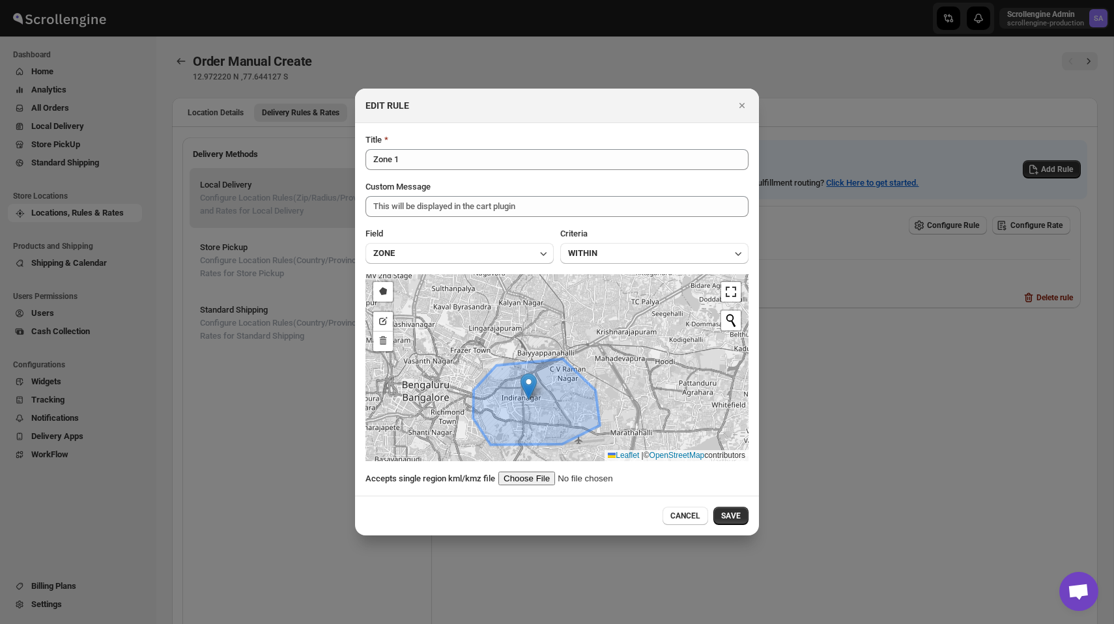
drag, startPoint x: 553, startPoint y: 406, endPoint x: 555, endPoint y: 376, distance: 30.0
click at [555, 378] on icon ":r82:" at bounding box center [536, 402] width 127 height 86
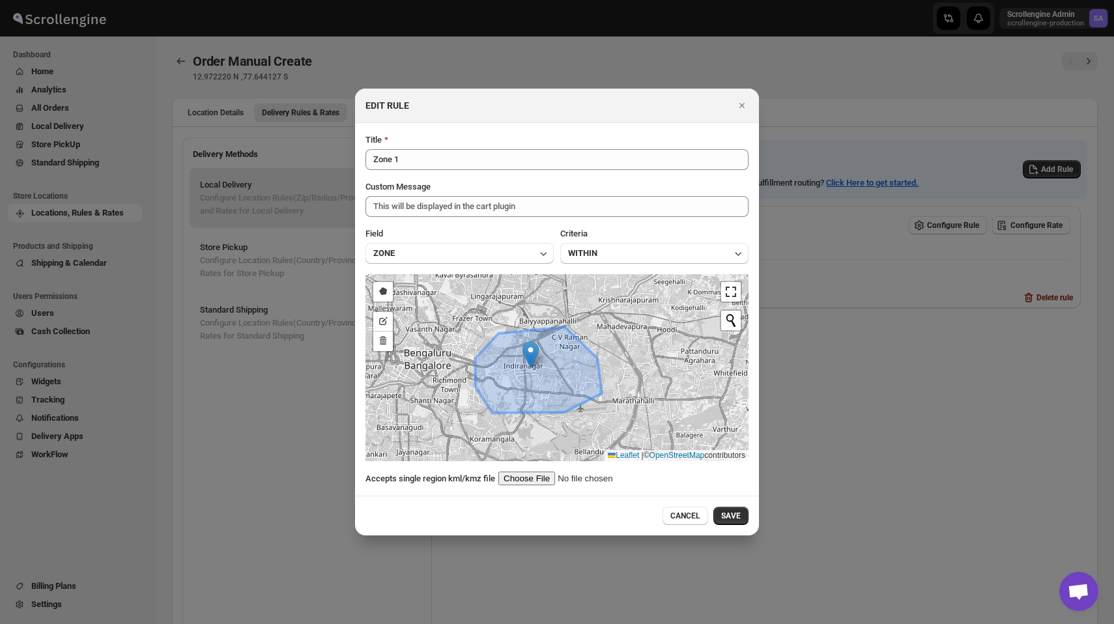
click at [587, 378] on icon ":r82:" at bounding box center [538, 370] width 127 height 86
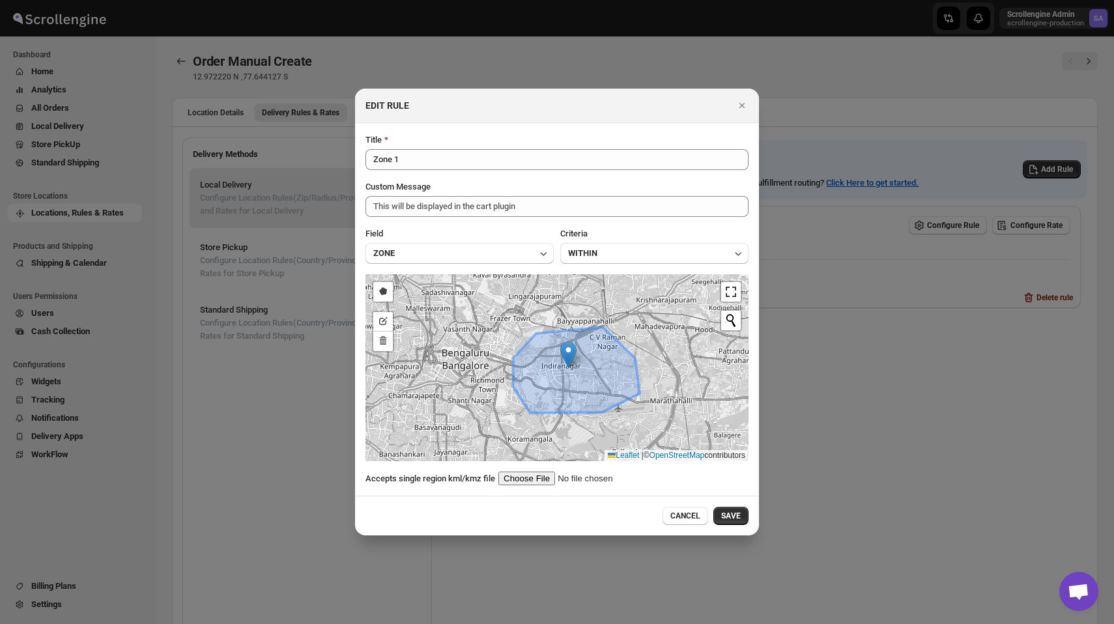
drag, startPoint x: 557, startPoint y: 364, endPoint x: 594, endPoint y: 364, distance: 37.8
click at [594, 364] on icon ":r82:" at bounding box center [576, 370] width 127 height 86
click at [742, 103] on icon "Close" at bounding box center [742, 105] width 13 height 13
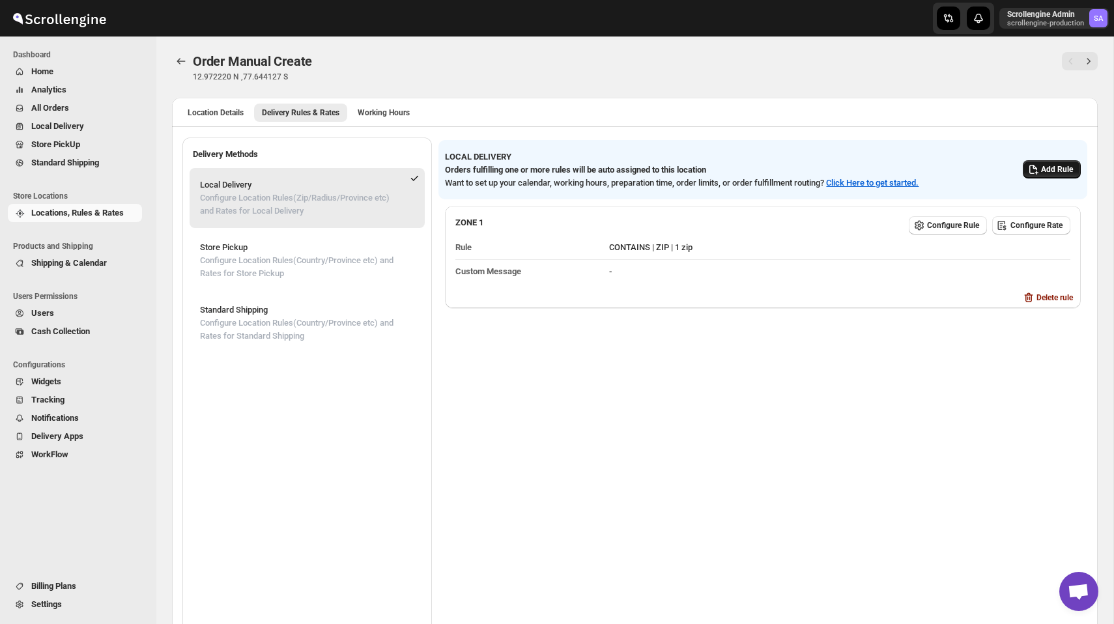
click at [1064, 167] on span "Add Rule" at bounding box center [1057, 169] width 32 height 10
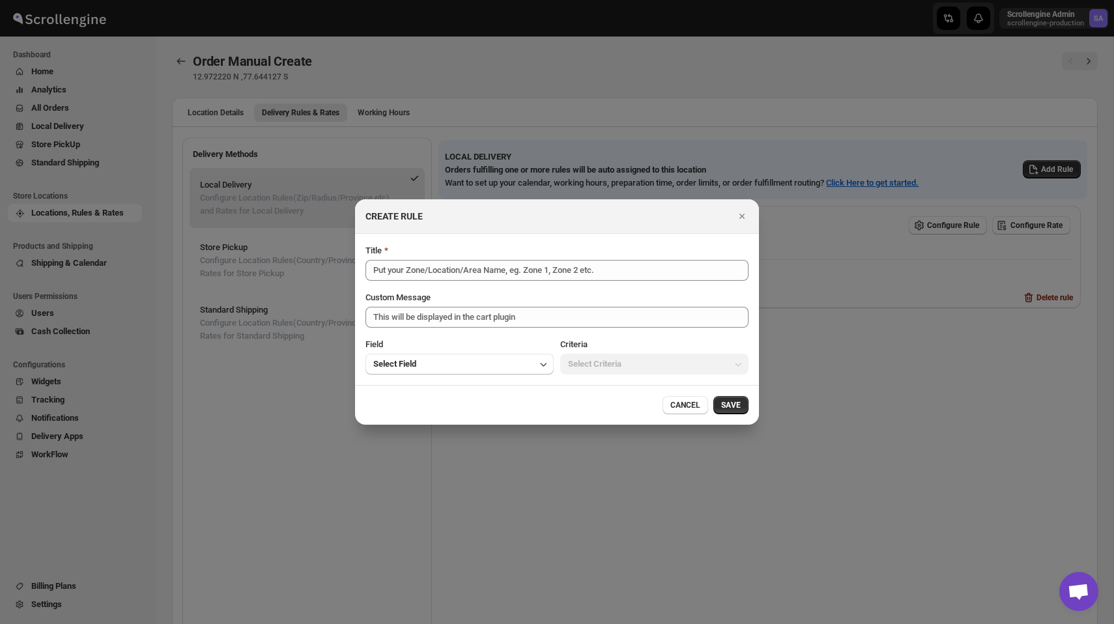
click at [474, 375] on section "Title Custom Message This will be displayed in the cart plugin Field Select Fie…" at bounding box center [557, 309] width 404 height 151
click at [474, 368] on button "Select Field" at bounding box center [460, 364] width 188 height 21
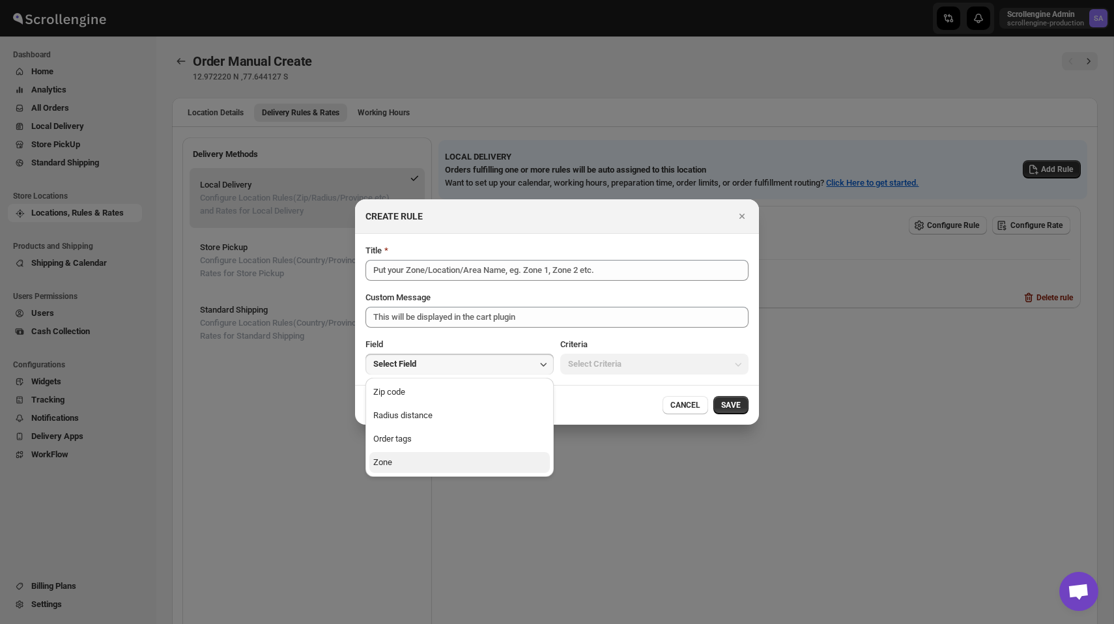
click at [431, 466] on button "Zone" at bounding box center [460, 462] width 181 height 21
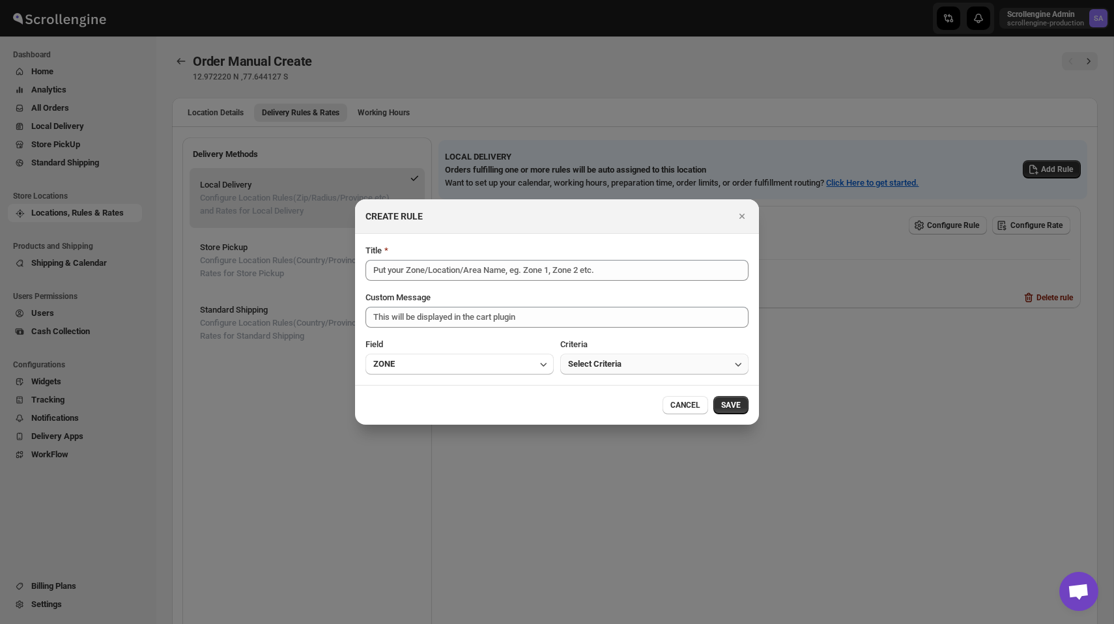
click at [622, 364] on span "Select Criteria" at bounding box center [594, 364] width 53 height 13
click at [593, 386] on button "Within" at bounding box center [654, 392] width 181 height 21
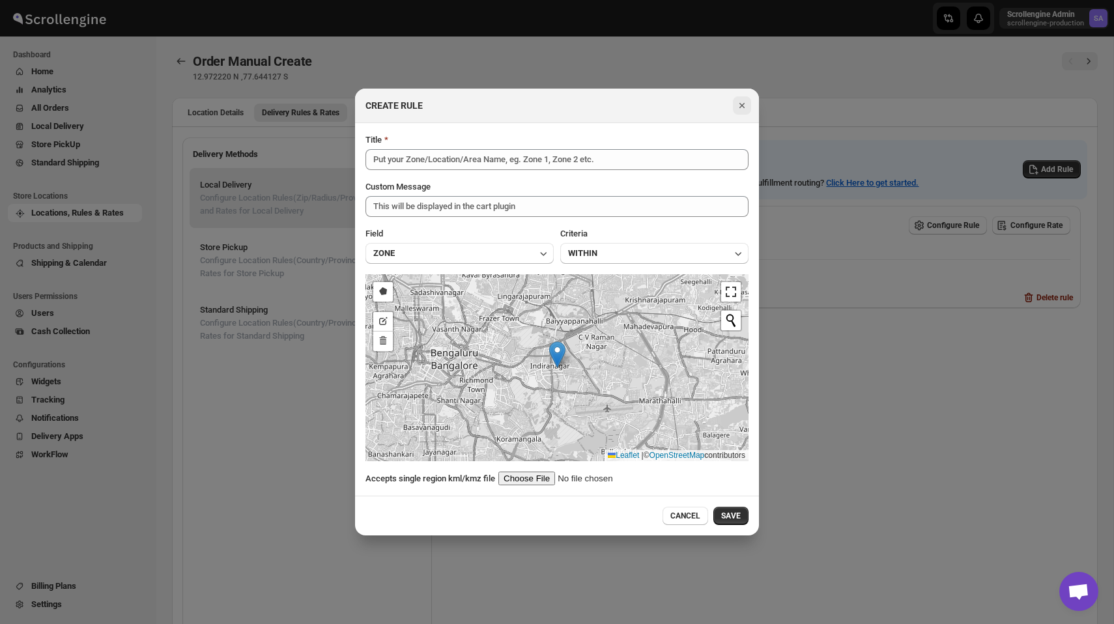
click at [744, 103] on icon "Close" at bounding box center [742, 105] width 5 height 5
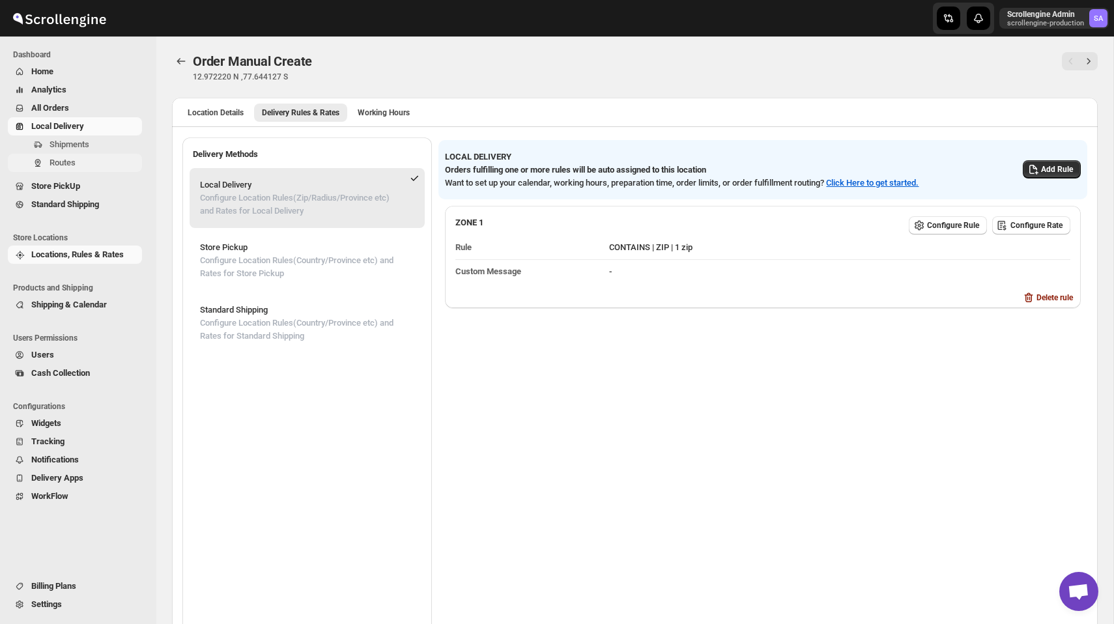
click at [84, 160] on span "Routes" at bounding box center [95, 162] width 90 height 13
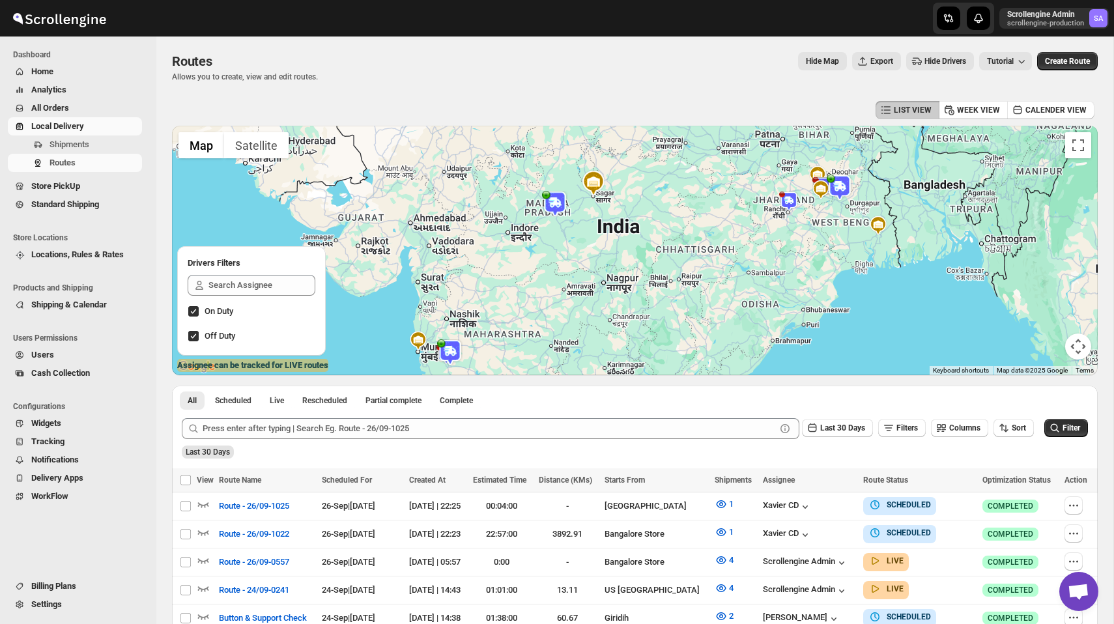
drag, startPoint x: 601, startPoint y: 242, endPoint x: 609, endPoint y: 276, distance: 34.8
click at [609, 276] on div at bounding box center [635, 251] width 926 height 250
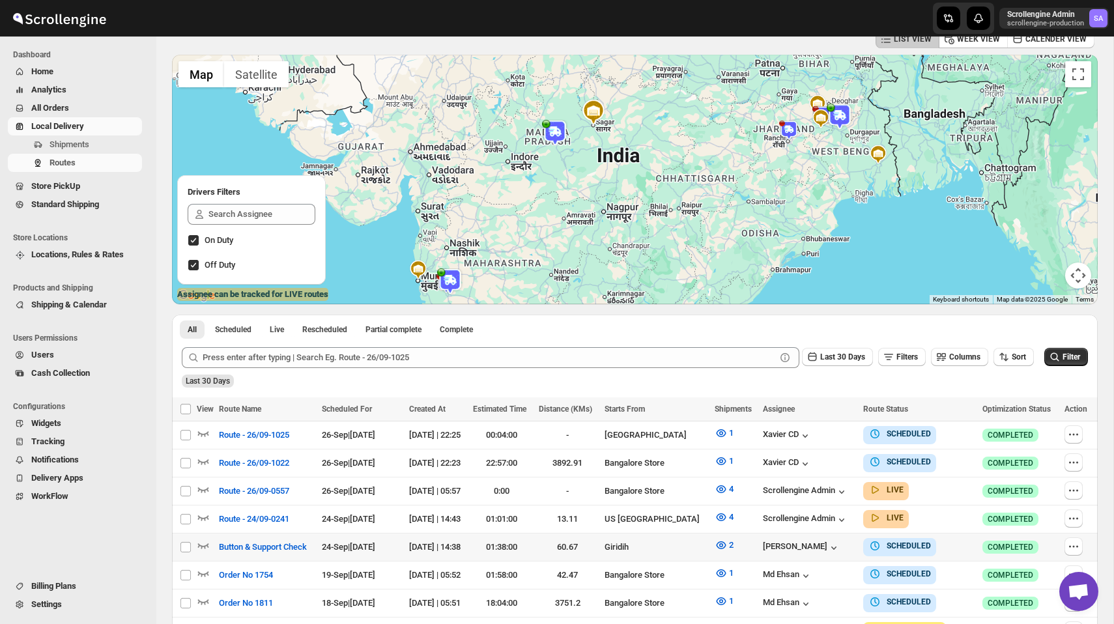
scroll to position [213, 0]
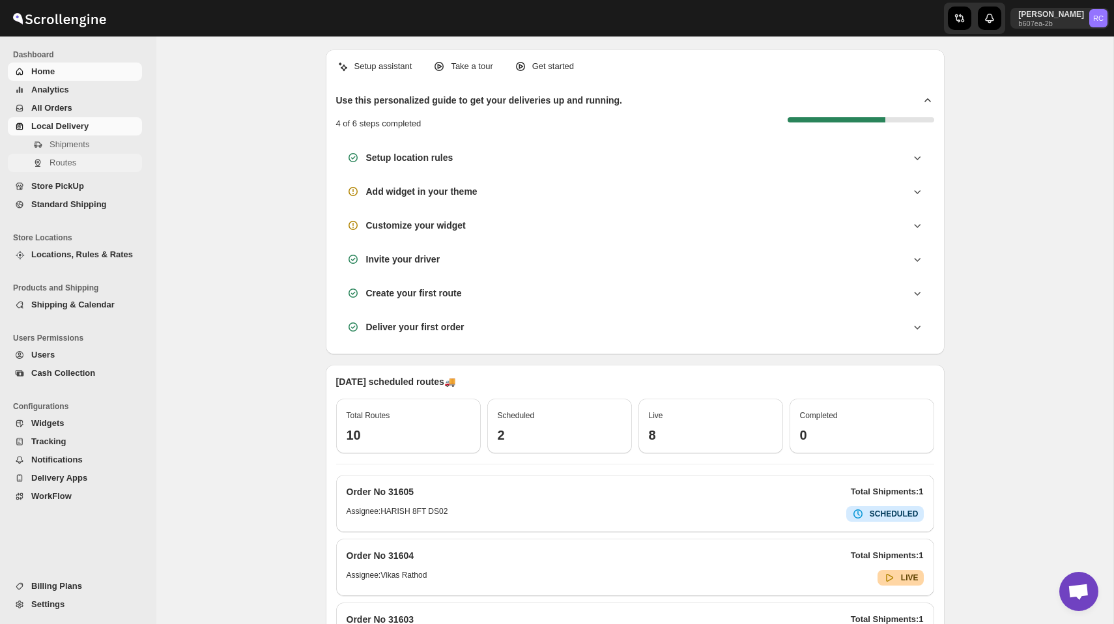
click at [85, 164] on span "Routes" at bounding box center [95, 162] width 90 height 13
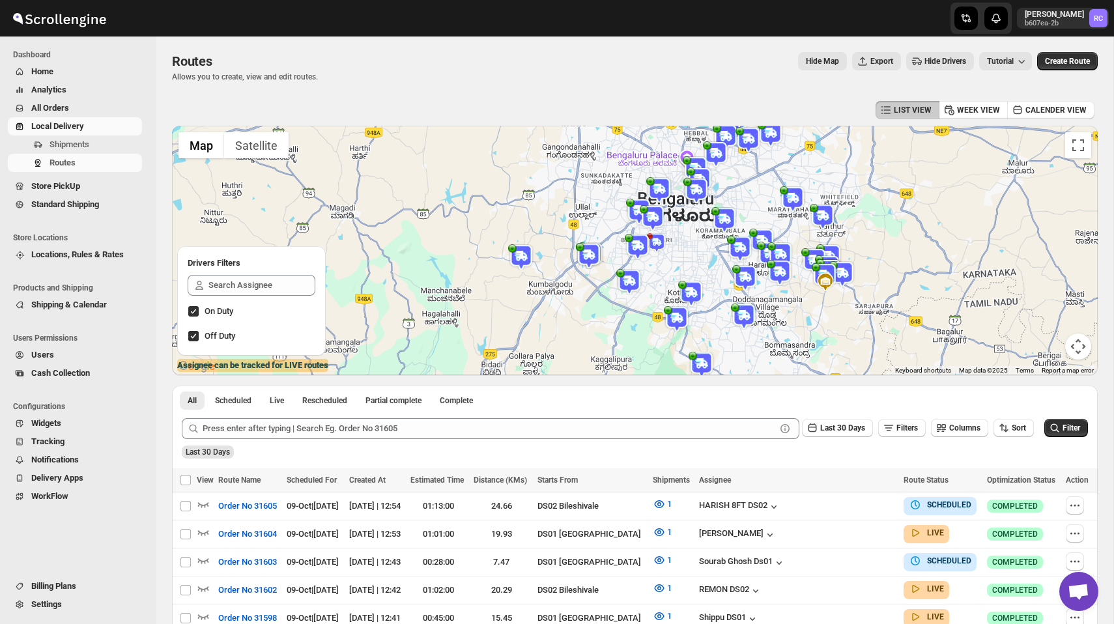
drag, startPoint x: 654, startPoint y: 306, endPoint x: 730, endPoint y: 205, distance: 125.6
click at [730, 207] on img at bounding box center [725, 220] width 26 height 26
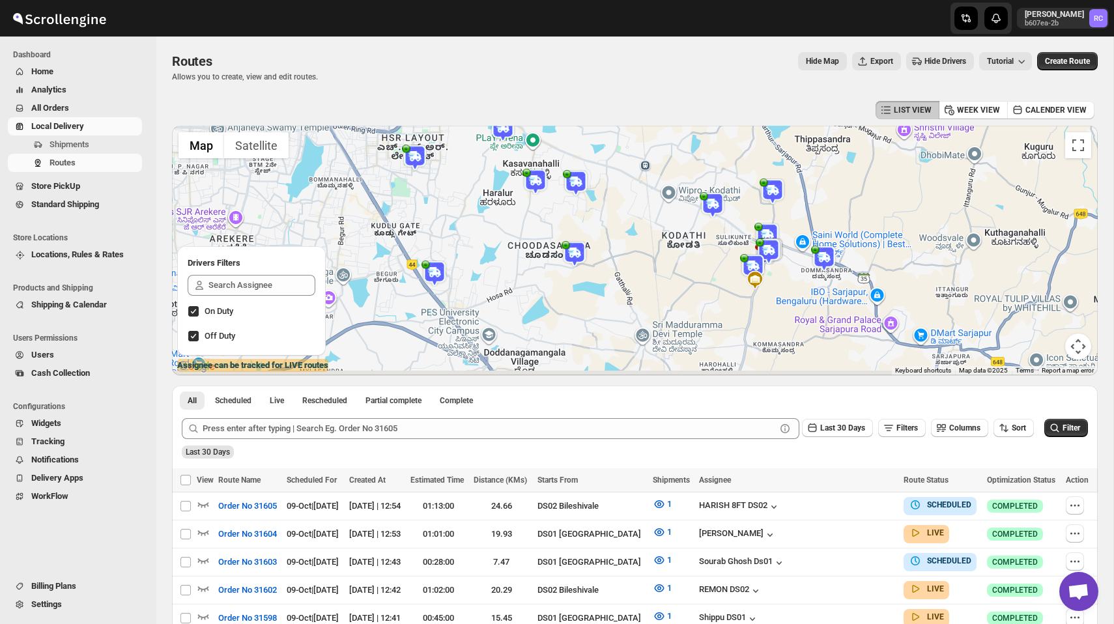
drag, startPoint x: 847, startPoint y: 355, endPoint x: 725, endPoint y: 290, distance: 137.6
click at [726, 291] on div at bounding box center [635, 251] width 926 height 250
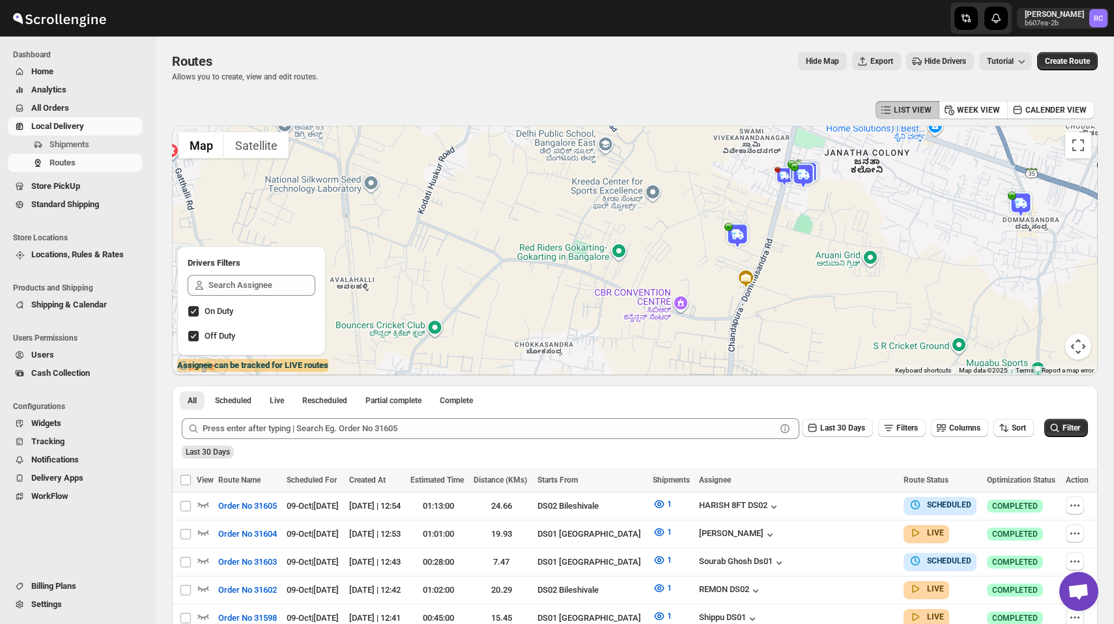
click at [736, 232] on img at bounding box center [738, 236] width 26 height 26
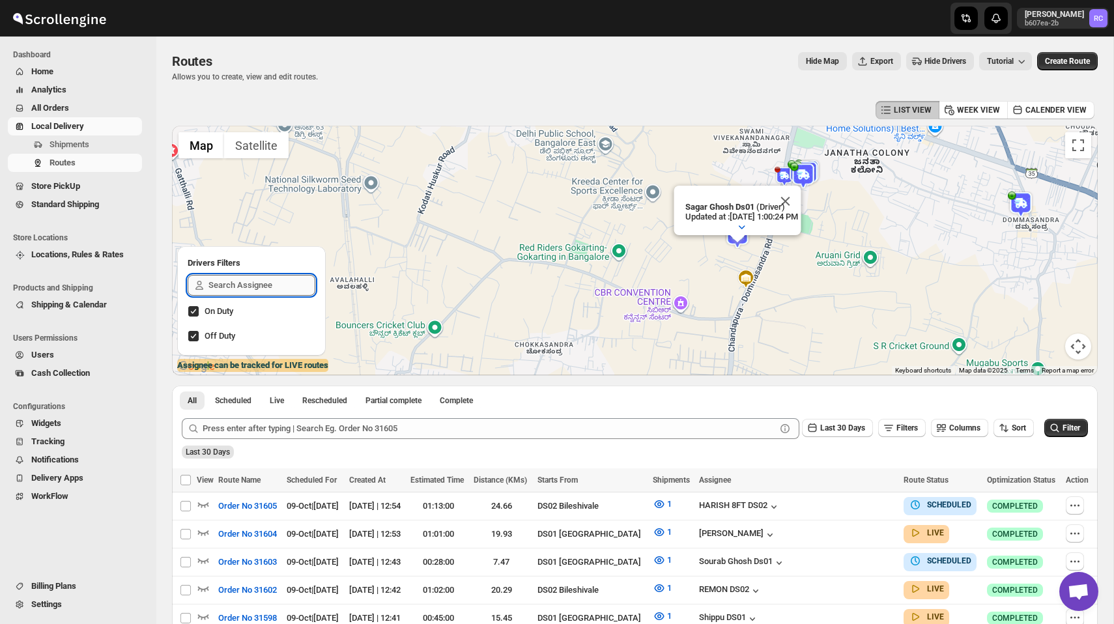
click at [224, 295] on input "text" at bounding box center [262, 285] width 107 height 21
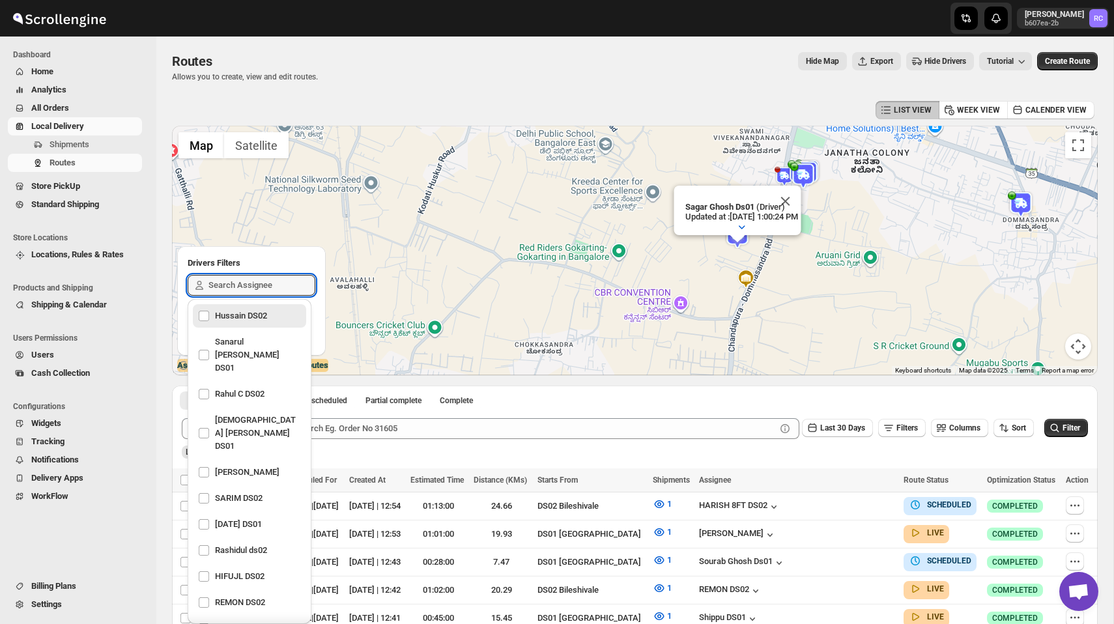
click at [295, 258] on h2 "Drivers Filters" at bounding box center [252, 263] width 128 height 13
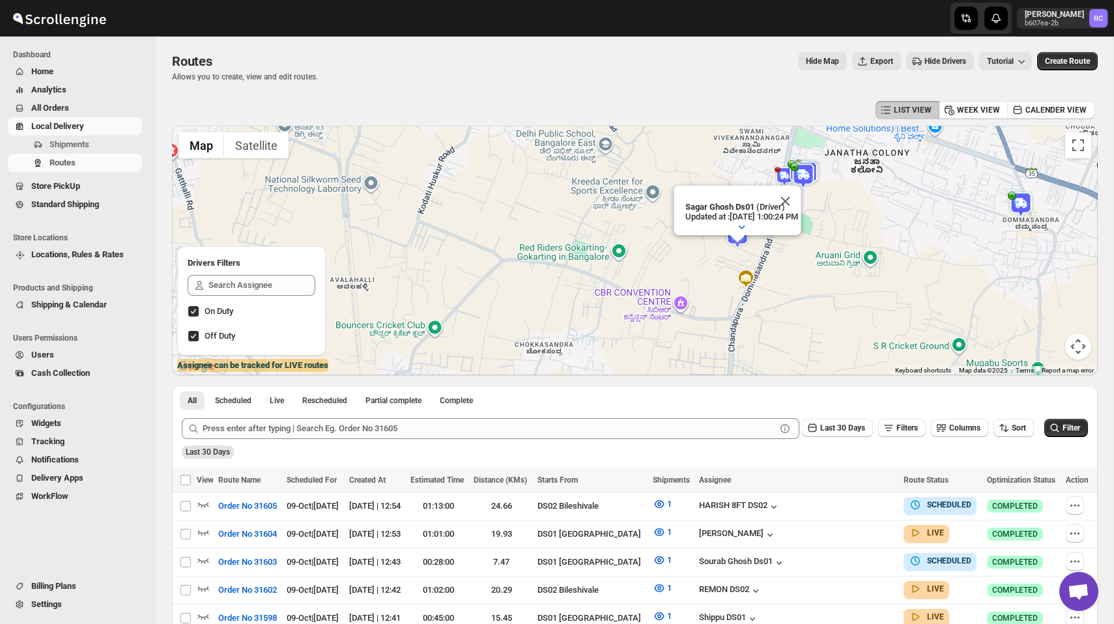
drag, startPoint x: 738, startPoint y: 266, endPoint x: 714, endPoint y: 266, distance: 24.8
click at [721, 266] on div "Sagar Ghosh Ds01 (Driver) Updated at : 10/9/2025, 1:00:24 PM Duty mode Enabled …" at bounding box center [635, 251] width 926 height 250
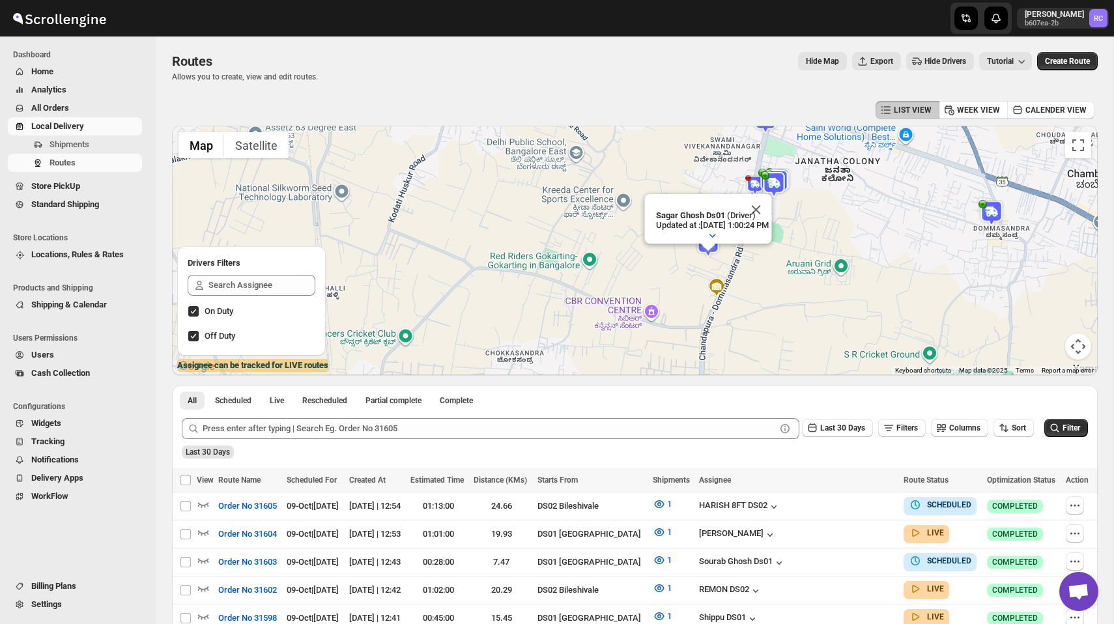
drag, startPoint x: 712, startPoint y: 266, endPoint x: 712, endPoint y: 276, distance: 10.4
click at [712, 276] on div "Sagar Ghosh Ds01 (Driver) Updated at : 10/9/2025, 1:00:24 PM Duty mode Enabled …" at bounding box center [635, 251] width 926 height 250
click at [766, 213] on button "Close" at bounding box center [755, 211] width 31 height 31
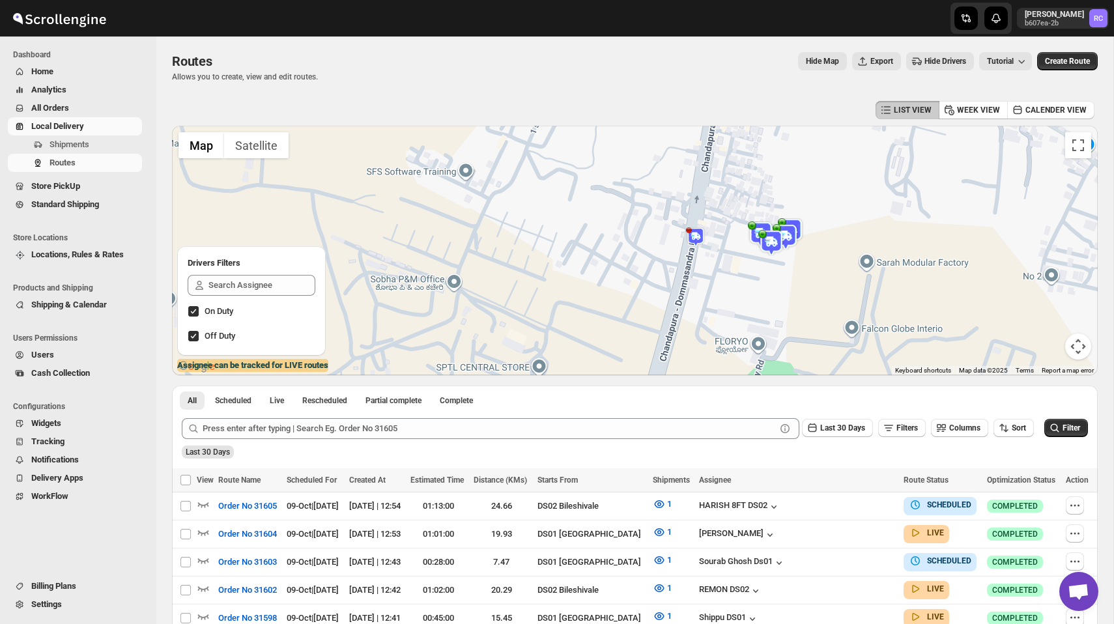
drag, startPoint x: 811, startPoint y: 194, endPoint x: 795, endPoint y: 268, distance: 75.9
click at [795, 268] on div at bounding box center [635, 251] width 926 height 250
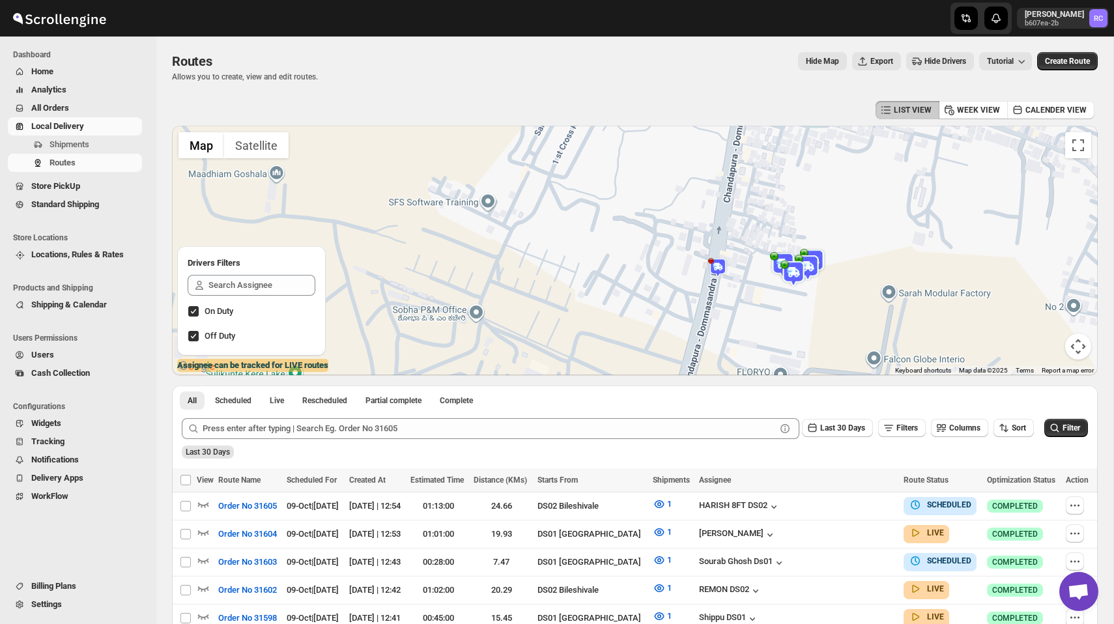
drag, startPoint x: 695, startPoint y: 326, endPoint x: 697, endPoint y: 192, distance: 133.6
click at [697, 194] on div at bounding box center [635, 251] width 926 height 250
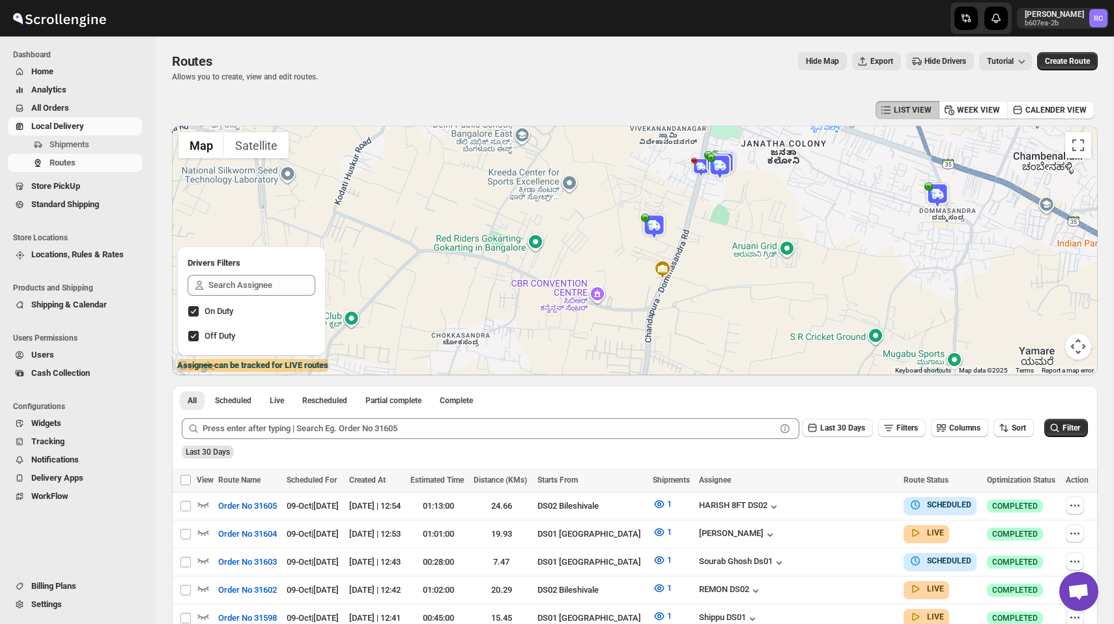
drag, startPoint x: 685, startPoint y: 316, endPoint x: 695, endPoint y: 256, distance: 60.9
click at [695, 256] on div at bounding box center [635, 251] width 926 height 250
click at [710, 253] on div at bounding box center [635, 251] width 926 height 250
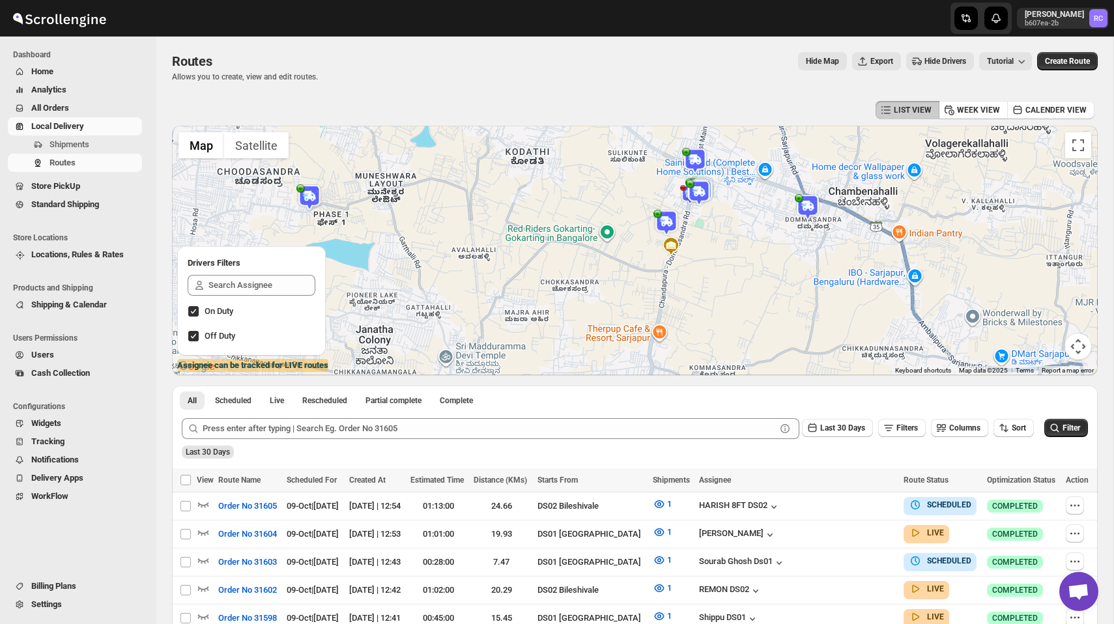
click at [668, 220] on img at bounding box center [667, 223] width 26 height 26
click at [724, 179] on button "Close" at bounding box center [714, 188] width 31 height 31
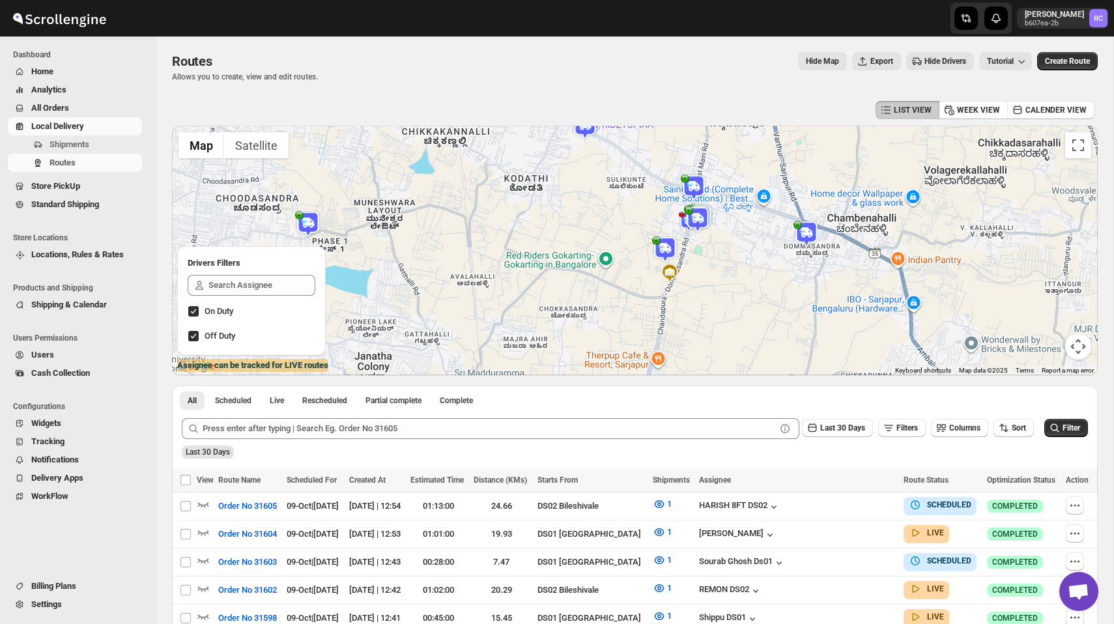
drag, startPoint x: 579, startPoint y: 201, endPoint x: 578, endPoint y: 231, distance: 30.0
click at [578, 231] on div at bounding box center [635, 251] width 926 height 250
click at [808, 231] on img at bounding box center [807, 234] width 26 height 26
click at [873, 201] on button "Close" at bounding box center [856, 199] width 31 height 31
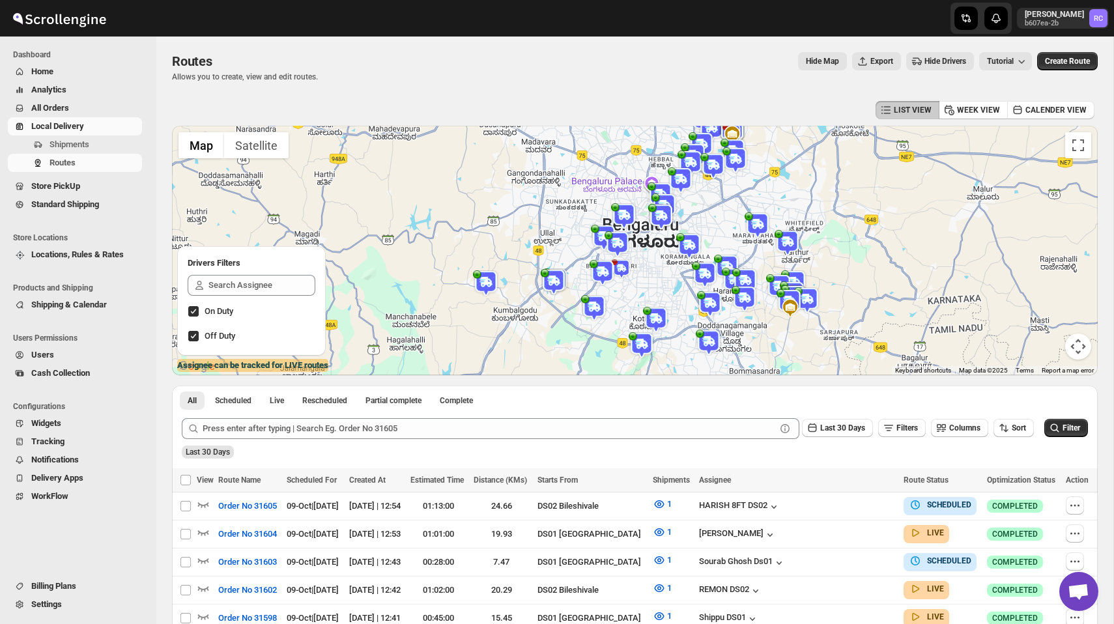
drag, startPoint x: 624, startPoint y: 271, endPoint x: 690, endPoint y: 300, distance: 72.1
click at [690, 300] on div at bounding box center [635, 251] width 926 height 250
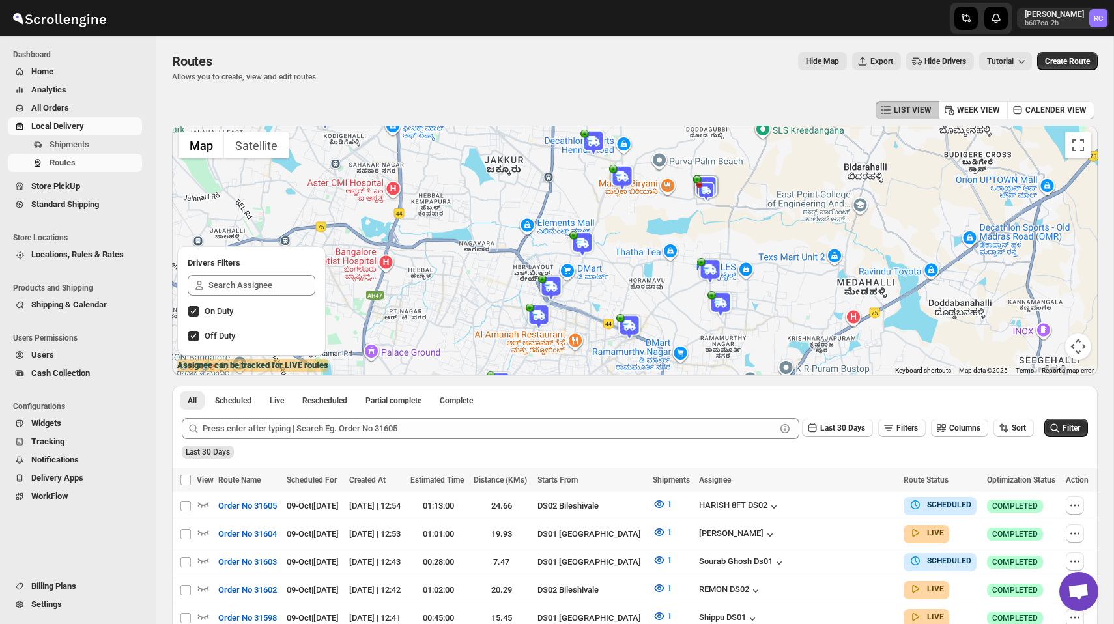
drag, startPoint x: 682, startPoint y: 273, endPoint x: 707, endPoint y: 197, distance: 79.8
click at [707, 197] on div at bounding box center [635, 251] width 926 height 250
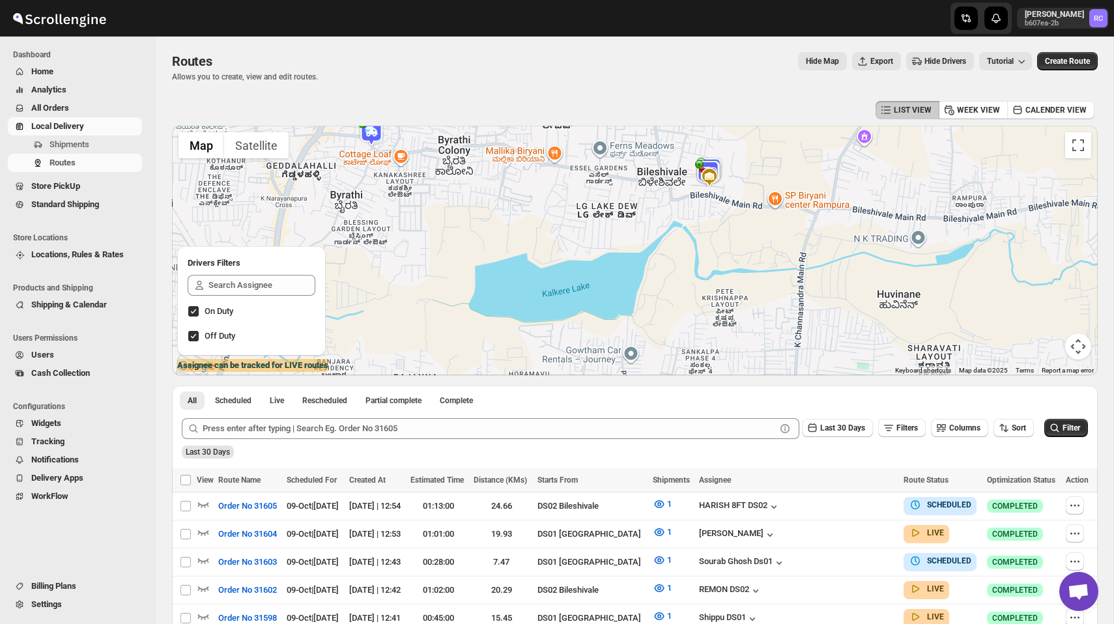
drag, startPoint x: 724, startPoint y: 182, endPoint x: 717, endPoint y: 229, distance: 46.8
click at [717, 229] on div at bounding box center [635, 251] width 926 height 250
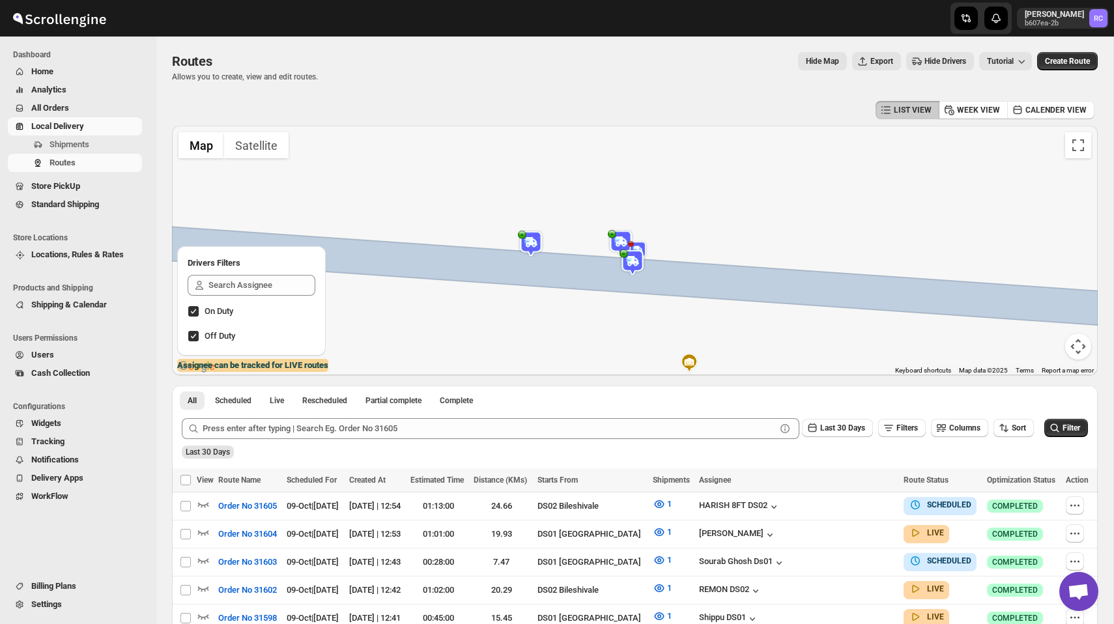
click at [641, 247] on img at bounding box center [638, 251] width 20 height 20
click at [700, 210] on button "Close" at bounding box center [685, 212] width 31 height 31
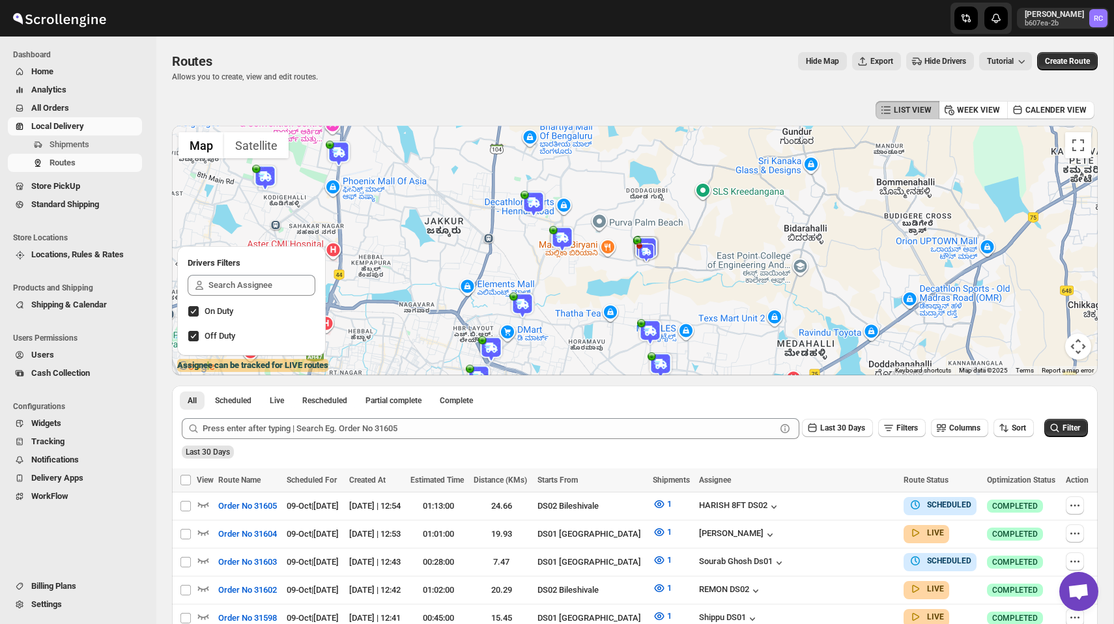
drag, startPoint x: 625, startPoint y: 300, endPoint x: 625, endPoint y: 204, distance: 96.4
click at [625, 237] on div "To navigate, press the arrow keys." at bounding box center [635, 251] width 926 height 250
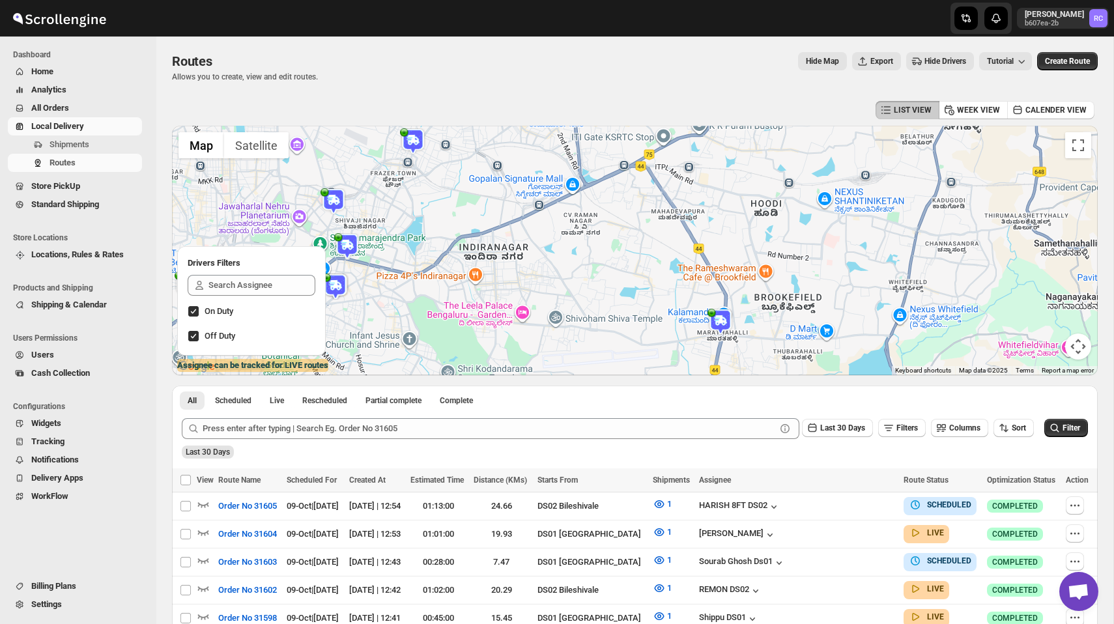
drag, startPoint x: 668, startPoint y: 180, endPoint x: 642, endPoint y: 277, distance: 100.5
click at [642, 268] on div at bounding box center [635, 251] width 926 height 250
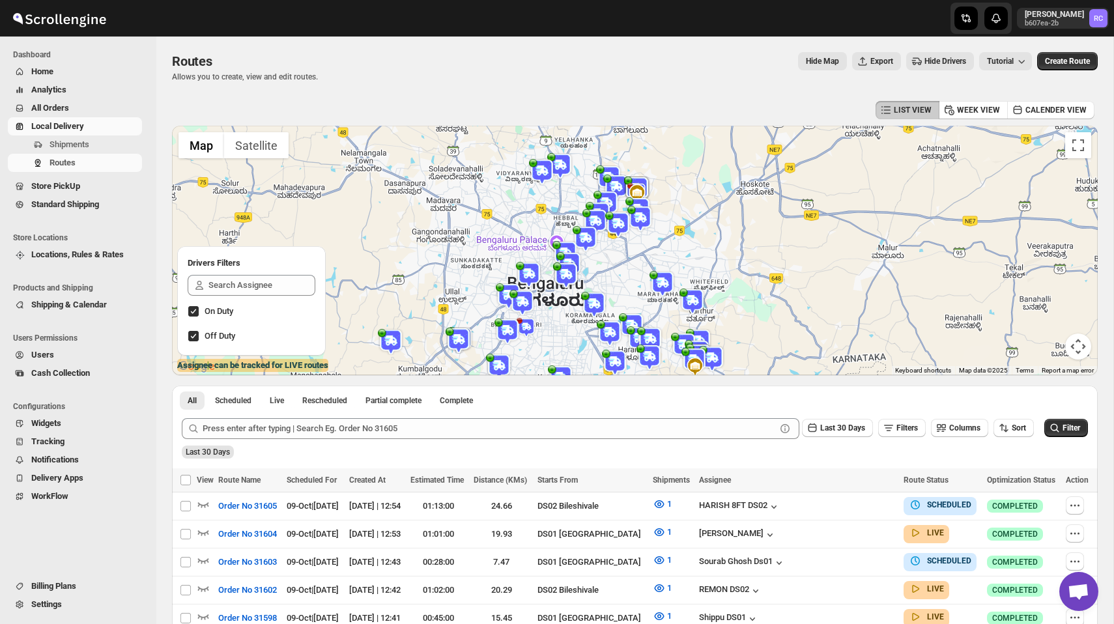
drag, startPoint x: 659, startPoint y: 311, endPoint x: 648, endPoint y: 248, distance: 63.7
click at [650, 260] on div at bounding box center [635, 251] width 926 height 250
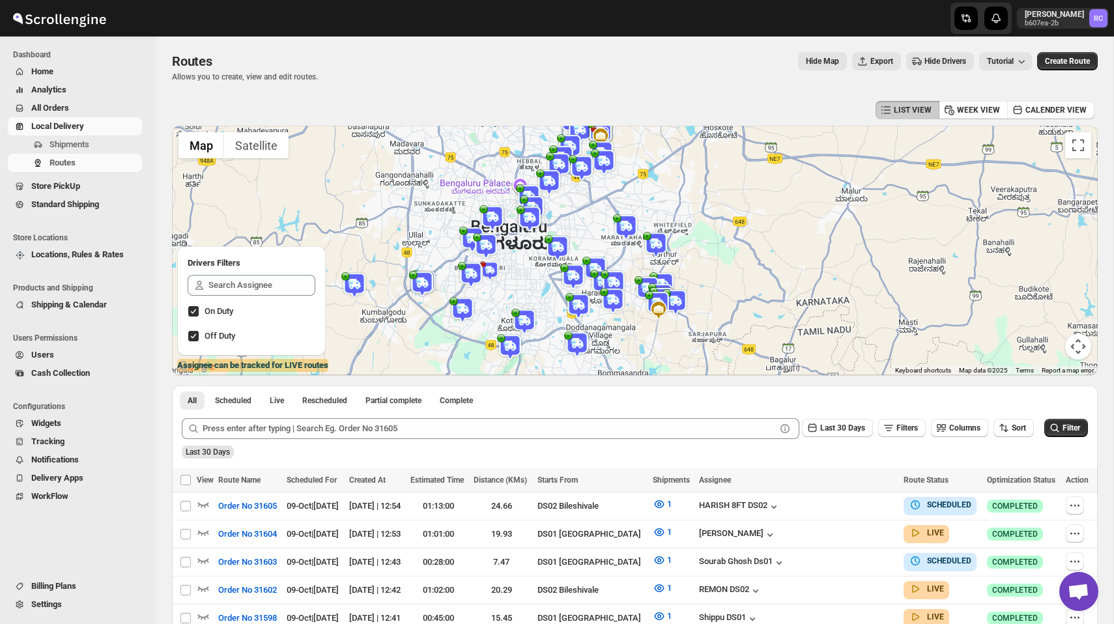
drag, startPoint x: 648, startPoint y: 247, endPoint x: 648, endPoint y: 356, distance: 108.8
click at [648, 356] on div at bounding box center [635, 251] width 926 height 250
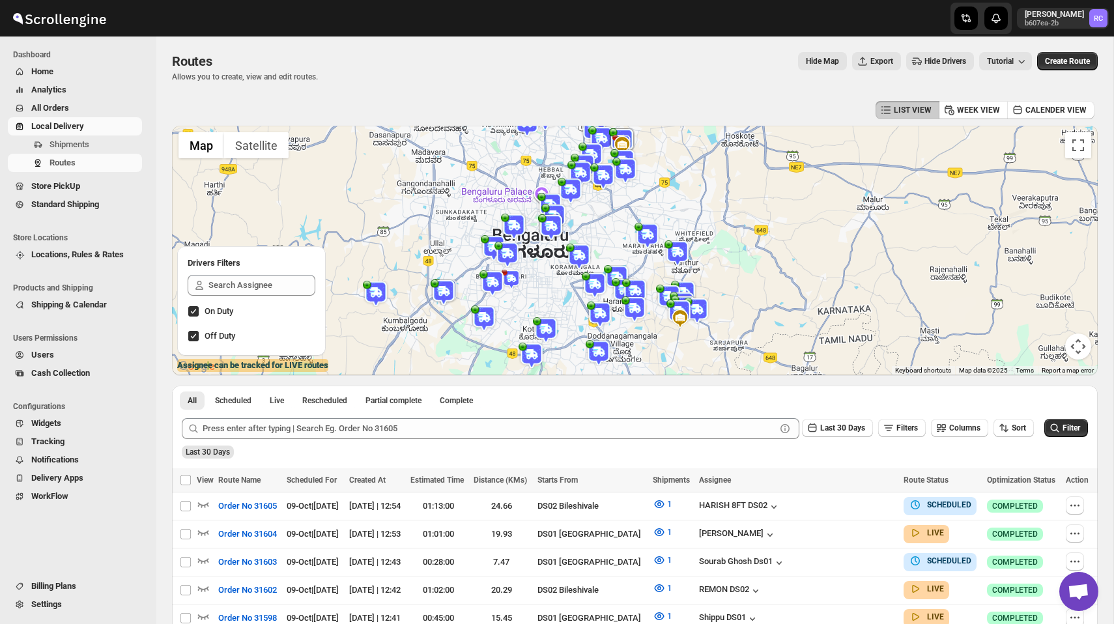
drag, startPoint x: 569, startPoint y: 214, endPoint x: 593, endPoint y: 222, distance: 25.6
click at [593, 222] on div at bounding box center [635, 251] width 926 height 250
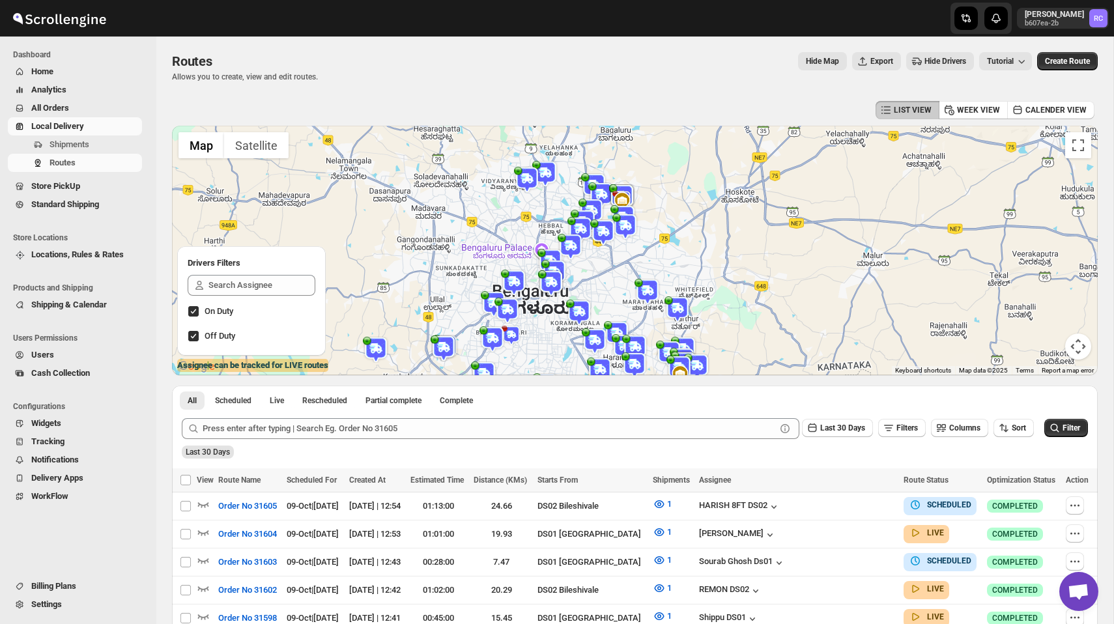
drag, startPoint x: 605, startPoint y: 181, endPoint x: 605, endPoint y: 239, distance: 58.0
click at [605, 239] on img at bounding box center [603, 233] width 26 height 26
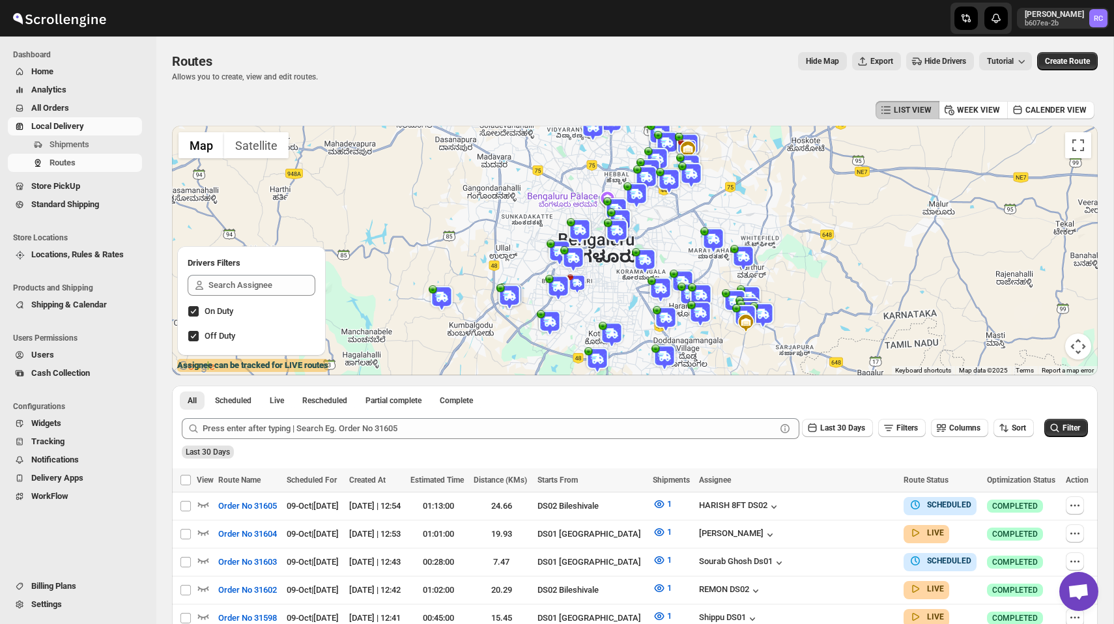
drag, startPoint x: 514, startPoint y: 320, endPoint x: 581, endPoint y: 269, distance: 84.2
click at [581, 269] on img at bounding box center [573, 259] width 26 height 26
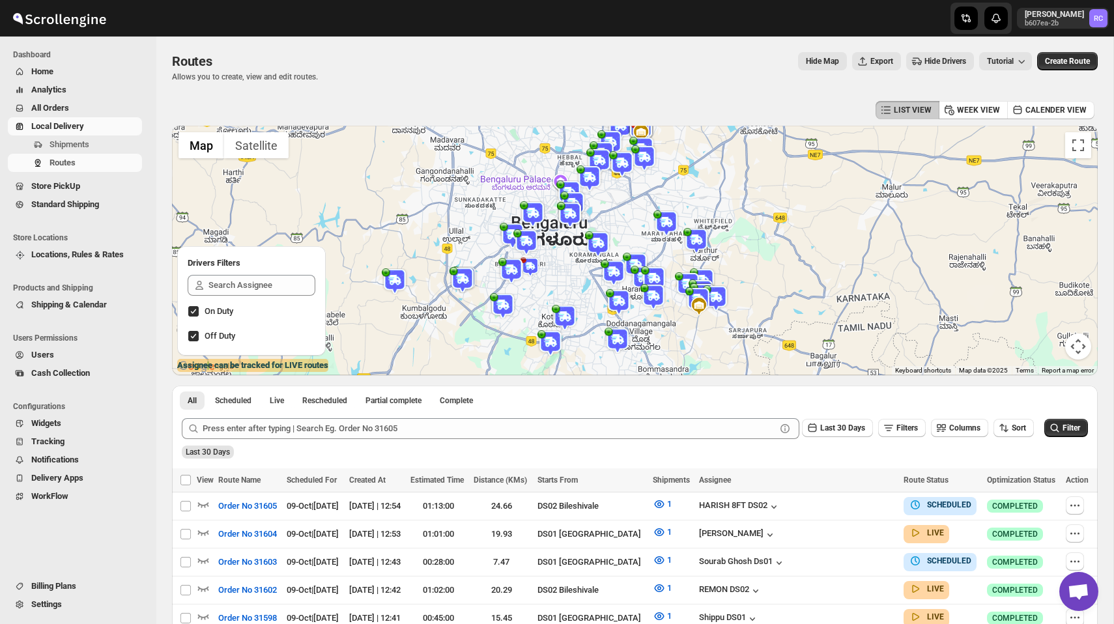
drag, startPoint x: 682, startPoint y: 251, endPoint x: 627, endPoint y: 219, distance: 63.9
click at [627, 219] on div at bounding box center [635, 251] width 926 height 250
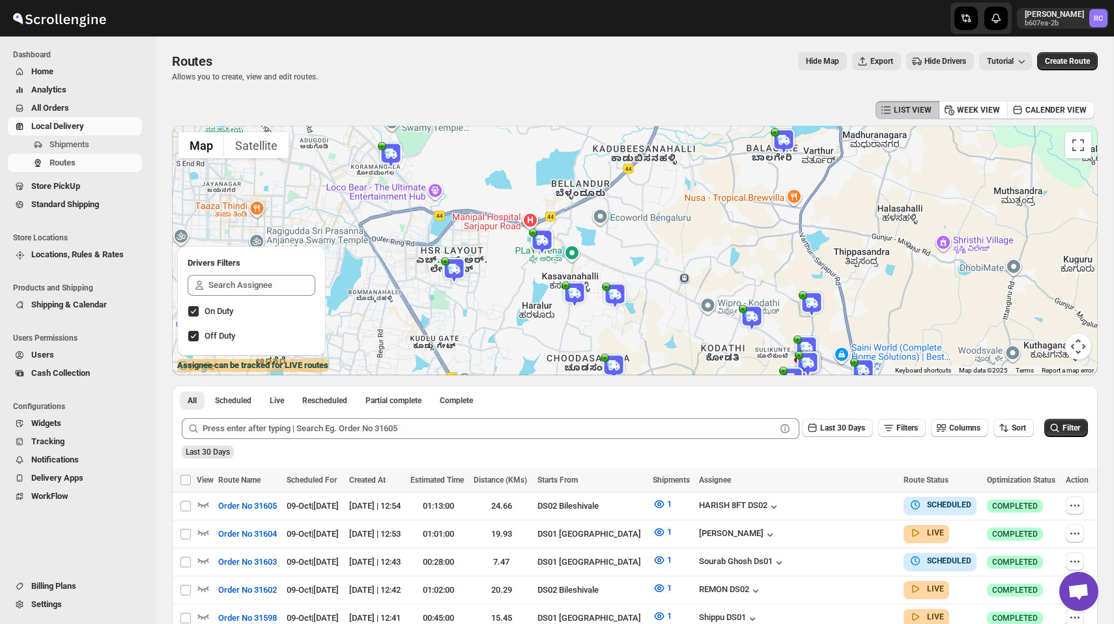
drag, startPoint x: 688, startPoint y: 299, endPoint x: 652, endPoint y: 240, distance: 68.7
click at [663, 263] on div at bounding box center [635, 251] width 926 height 250
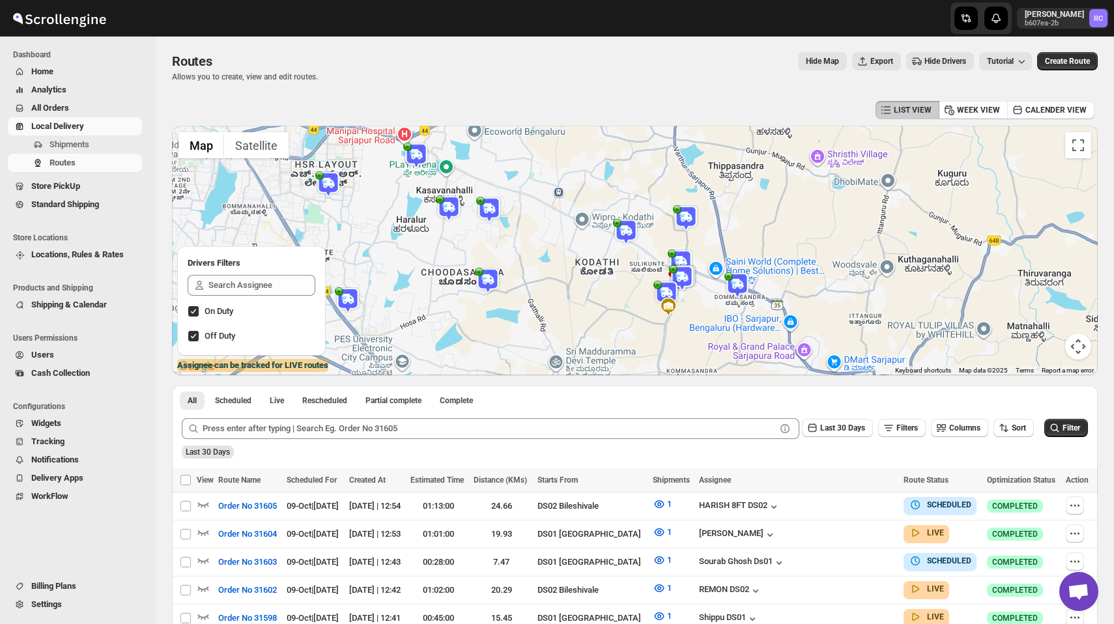
drag, startPoint x: 652, startPoint y: 240, endPoint x: 638, endPoint y: 330, distance: 91.1
click at [638, 330] on div at bounding box center [635, 251] width 926 height 250
click at [1056, 10] on p "Rahul Chopra" at bounding box center [1054, 14] width 59 height 10
click at [1054, 143] on span "Logout" at bounding box center [1061, 143] width 25 height 10
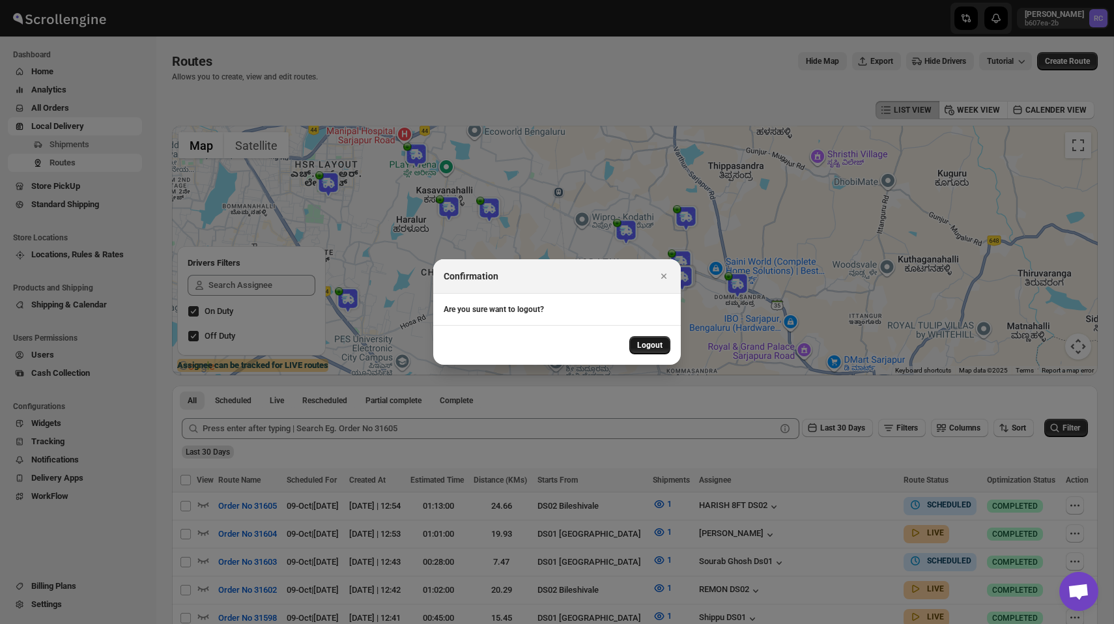
click at [661, 343] on span "Logout" at bounding box center [649, 345] width 25 height 10
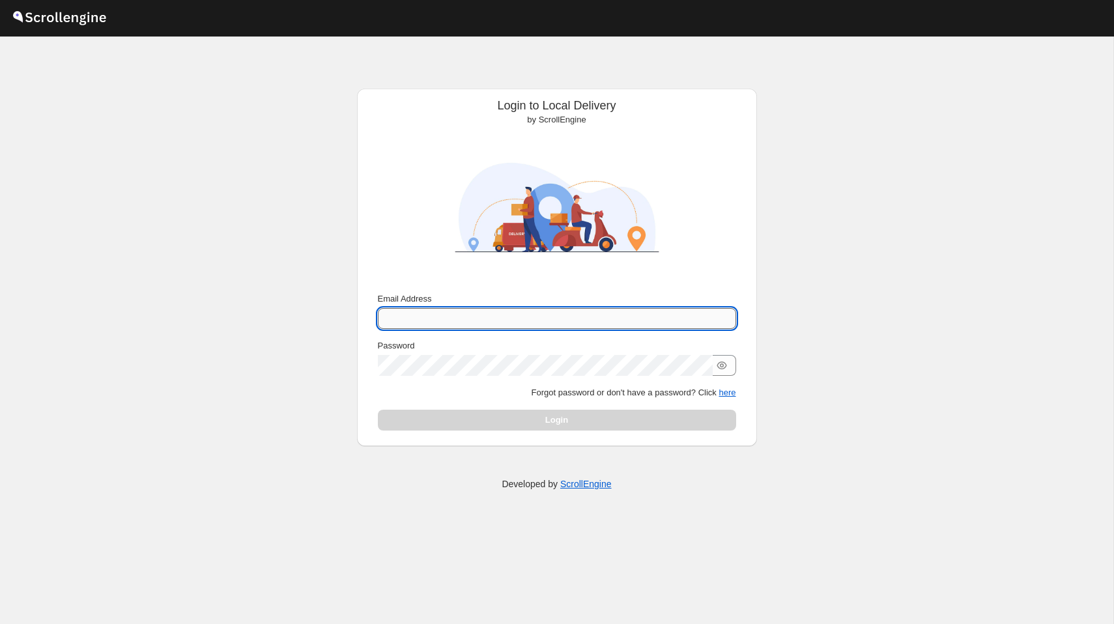
click at [538, 320] on input "Email Address" at bounding box center [557, 318] width 358 height 21
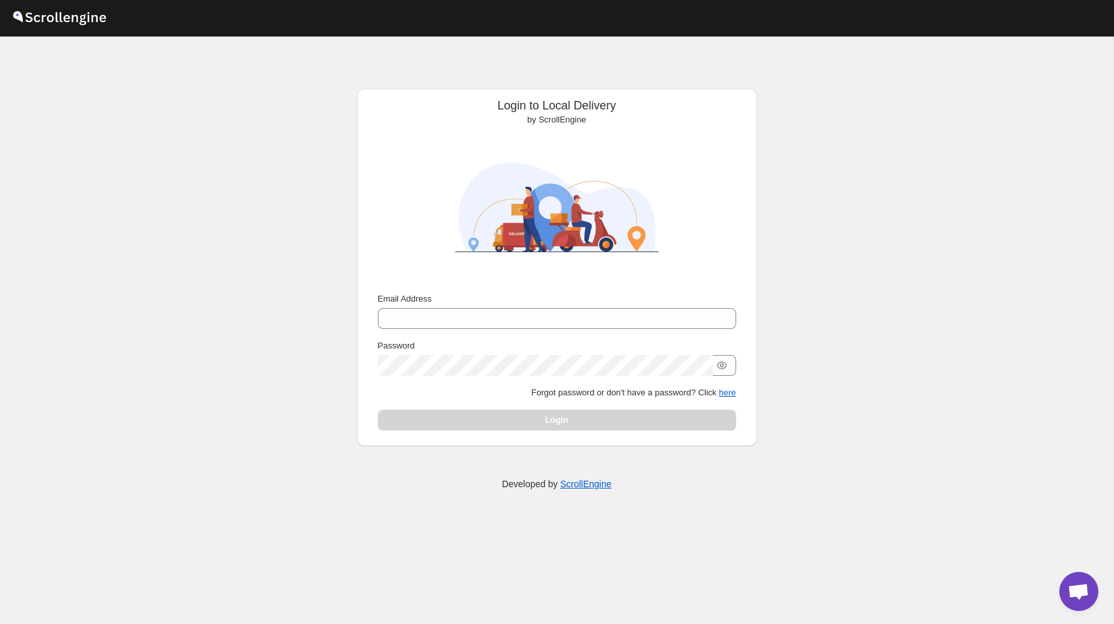
click at [726, 220] on div at bounding box center [557, 204] width 379 height 166
click at [573, 322] on input "Email Address" at bounding box center [557, 318] width 358 height 21
click at [726, 217] on div at bounding box center [557, 204] width 379 height 166
click at [622, 312] on input "Email Address" at bounding box center [557, 318] width 358 height 21
click at [723, 181] on div at bounding box center [557, 204] width 379 height 166
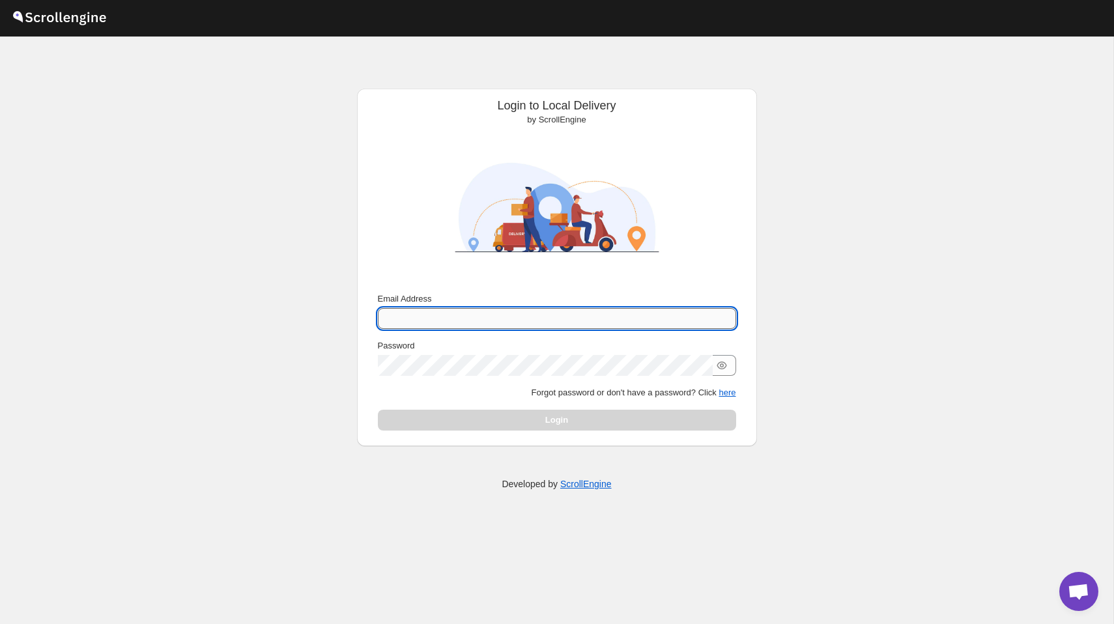
click at [587, 310] on input "Email Address" at bounding box center [557, 318] width 358 height 21
type input "[PERSON_NAME][EMAIL_ADDRESS][DOMAIN_NAME]"
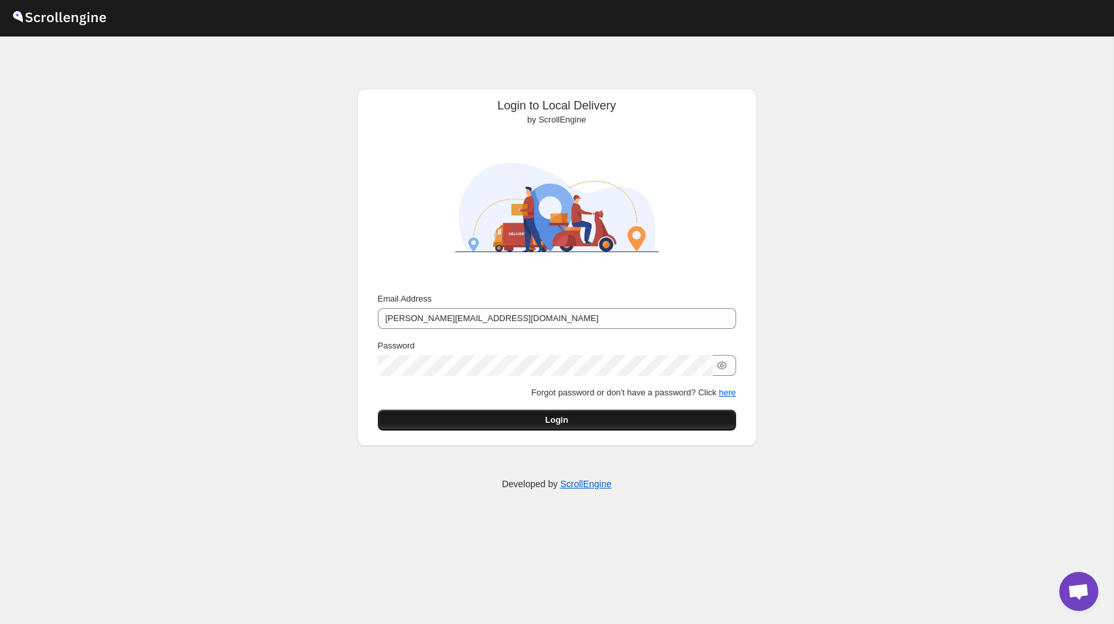
click at [590, 424] on button "Login" at bounding box center [557, 420] width 358 height 21
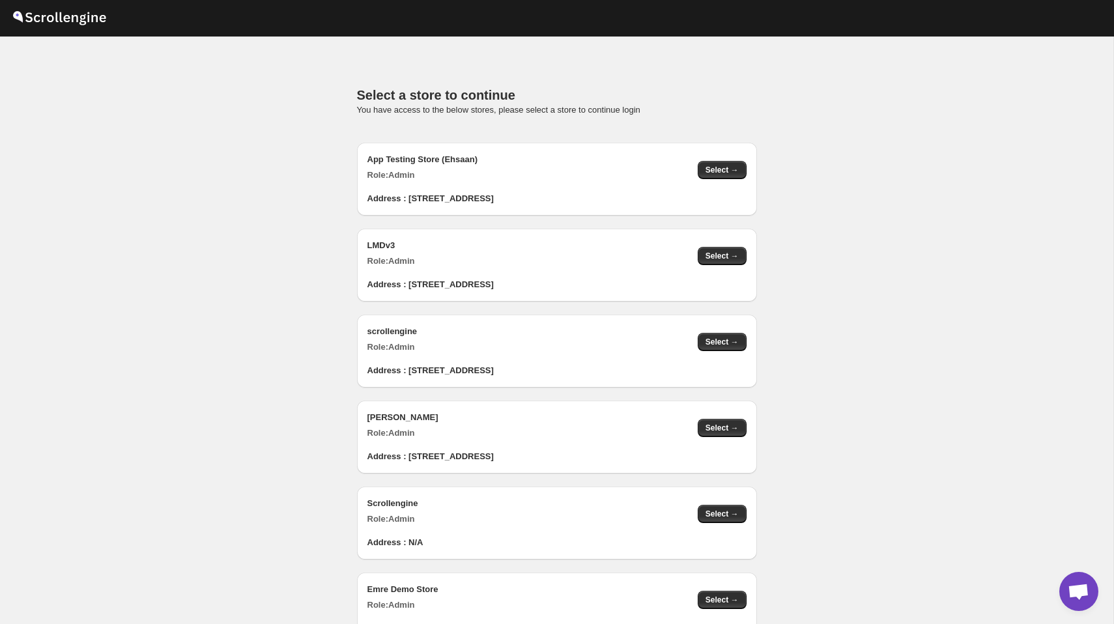
click at [605, 113] on p "You have access to the below stores, please select a store to continue login" at bounding box center [557, 110] width 400 height 13
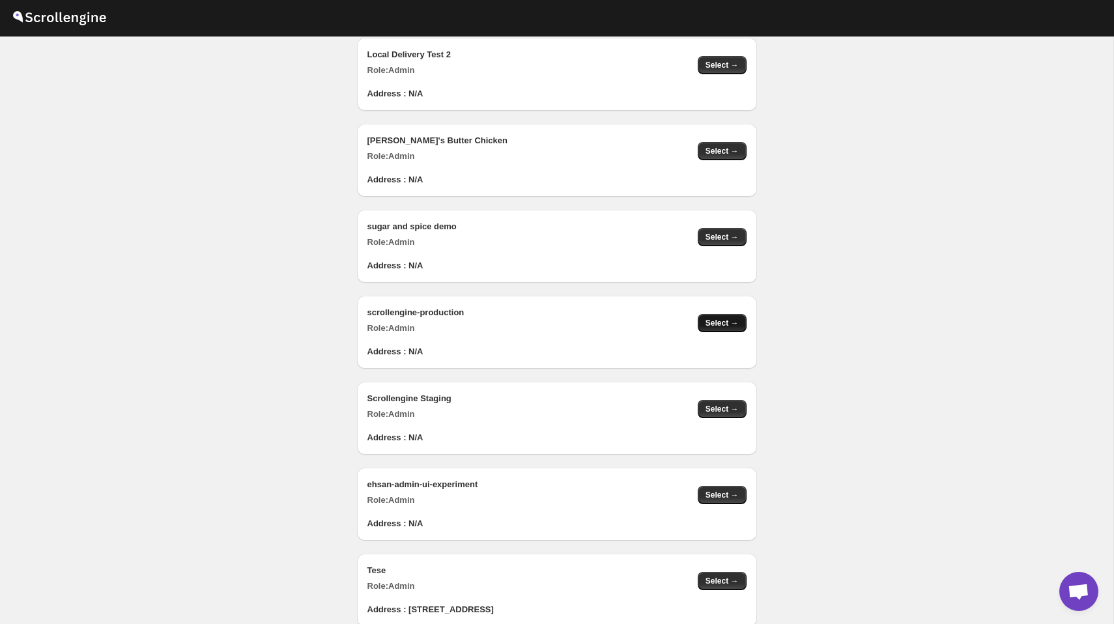
click at [720, 320] on span "Select →" at bounding box center [722, 323] width 33 height 10
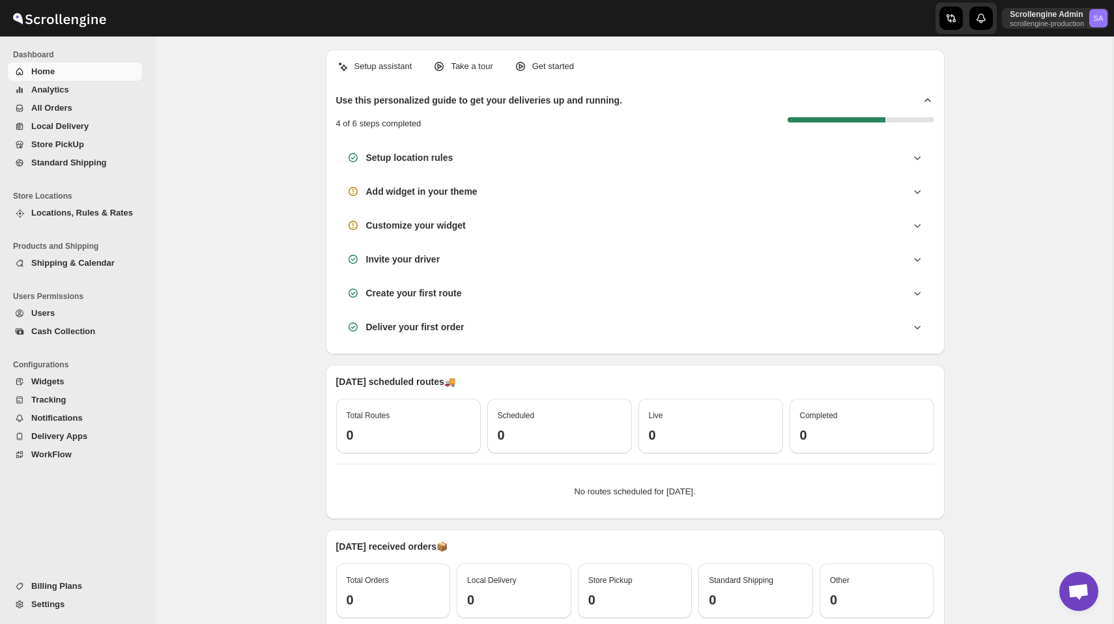
click at [63, 603] on span "Settings" at bounding box center [47, 605] width 33 height 10
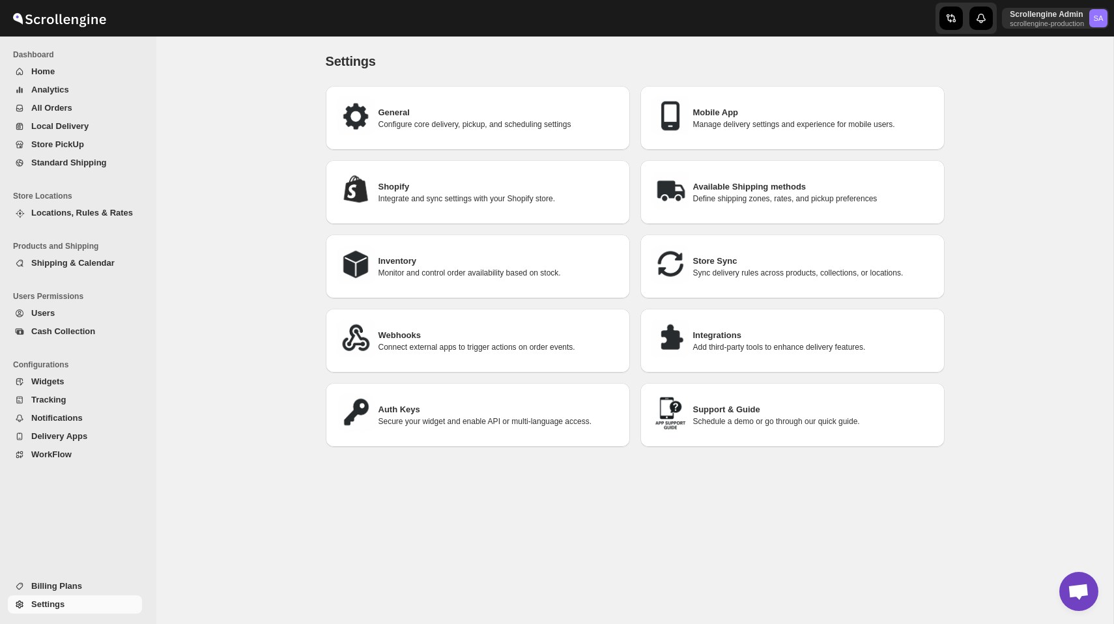
click at [634, 305] on div "General Configure core delivery, pickup, and scheduling settings Mobile App Man…" at bounding box center [630, 267] width 630 height 382
click at [729, 339] on h3 "Integrations" at bounding box center [813, 335] width 241 height 13
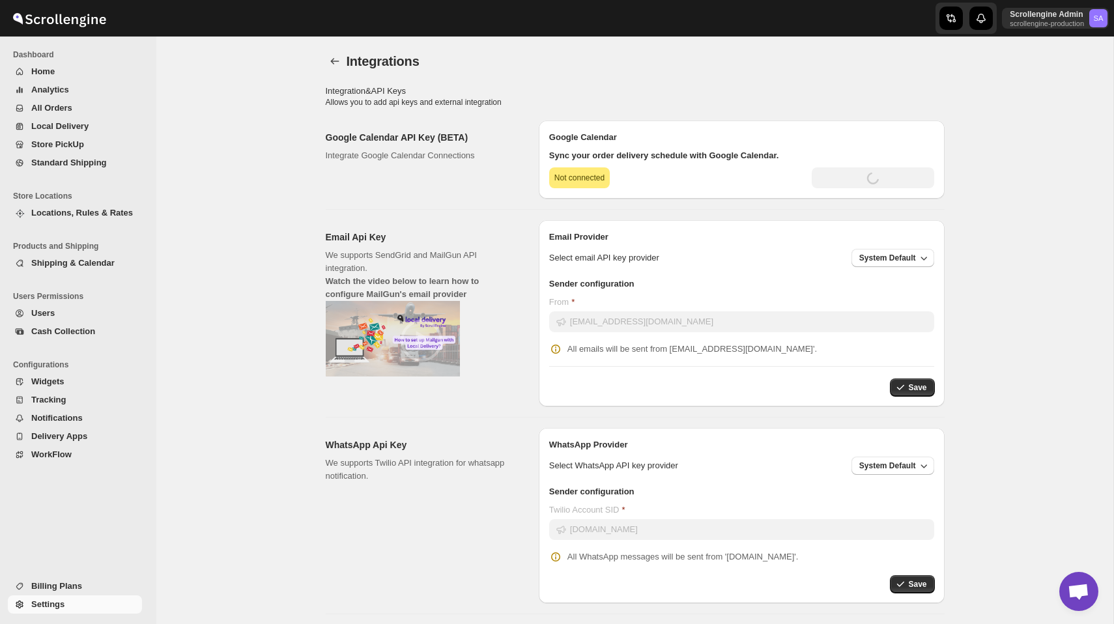
type input "[SECURITY_DATA]"
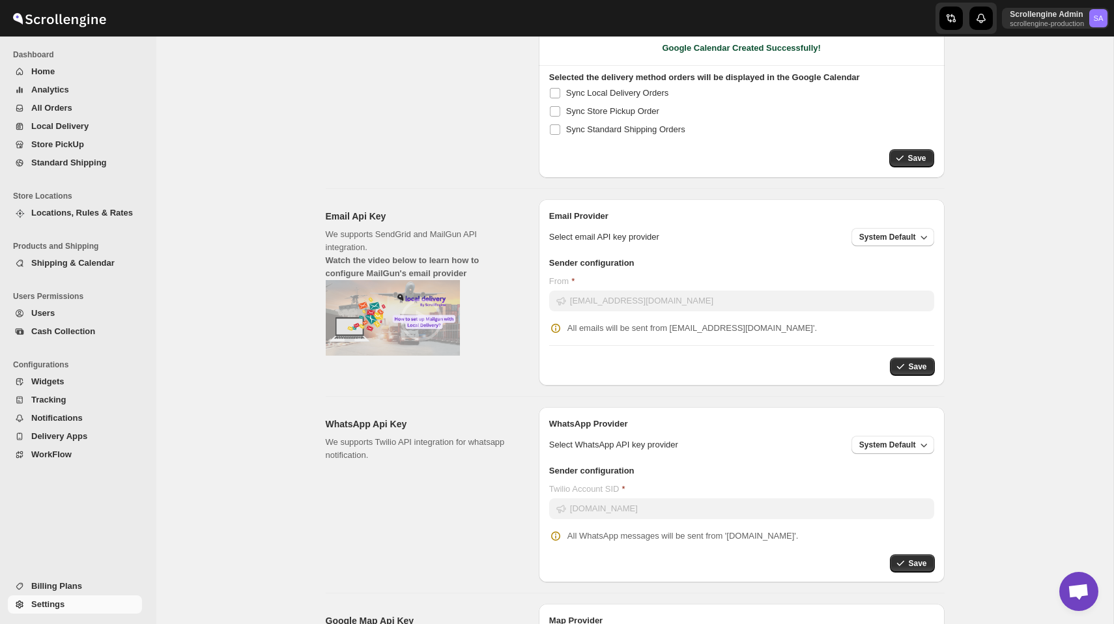
scroll to position [288, 0]
